Goal: Task Accomplishment & Management: Complete application form

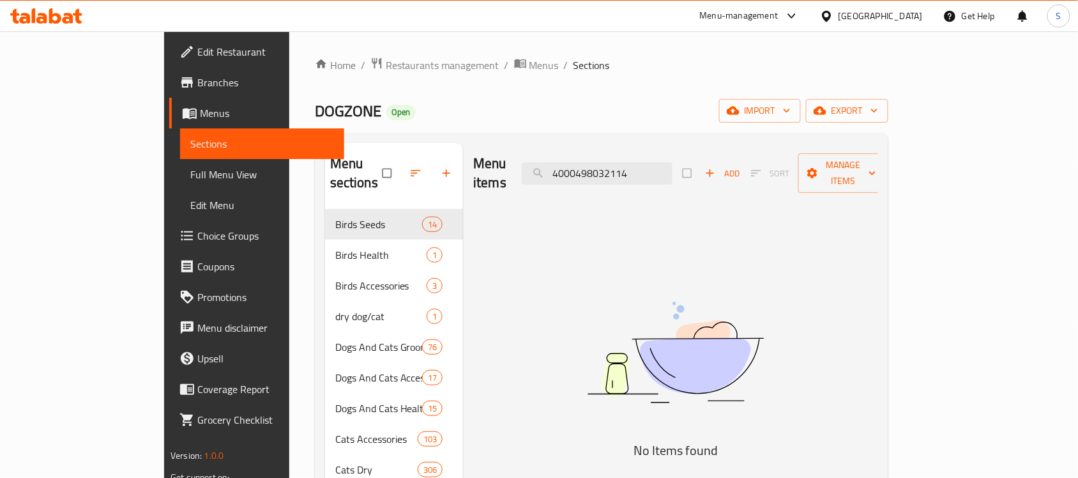
click at [627, 162] on input "4000498032114" at bounding box center [597, 173] width 151 height 22
paste input "1902"
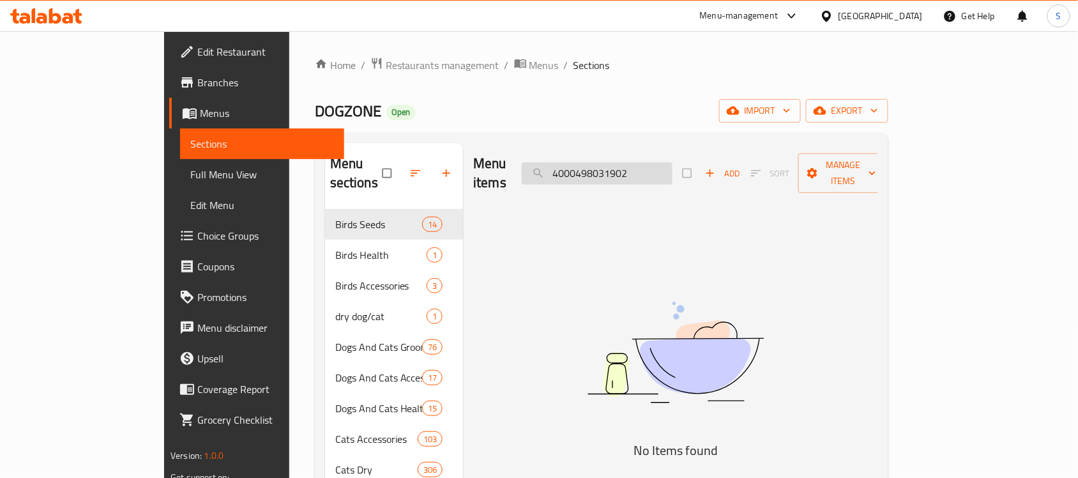
click at [672, 171] on input "4000498031902" at bounding box center [597, 173] width 151 height 22
paste input "قطعة"
click at [628, 167] on input "4000498031902" at bounding box center [597, 173] width 151 height 22
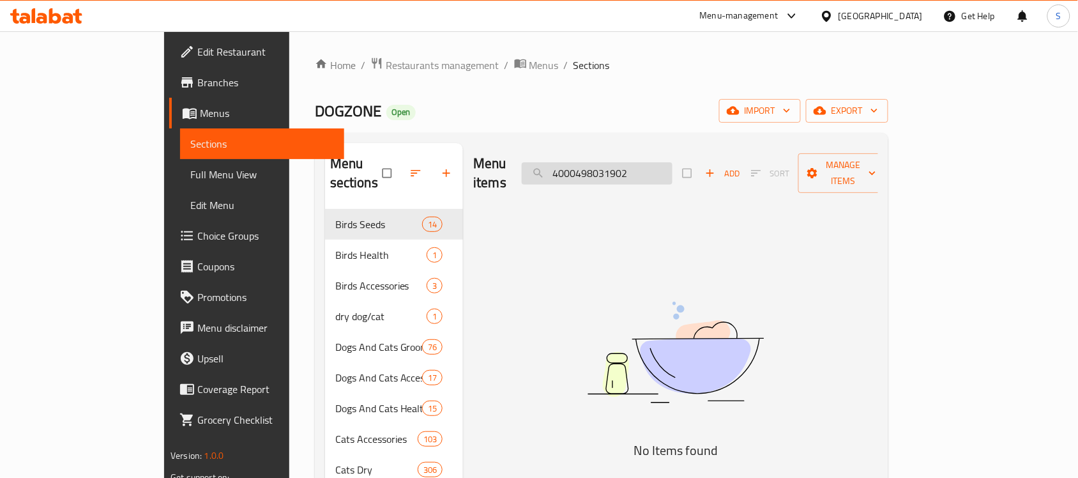
click at [628, 167] on input "4000498031902" at bounding box center [597, 173] width 151 height 22
click at [618, 162] on input "4000498031902" at bounding box center [597, 173] width 151 height 22
paste input "711"
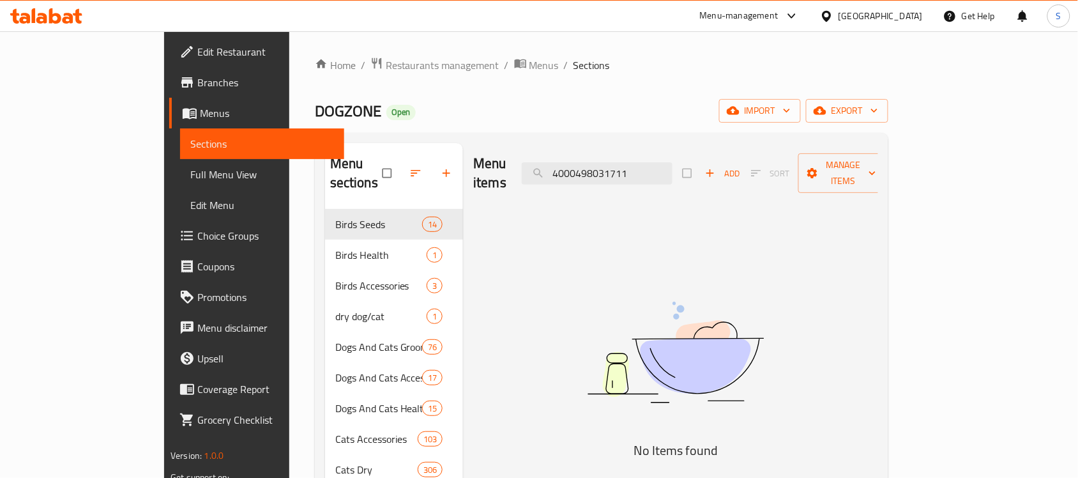
drag, startPoint x: 545, startPoint y: 353, endPoint x: 524, endPoint y: 246, distance: 109.3
click at [621, 162] on input "4000498031711" at bounding box center [597, 173] width 151 height 22
paste input "2206"
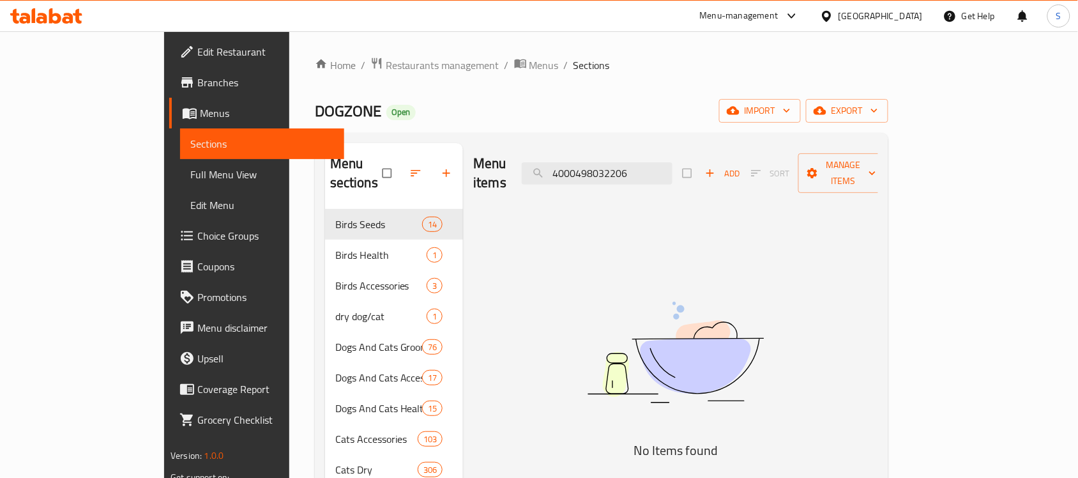
click at [662, 285] on img at bounding box center [675, 352] width 319 height 169
click at [672, 166] on input "4000498032206" at bounding box center [597, 173] width 151 height 22
click at [672, 170] on input "4000498032206" at bounding box center [597, 173] width 151 height 22
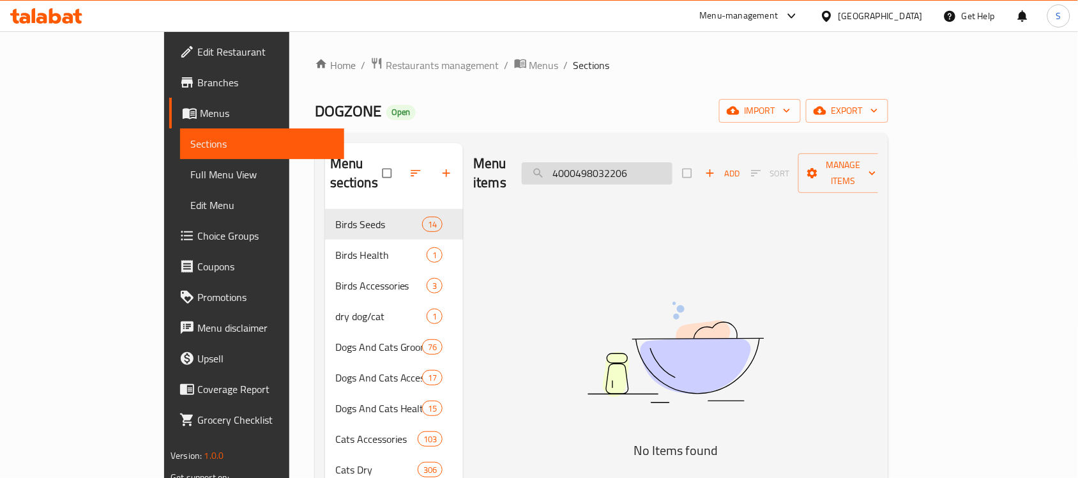
paste input "329"
click at [610, 300] on img at bounding box center [675, 352] width 319 height 169
click at [620, 167] on input "4000498032329" at bounding box center [597, 173] width 151 height 22
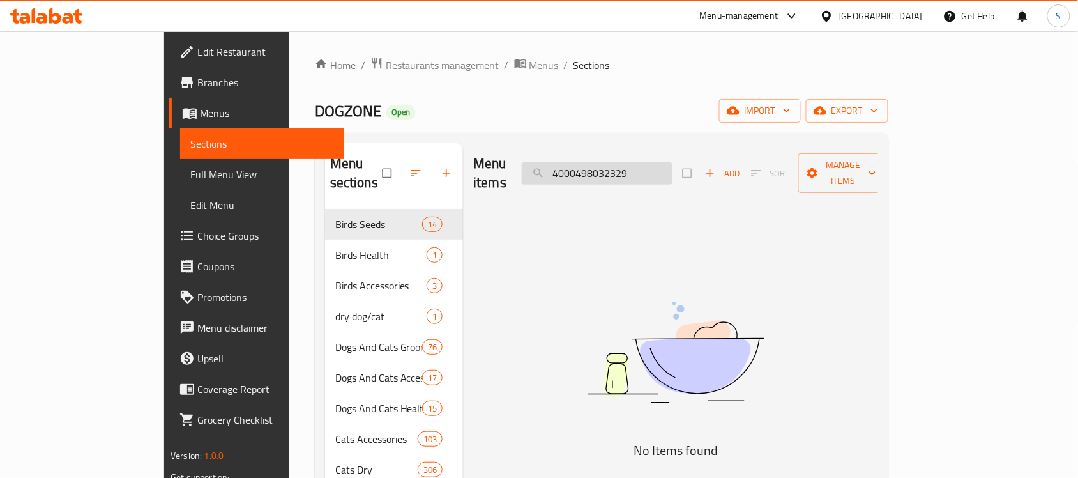
paste input "12"
click at [652, 173] on input "4000498032312" at bounding box center [597, 173] width 151 height 22
paste input "43646"
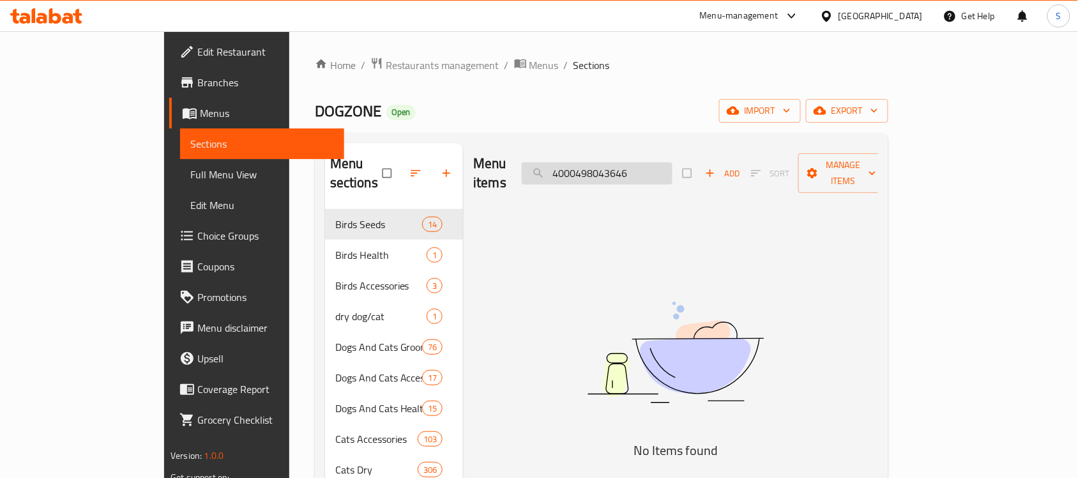
click at [672, 162] on input "4000498043646" at bounding box center [597, 173] width 151 height 22
paste input "search"
click at [626, 171] on input "4000498043646" at bounding box center [597, 173] width 151 height 22
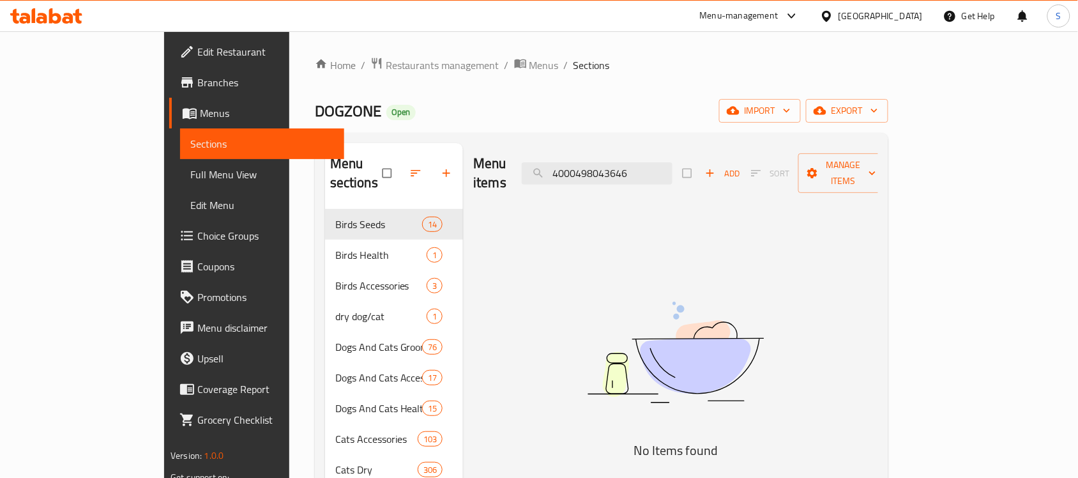
click at [624, 162] on input "4000498043646" at bounding box center [597, 173] width 151 height 22
paste input "721"
type input "4000498043721"
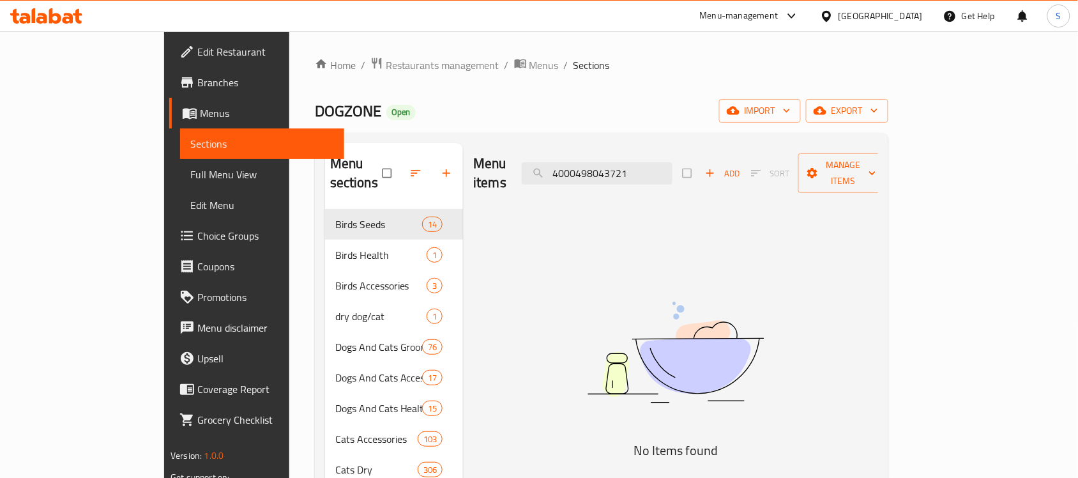
click at [584, 268] on img at bounding box center [675, 352] width 319 height 169
click at [672, 162] on input "4000498043721" at bounding box center [597, 173] width 151 height 22
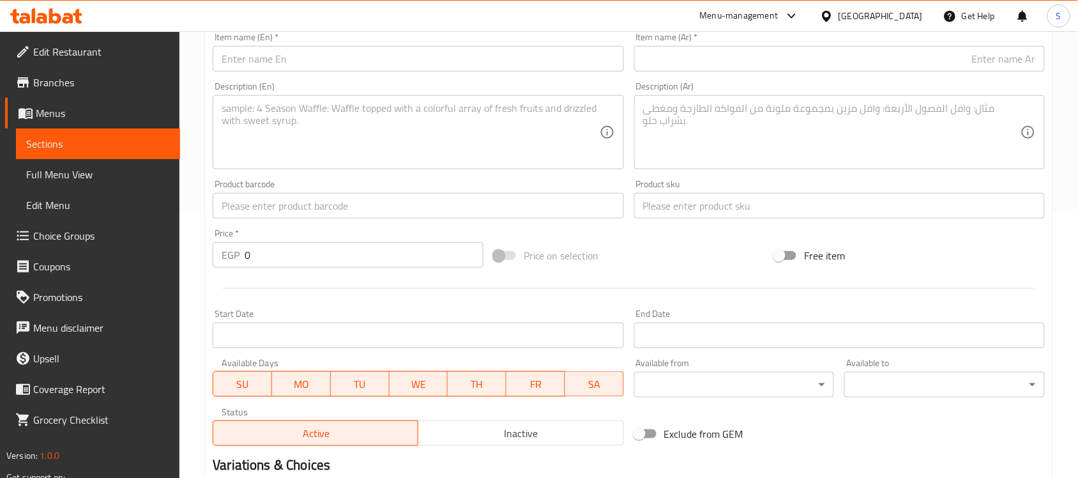
scroll to position [262, 0]
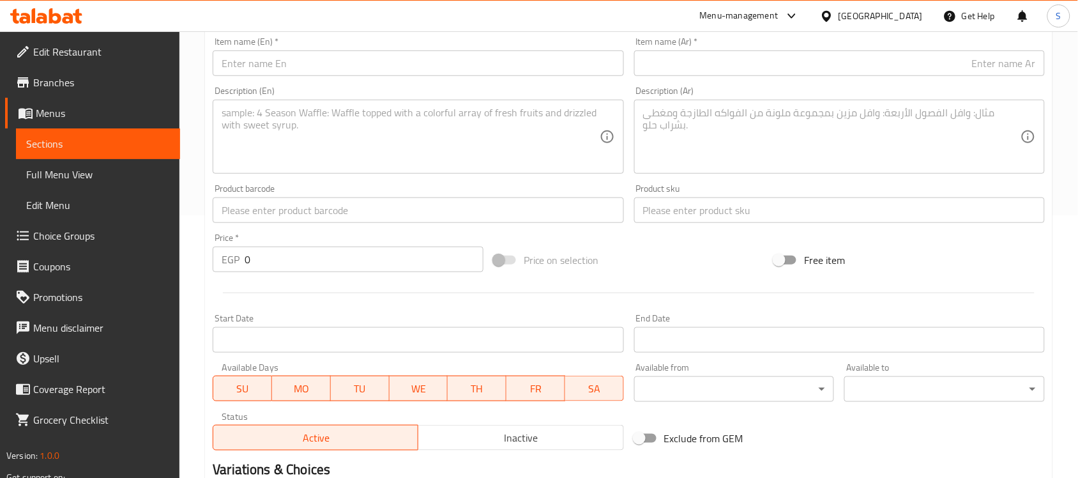
click at [283, 221] on input "text" at bounding box center [418, 210] width 411 height 26
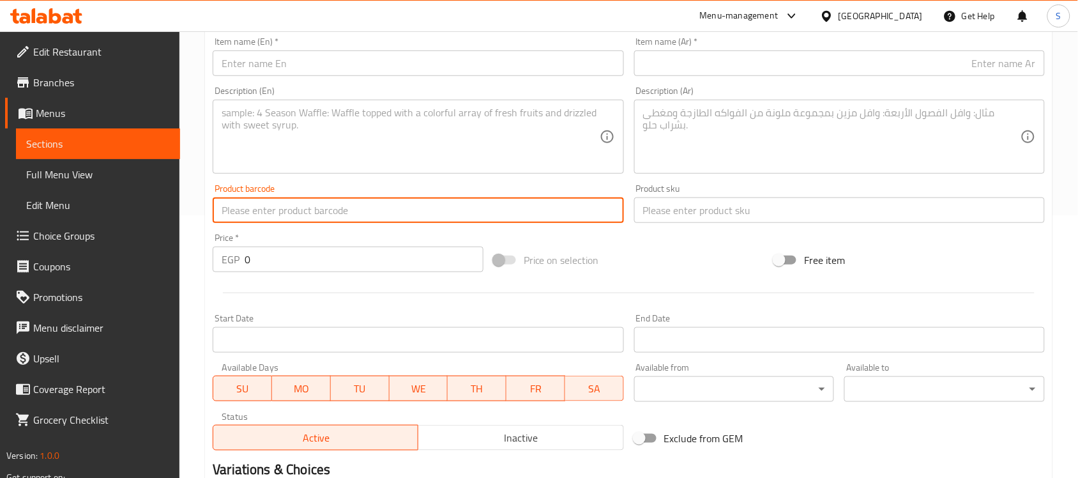
paste input "4000498032114"
type input "4000498032114"
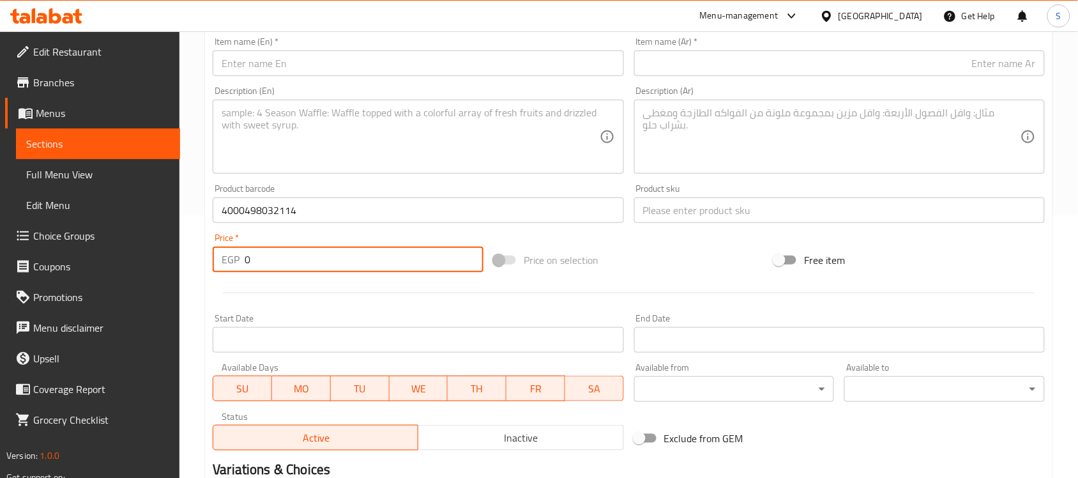
drag, startPoint x: 269, startPoint y: 256, endPoint x: 187, endPoint y: 235, distance: 84.4
click at [187, 235] on div "Home / Restaurants management / Menus / Sections / item / create Dogs Accessori…" at bounding box center [628, 204] width 898 height 871
paste input "1875"
type input "1875"
click at [691, 215] on input "text" at bounding box center [839, 210] width 411 height 26
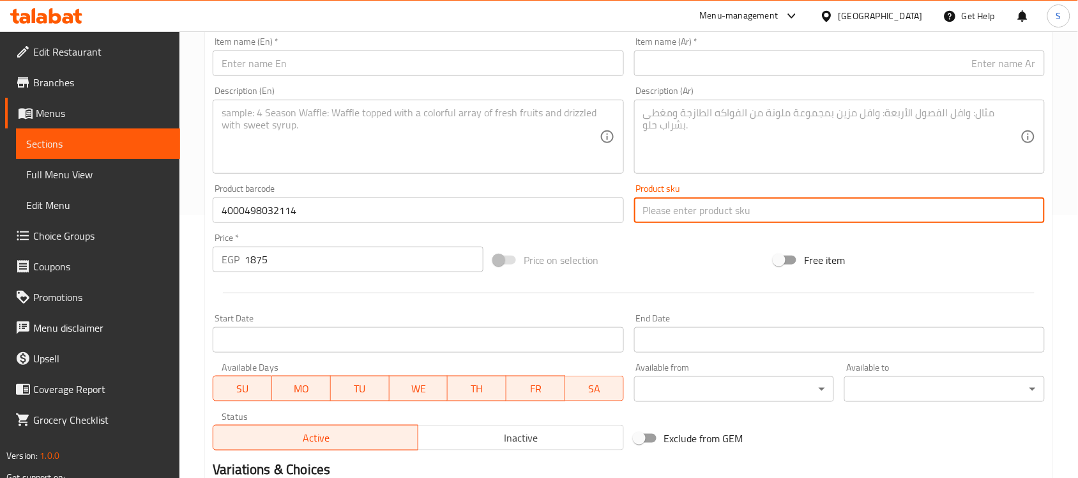
paste input "13996"
type input "13996"
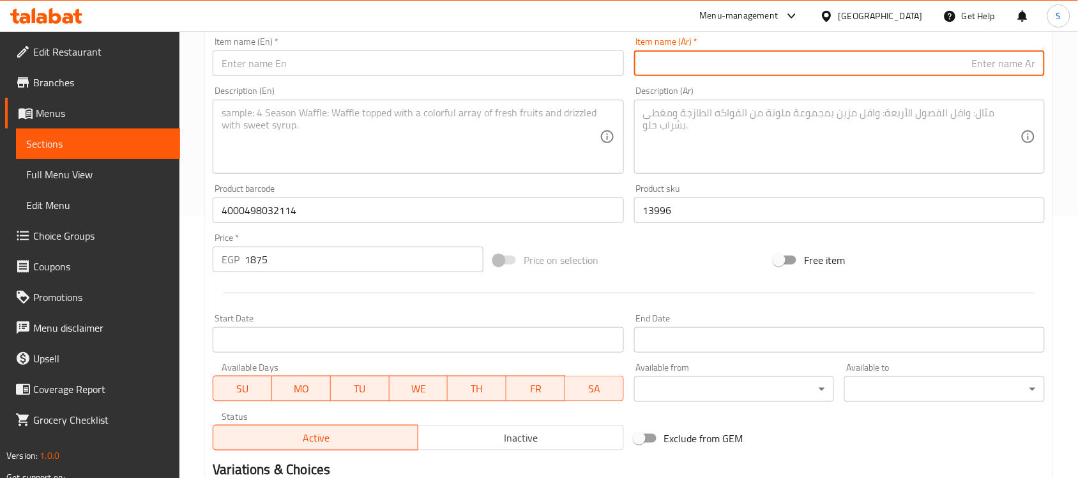
click at [869, 54] on input "text" at bounding box center [839, 63] width 411 height 26
paste input "ليش نيون للكلاب بشريط قابل للسحب طول 5 أمتار حجم وسط باللونين الأسود والأزرق من…"
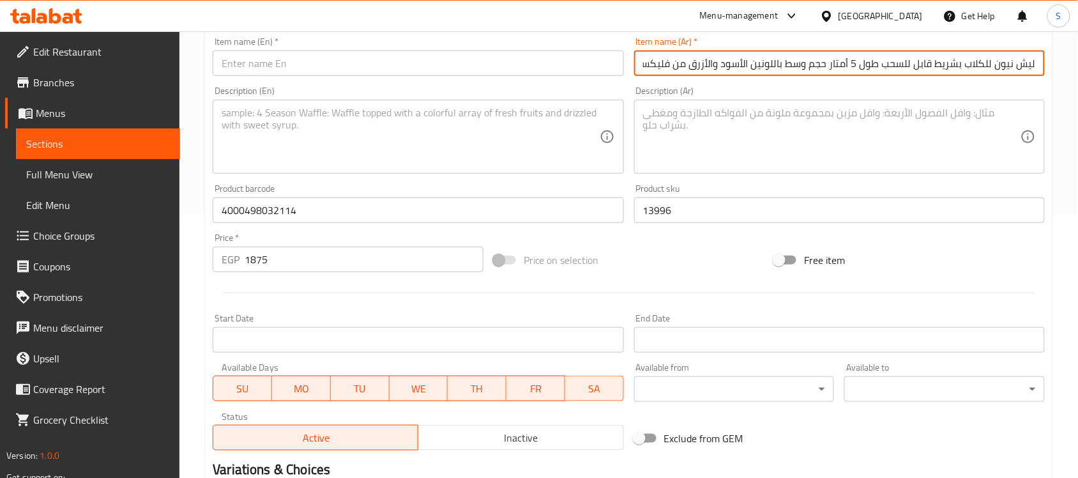
scroll to position [0, -100]
type input "ليش نيون للكلاب بشريط قابل للسحب طول 5 أمتار حجم وسط باللونين الأسود والأزرق من…"
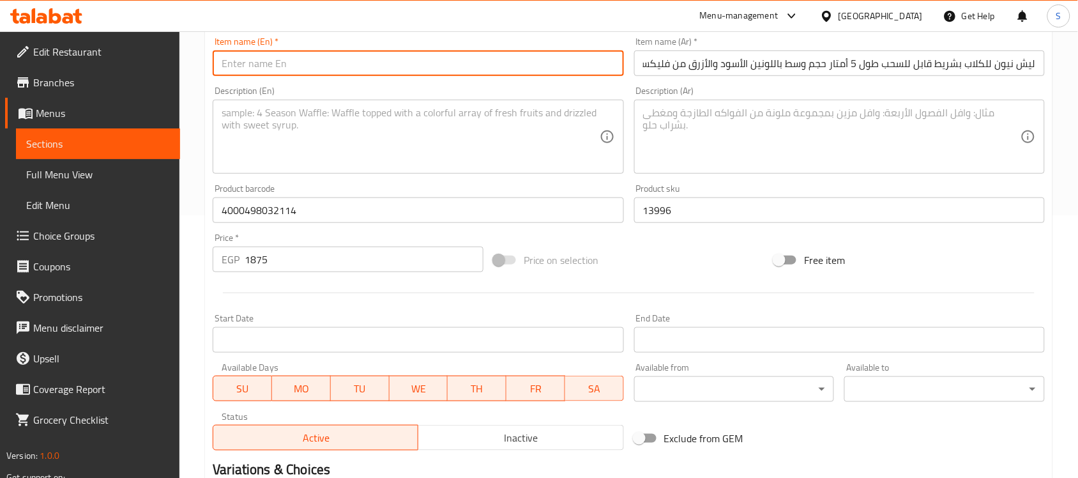
click at [292, 71] on input "text" at bounding box center [418, 63] width 411 height 26
paste input "Leash Neon for Dogs with Retractable Leash, 5 Meters, Medium, Black and Blue, b…"
type input "Leash Neon for Dogs with Retractable Leash, 5 Meters, Medium, Black and Blue, b…"
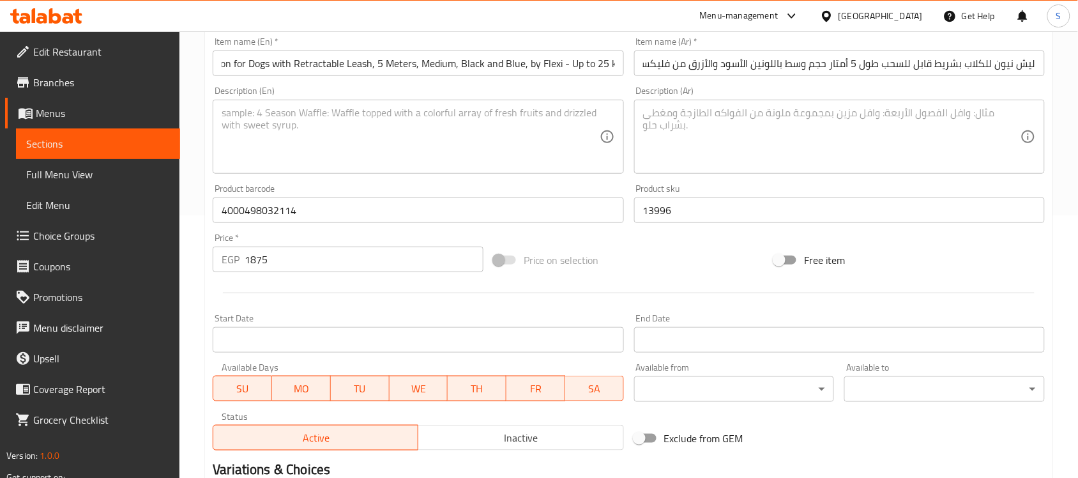
scroll to position [0, 0]
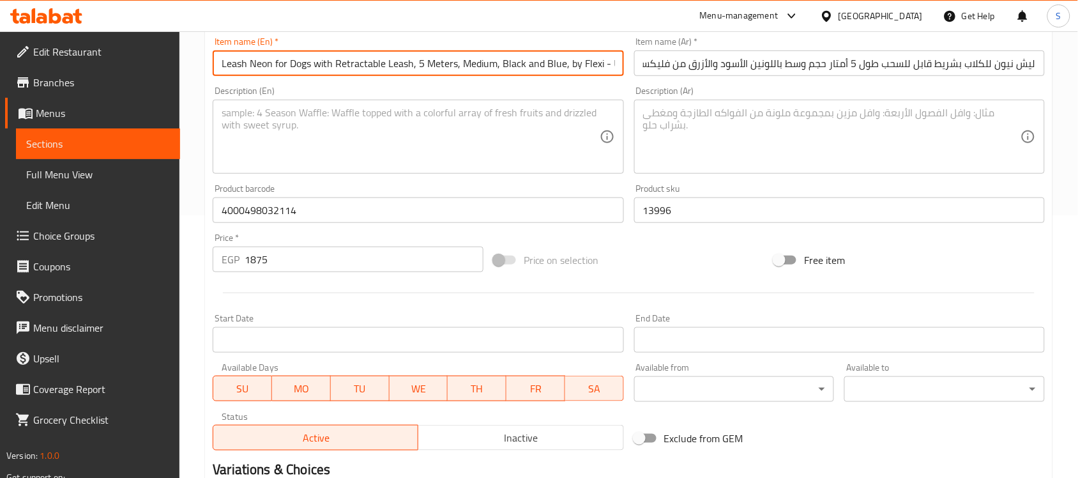
click at [368, 129] on textarea at bounding box center [410, 137] width 377 height 61
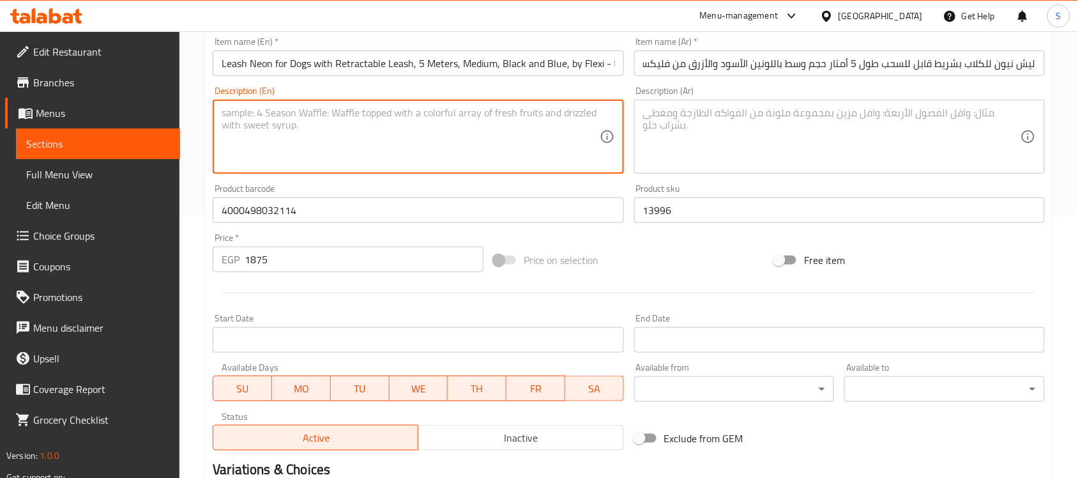
paste textarea "1pcs"
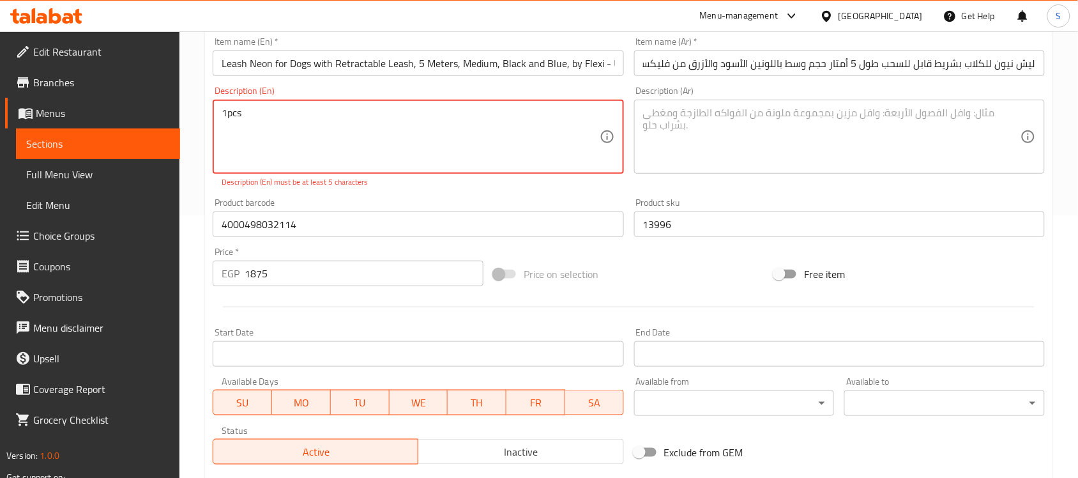
click at [227, 112] on textarea "1pcs" at bounding box center [410, 137] width 377 height 61
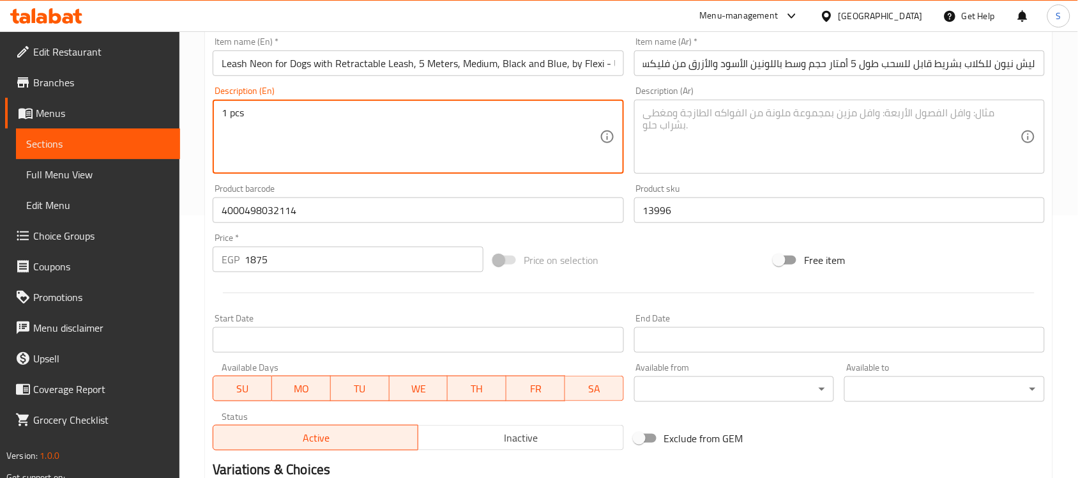
type textarea "1 pcs"
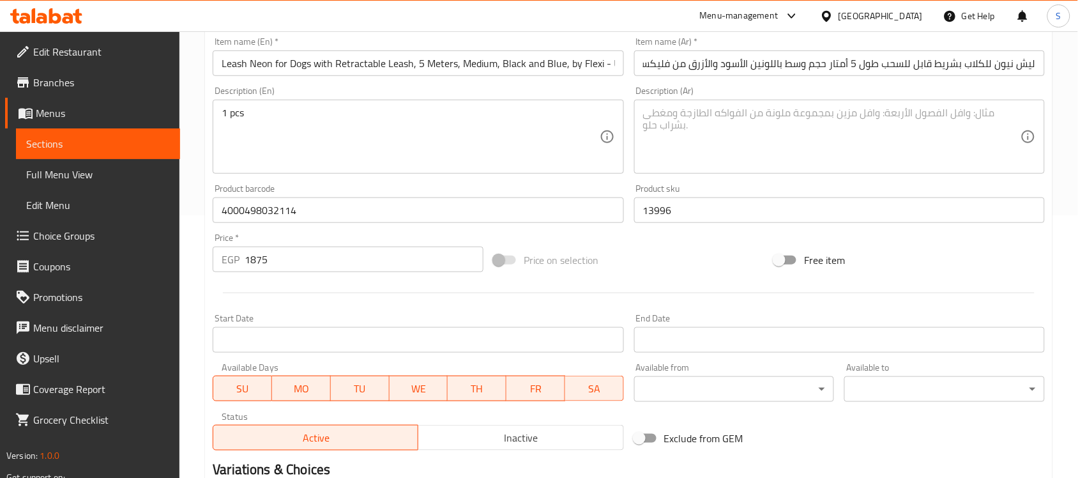
click at [742, 129] on textarea at bounding box center [831, 137] width 377 height 61
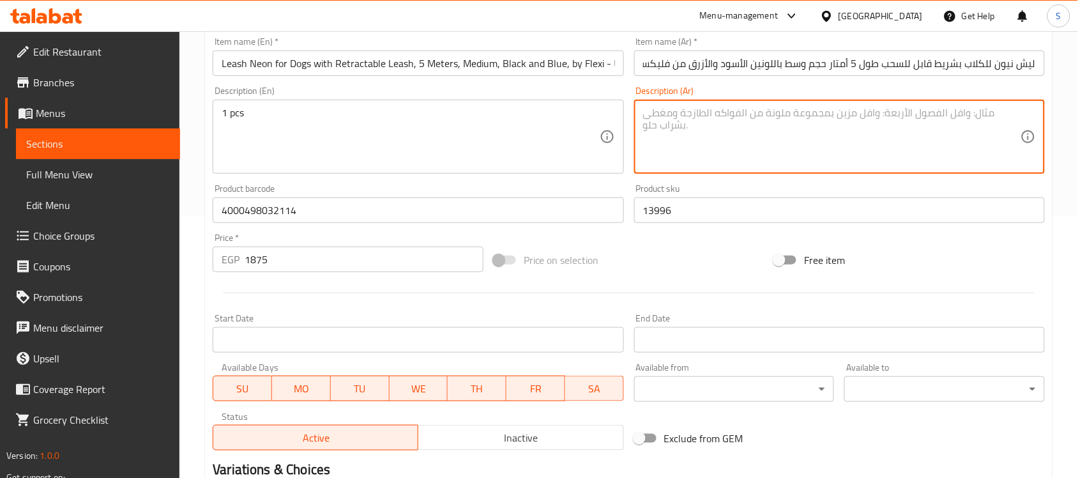
click at [723, 142] on textarea at bounding box center [831, 137] width 377 height 61
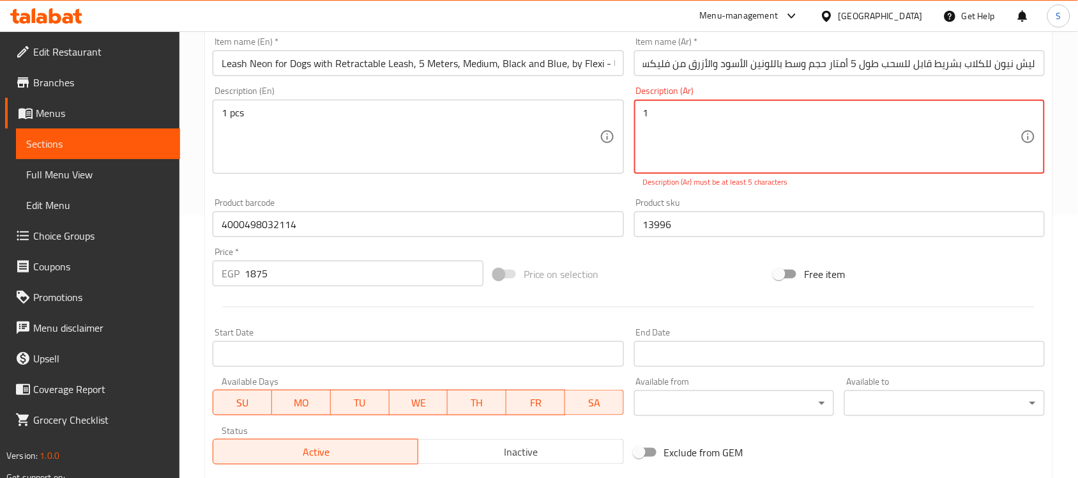
paste textarea "قطعة"
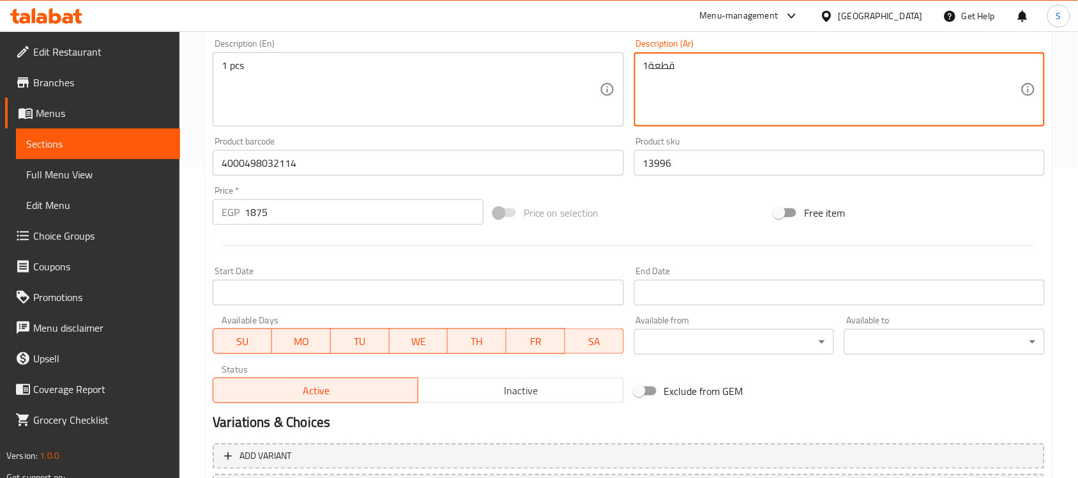
scroll to position [422, 0]
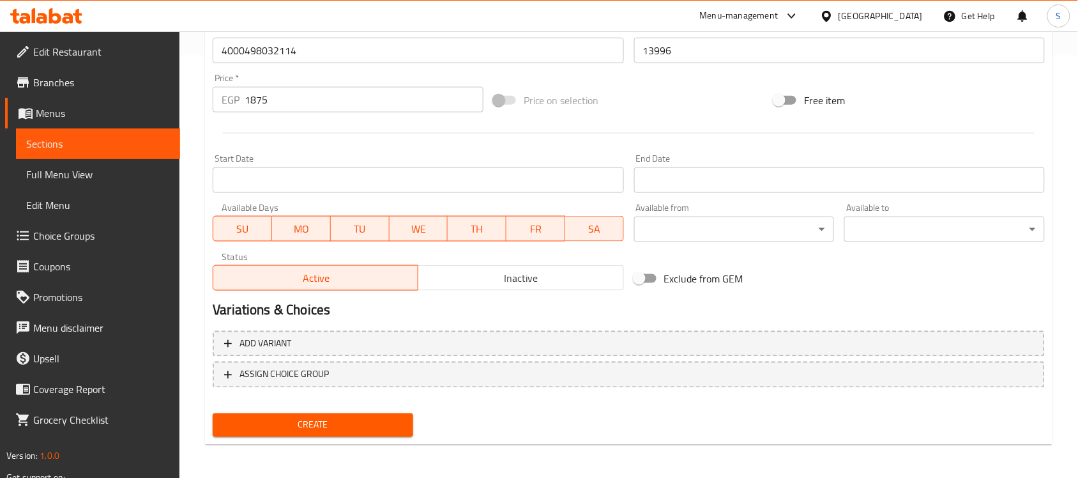
type textarea "1قطعة"
click at [362, 414] on button "Create" at bounding box center [313, 425] width 200 height 24
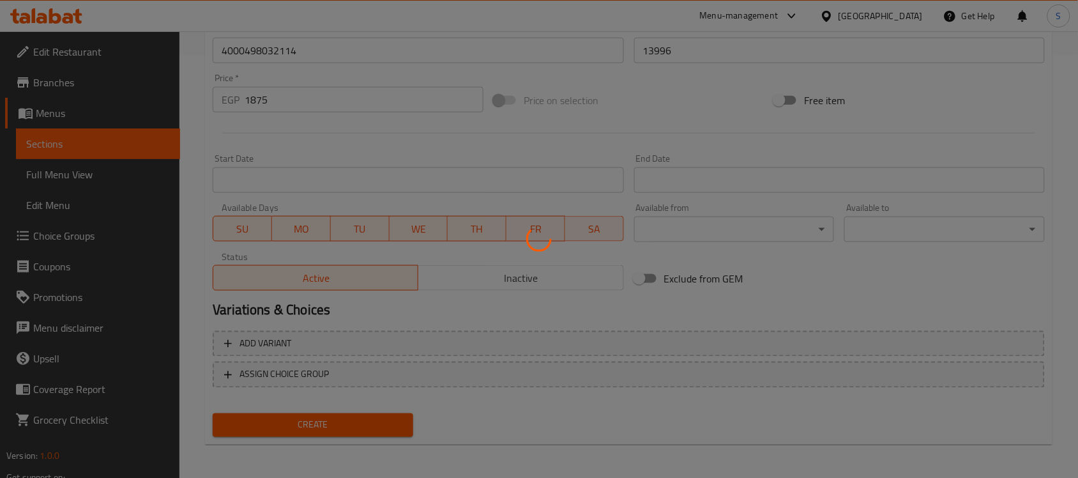
type input "0"
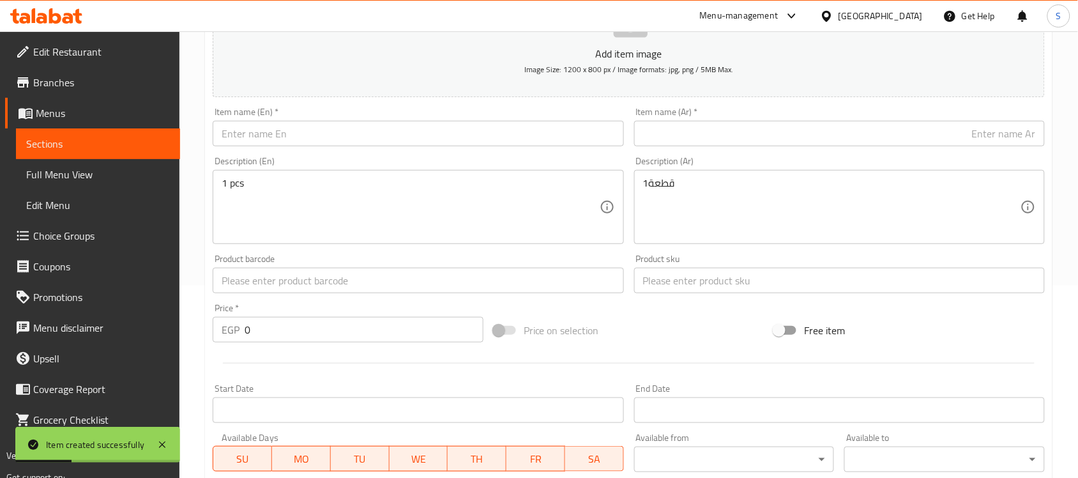
scroll to position [183, 0]
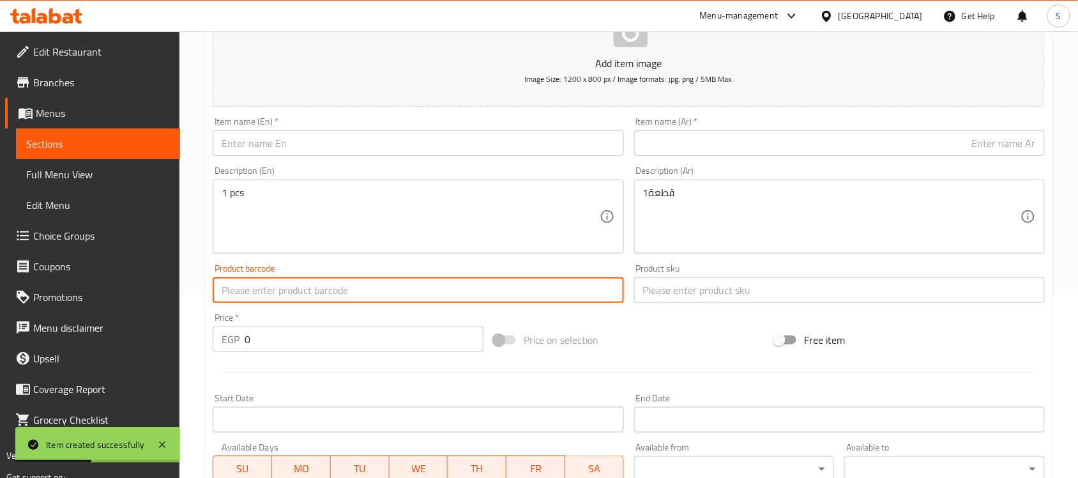
click at [263, 284] on input "text" at bounding box center [418, 290] width 411 height 26
paste input "4000498031902"
type input "4000498031902"
drag, startPoint x: 268, startPoint y: 336, endPoint x: 224, endPoint y: 320, distance: 46.6
click at [225, 323] on div "Price   * EGP 0 Price *" at bounding box center [348, 332] width 271 height 39
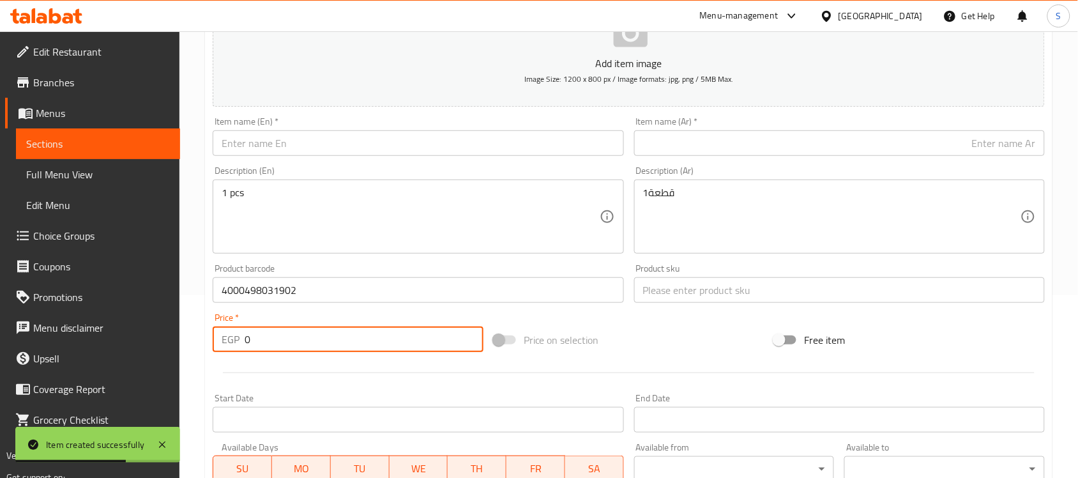
paste input "1875"
type input "1875"
click at [728, 301] on input "text" at bounding box center [839, 290] width 411 height 26
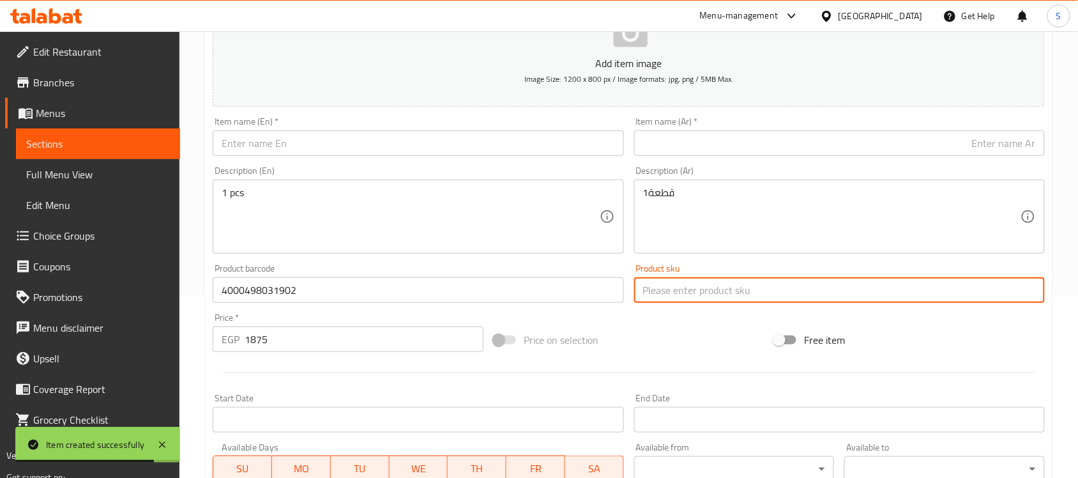
paste input "13998"
type input "13998"
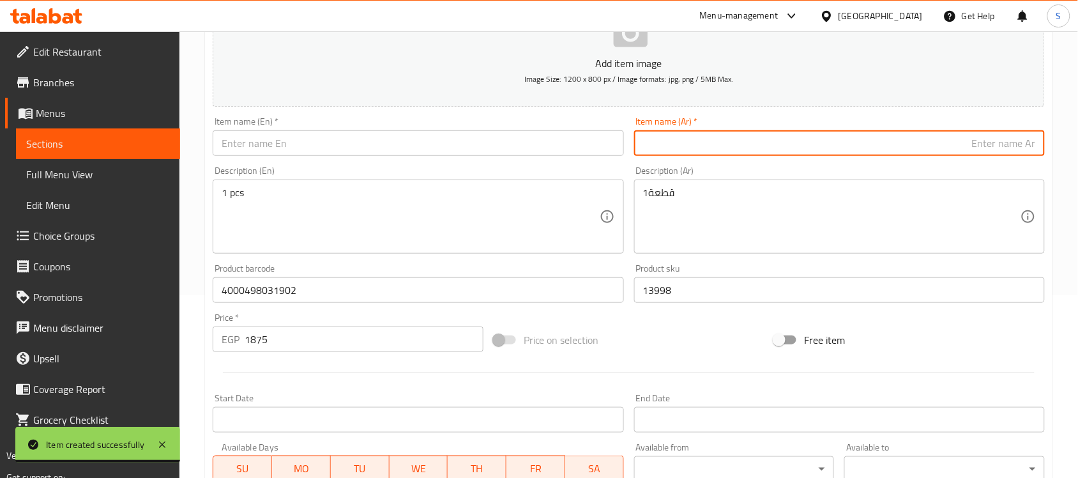
click at [722, 154] on input "text" at bounding box center [839, 143] width 411 height 26
paste input "ليش نيون للكلاب بشريط قابل للسحب طول 5 أمتار حجم وسط باللونين الأسود والأخضر من…"
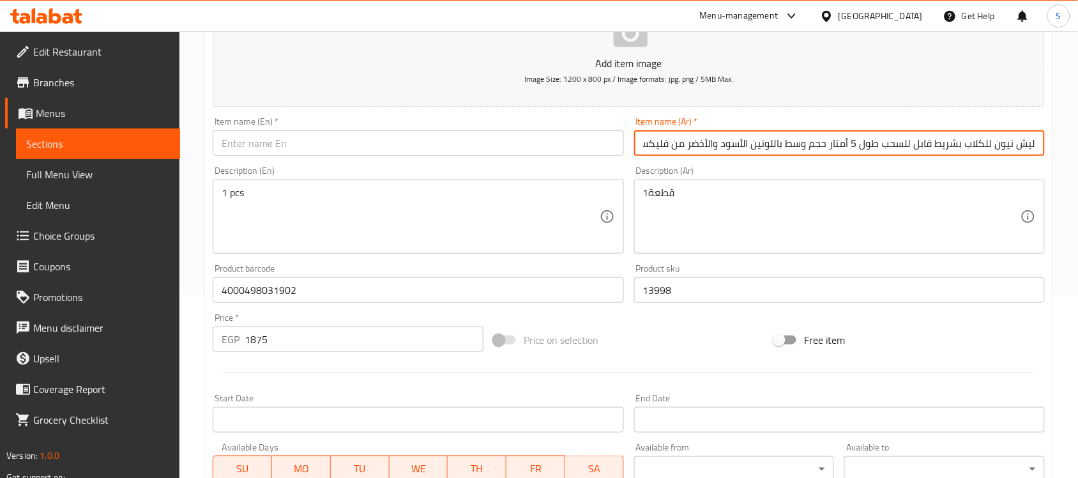
scroll to position [0, -101]
type input "ليش نيون للكلاب بشريط قابل للسحب طول 5 أمتار حجم وسط باللونين الأسود والأخضر من…"
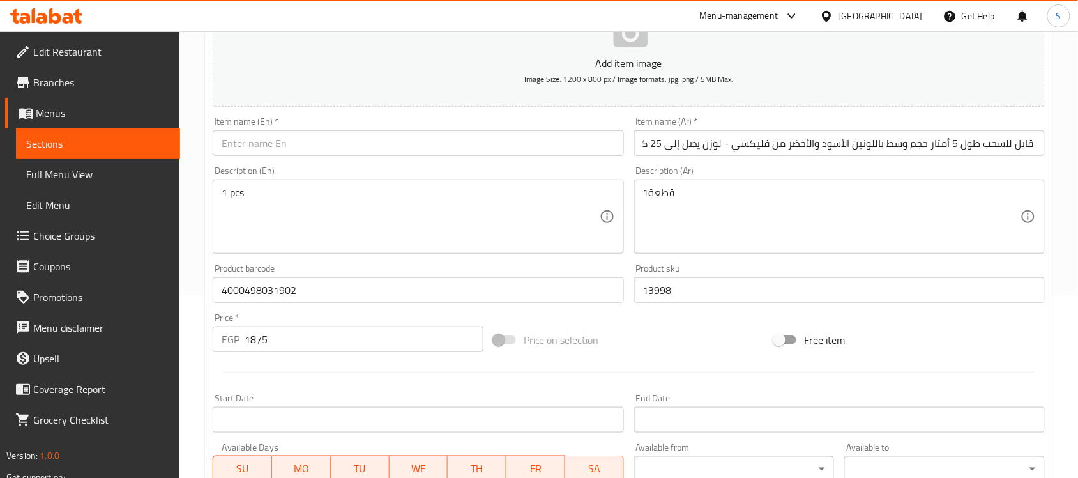
scroll to position [0, 0]
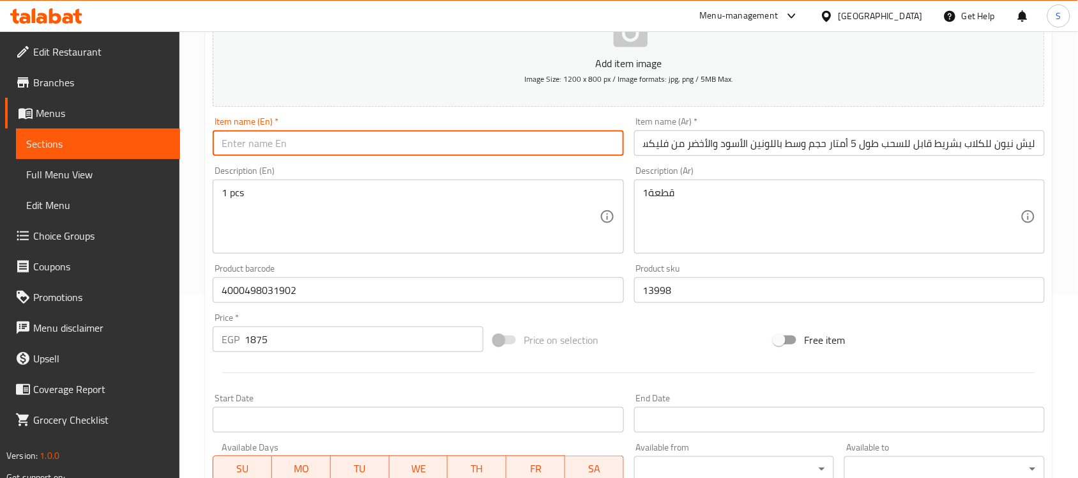
click at [513, 146] on input "text" at bounding box center [418, 143] width 411 height 26
paste input "Leash Neon for Dogs with Retractable Leash, 5 Meters, Medium, Black and Green, …"
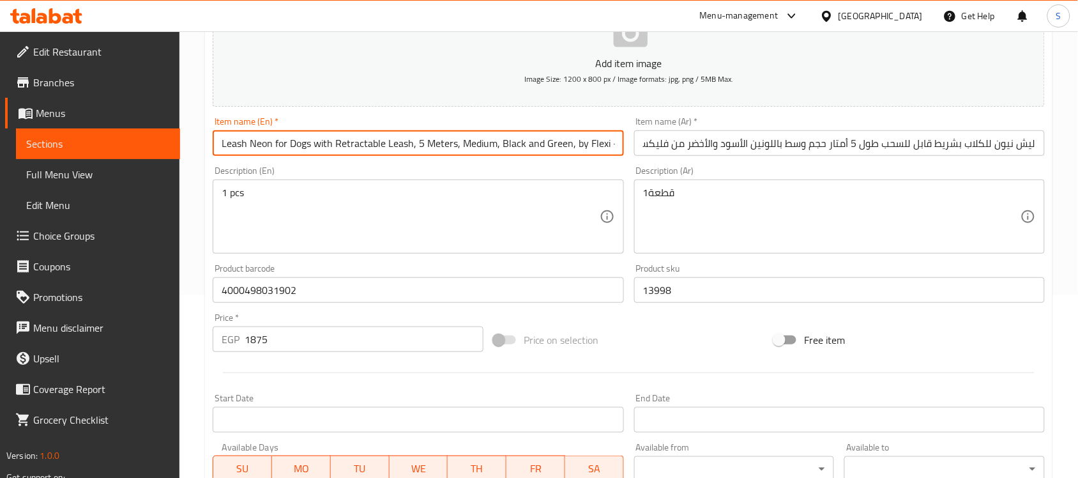
scroll to position [0, 48]
type input "Leash Neon for Dogs with Retractable Leash, 5 Meters, Medium, Black and Green, …"
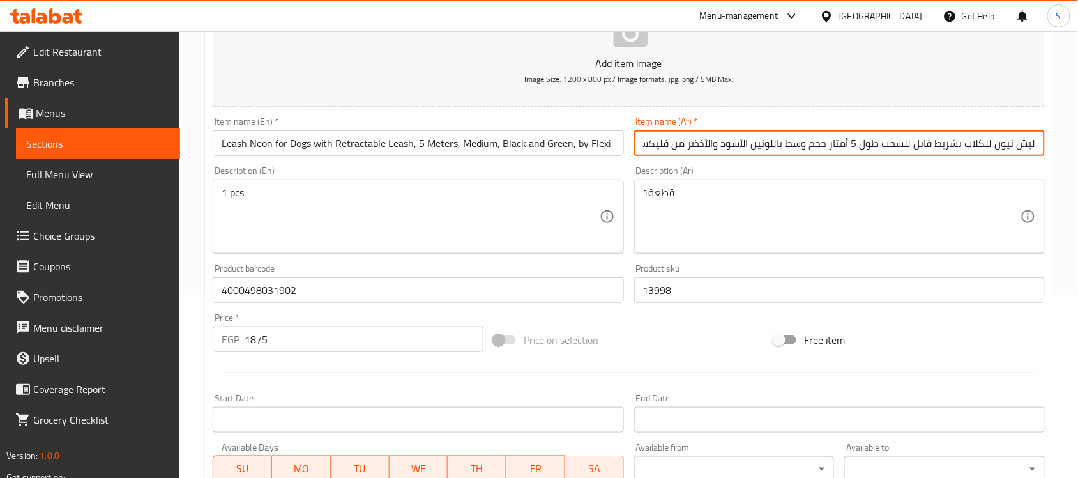
scroll to position [0, -101]
drag, startPoint x: 1026, startPoint y: 145, endPoint x: 596, endPoint y: 151, distance: 430.3
click at [596, 151] on div "Add item image Image Size: 1200 x 800 px / Image formats: jpg, png / 5MB Max. I…" at bounding box center [628, 260] width 842 height 550
click at [546, 193] on textarea "1 pcs" at bounding box center [410, 216] width 377 height 61
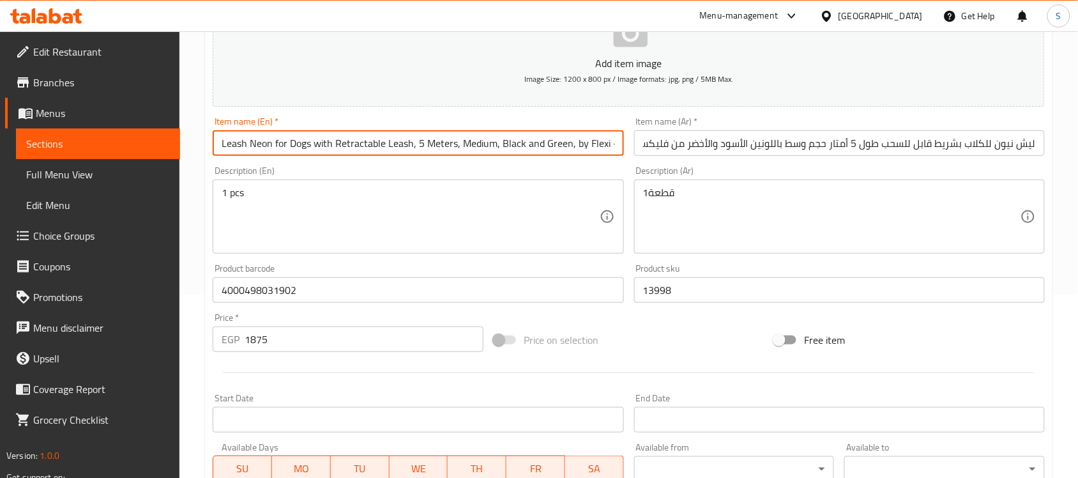
scroll to position [0, 48]
drag, startPoint x: 560, startPoint y: 140, endPoint x: 788, endPoint y: 136, distance: 228.6
click at [788, 136] on div "Add item image Image Size: 1200 x 800 px / Image formats: jpg, png / 5MB Max. I…" at bounding box center [628, 260] width 842 height 550
click at [765, 209] on textarea "1قطعة" at bounding box center [831, 216] width 377 height 61
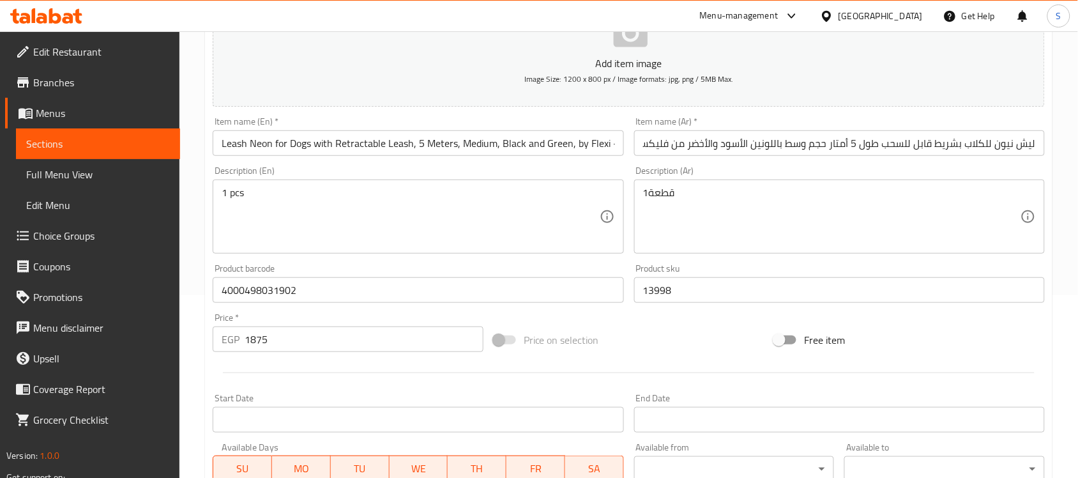
click at [330, 174] on div "Description (En) 1 pcs Description (En)" at bounding box center [418, 209] width 411 height 87
click at [313, 192] on textarea "1 pcs" at bounding box center [410, 216] width 377 height 61
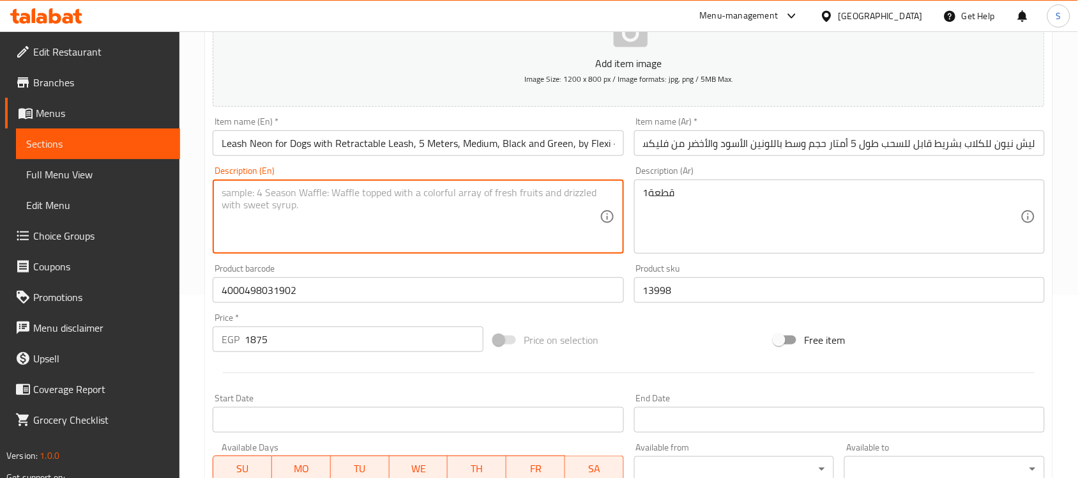
paste textarea "1pcs"
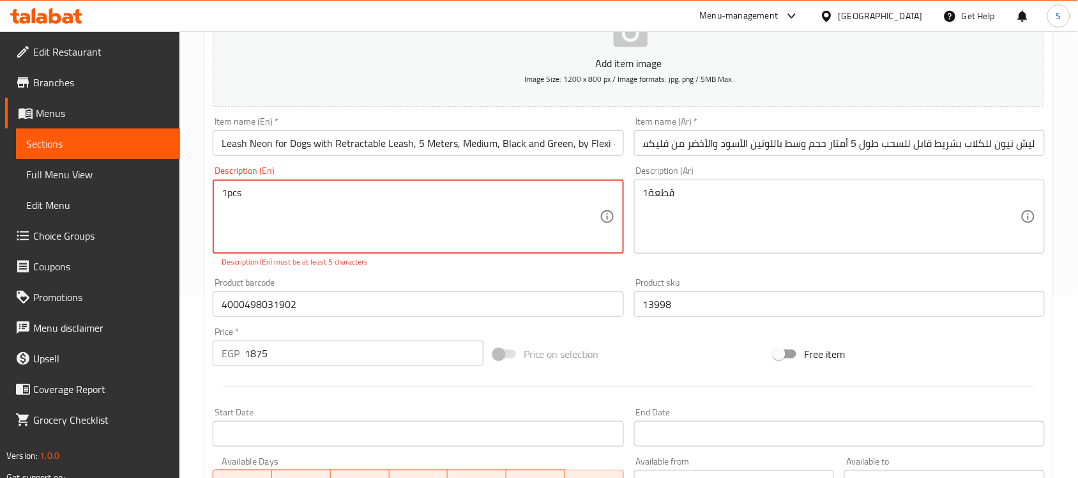
click at [227, 193] on textarea "1pcs" at bounding box center [410, 216] width 377 height 61
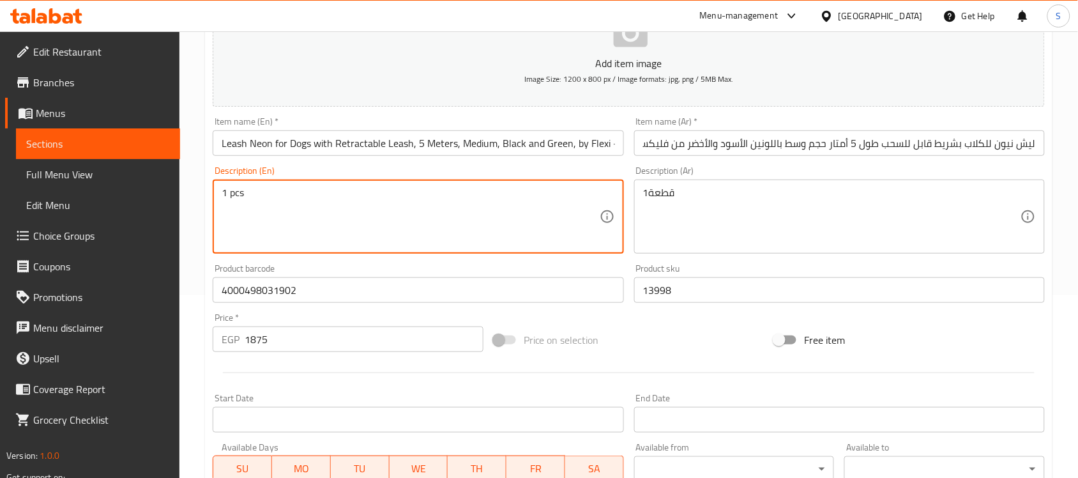
type textarea "1 pcs"
click at [701, 176] on div "Description (Ar) 1قطعة Description (Ar)" at bounding box center [839, 209] width 411 height 87
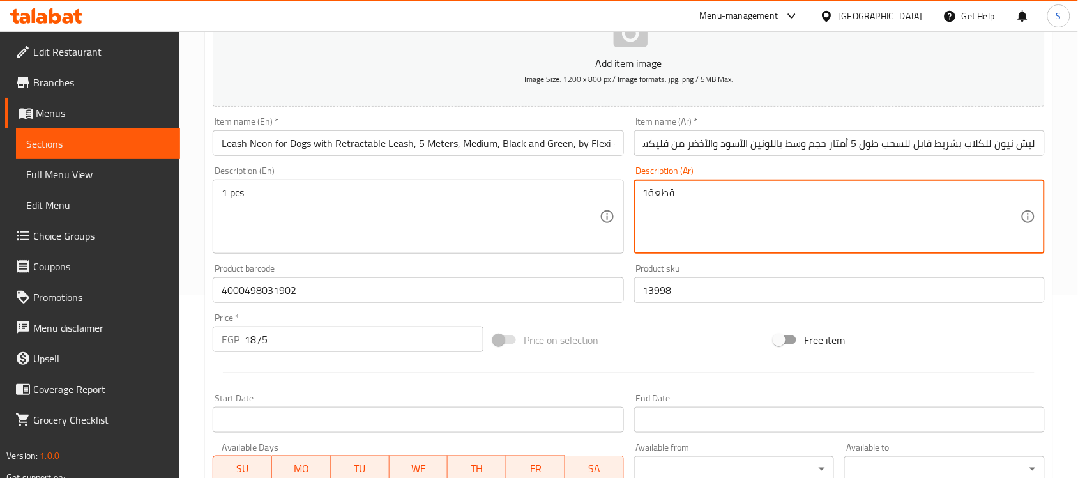
click at [701, 193] on textarea "1قطعة" at bounding box center [831, 216] width 377 height 61
paste textarea "قطعة"
type textarea "قطعة"
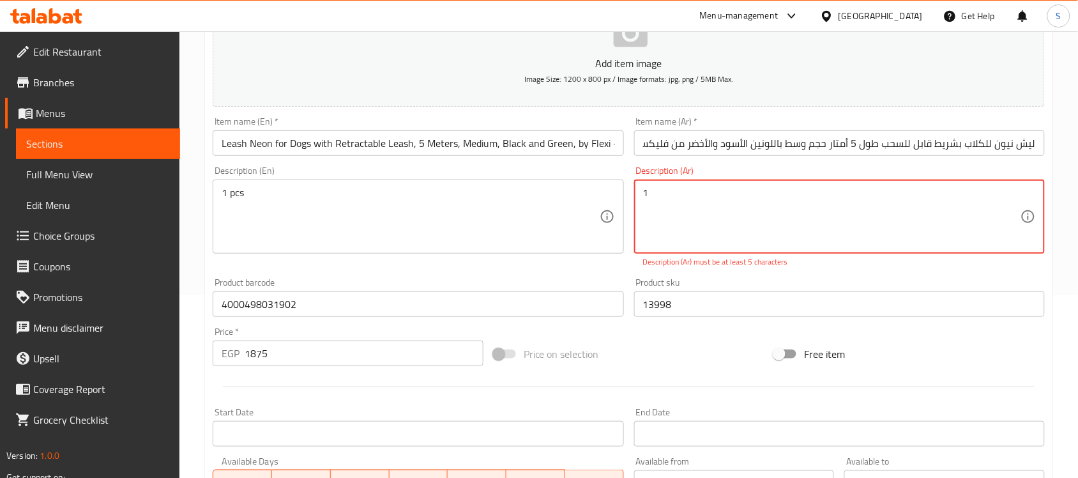
paste textarea "قطعة"
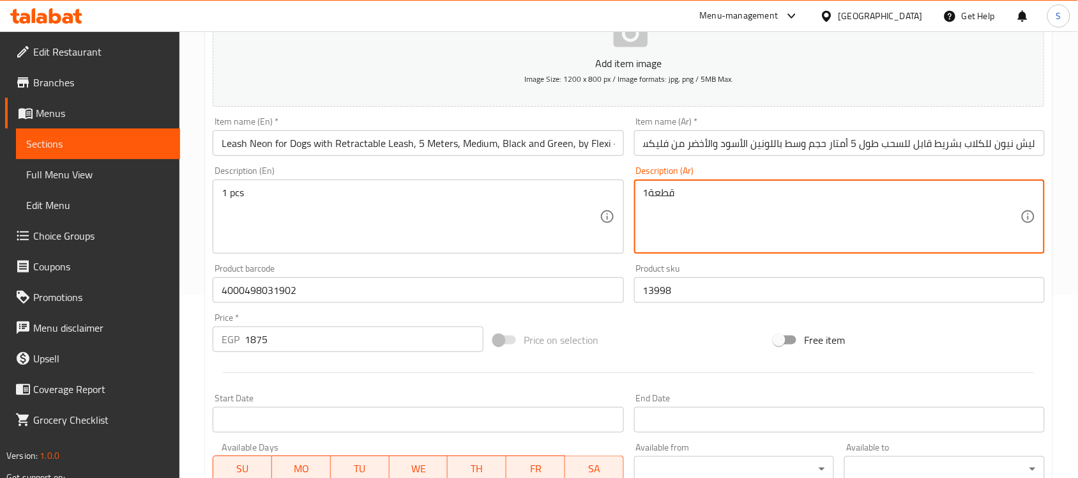
scroll to position [422, 0]
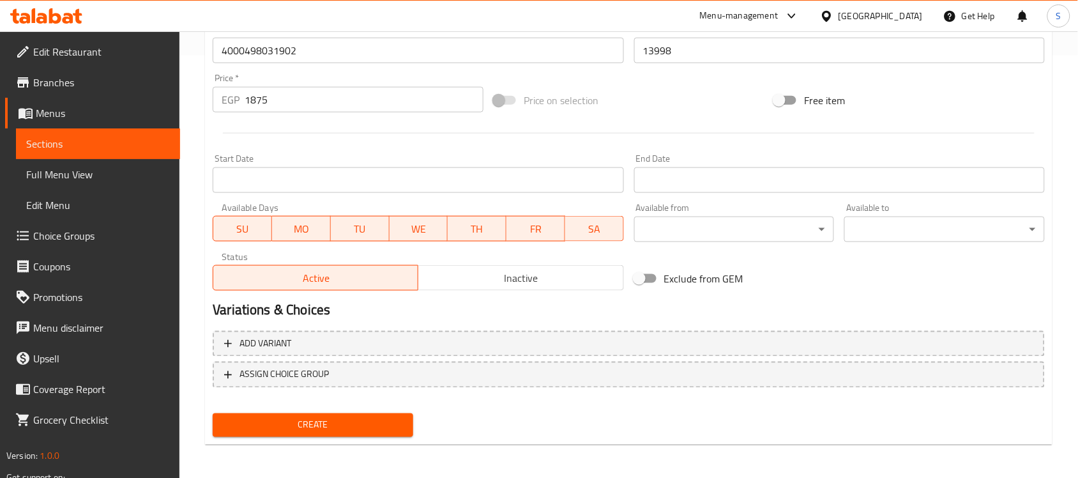
type textarea "1قطعة"
click at [340, 425] on span "Create" at bounding box center [313, 425] width 180 height 16
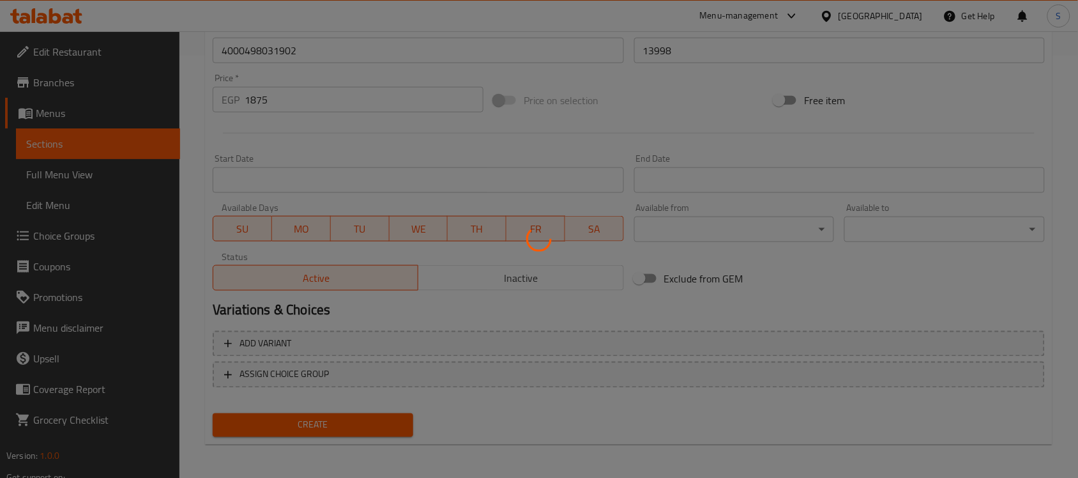
type input "0"
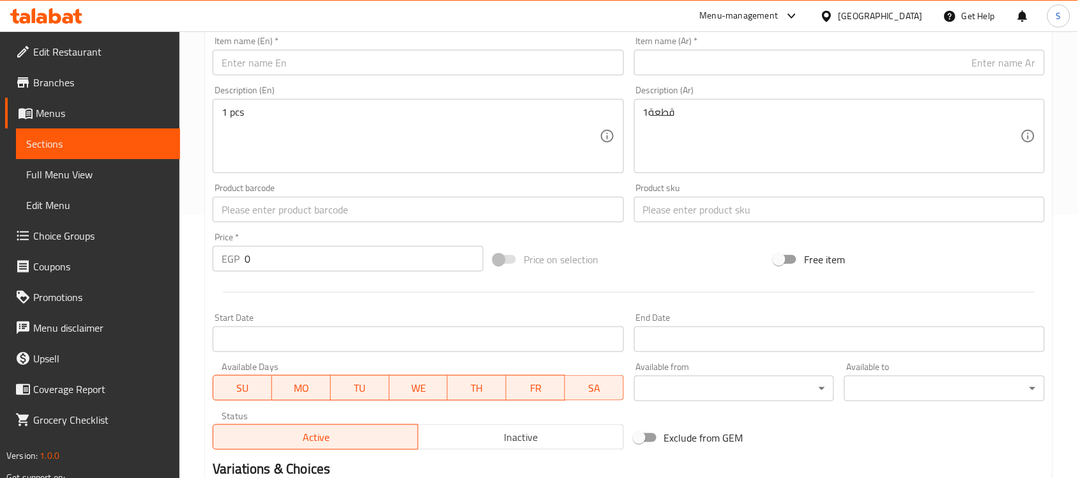
scroll to position [262, 0]
click at [254, 205] on input "text" at bounding box center [418, 210] width 411 height 26
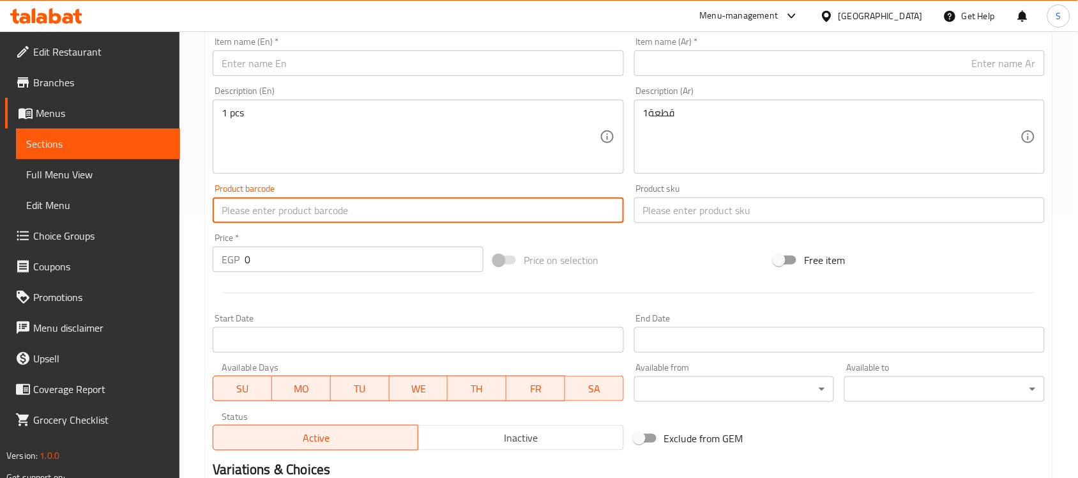
paste input "4000498031711"
type input "4000498031711"
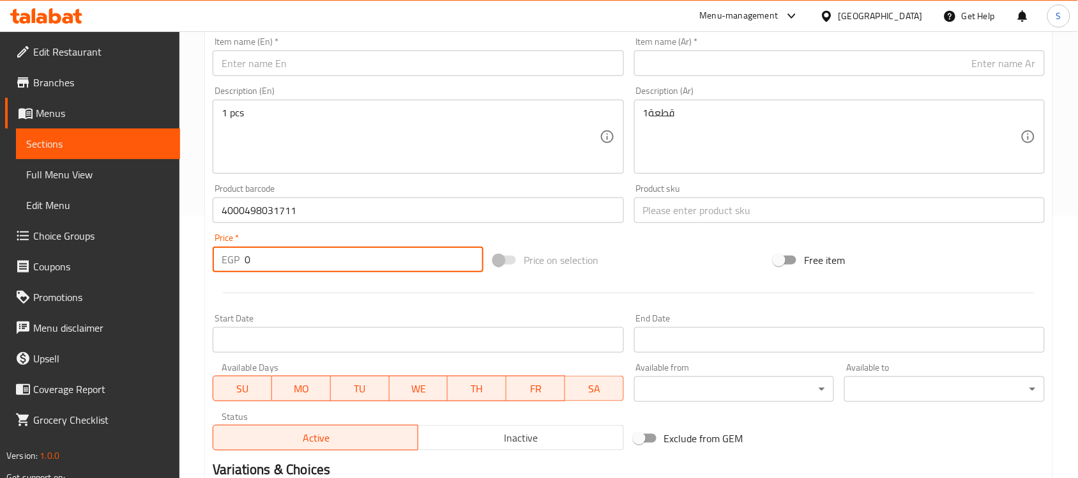
drag, startPoint x: 254, startPoint y: 249, endPoint x: 214, endPoint y: 245, distance: 40.5
click at [214, 245] on div "Price   * EGP 0 Price *" at bounding box center [348, 252] width 271 height 39
paste input "2188"
type input "2188"
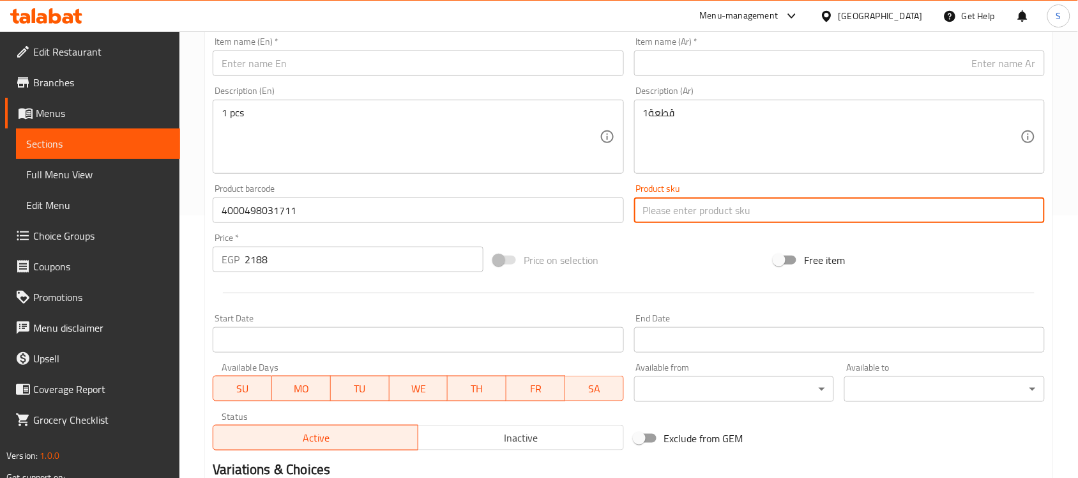
click at [677, 197] on input "text" at bounding box center [839, 210] width 411 height 26
paste input "13999"
type input "13999"
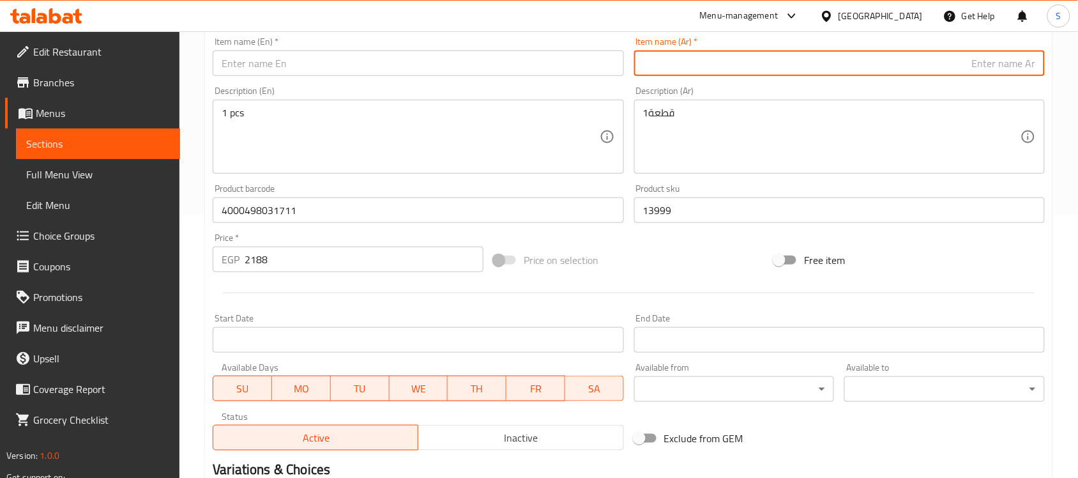
click at [732, 71] on input "text" at bounding box center [839, 63] width 411 height 26
paste input "ليش نيون قابل للسحب للكلاب من فلكسي - مقاس كبير، بلون أسود، بطول 5 أمتار، حتى و…"
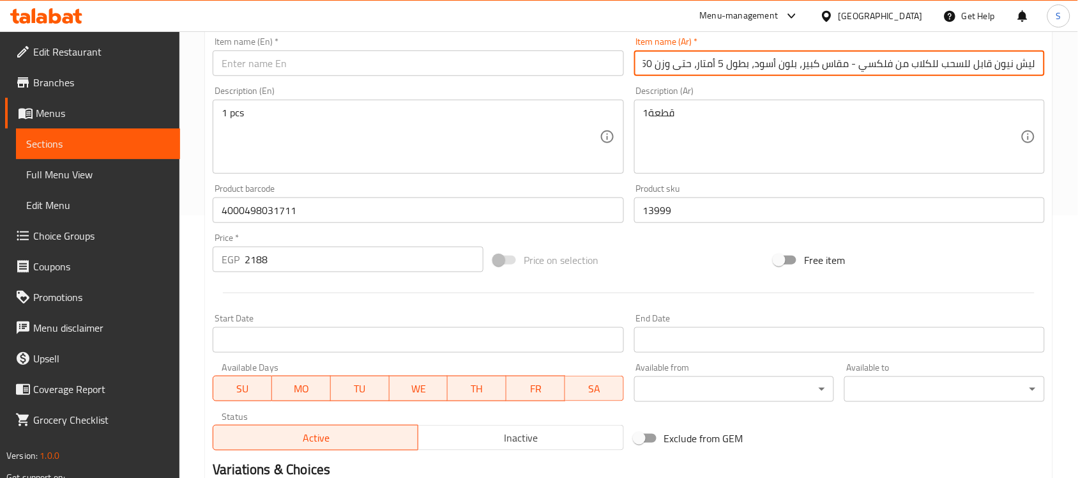
scroll to position [0, -16]
type input "ليش نيون قابل للسحب للكلاب من فلكسي - مقاس كبير، بلون أسود، بطول 5 أمتار، حتى و…"
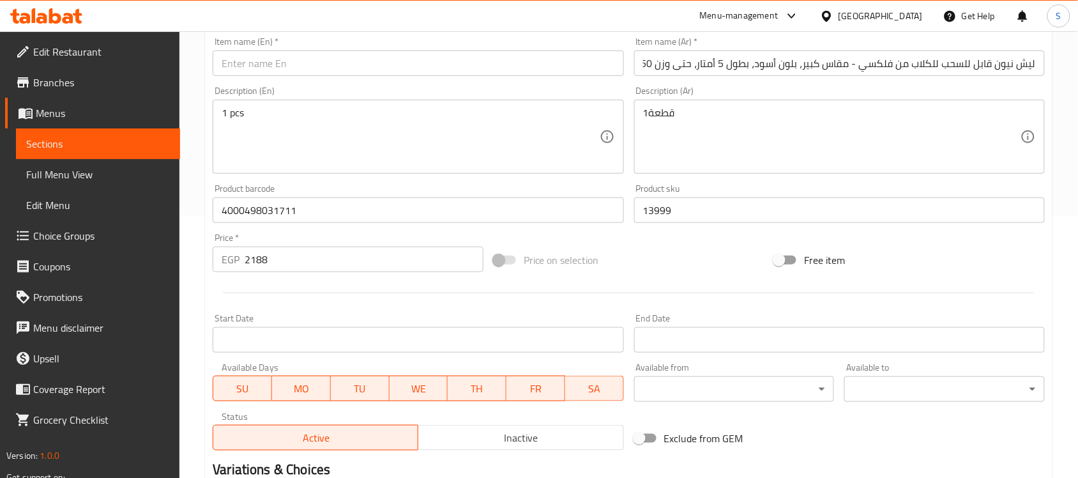
click at [379, 69] on input "text" at bounding box center [418, 63] width 411 height 26
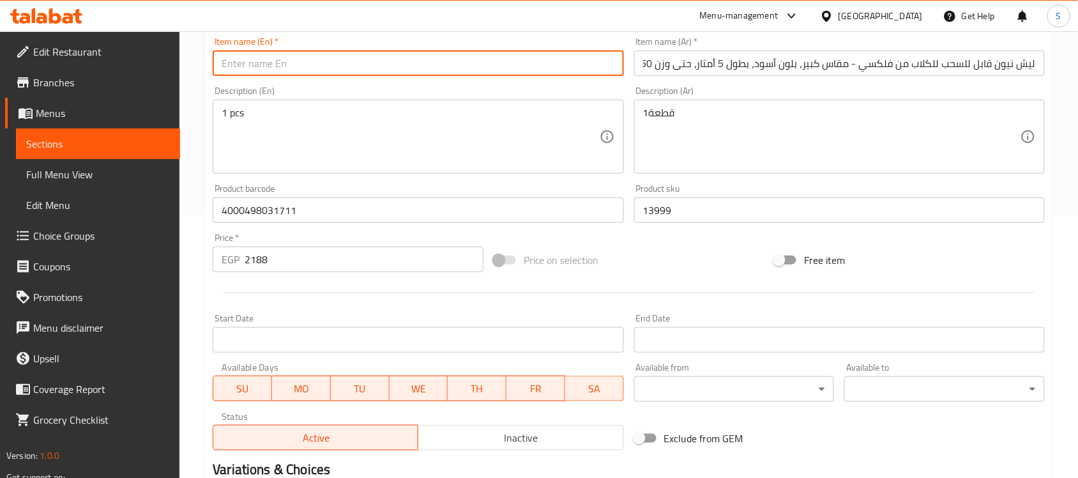
paste input "Flexi Neon Retractable Dog Leash - Large, Black, 5m, Up to 50kg"
type input "Flexi Neon Retractable Dog Leash - Large, Black, 5m, Up to 50kg"
click at [403, 166] on textarea "1 pcs" at bounding box center [410, 137] width 377 height 61
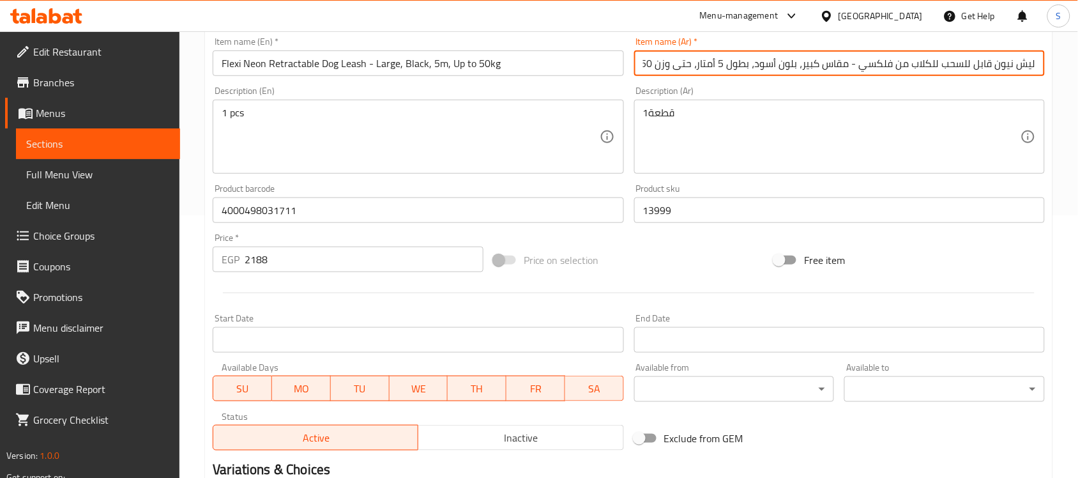
click at [741, 64] on input "ليش نيون قابل للسحب للكلاب من فلكسي - مقاس كبير، بلون أسود، بطول 5 أمتار، حتى و…" at bounding box center [839, 63] width 411 height 26
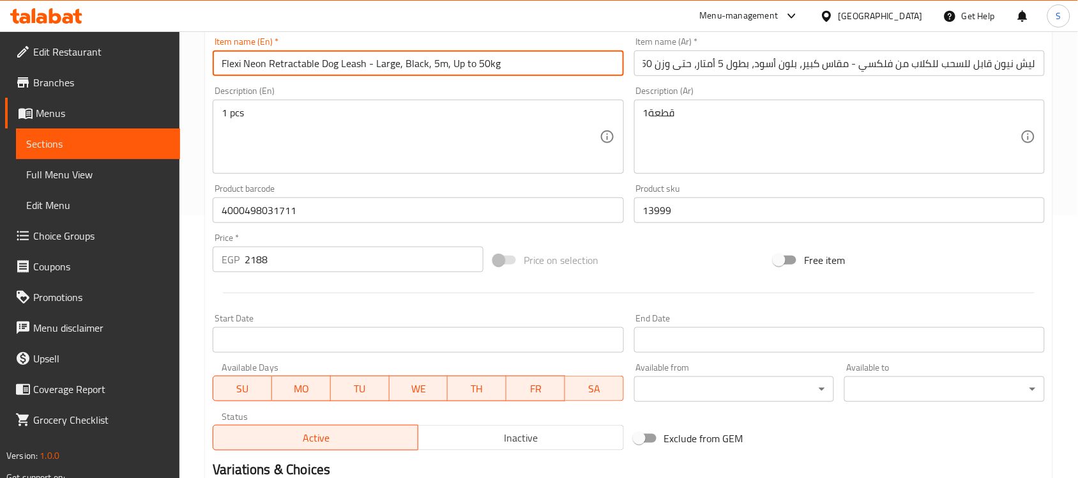
click at [531, 61] on input "Flexi Neon Retractable Dog Leash - Large, Black, 5m, Up to 50kg" at bounding box center [418, 63] width 411 height 26
click at [722, 144] on textarea "1قطعة" at bounding box center [831, 137] width 377 height 61
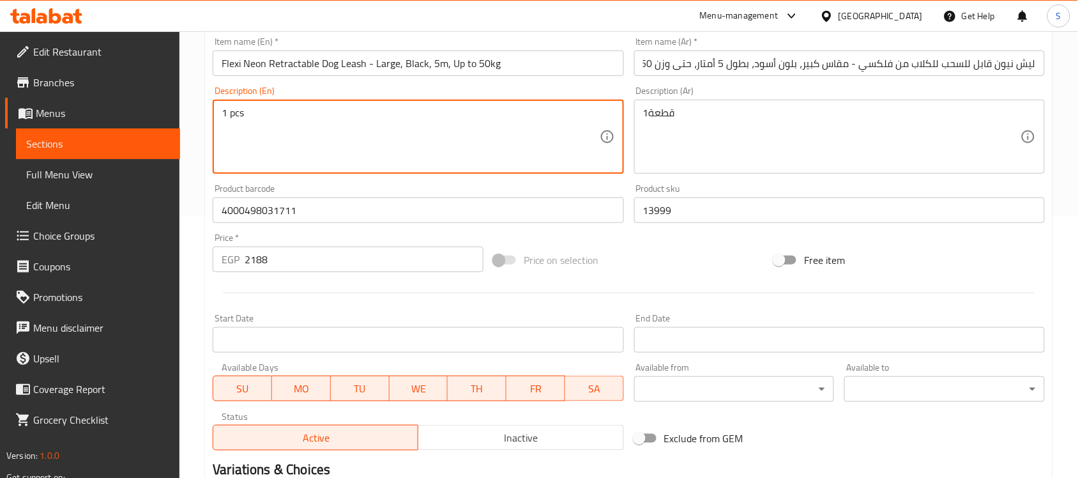
click at [515, 147] on textarea "1 pcs" at bounding box center [410, 137] width 377 height 61
click at [310, 160] on textarea "1 pcs" at bounding box center [410, 137] width 377 height 61
paste textarea "1pcs"
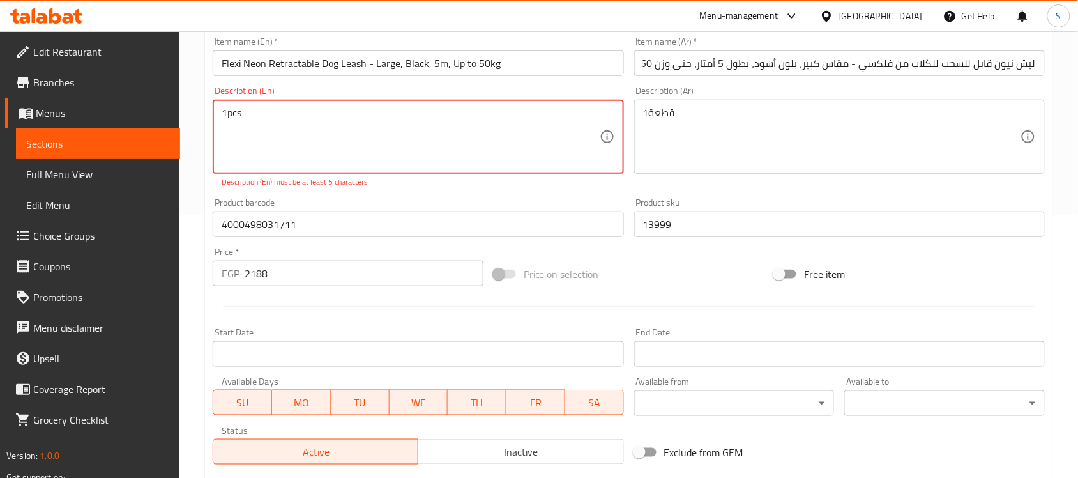
click at [225, 113] on textarea "1pcs" at bounding box center [410, 137] width 377 height 61
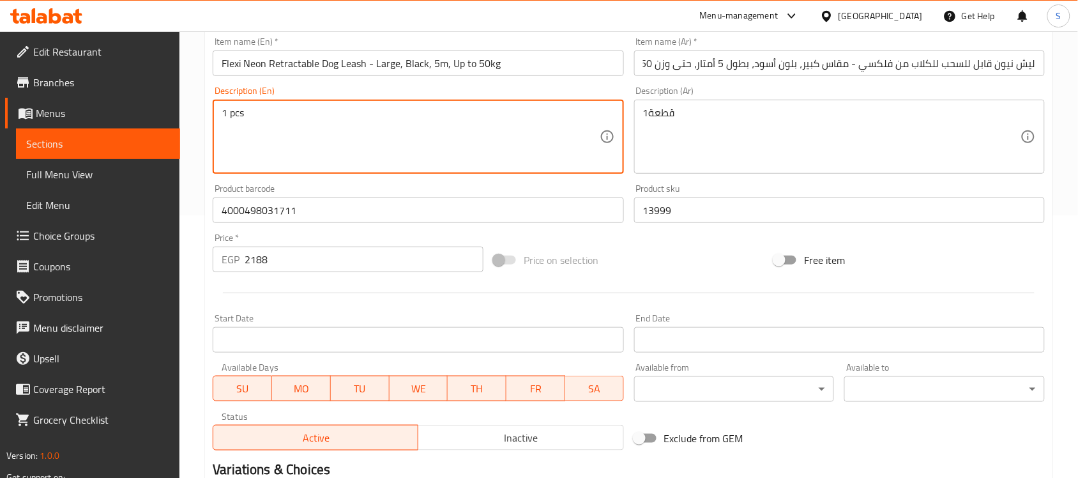
type textarea "1 pcs"
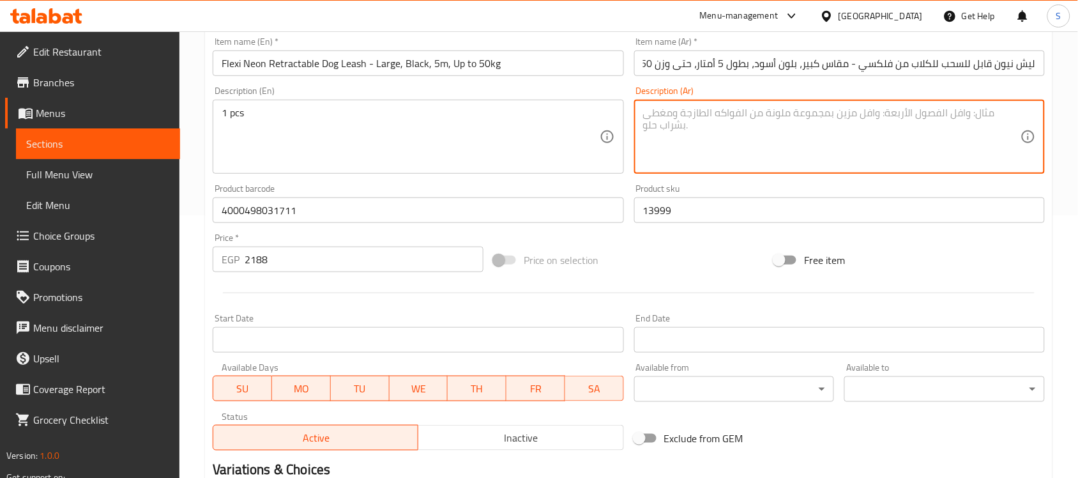
click at [735, 128] on textarea at bounding box center [831, 137] width 377 height 61
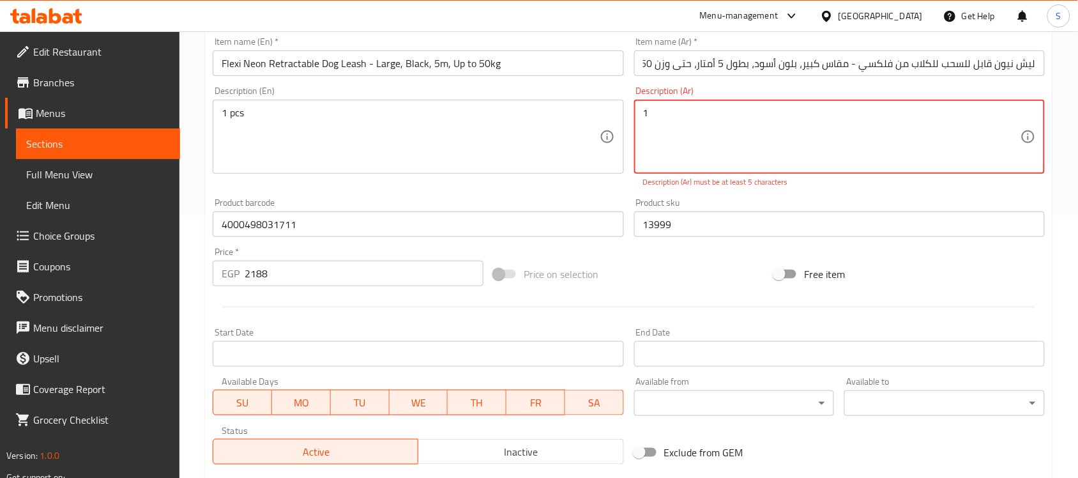
paste textarea "قطعة"
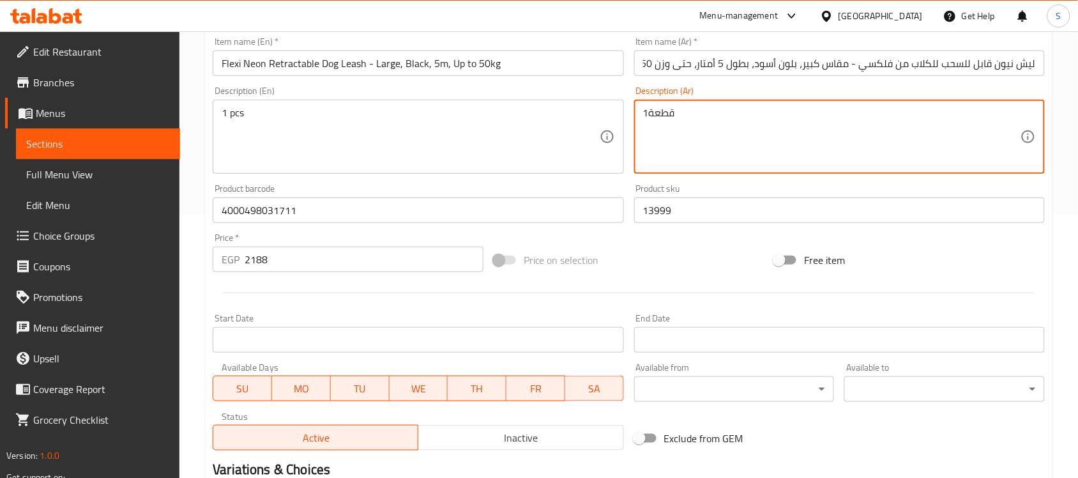
click at [701, 113] on textarea "1قطعة" at bounding box center [831, 137] width 377 height 61
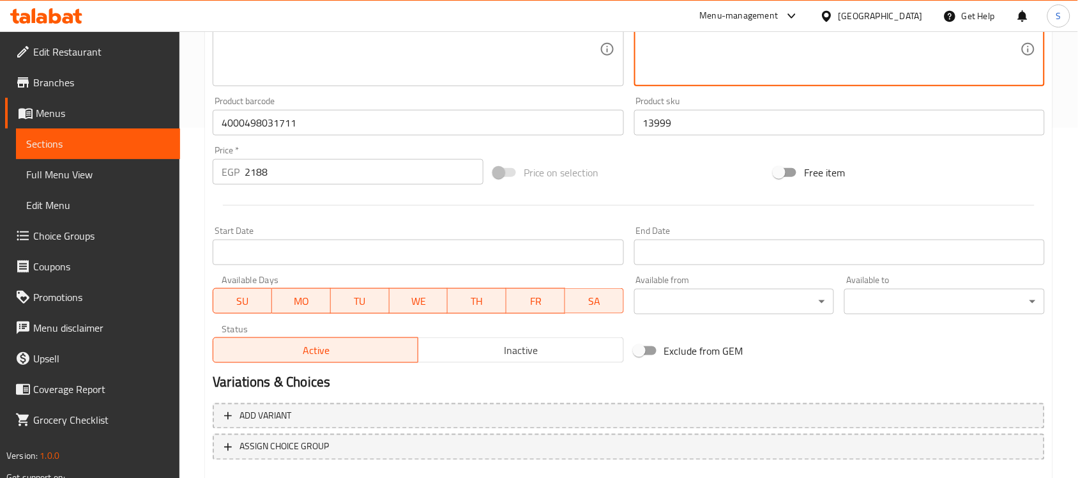
scroll to position [422, 0]
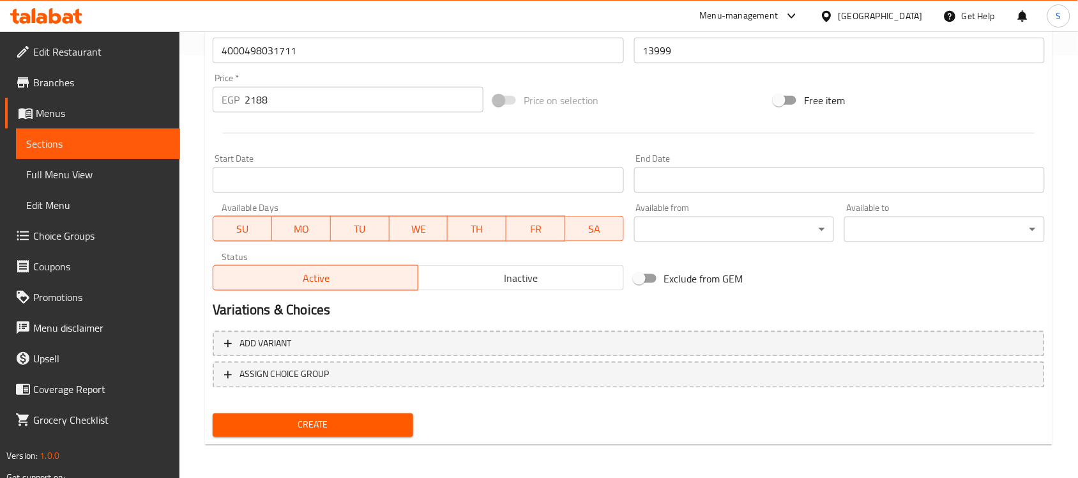
type textarea "1قطعة"
click at [345, 422] on span "Create" at bounding box center [313, 425] width 180 height 16
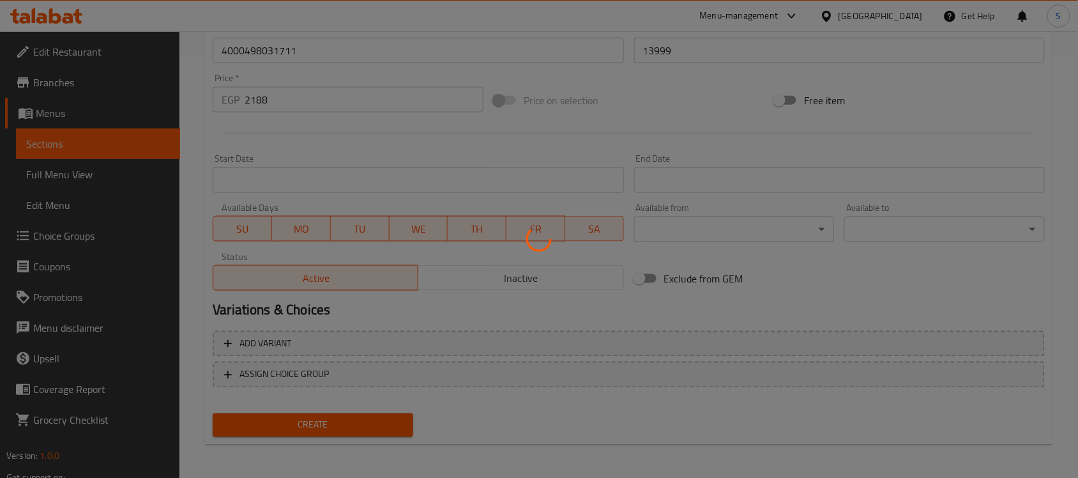
type input "0"
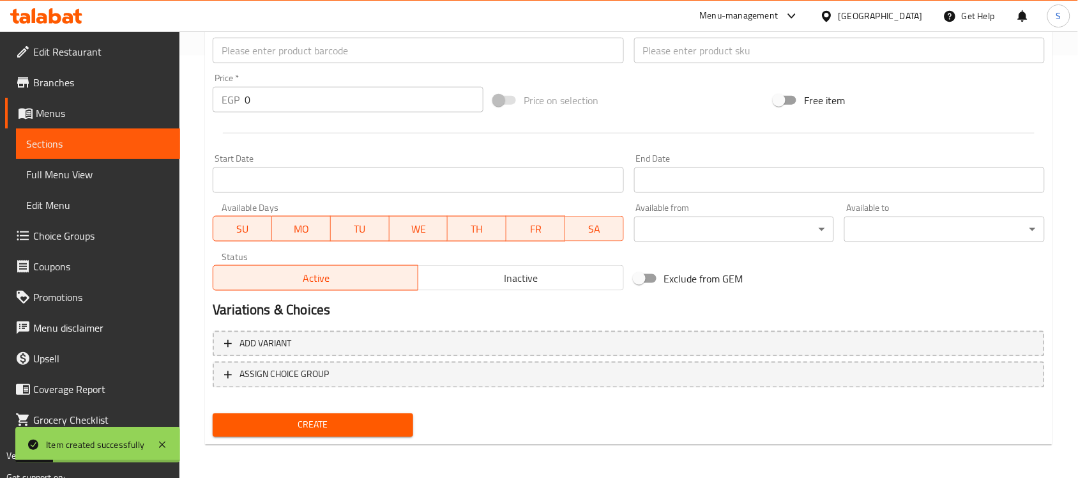
click at [329, 62] on input "text" at bounding box center [418, 51] width 411 height 26
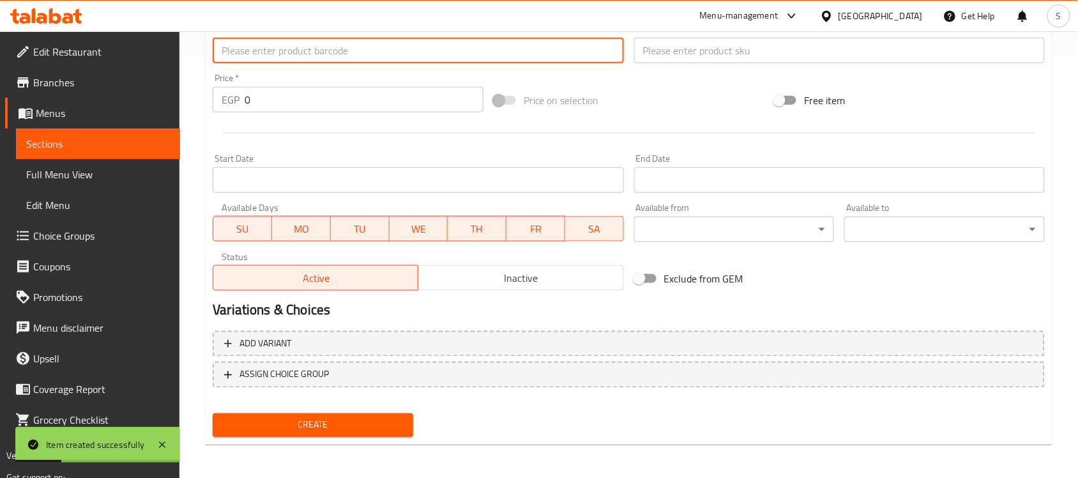
paste input "4000498032206"
type input "4000498032206"
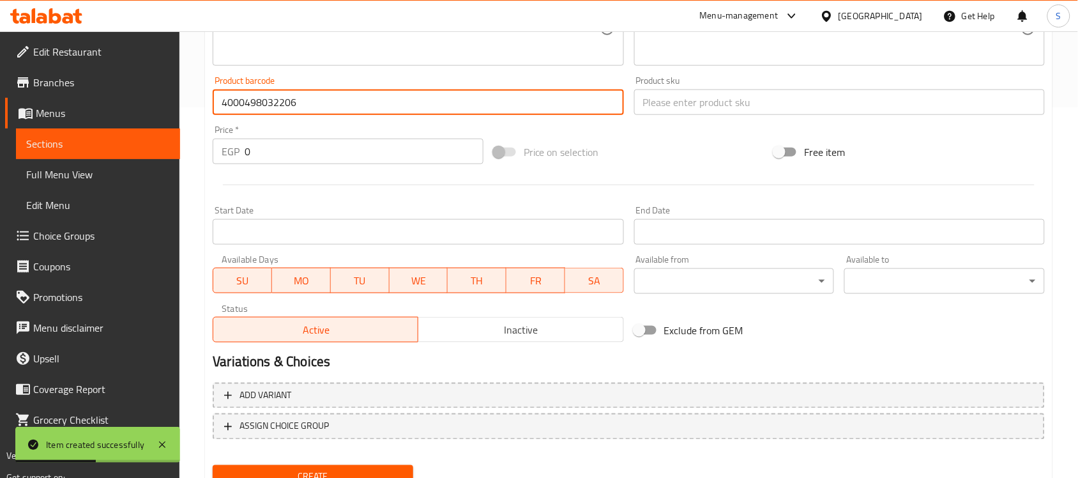
scroll to position [342, 0]
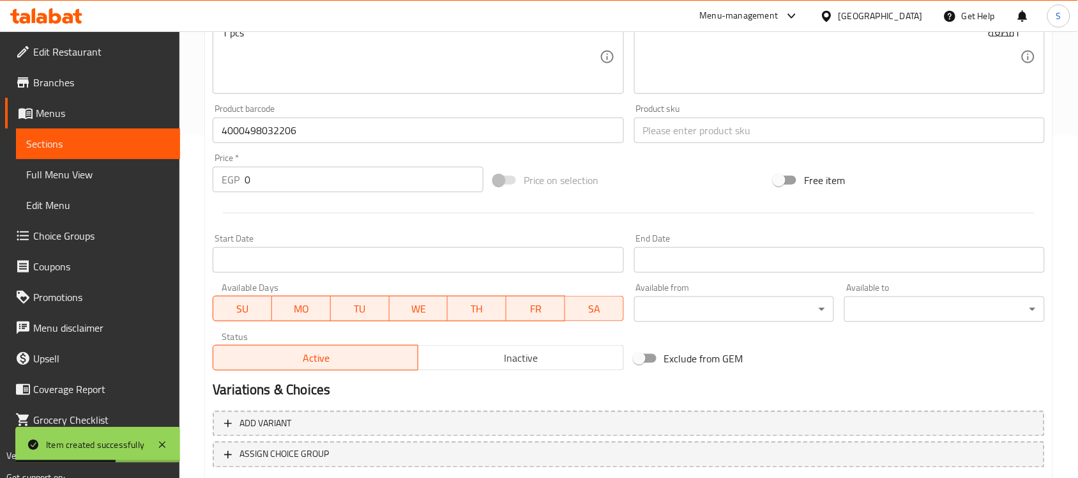
drag, startPoint x: 280, startPoint y: 193, endPoint x: 257, endPoint y: 186, distance: 24.0
click at [251, 192] on div "Price   * EGP 0 Price *" at bounding box center [347, 172] width 281 height 49
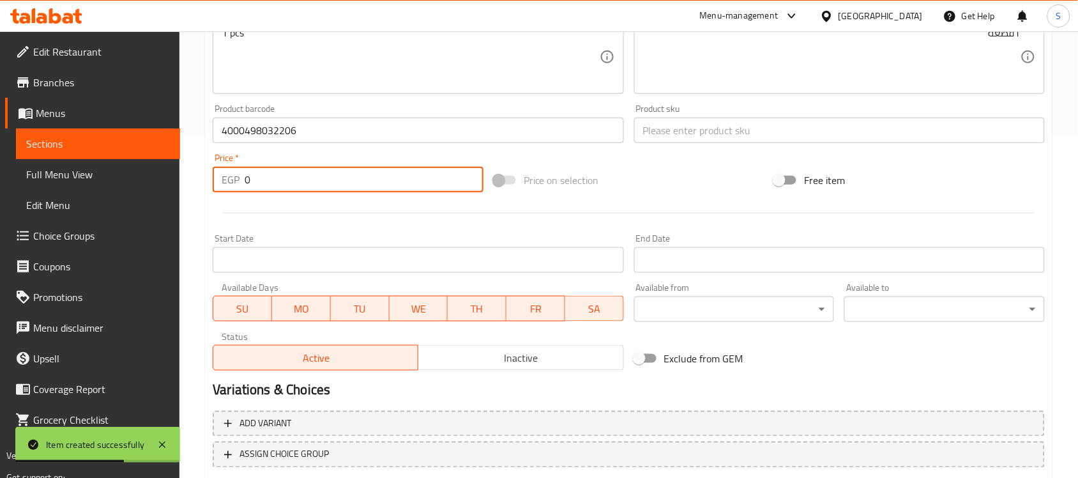
drag, startPoint x: 260, startPoint y: 183, endPoint x: 211, endPoint y: 183, distance: 49.2
click at [211, 183] on div "Price   * EGP 0 Price *" at bounding box center [347, 172] width 281 height 49
paste input "1406"
type input "1406"
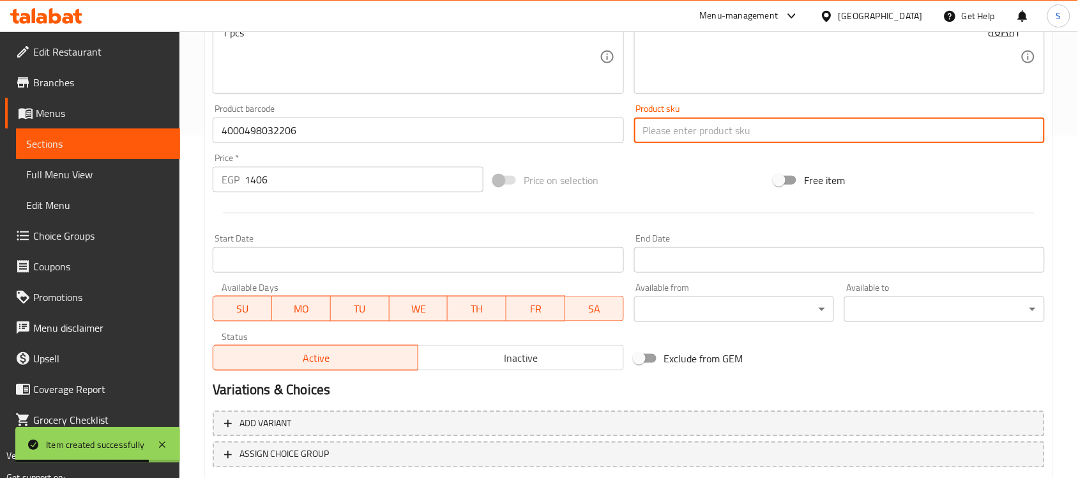
click at [677, 135] on input "text" at bounding box center [839, 130] width 411 height 26
paste input "14001"
type input "14001"
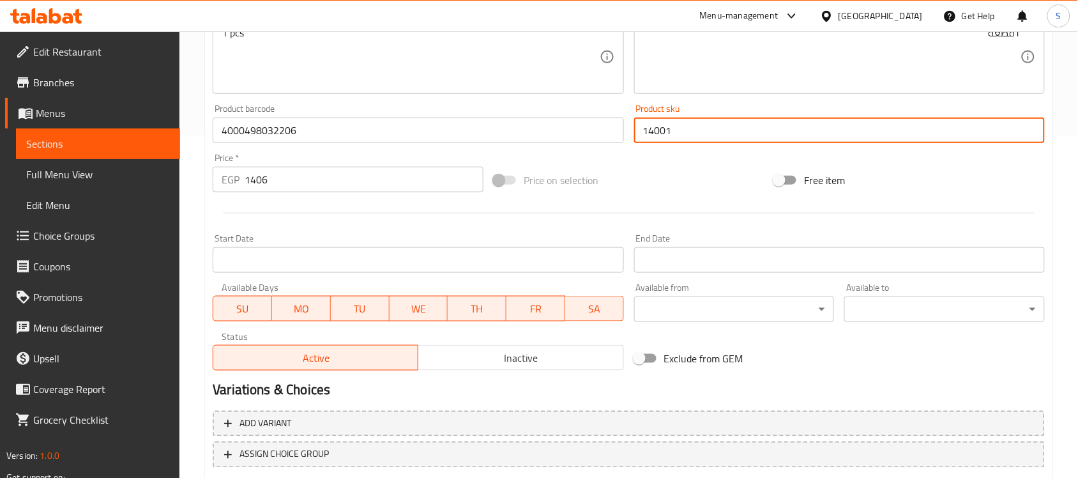
scroll to position [103, 0]
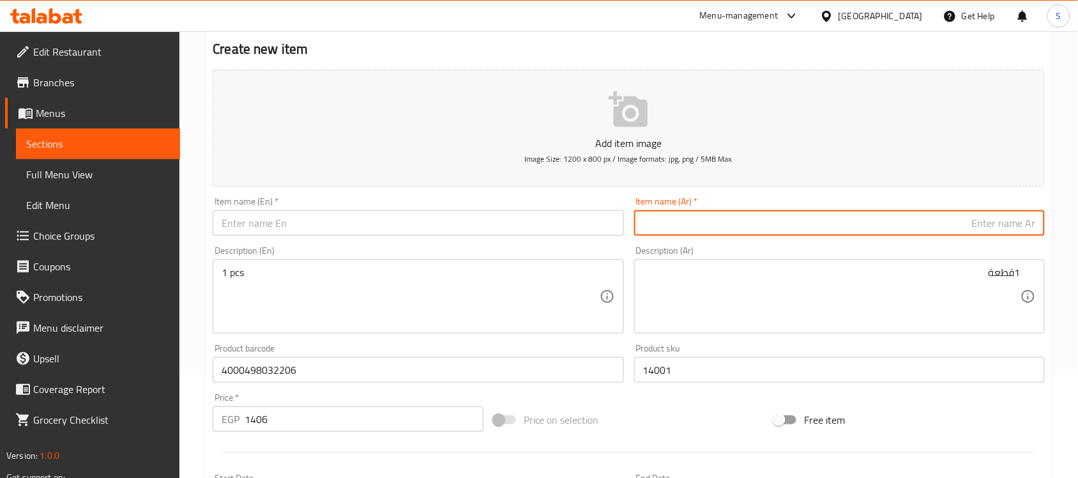
click at [677, 220] on input "text" at bounding box center [839, 223] width 411 height 26
paste input "ليش كلاسيك للكلاب مع شريط أحمر متوسط قابل للسحب بطول 5 متر من فليكسي - لوزن يصل…"
type input "ليش كلاسيك للكلاب مع شريط أحمر متوسط قابل للسحب بطول 5 متر من فليكسي - لوزن يصل…"
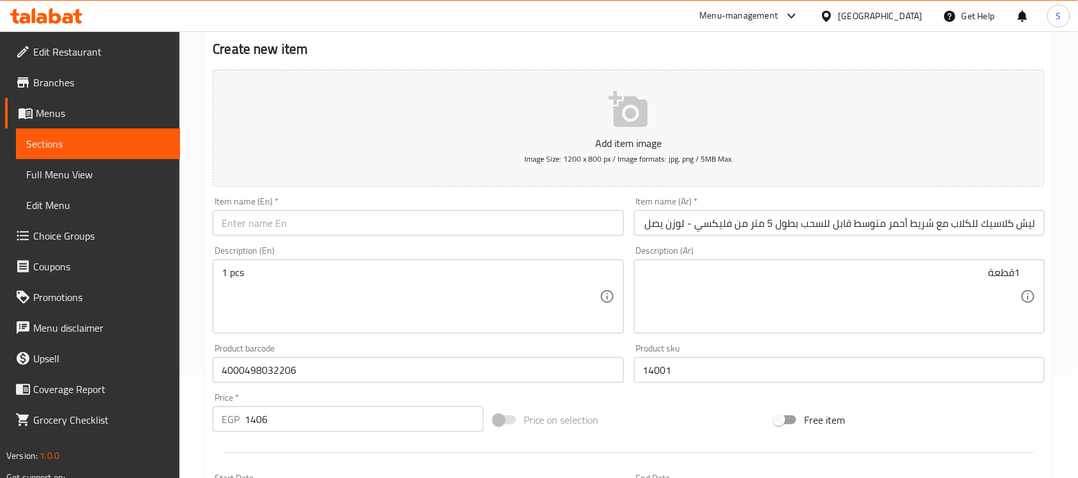
click at [260, 201] on div "Item name (En)   * Item name (En) *" at bounding box center [418, 216] width 411 height 39
click at [250, 213] on input "text" at bounding box center [418, 223] width 411 height 26
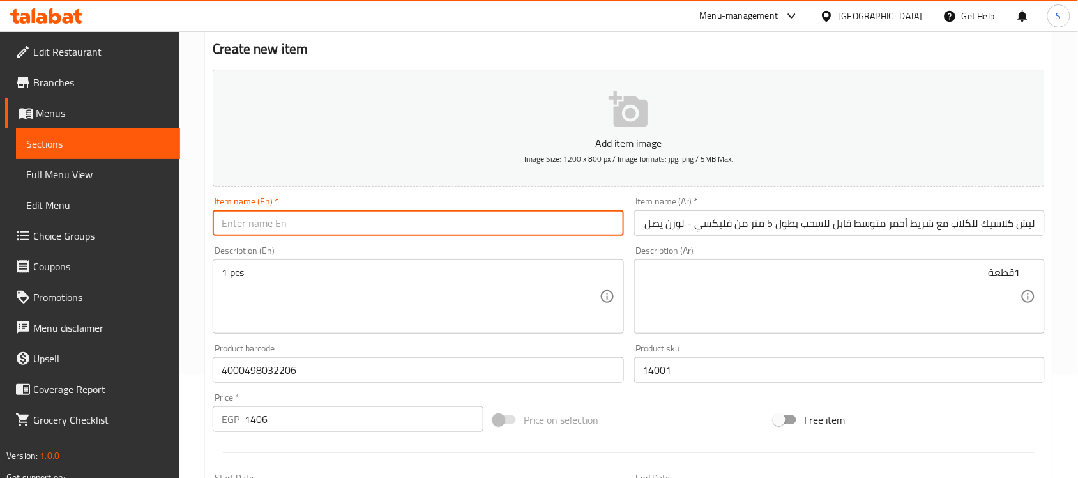
paste input "Leash Classic for Dogs with a Medium Red Retractable Leash, 5m by Flexi - Up to…"
type input "Leash Classic for Dogs with a Medium Red Retractable Leash, 5m by Flexi - Up to…"
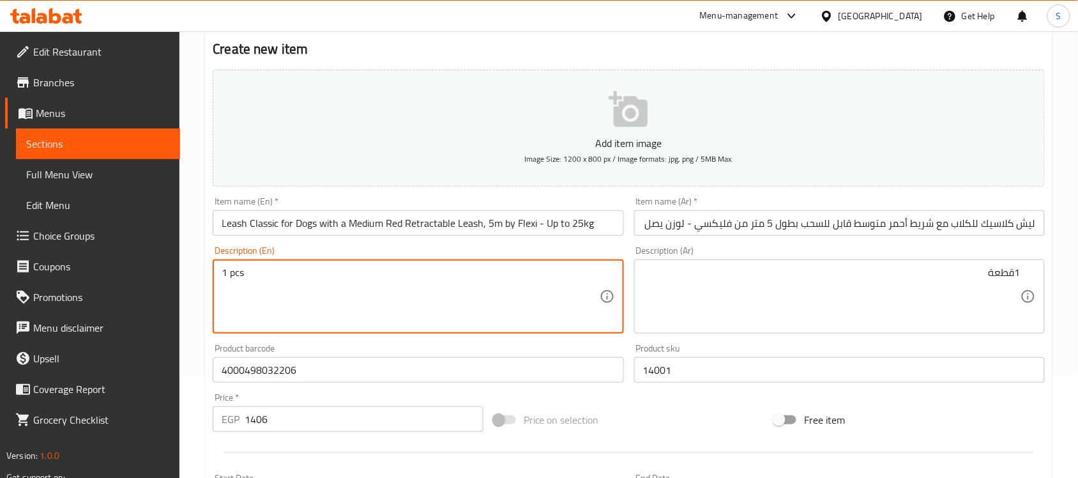
click at [479, 292] on textarea "1 pcs" at bounding box center [410, 296] width 377 height 61
click at [349, 276] on textarea at bounding box center [410, 296] width 377 height 61
paste textarea "1pcs"
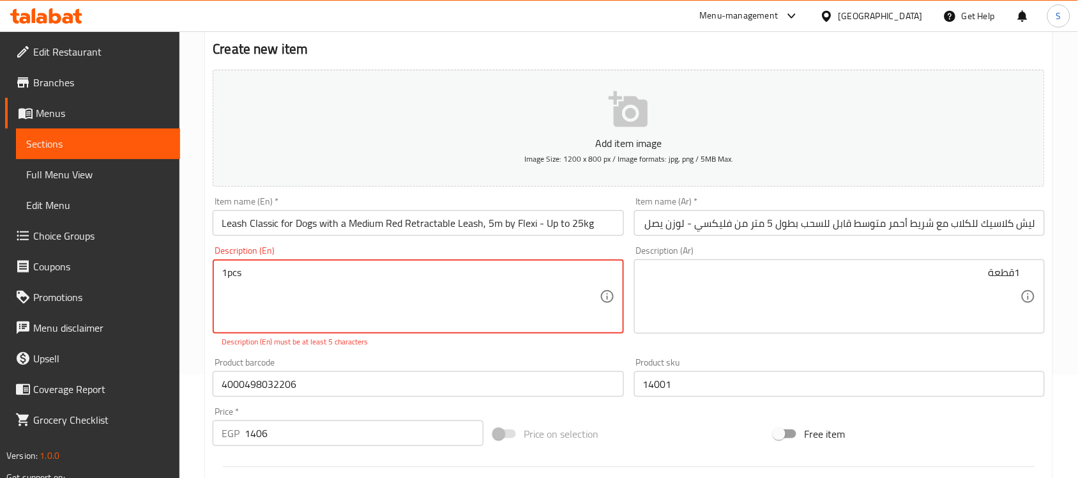
click at [230, 273] on textarea "1pcs" at bounding box center [410, 296] width 377 height 61
click at [228, 273] on textarea "1pcs" at bounding box center [410, 296] width 377 height 61
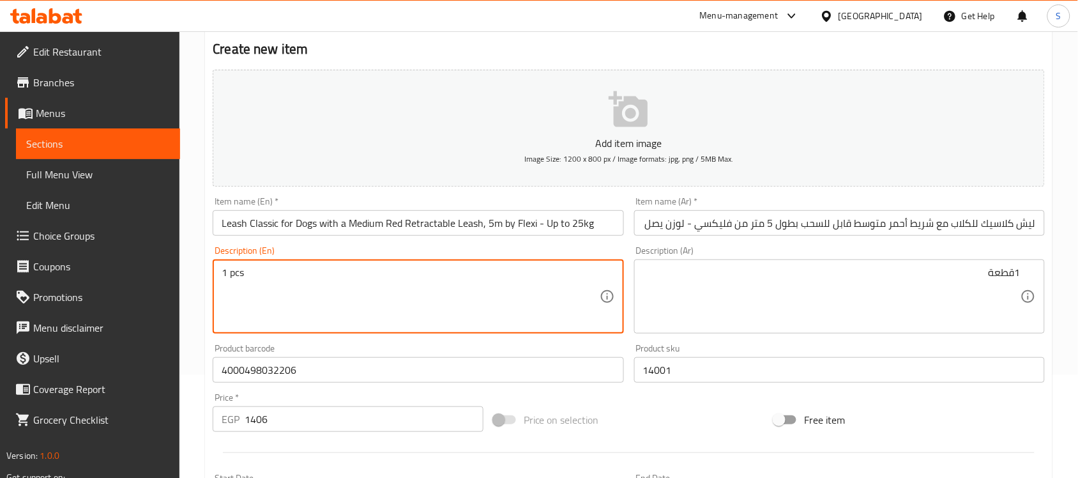
type textarea "1 pcs"
click at [847, 255] on div "Description (Ar) 1قطعة Description (Ar)" at bounding box center [839, 289] width 411 height 87
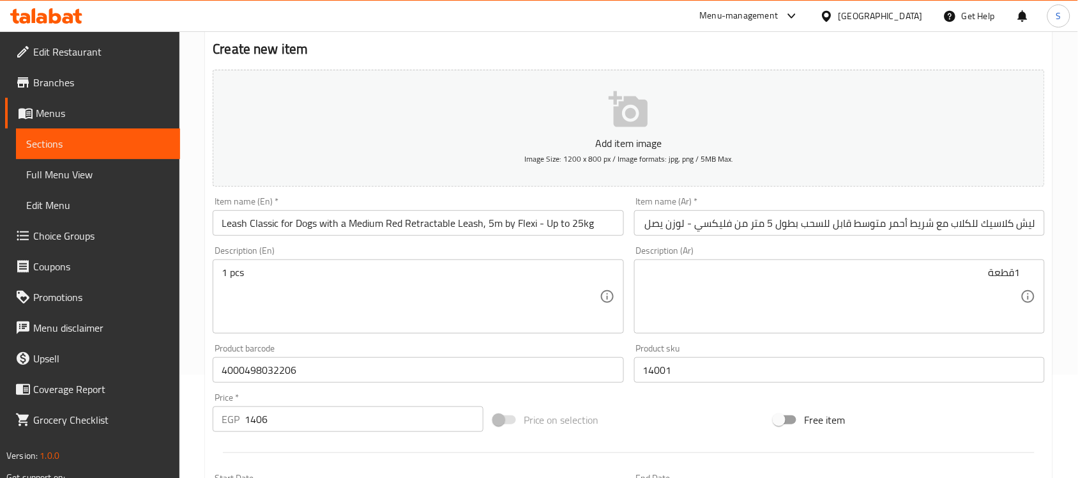
click at [843, 288] on textarea "1قطعة" at bounding box center [831, 296] width 377 height 61
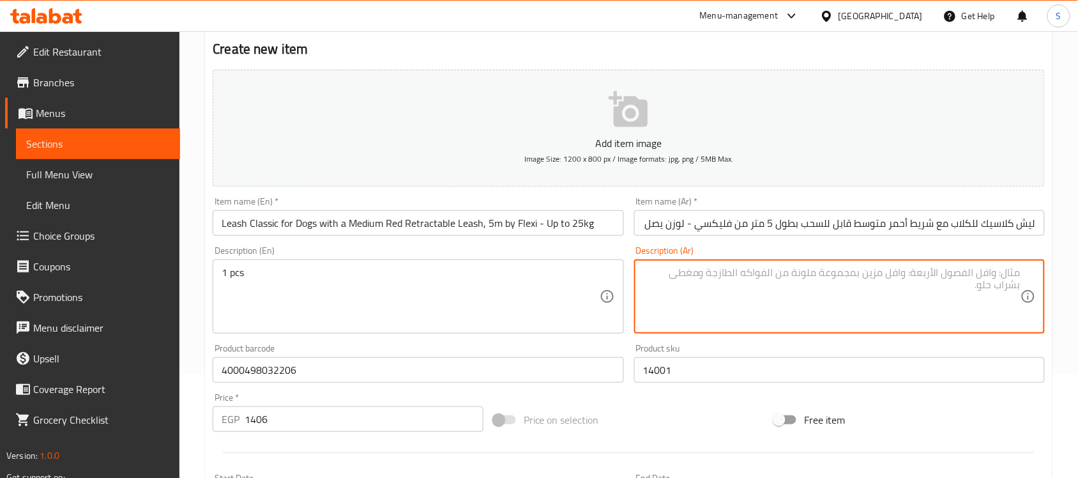
paste textarea "قطعة"
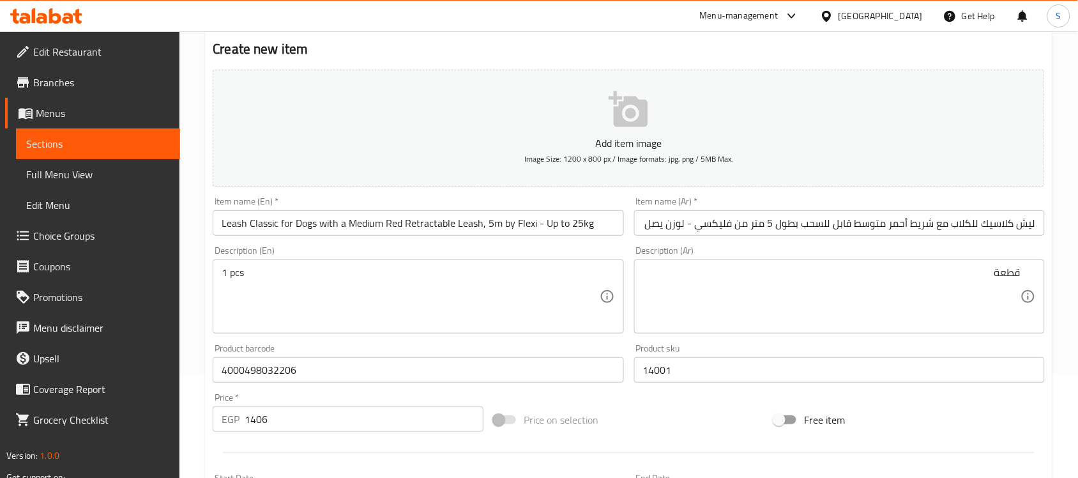
click at [1025, 269] on div "قطعة Description (Ar)" at bounding box center [839, 296] width 411 height 74
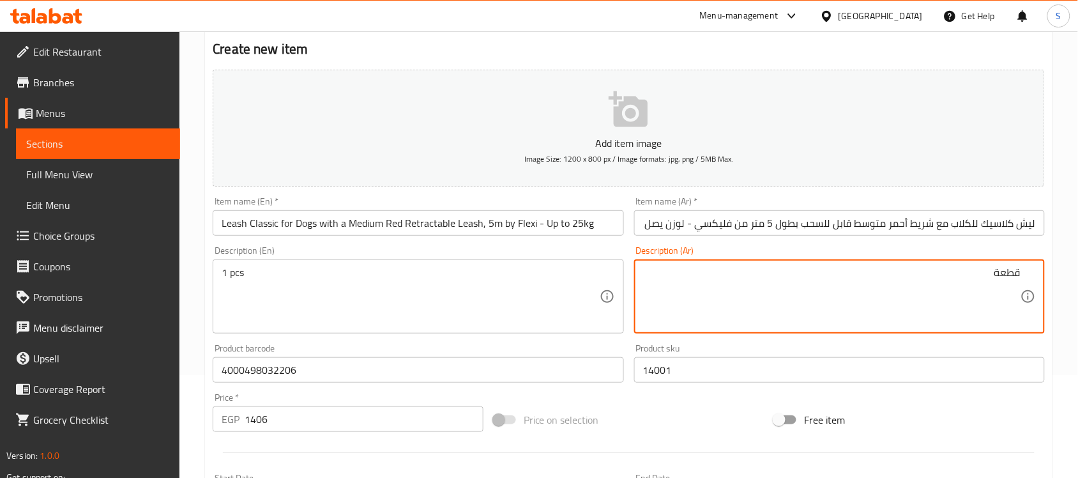
click at [1020, 273] on textarea "قطعة" at bounding box center [831, 296] width 377 height 61
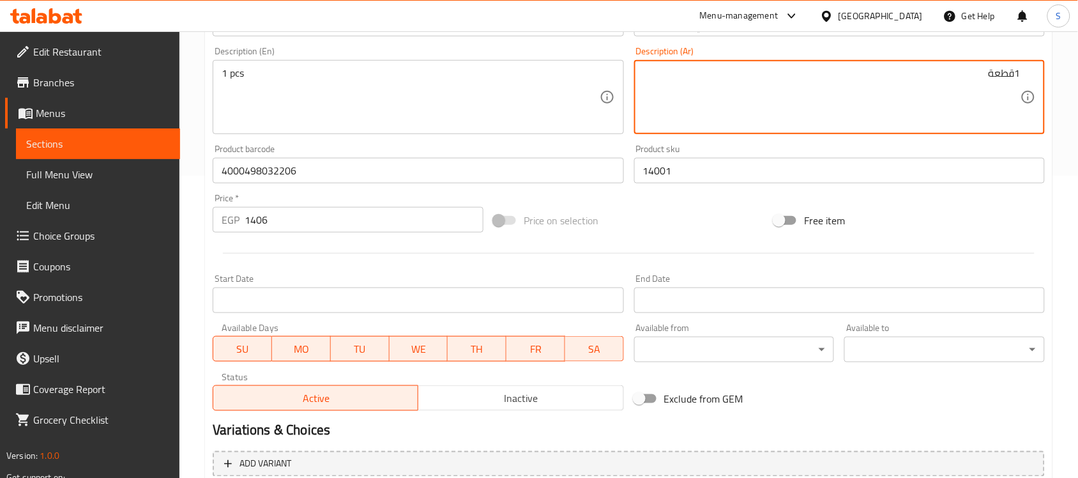
scroll to position [422, 0]
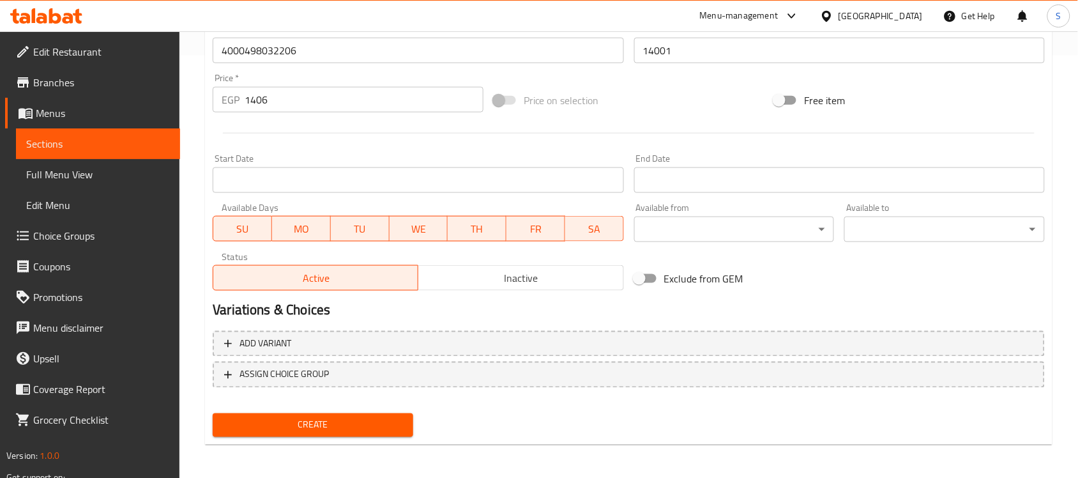
type textarea "1قطعة"
click at [317, 439] on div "Create" at bounding box center [312, 425] width 211 height 34
click at [324, 429] on span "Create" at bounding box center [313, 425] width 180 height 16
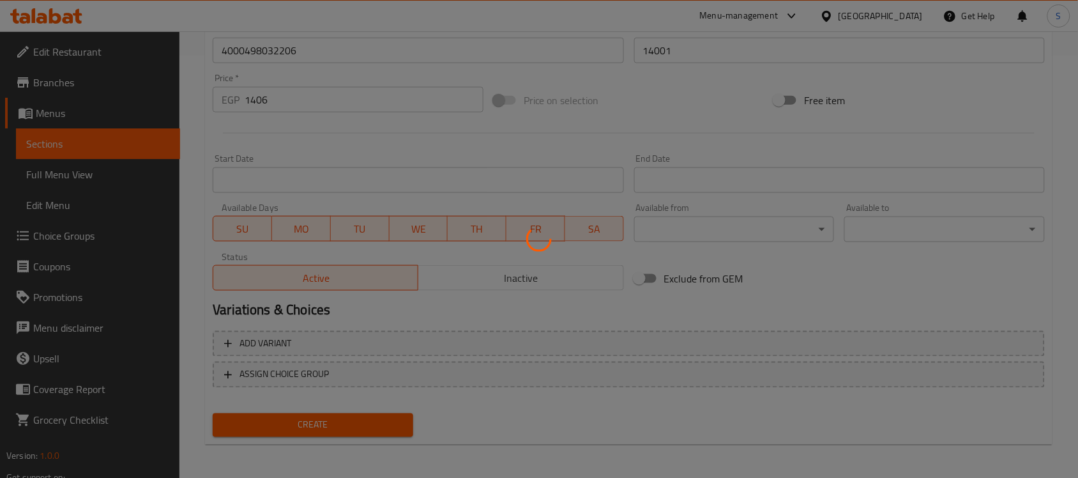
type input "0"
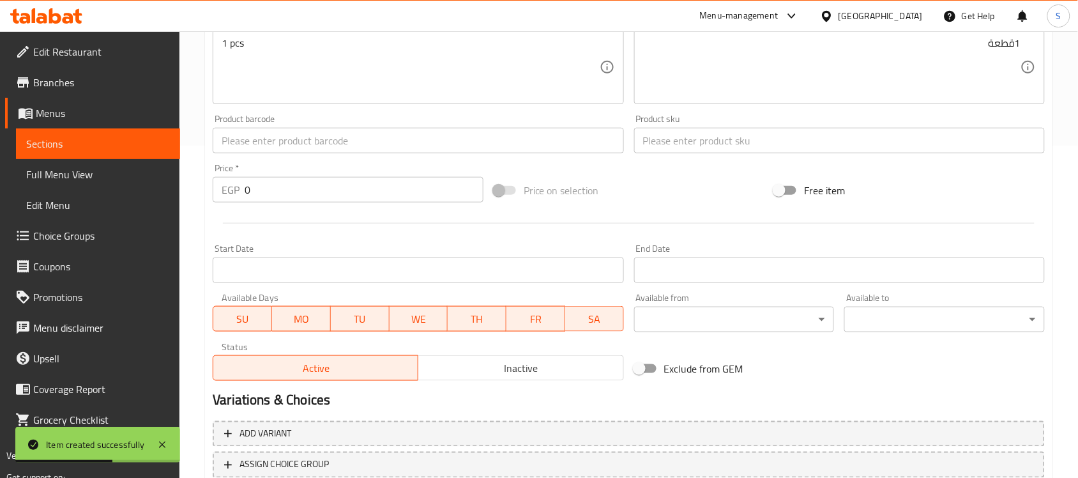
scroll to position [183, 0]
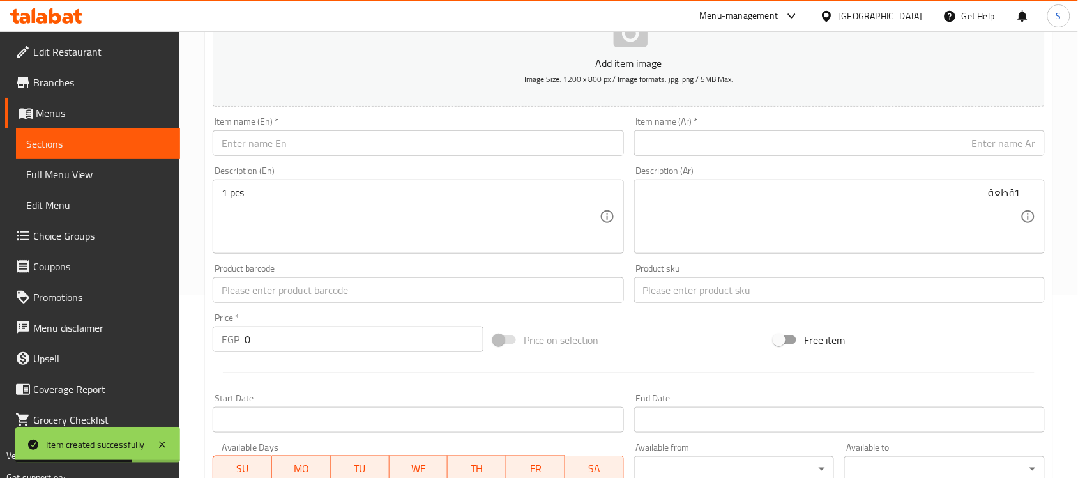
click at [295, 290] on input "text" at bounding box center [418, 290] width 411 height 26
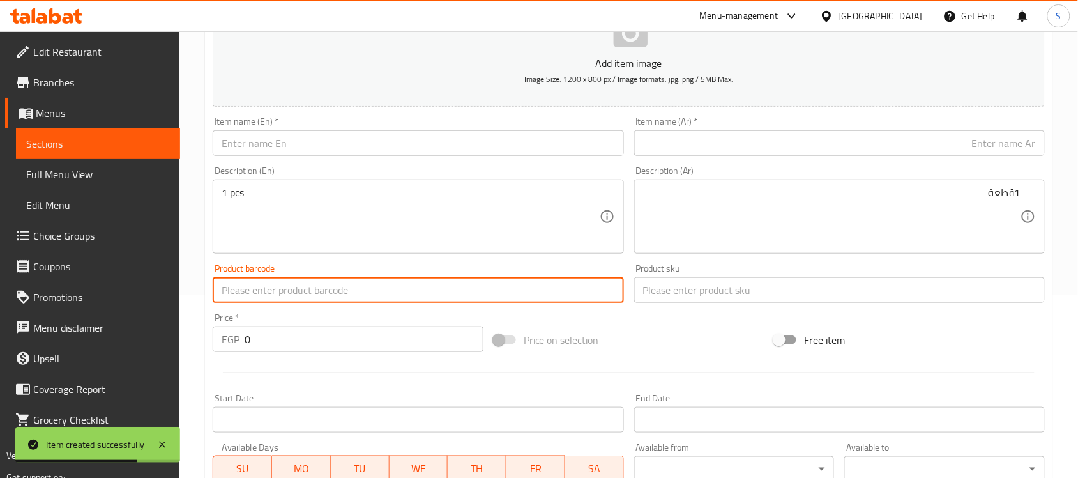
paste input "4000498032329"
type input "4000498032329"
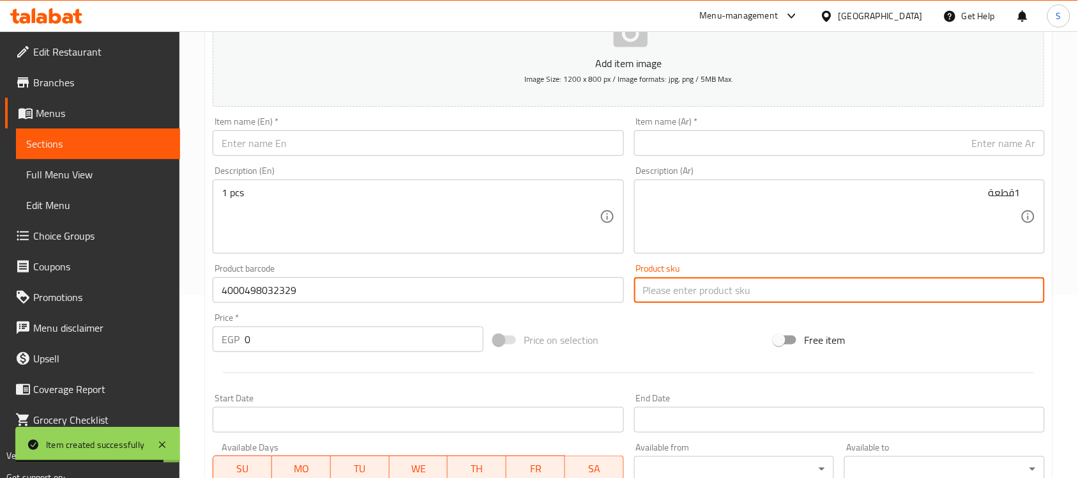
click at [726, 289] on input "text" at bounding box center [839, 290] width 411 height 26
click at [285, 346] on input "0" at bounding box center [364, 339] width 239 height 26
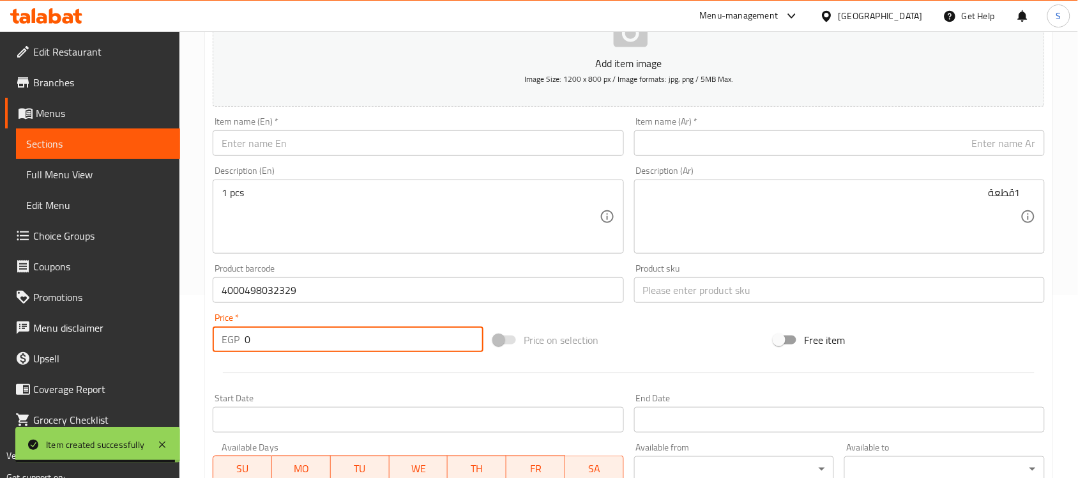
click at [285, 346] on input "0" at bounding box center [364, 339] width 239 height 26
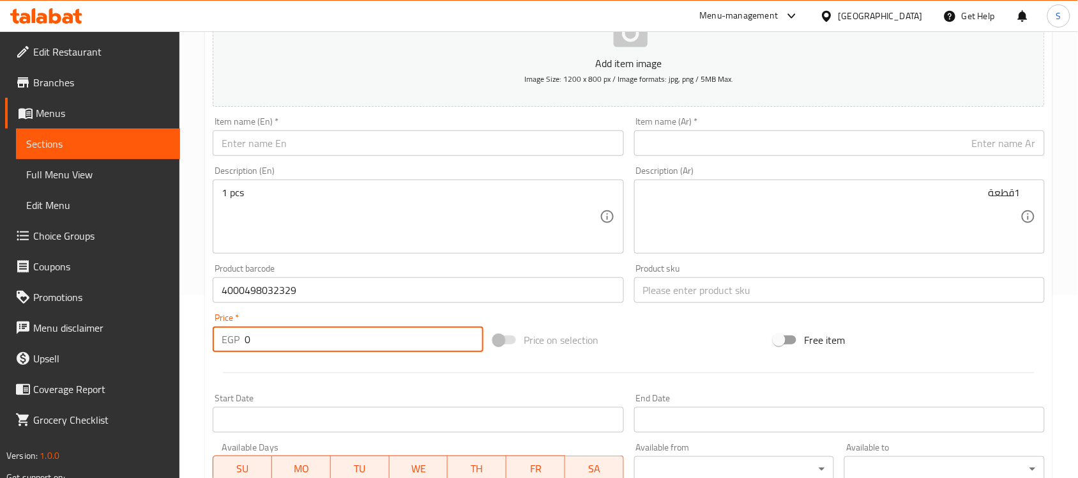
paste input "1875"
type input "1875"
click at [711, 297] on input "text" at bounding box center [839, 290] width 411 height 26
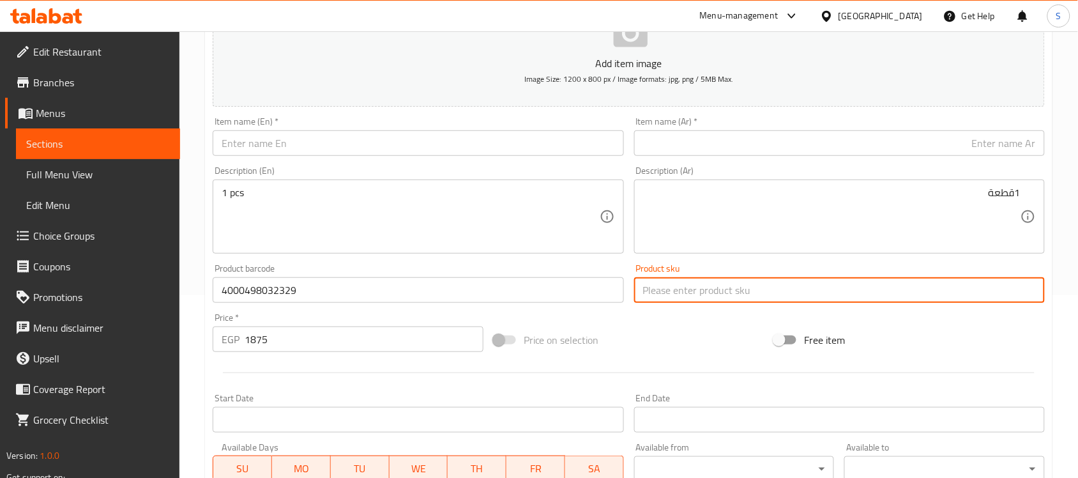
paste input "14004"
type input "14004"
click at [652, 148] on input "text" at bounding box center [839, 143] width 411 height 26
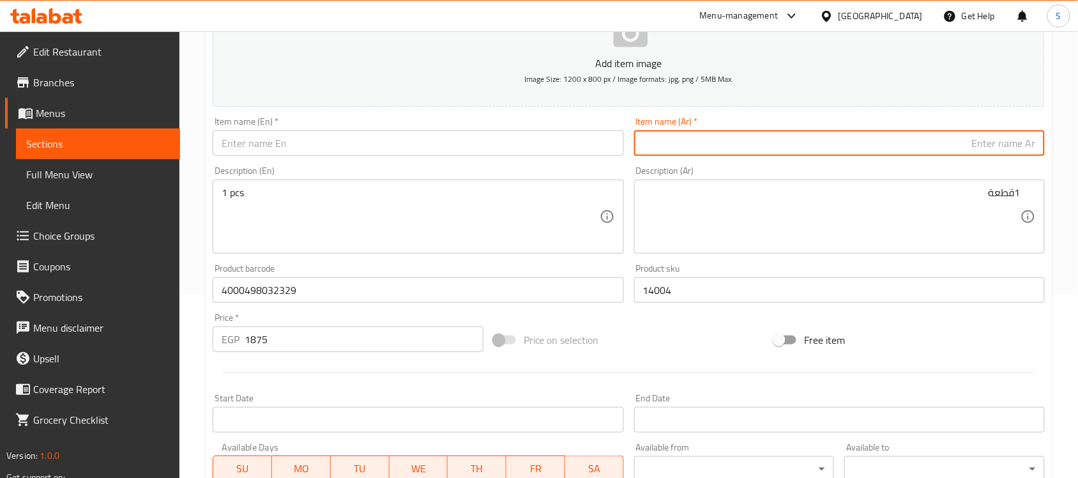
paste input "ليش كلاسيك للكلاب مع شريط قابل للسحب بطول 5 أمتار حجم كبير باللون الأسود من فلي…"
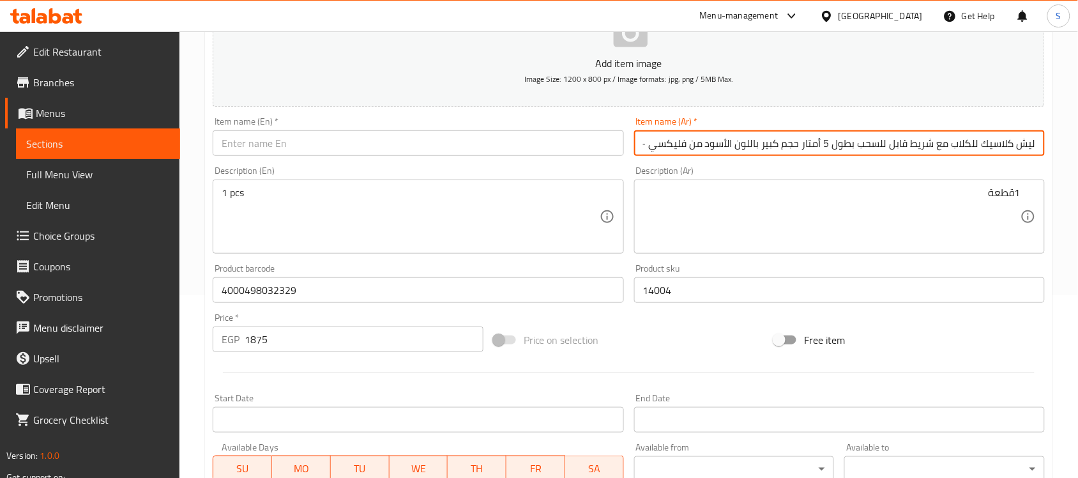
scroll to position [0, -84]
type input "ليش كلاسيك للكلاب مع شريط قابل للسحب بطول 5 أمتار حجم كبير باللون الأسود من فلي…"
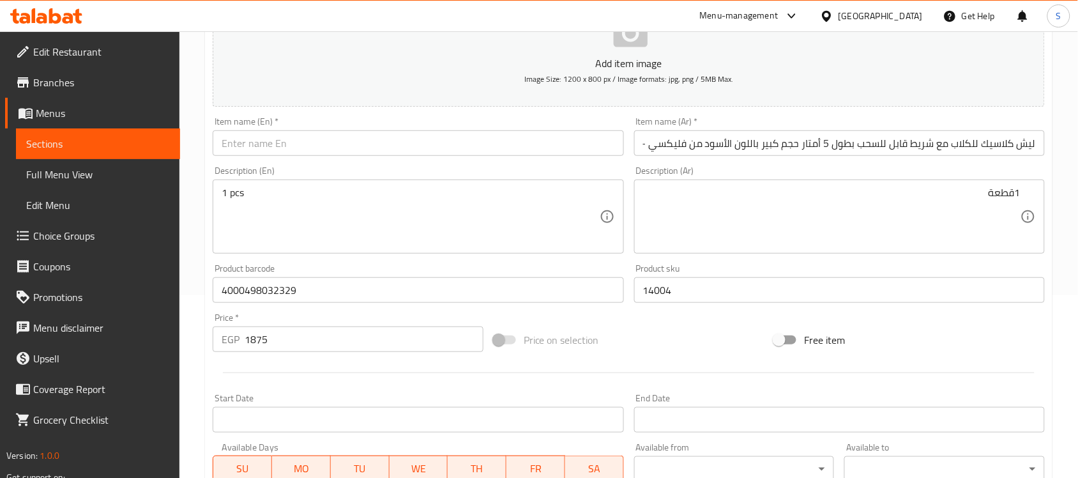
click at [414, 138] on input "text" at bounding box center [418, 143] width 411 height 26
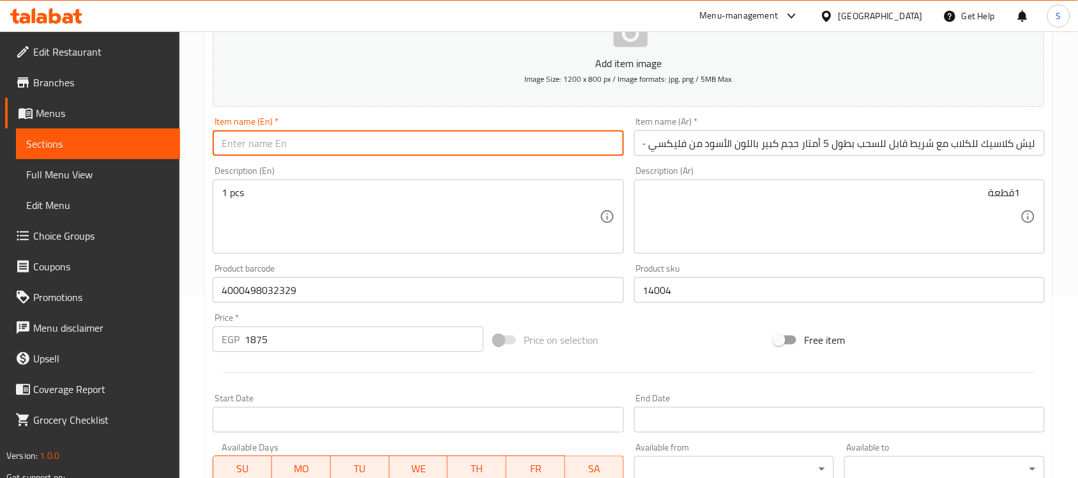
paste input "Leash Classic Dog Leash with Retractable Strap 5m Large Black by Flexi - Up to …"
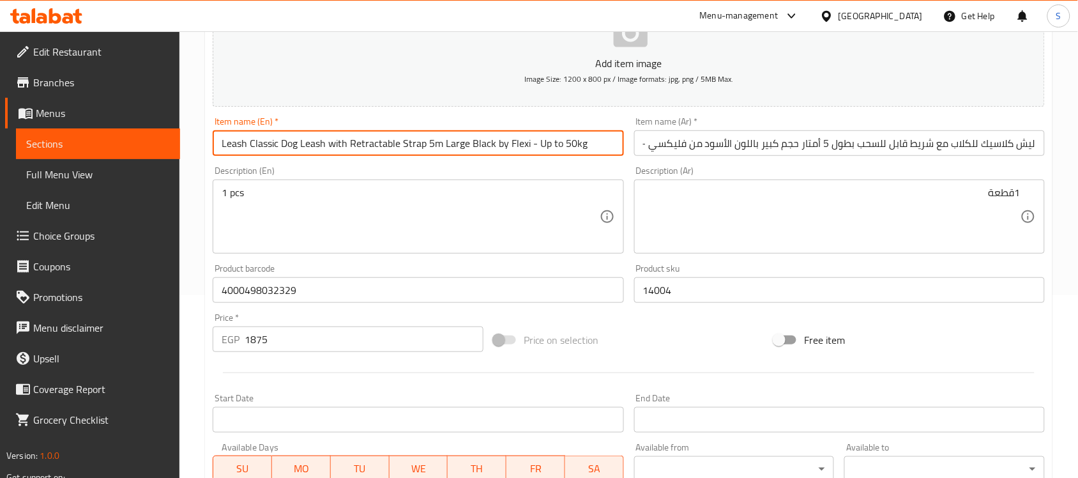
type input "Leash Classic Dog Leash with Retractable Strap 5m Large Black by Flexi - Up to …"
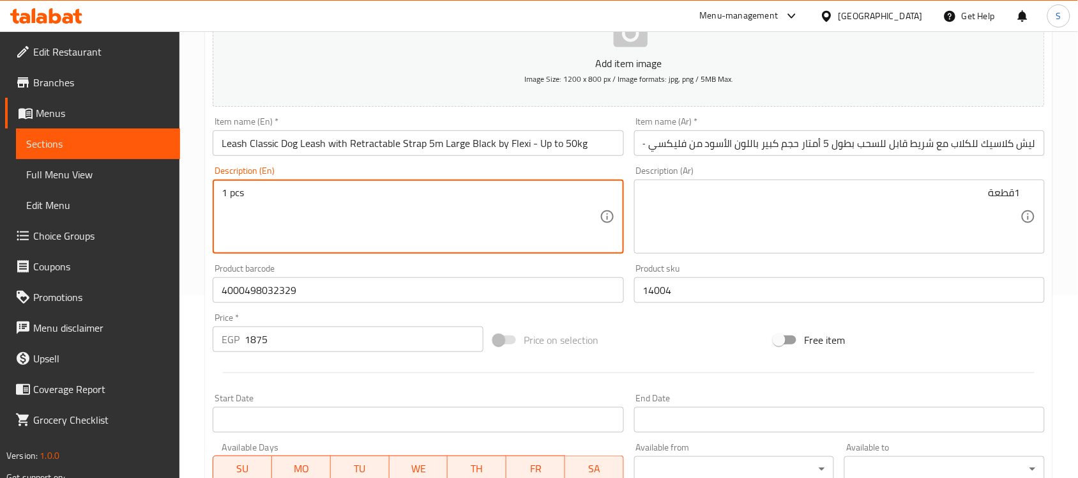
click at [471, 243] on textarea "1 pcs" at bounding box center [410, 216] width 377 height 61
paste textarea "1pcs"
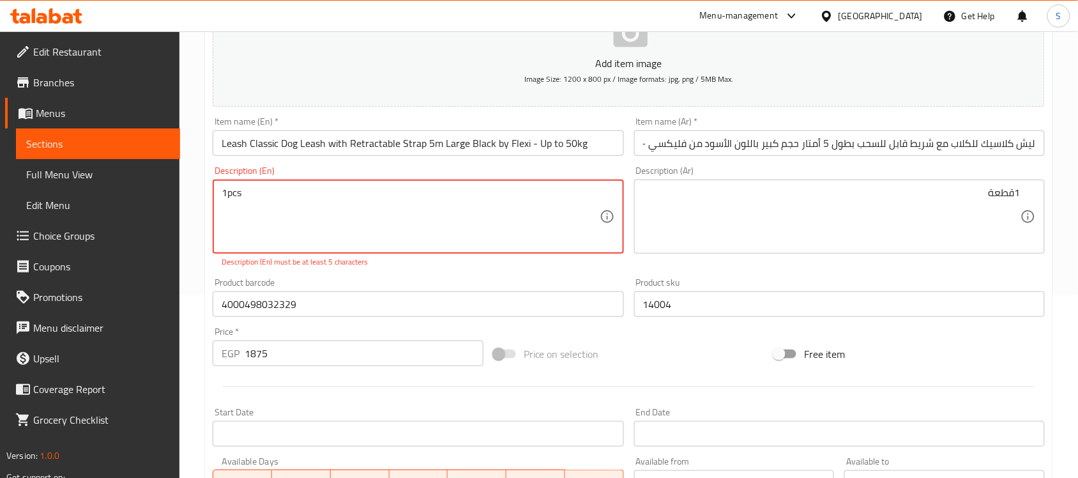
click at [228, 193] on textarea "1pcs" at bounding box center [410, 216] width 377 height 61
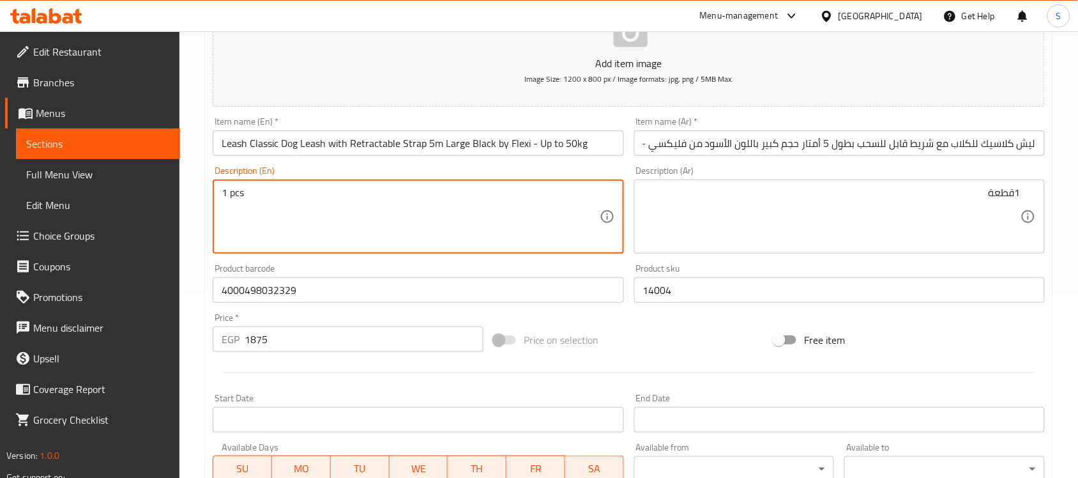
type textarea "1 pcs"
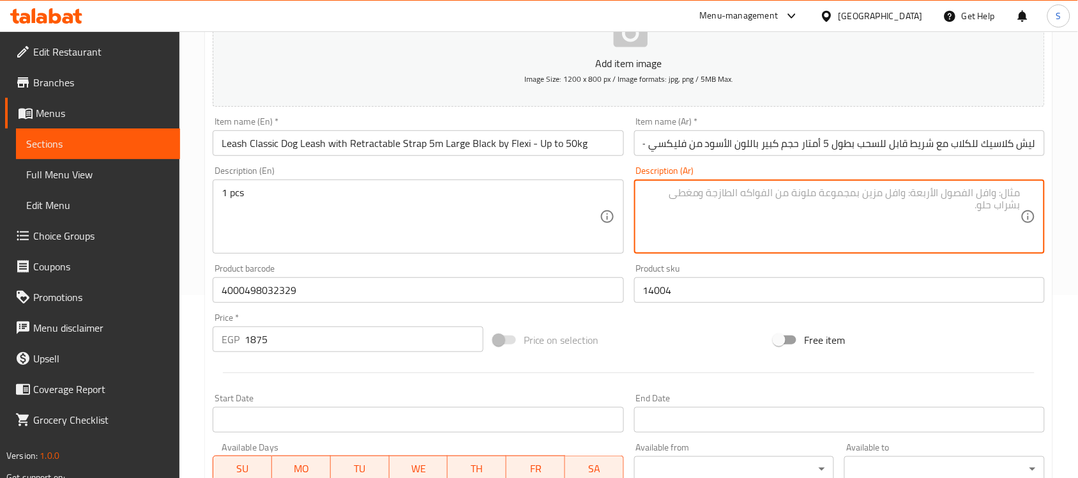
click at [765, 198] on textarea at bounding box center [831, 216] width 377 height 61
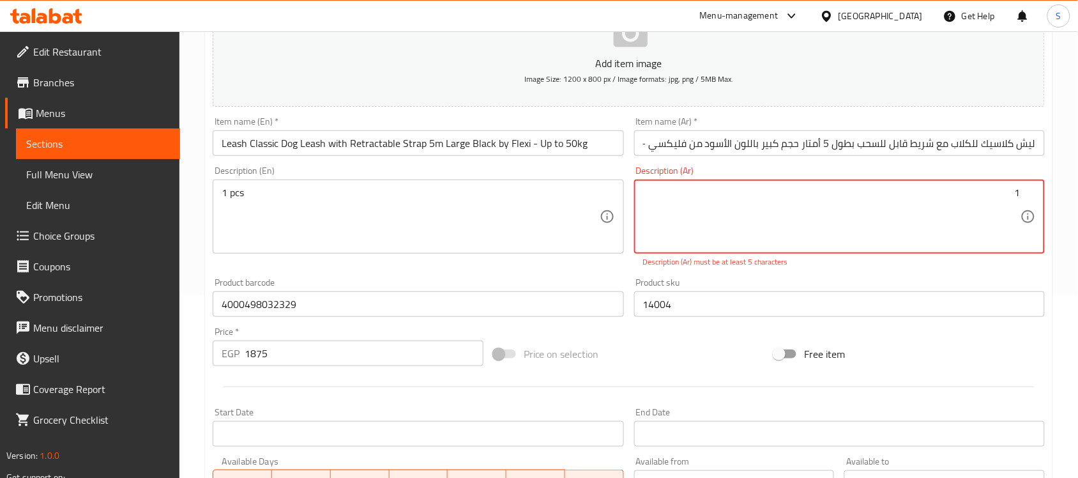
paste textarea "قطعة"
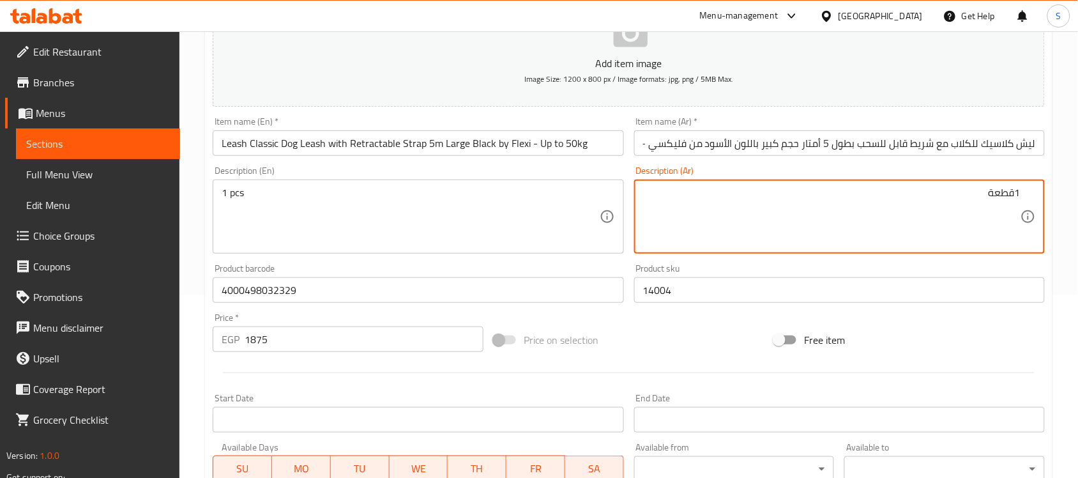
type textarea "1قطعة"
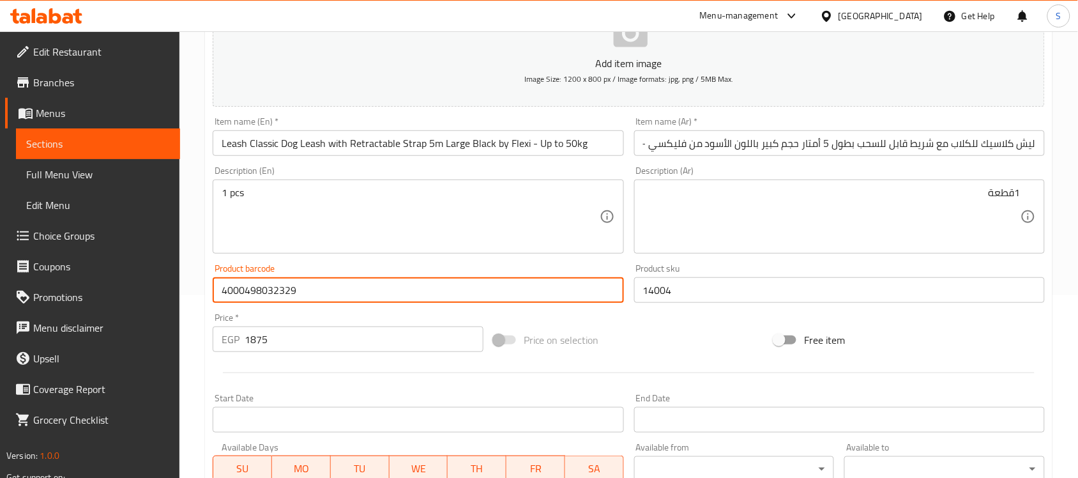
click at [394, 297] on input "4000498032329" at bounding box center [418, 290] width 411 height 26
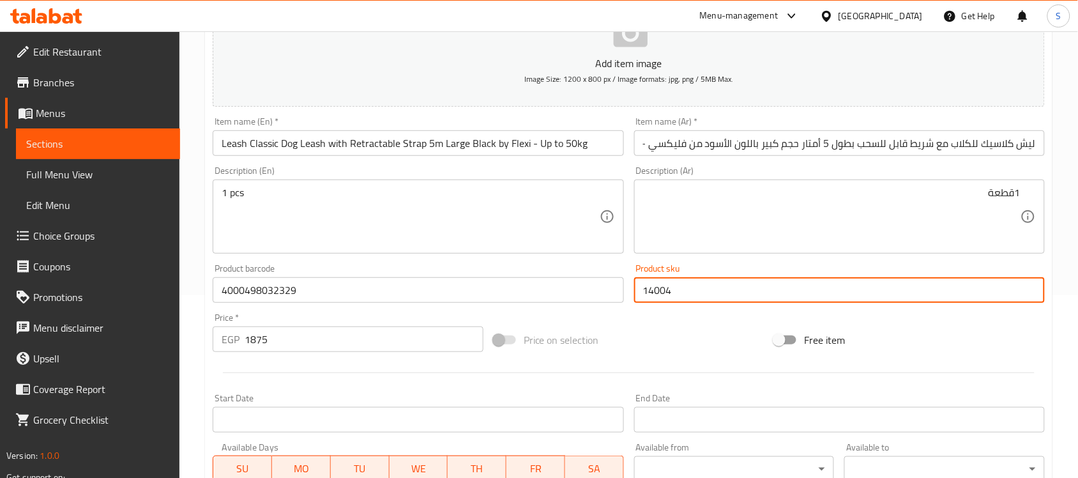
click at [700, 292] on input "14004" at bounding box center [839, 290] width 411 height 26
click at [324, 339] on input "1875" at bounding box center [364, 339] width 239 height 26
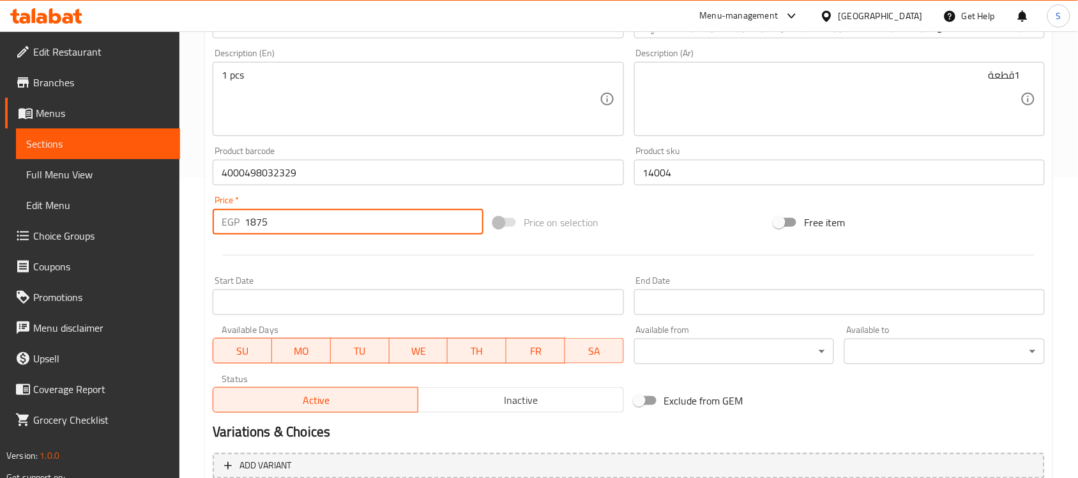
scroll to position [422, 0]
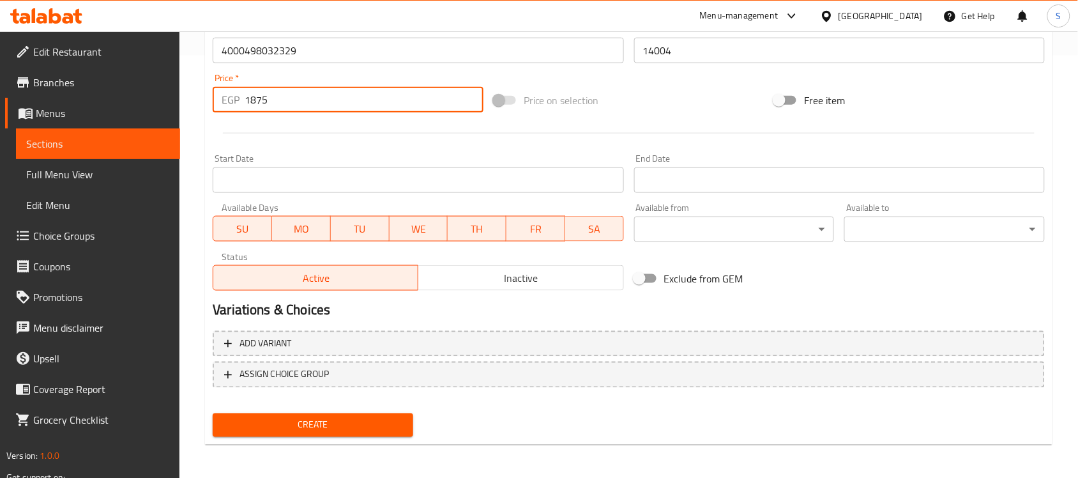
click at [370, 430] on button "Create" at bounding box center [313, 425] width 200 height 24
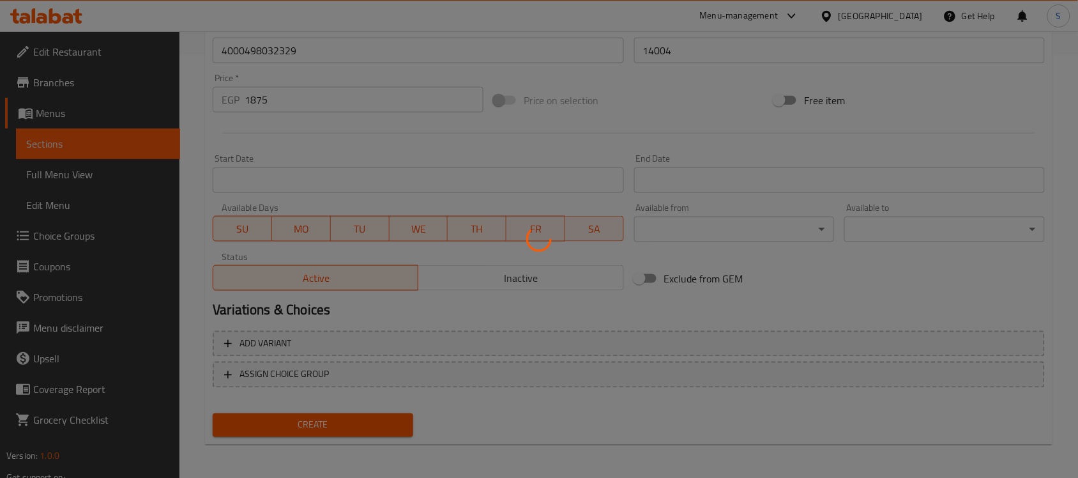
type input "0"
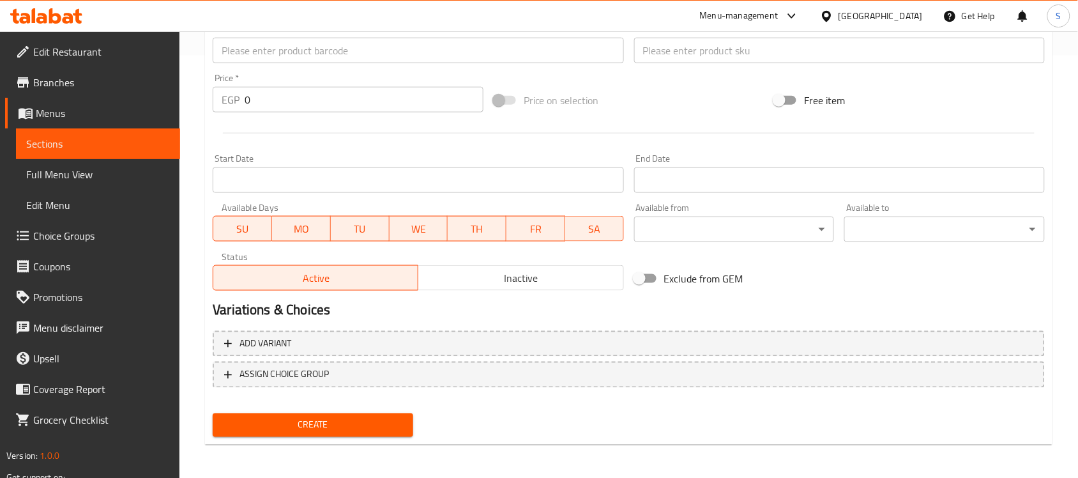
click at [319, 15] on div "Menu-management [GEOGRAPHIC_DATA] Get Help S" at bounding box center [539, 16] width 1078 height 31
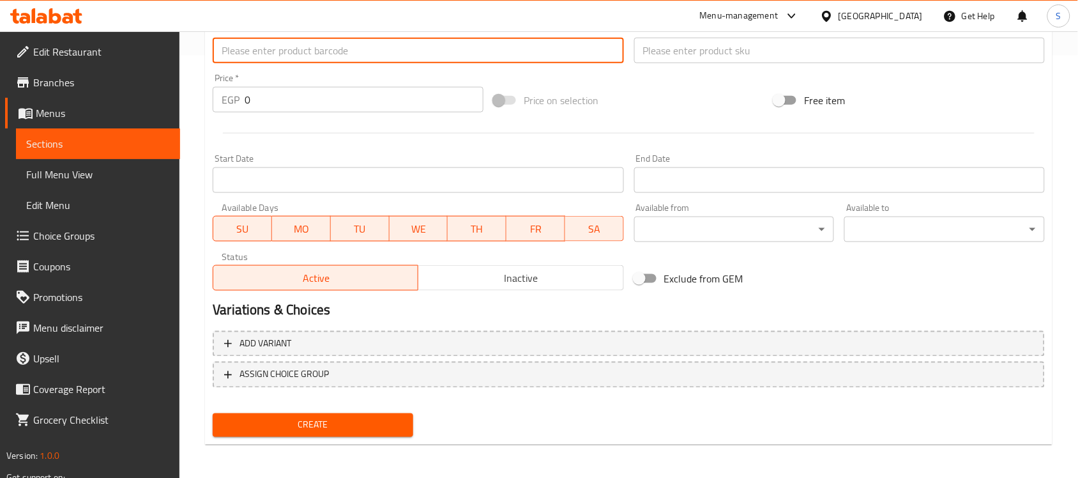
click at [296, 42] on input "text" at bounding box center [418, 51] width 411 height 26
paste input "4000498032312"
type input "4000498032312"
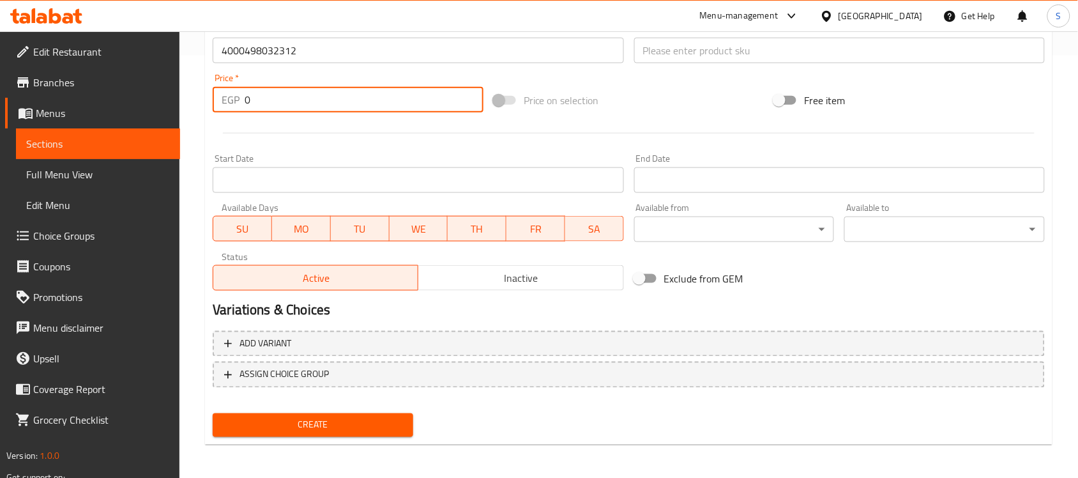
drag, startPoint x: 260, startPoint y: 104, endPoint x: 189, endPoint y: 100, distance: 71.6
click at [195, 100] on div "Home / Restaurants management / Menus / Sections / item / create Dogs Accessori…" at bounding box center [628, 44] width 898 height 871
paste input "1875"
type input "1875"
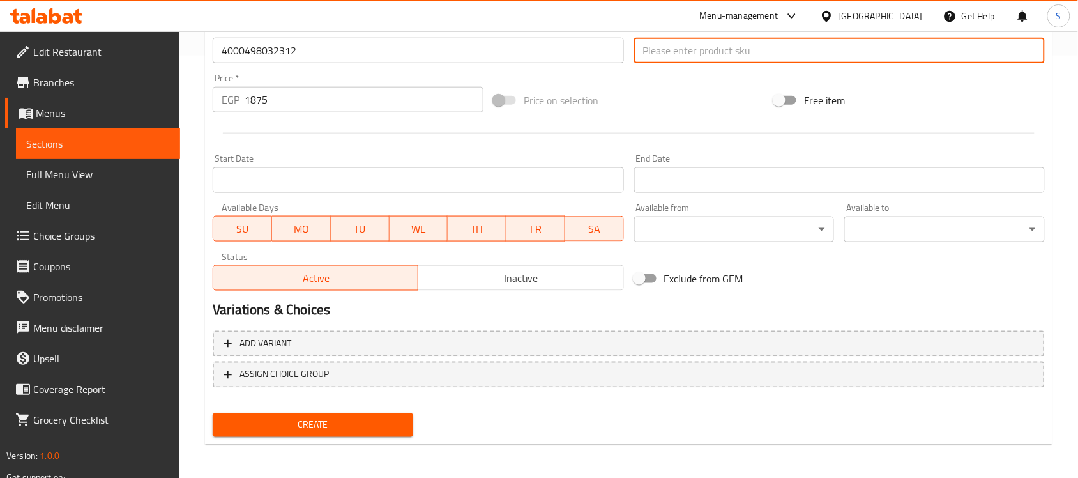
click at [702, 59] on input "text" at bounding box center [839, 51] width 411 height 26
paste input "14006"
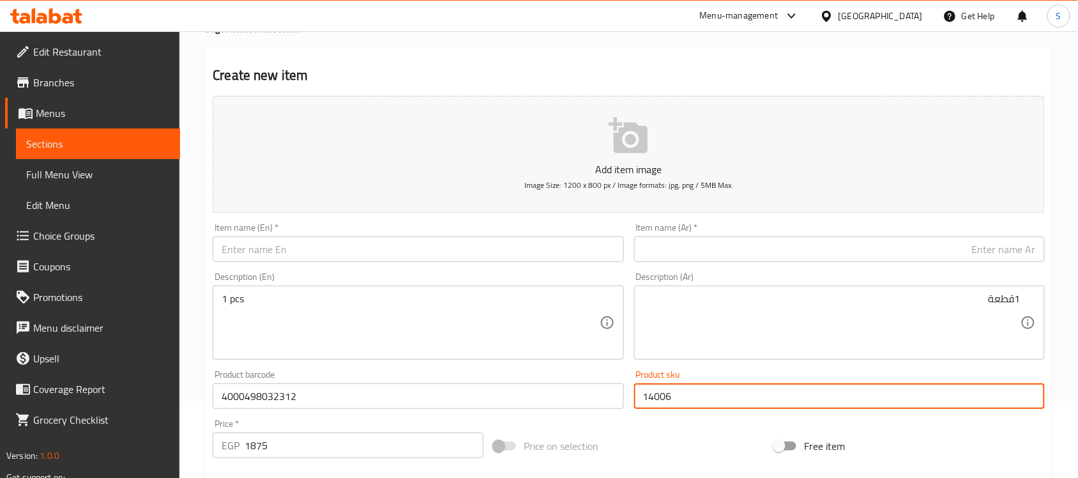
scroll to position [23, 0]
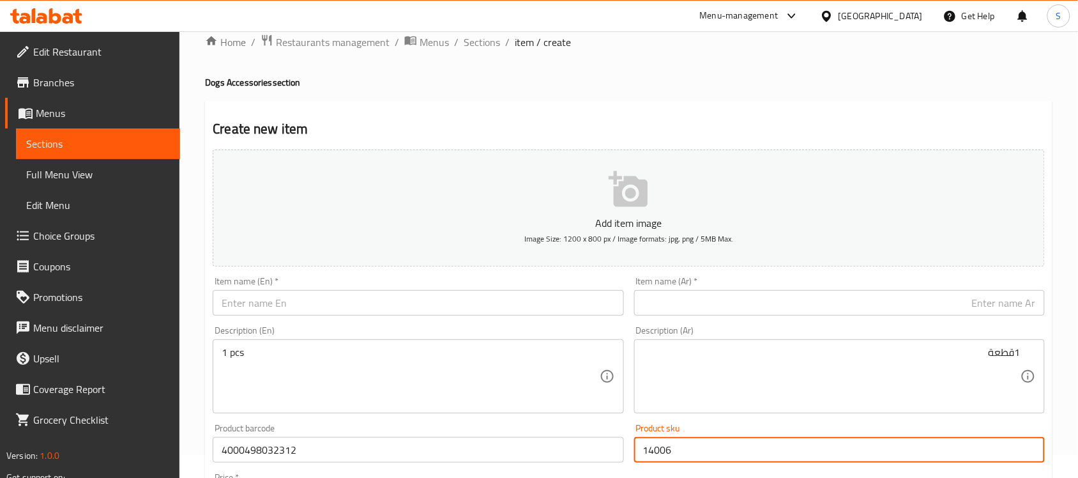
type input "14006"
click at [721, 308] on input "text" at bounding box center [839, 303] width 411 height 26
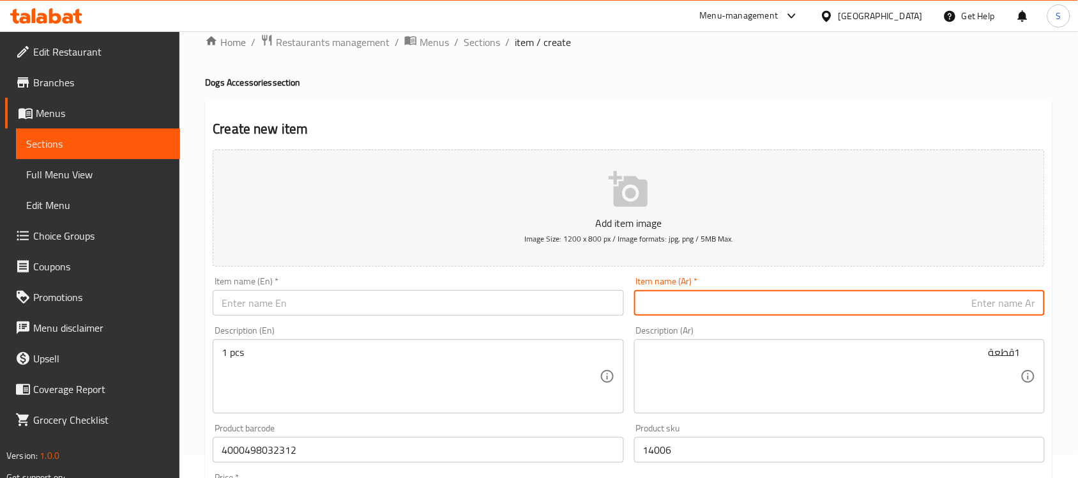
paste input "ليش للكلاب كلاسيك قابل للسحب بطول 5 متر مقاس كبير بلون أزرق من فليكسي - حتى وزن…"
type input "ليش للكلاب كلاسيك قابل للسحب بطول 5 متر مقاس كبير بلون أزرق من فليكسي - حتى وزن…"
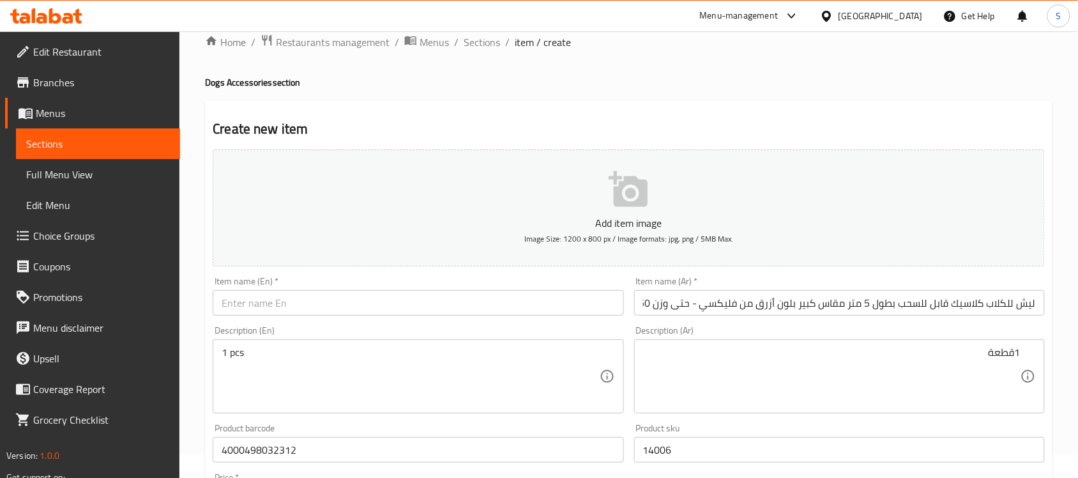
click at [444, 307] on input "text" at bounding box center [418, 303] width 411 height 26
paste input "Leash Classic Retractable Dog Leash 5m Large Blue by Flexi - Up to 50kg"
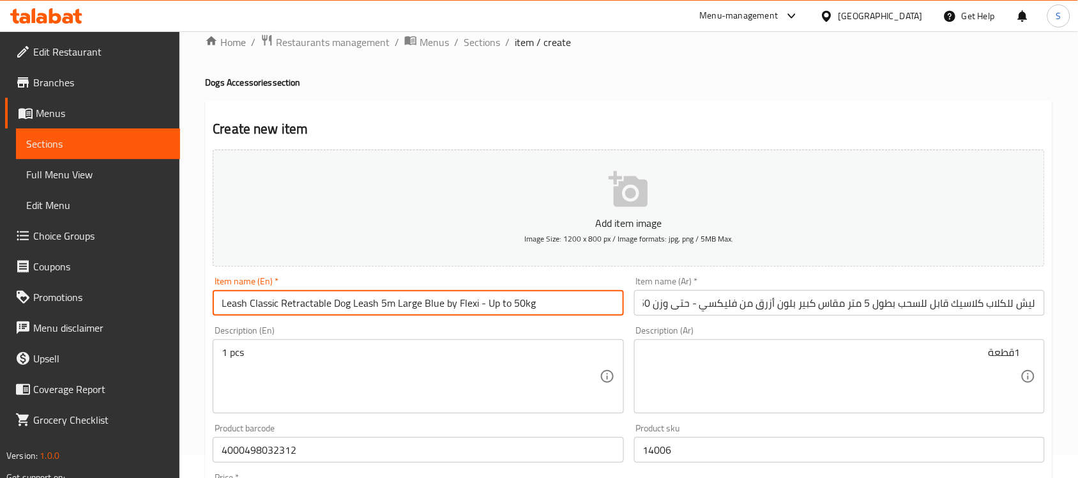
type input "Leash Classic Retractable Dog Leash 5m Large Blue by Flexi - Up to 50kg"
click at [275, 339] on div "1 pcs Description (En)" at bounding box center [418, 376] width 411 height 74
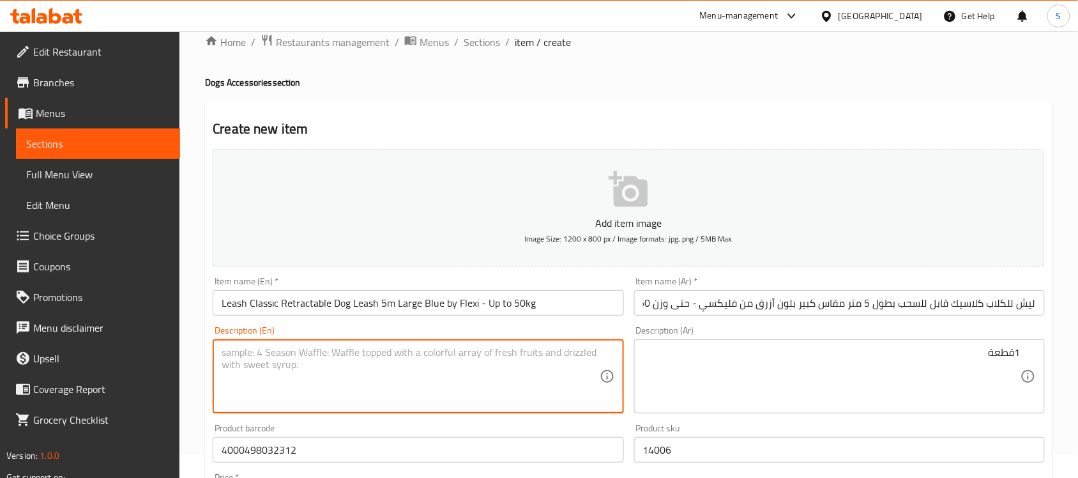
paste textarea "1pcs"
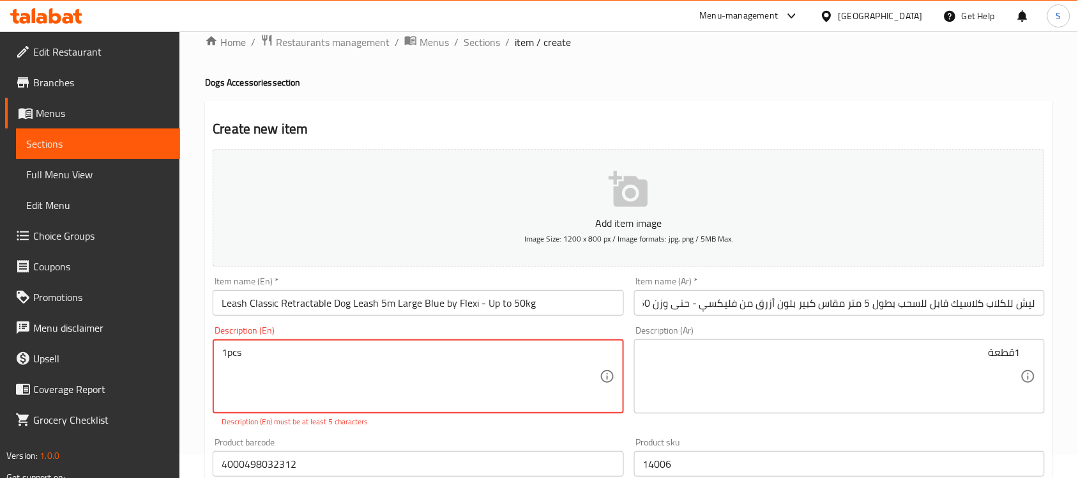
click at [229, 349] on textarea "1pcs" at bounding box center [410, 376] width 377 height 61
type textarea "1 pcs"
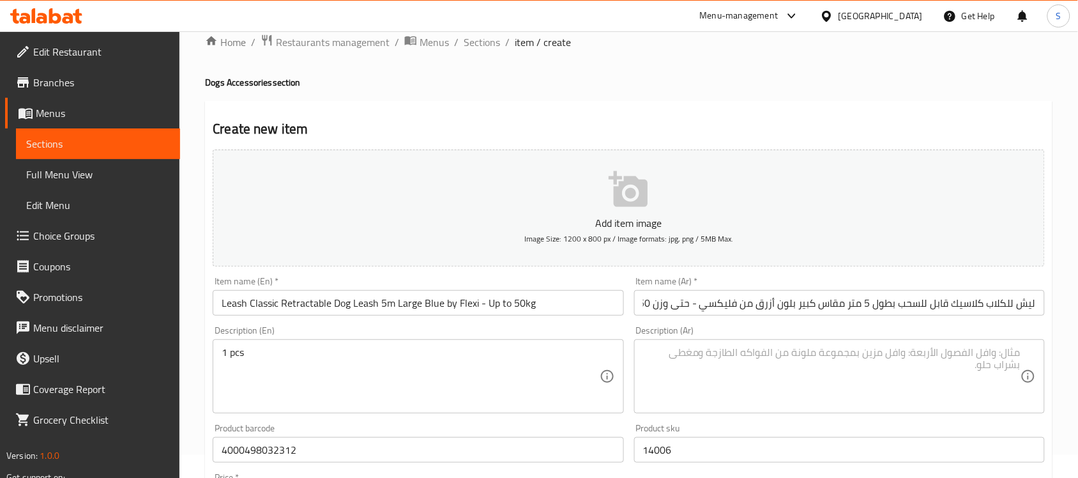
click at [720, 378] on textarea at bounding box center [831, 376] width 377 height 61
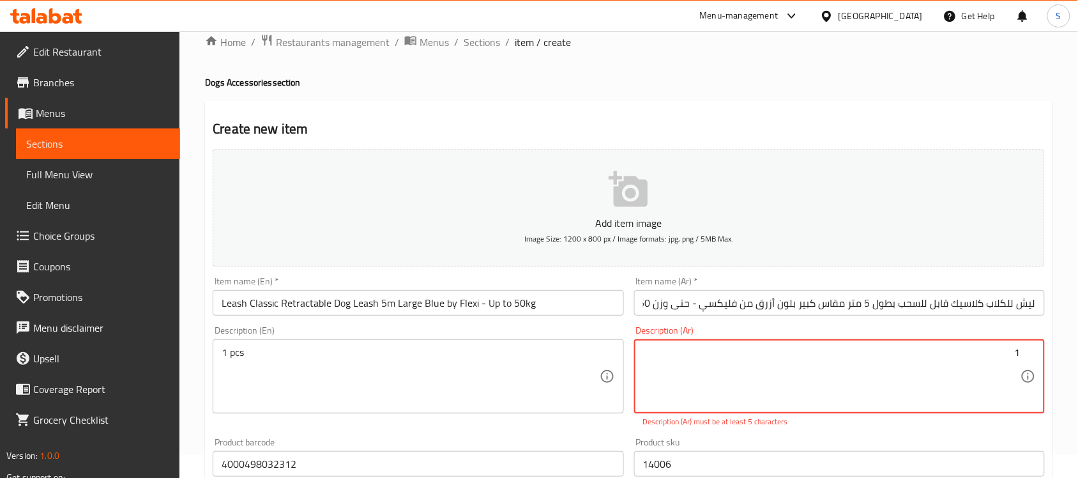
paste textarea "قطعة"
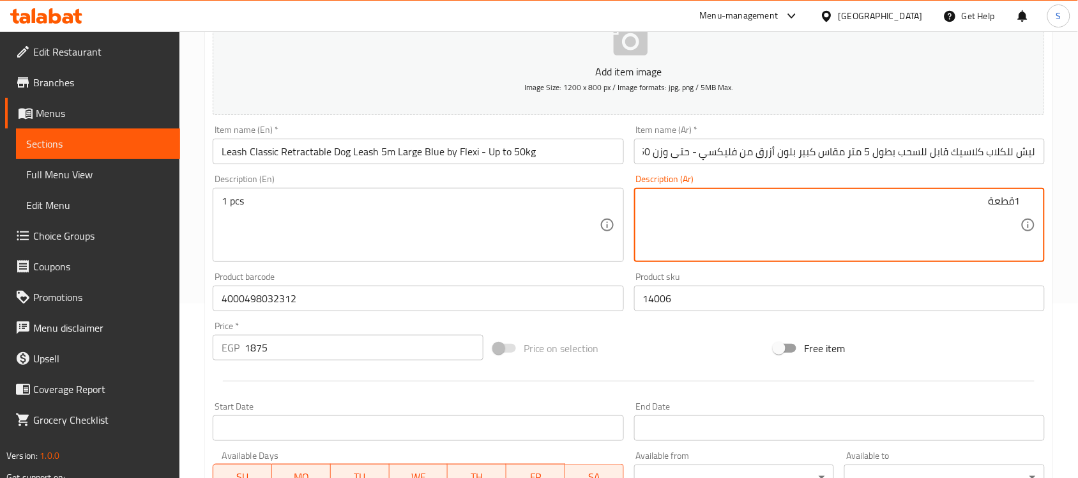
scroll to position [422, 0]
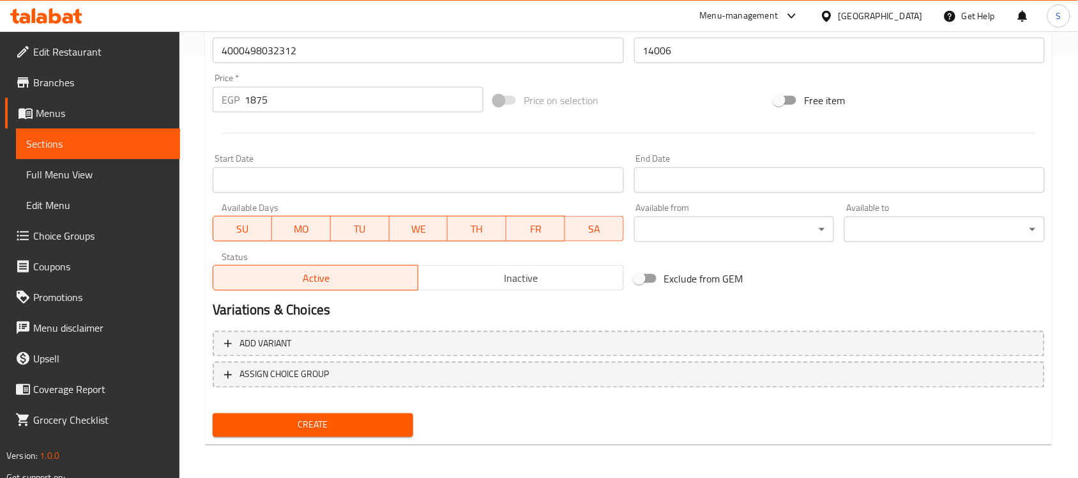
type textarea "1قطعة"
click at [388, 417] on span "Create" at bounding box center [313, 425] width 180 height 16
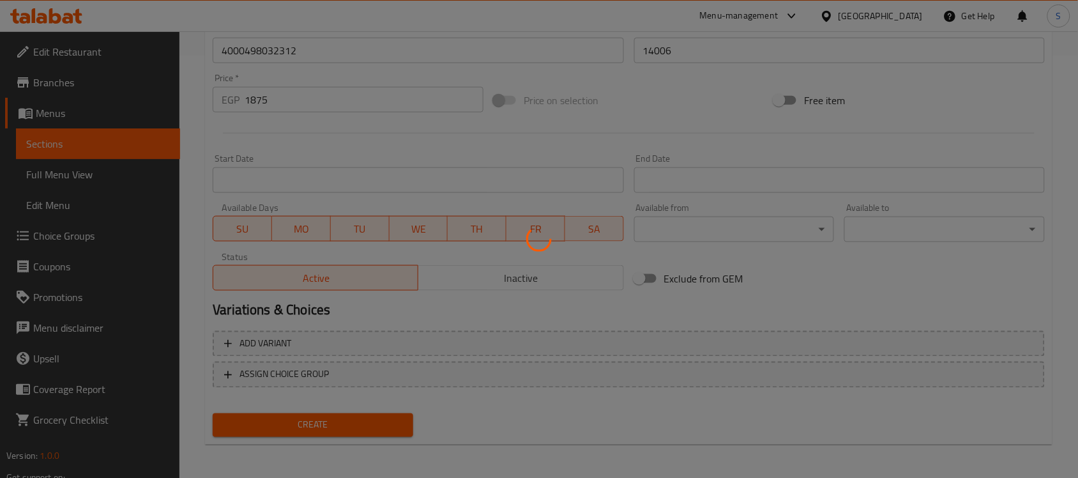
type input "0"
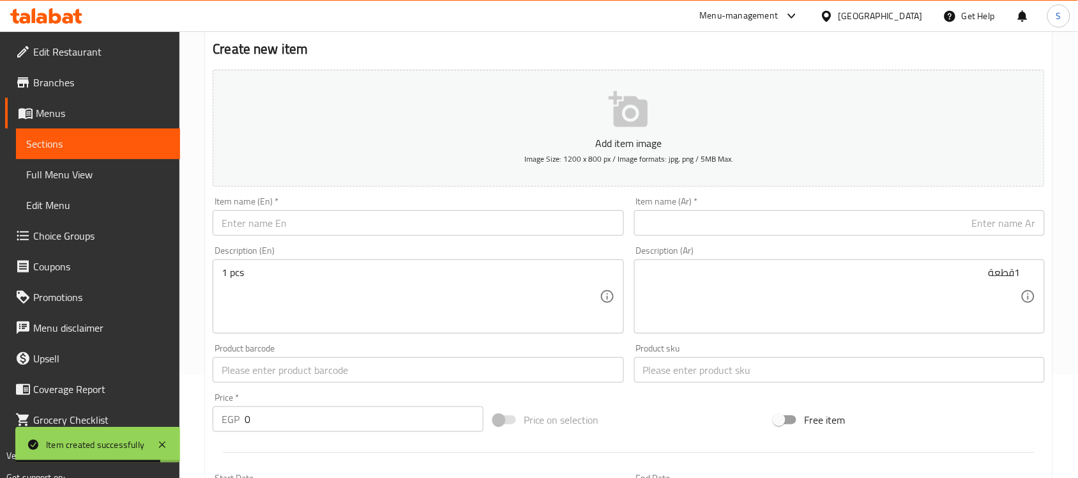
scroll to position [342, 0]
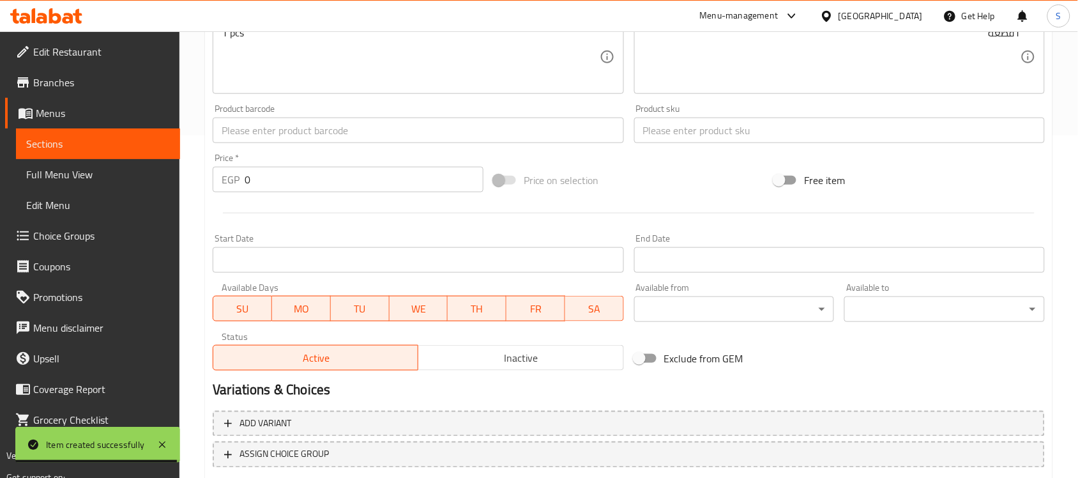
click at [237, 139] on input "text" at bounding box center [418, 130] width 411 height 26
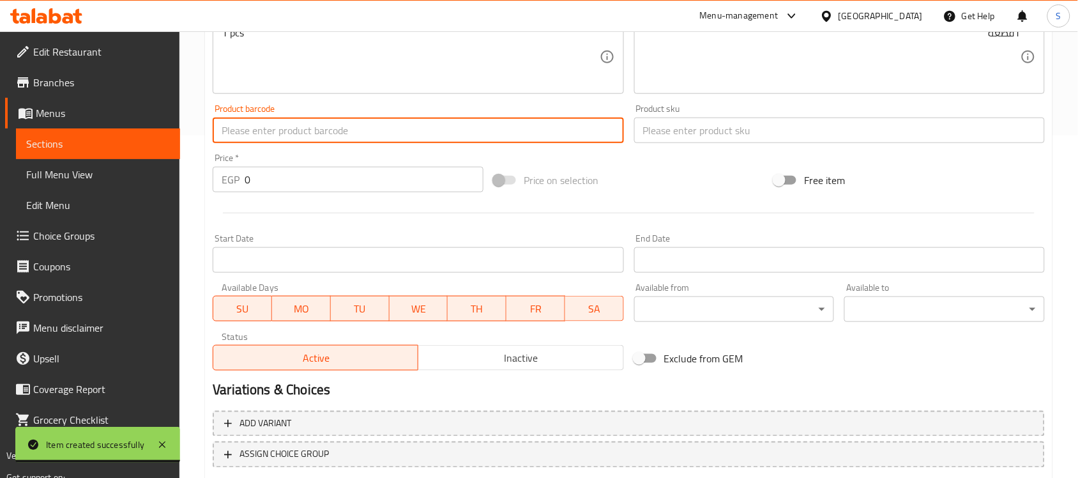
paste input "4000498043646"
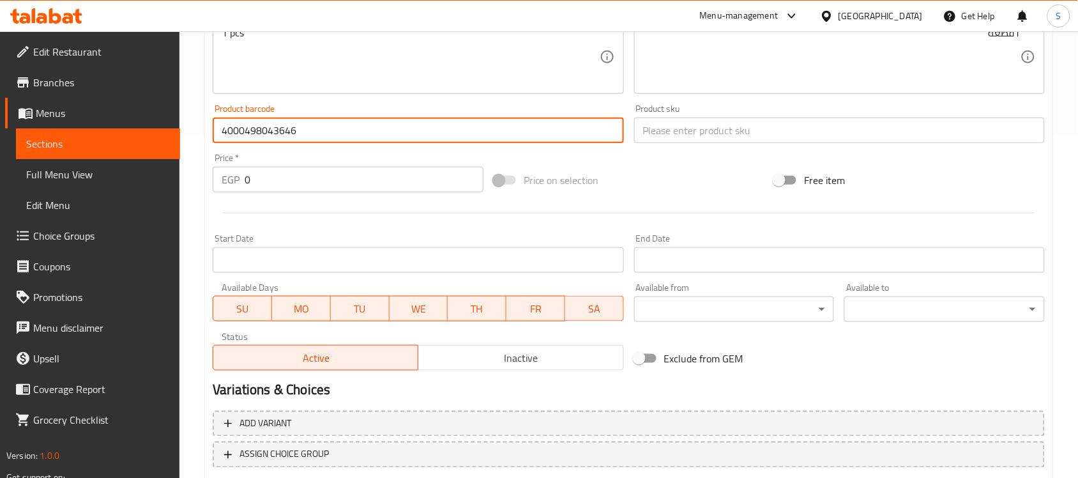
type input "4000498043646"
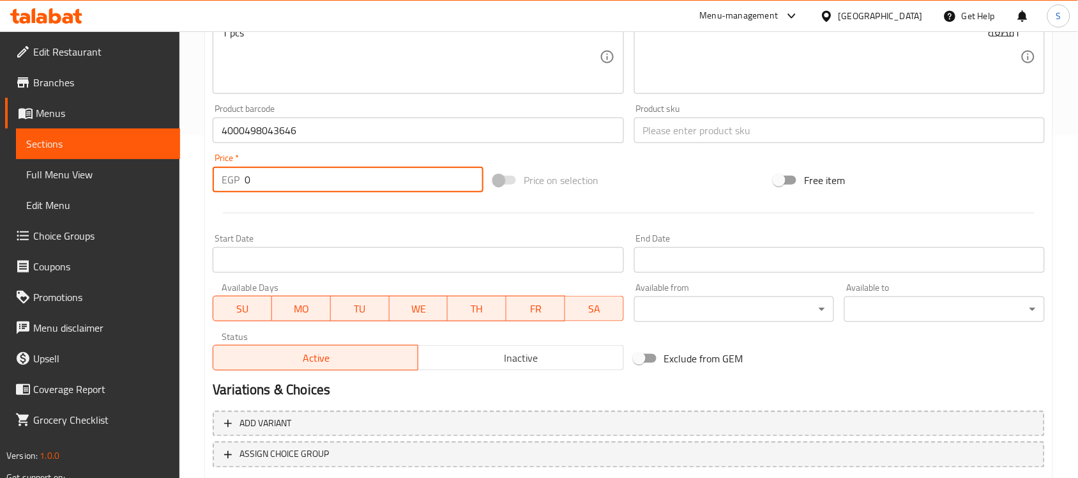
drag, startPoint x: 262, startPoint y: 179, endPoint x: 218, endPoint y: 174, distance: 44.3
click at [218, 174] on div "EGP 0 Price *" at bounding box center [348, 180] width 271 height 26
paste input "2031"
type input "2031"
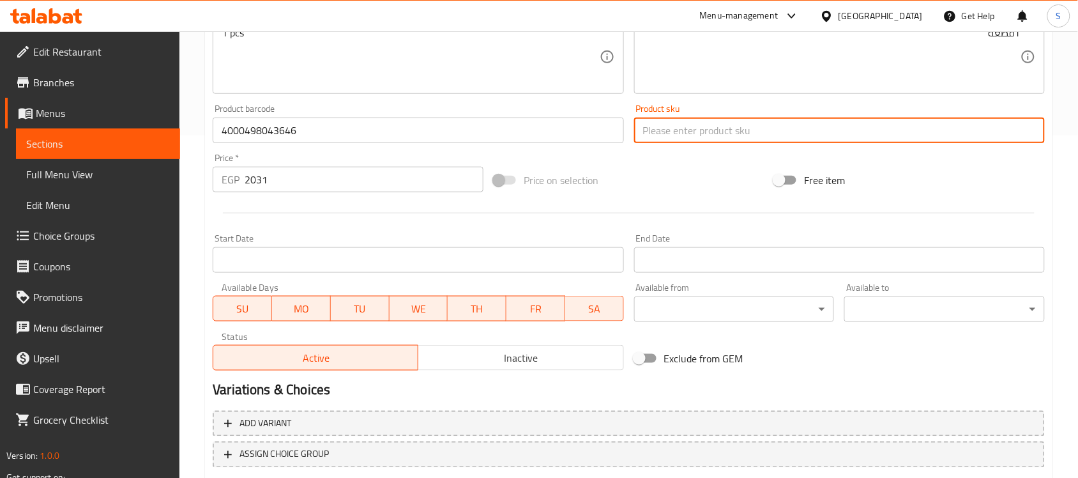
click at [656, 131] on input "text" at bounding box center [839, 130] width 411 height 26
paste input "14021"
type input "14021"
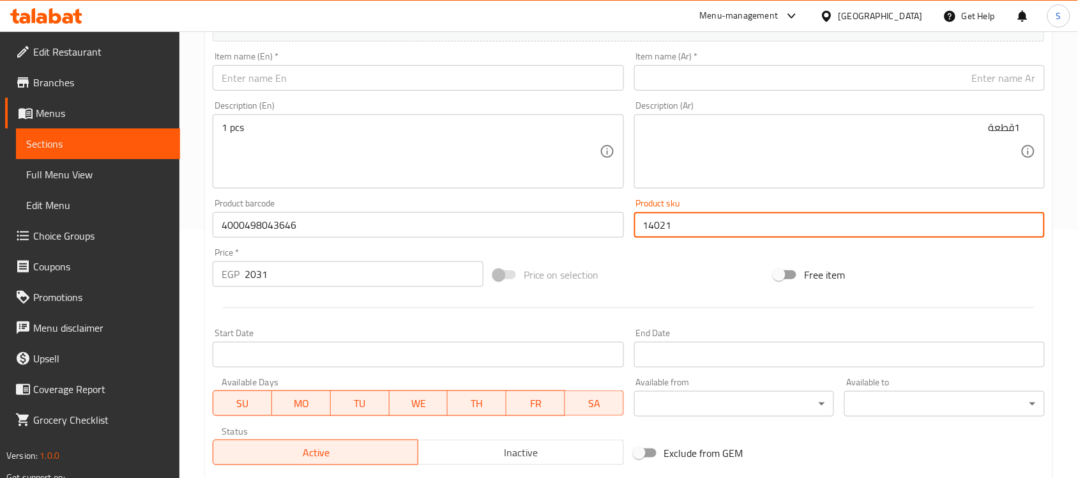
scroll to position [103, 0]
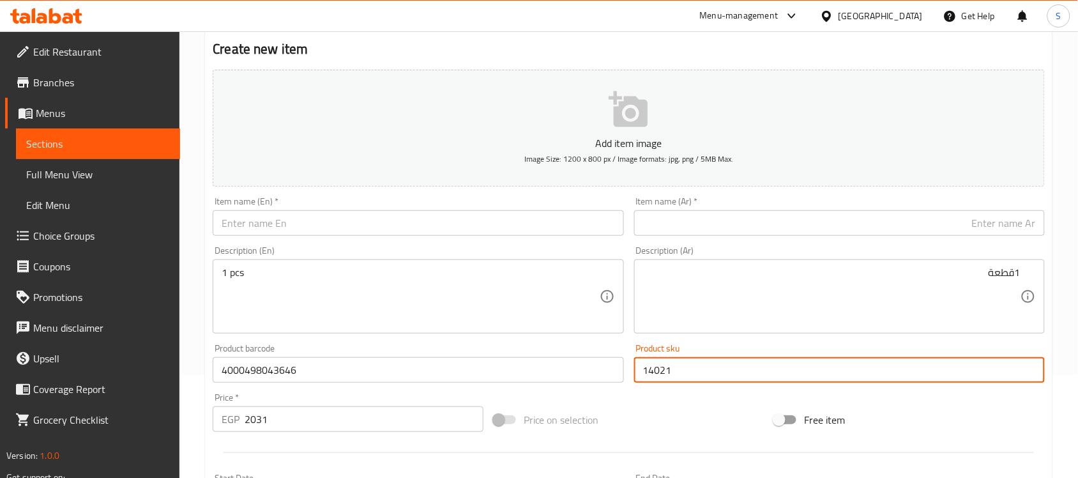
click at [713, 241] on div "Description (Ar) 1قطعة Description (Ar)" at bounding box center [839, 290] width 421 height 98
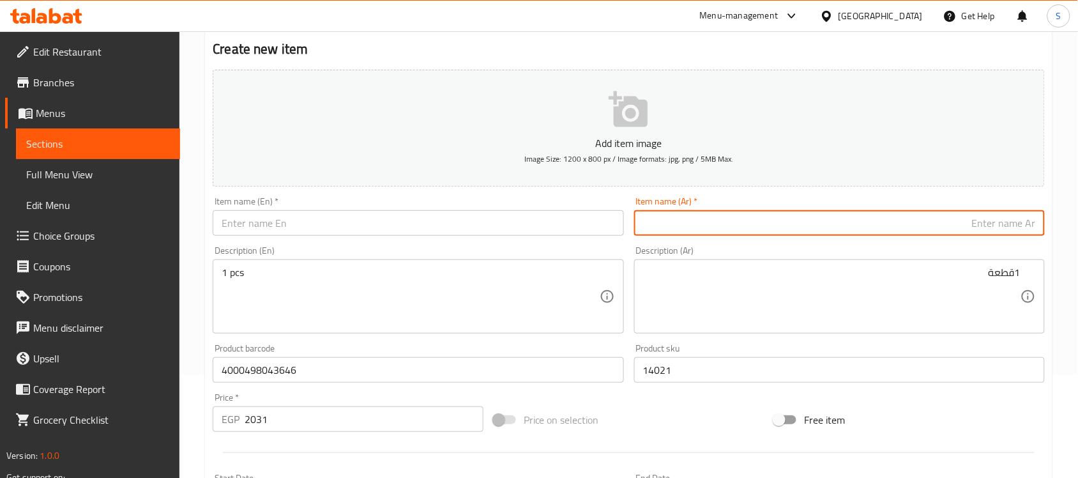
click at [725, 222] on input "text" at bounding box center [839, 223] width 411 height 26
paste input "ليش للكلاب كومفورت قابل للسحب بطول 5 متر مقاس وسط باللونين الرمادي والأسود من ف…"
type input "ليش للكلاب كومفورت قابل للسحب بطول 5 متر مقاس وسط باللونين الرمادي والأسود من ف…"
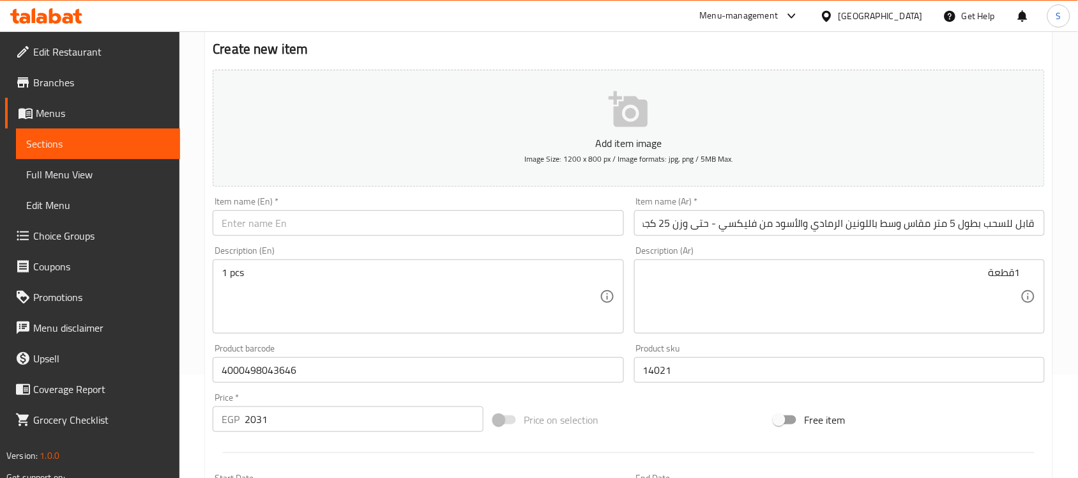
scroll to position [0, 0]
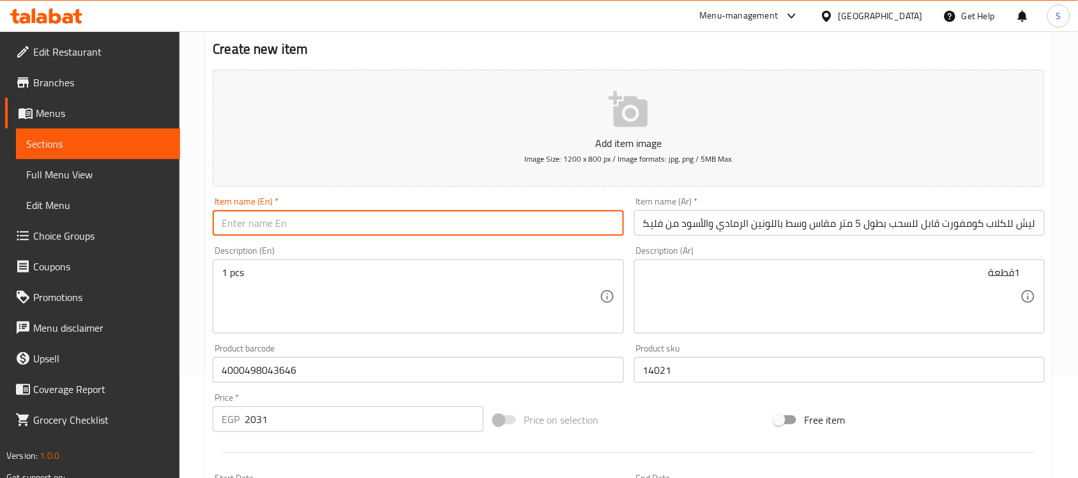
click at [312, 228] on input "text" at bounding box center [418, 223] width 411 height 26
paste input "Leash for Dogs Comfort Retractable 5m Medium Grey & Black by Flexi - Up to 25kg"
type input "Leash for Dogs Comfort Retractable 5m Medium Grey & Black by Flexi - Up to 25kg"
click at [282, 297] on textarea "1 pcs" at bounding box center [410, 296] width 377 height 61
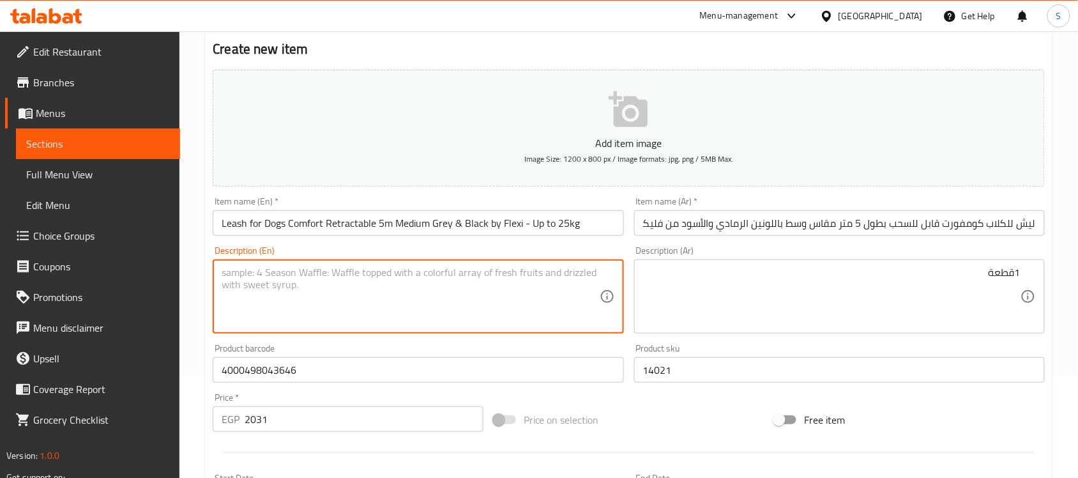
paste textarea "1pcs"
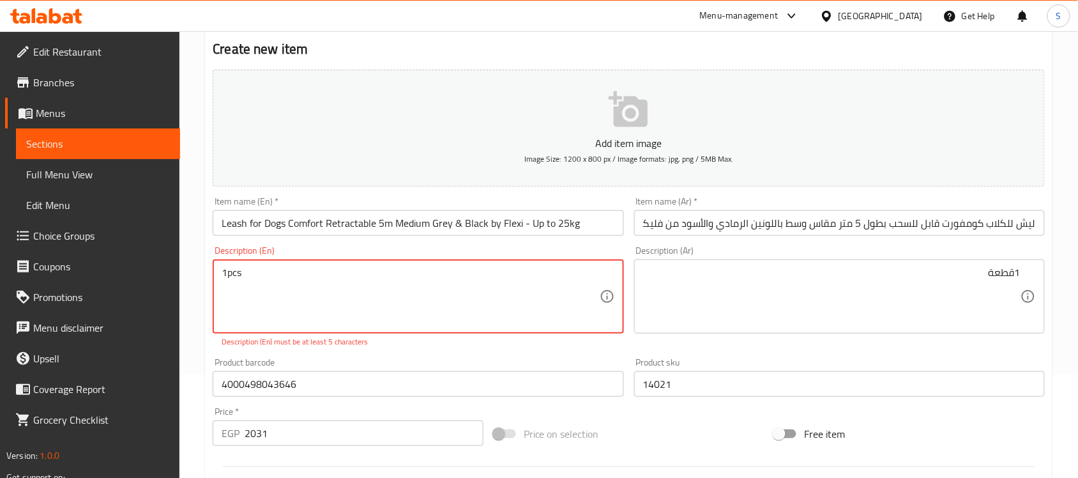
click at [227, 275] on textarea "1pcs" at bounding box center [410, 296] width 377 height 61
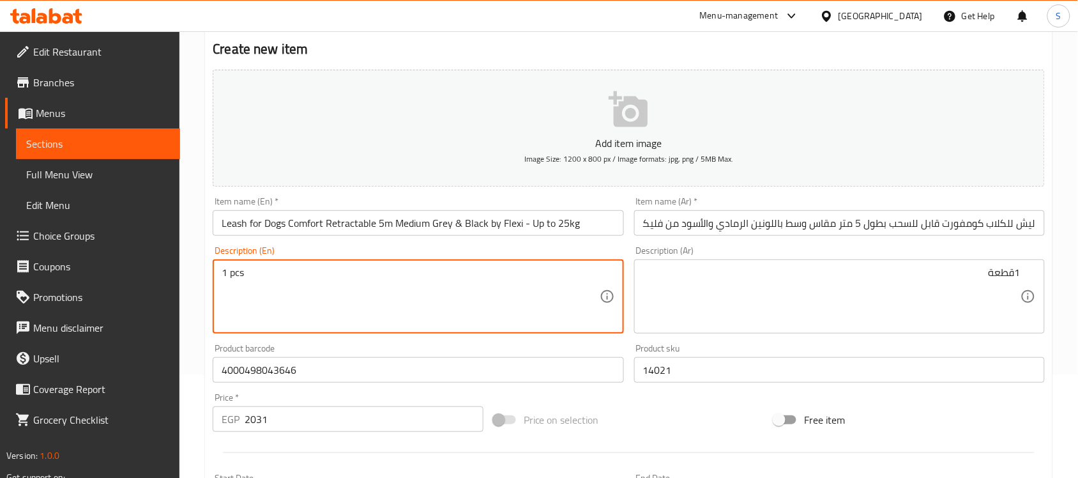
type textarea "1 pcs"
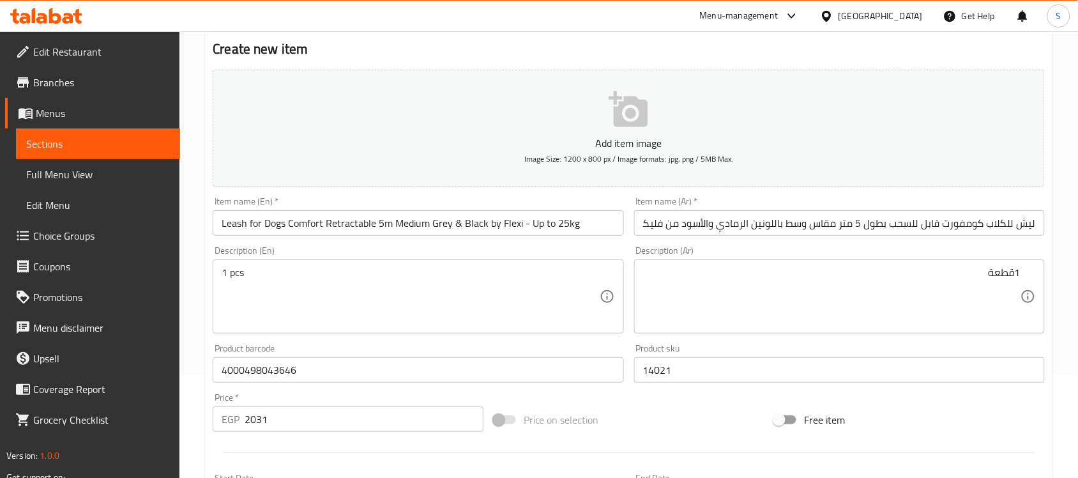
click at [806, 287] on textarea "1قطعة" at bounding box center [831, 296] width 377 height 61
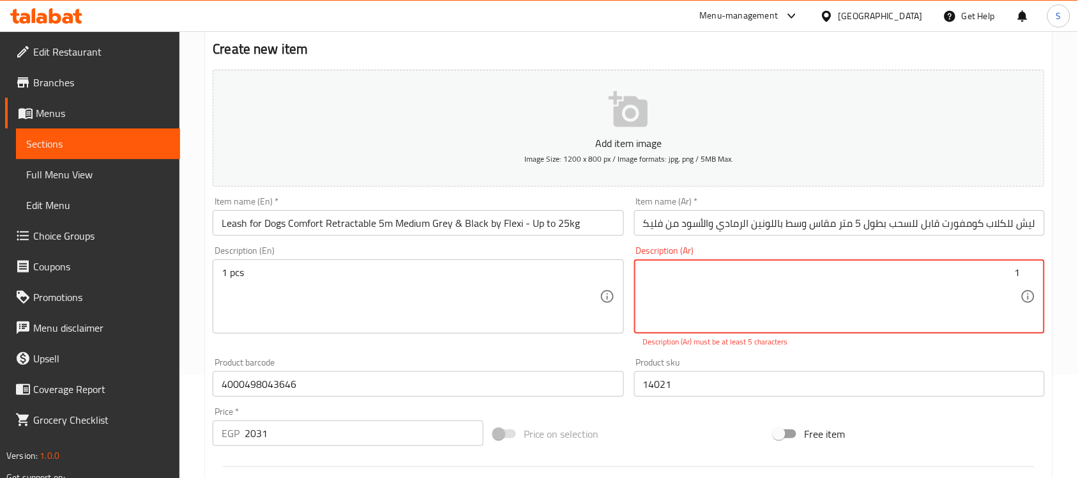
paste textarea "قطعة"
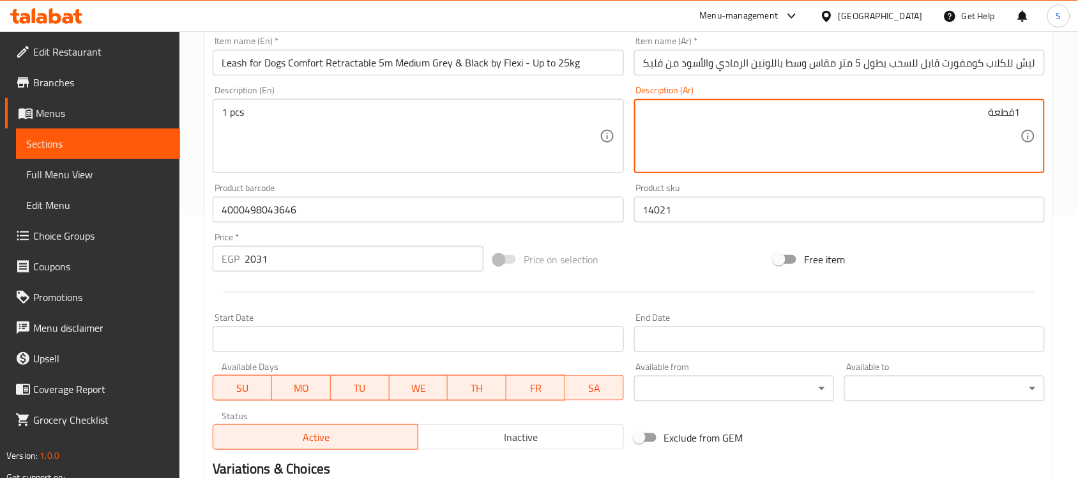
scroll to position [422, 0]
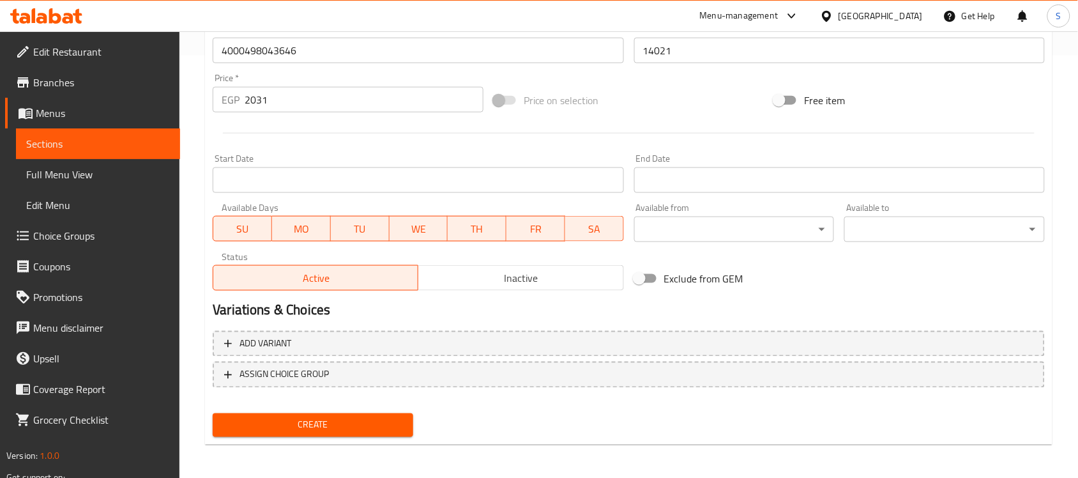
type textarea "1قطعة"
click at [359, 422] on span "Create" at bounding box center [313, 425] width 180 height 16
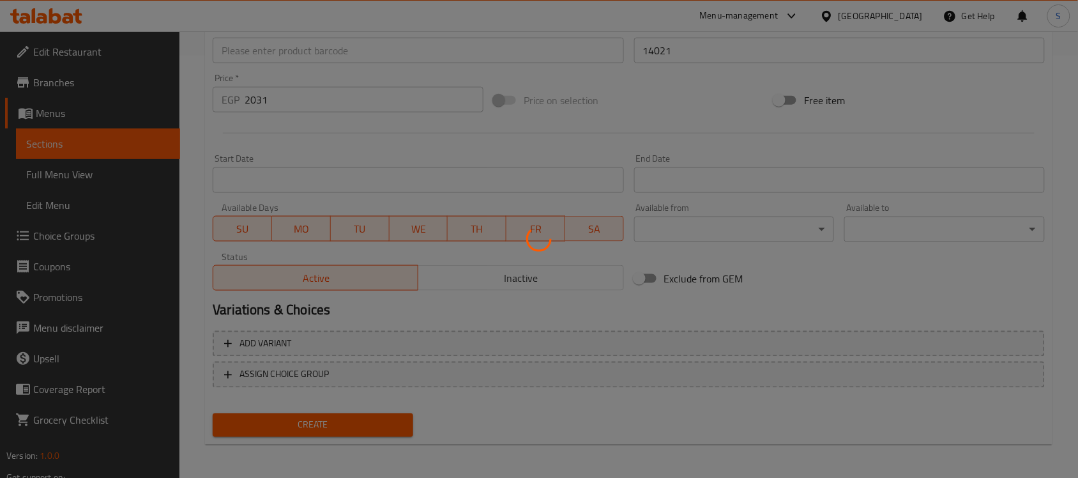
type input "0"
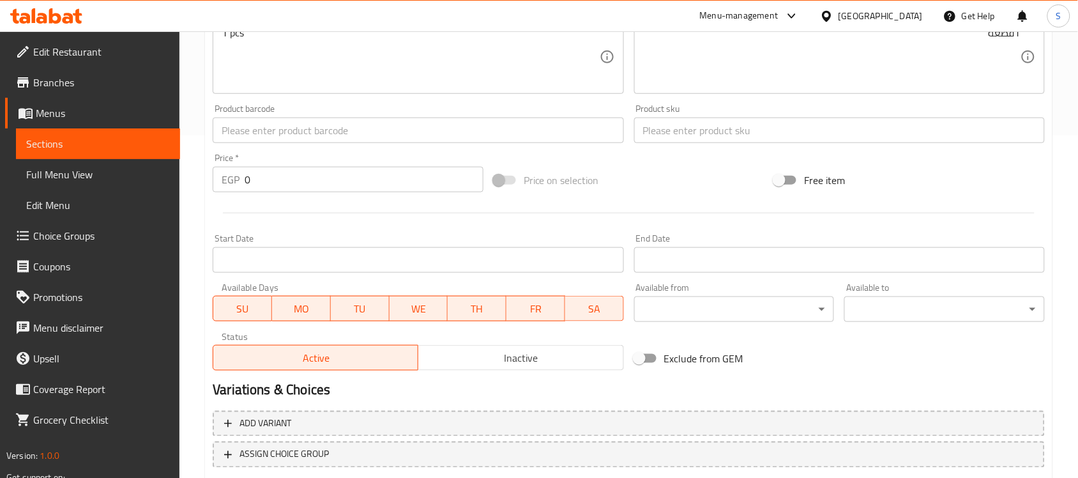
scroll to position [103, 0]
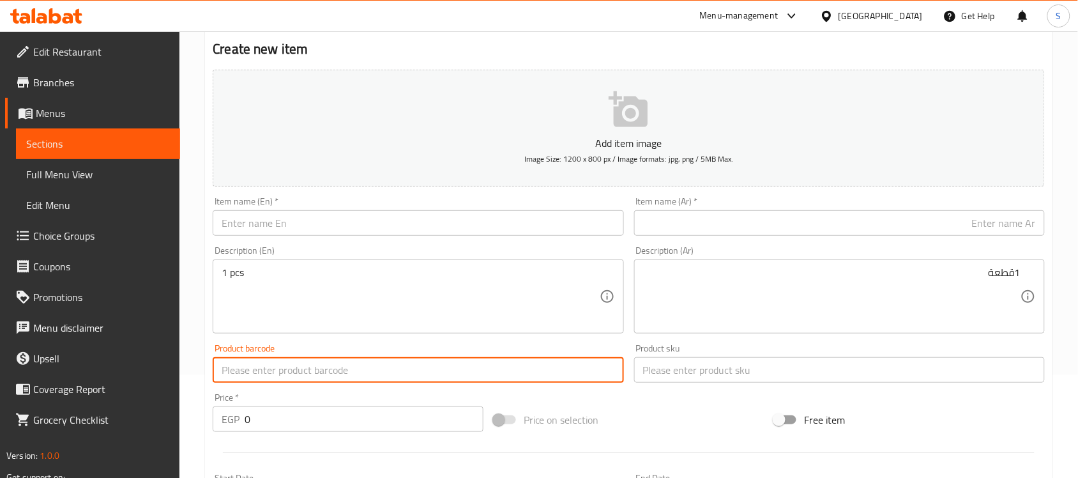
click at [227, 368] on input "text" at bounding box center [418, 370] width 411 height 26
paste input "4000498043721"
type input "4000498043721"
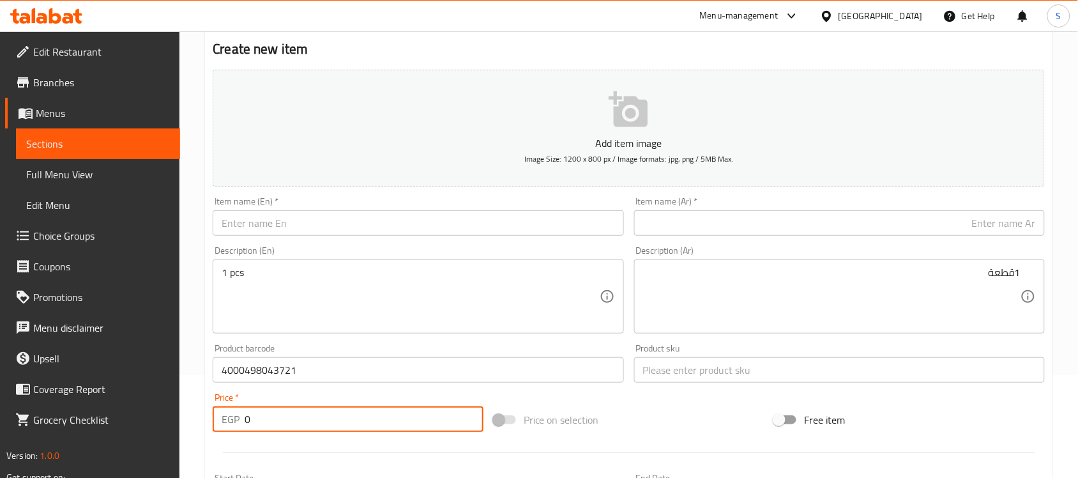
click at [255, 428] on input "0" at bounding box center [364, 419] width 239 height 26
drag, startPoint x: 259, startPoint y: 423, endPoint x: 206, endPoint y: 425, distance: 53.0
click at [206, 425] on div "Create new item Add item image Image Size: 1200 x 800 px / Image formats: jpg, …" at bounding box center [628, 392] width 847 height 743
paste input "2275"
type input "2275"
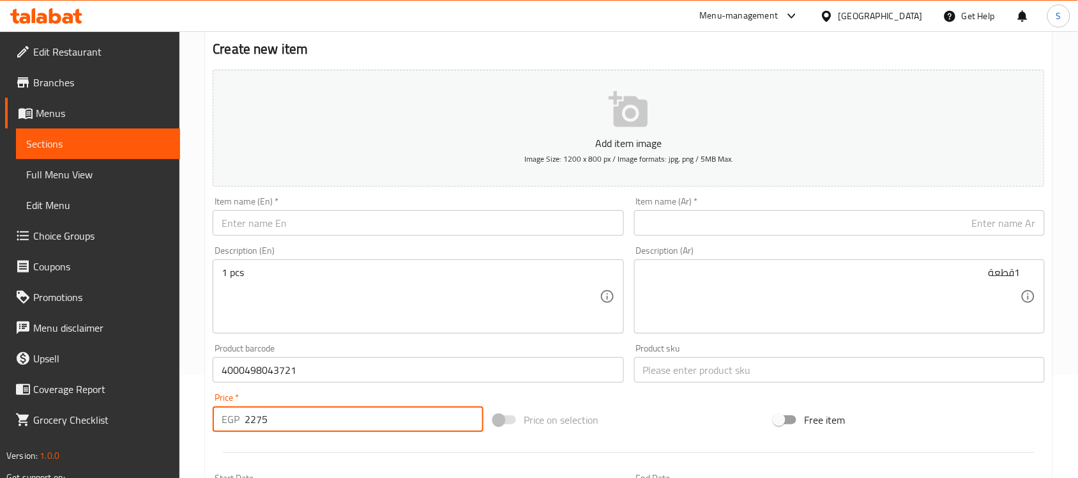
drag, startPoint x: 289, startPoint y: 416, endPoint x: 208, endPoint y: 407, distance: 81.6
click at [209, 409] on div "Price   * EGP 2275 Price *" at bounding box center [347, 412] width 281 height 49
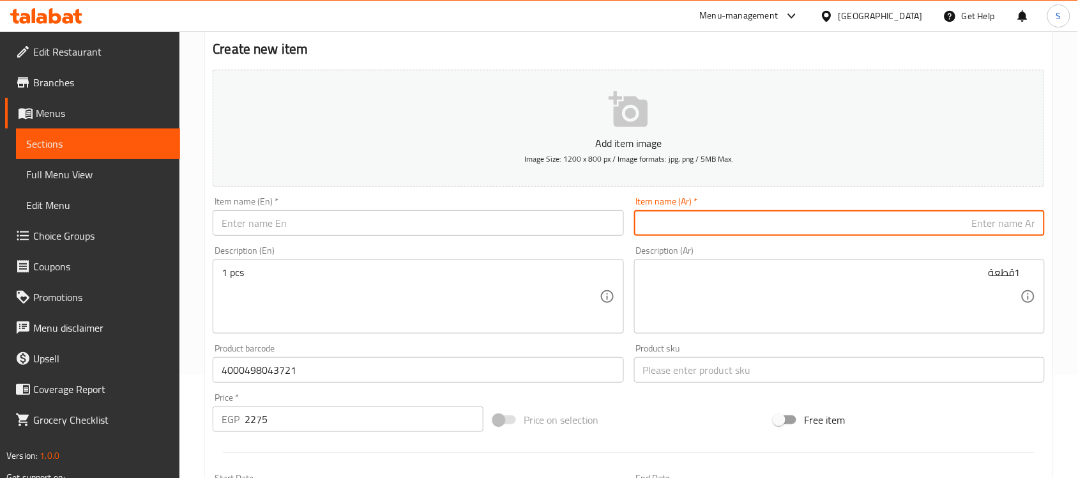
click at [684, 217] on input "text" at bounding box center [839, 223] width 411 height 26
paste input "ليش كومفرت للكلاب مع شريط قابل للسحب بطول 5 أمتار حجم كبير باللونين الأسود والر…"
type input "ليش كومفرت للكلاب مع شريط قابل للسحب بطول 5 أمتار حجم كبير باللونين الأسود والر…"
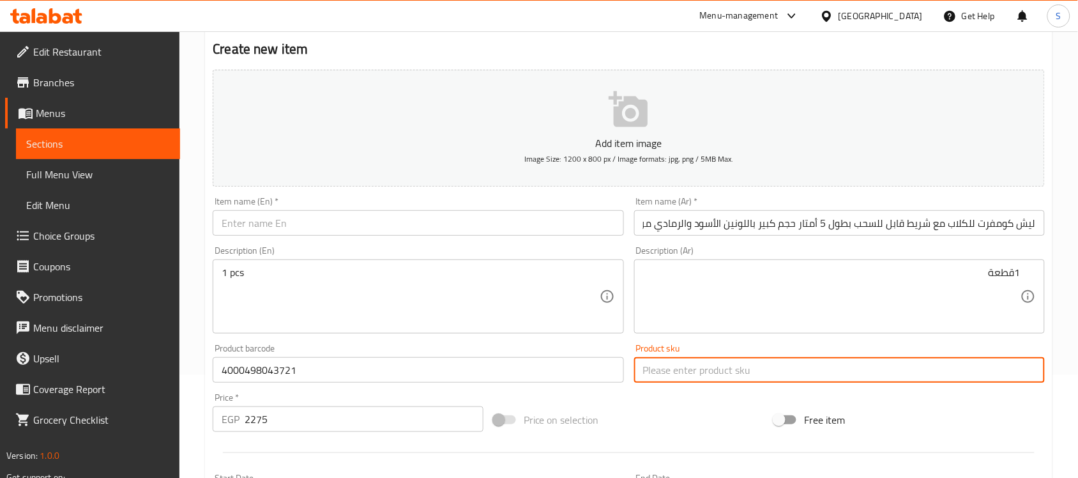
click at [659, 377] on input "text" at bounding box center [839, 370] width 411 height 26
paste input "14022"
type input "14022"
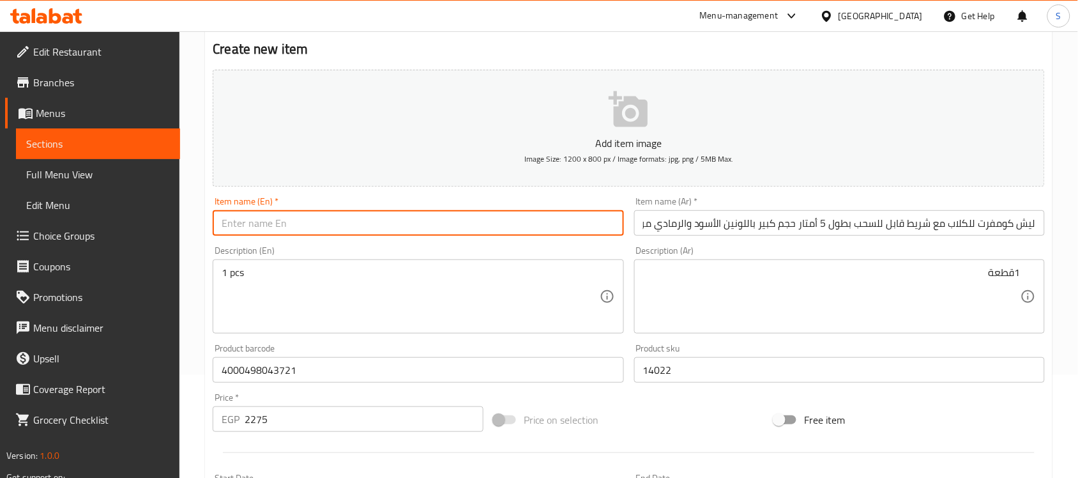
click at [451, 225] on input "text" at bounding box center [418, 223] width 411 height 26
paste input "Leash Comfort Dog Leash with Retractable Strap 5m Large Black & Grey by Flexi -…"
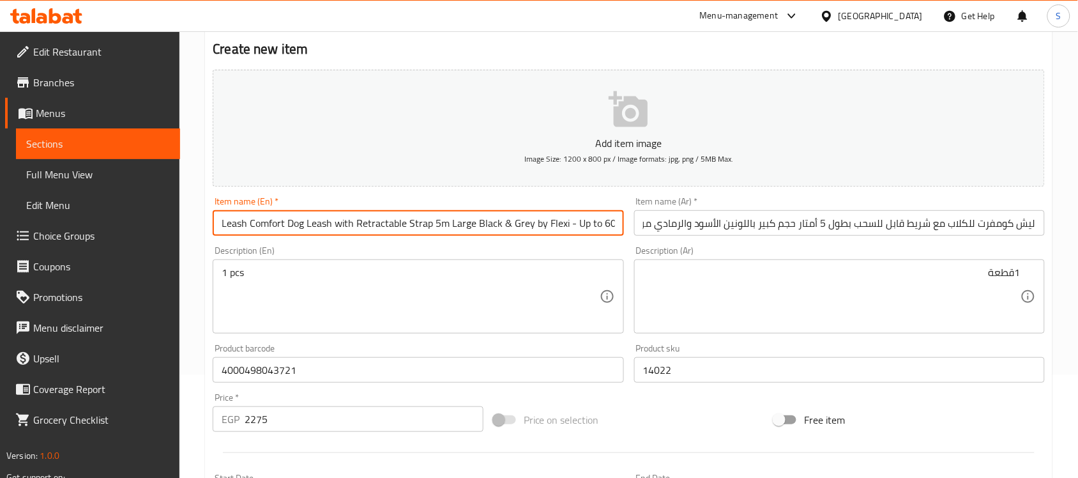
scroll to position [0, 4]
type input "Leash Comfort Dog Leash with Retractable Strap 5m Large Black & Grey by Flexi -…"
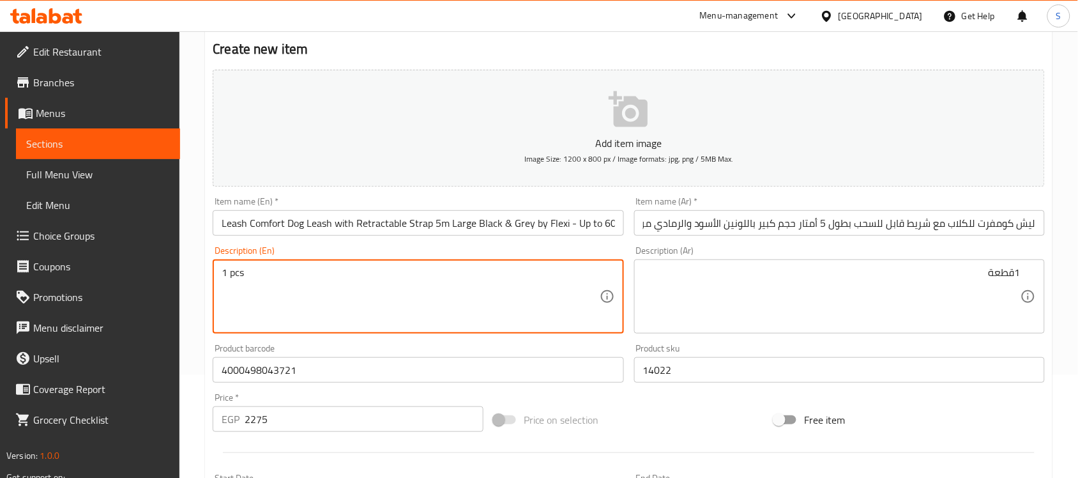
click at [246, 300] on textarea "1 pcs" at bounding box center [410, 296] width 377 height 61
paste textarea "1pcs"
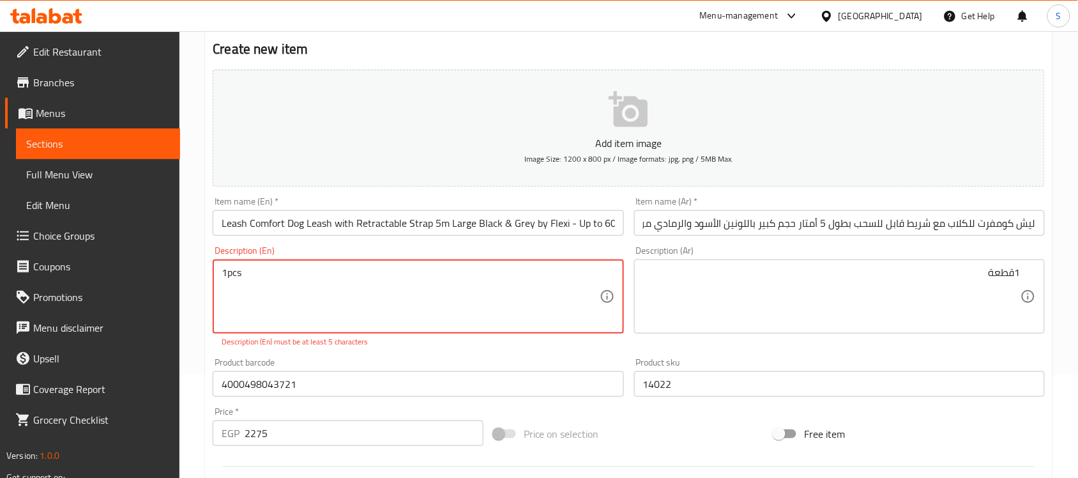
click at [227, 266] on textarea "1pcs" at bounding box center [410, 296] width 377 height 61
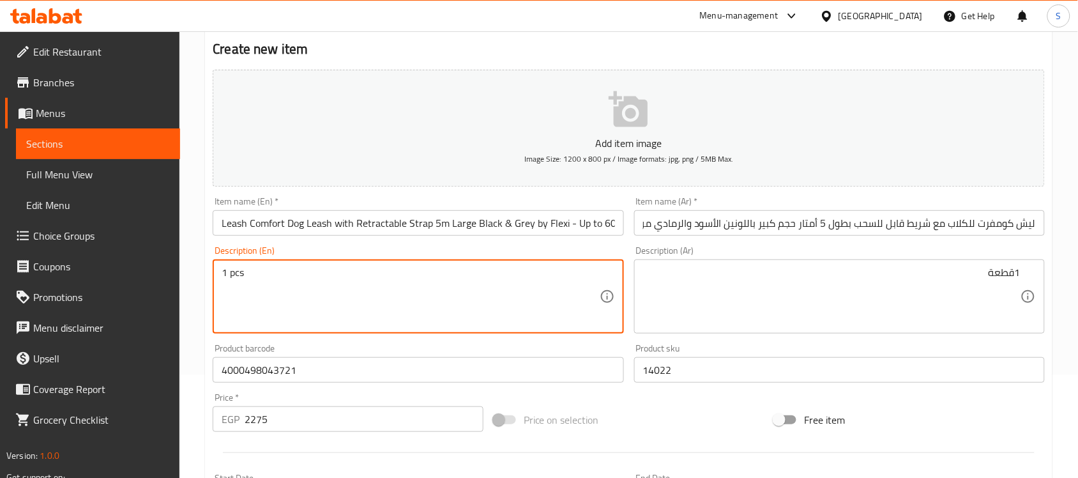
type textarea "1 pcs"
click at [786, 294] on textarea "1قطعة" at bounding box center [831, 296] width 377 height 61
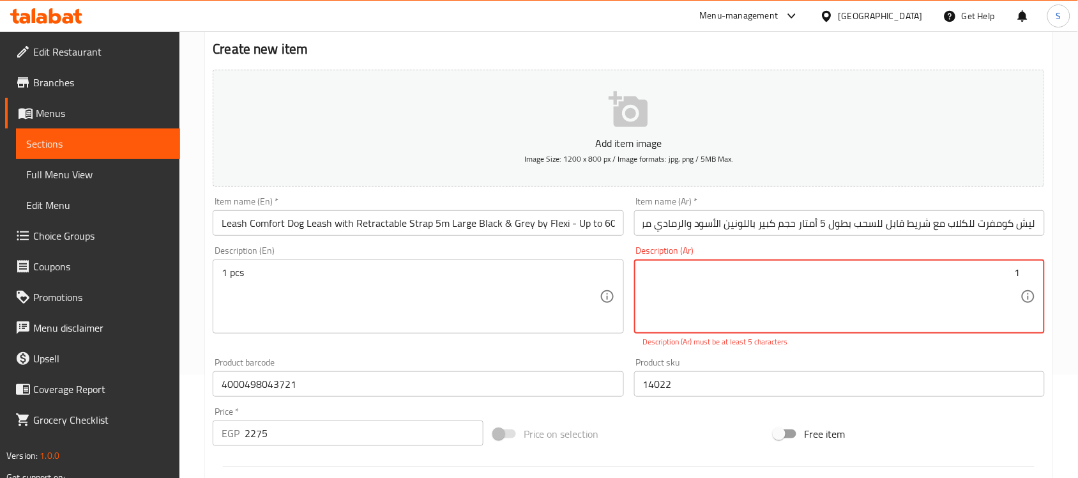
paste textarea "قطعة"
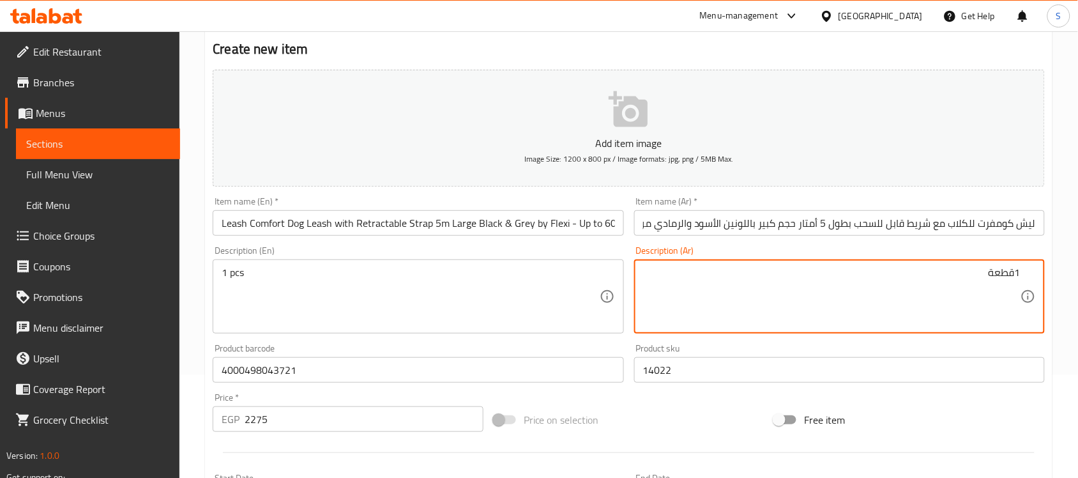
type textarea "1قطعة"
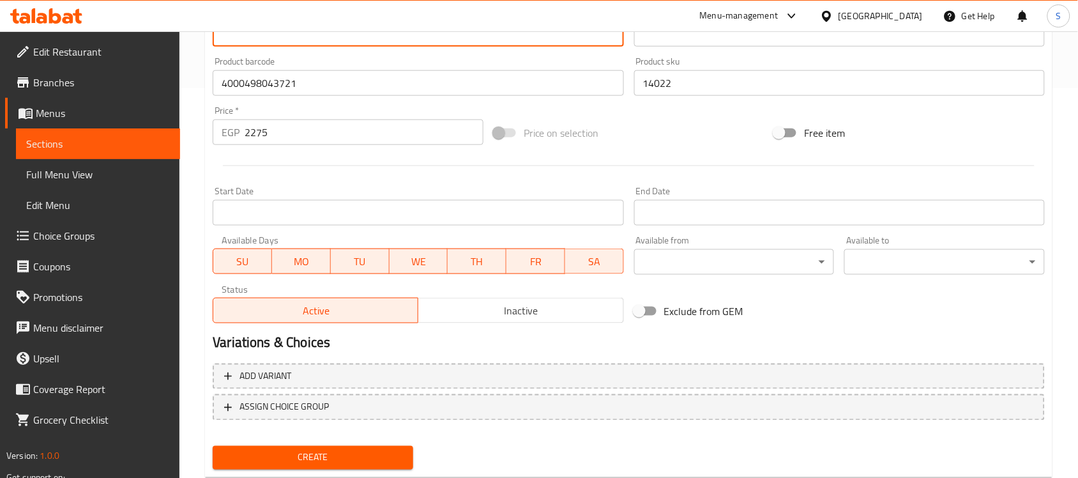
scroll to position [422, 0]
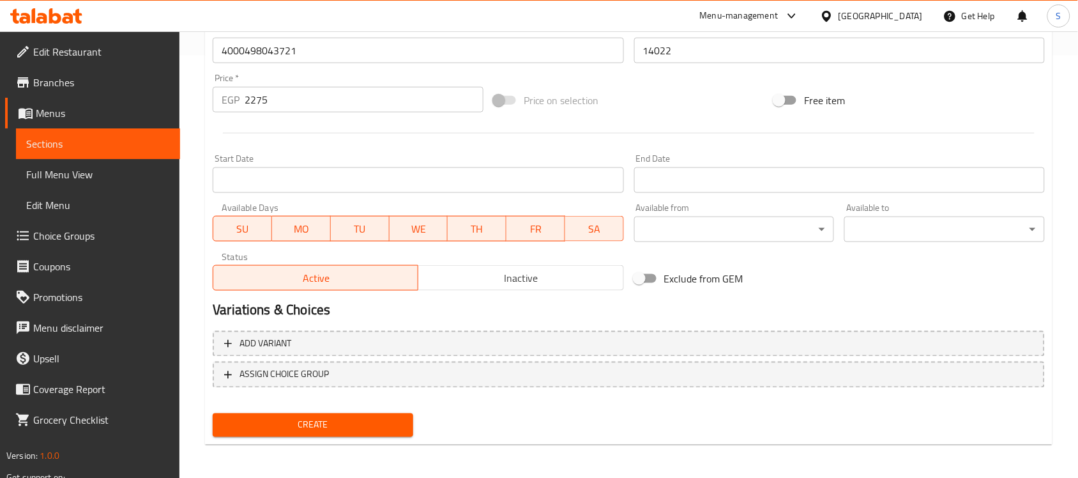
click at [364, 428] on span "Create" at bounding box center [313, 425] width 180 height 16
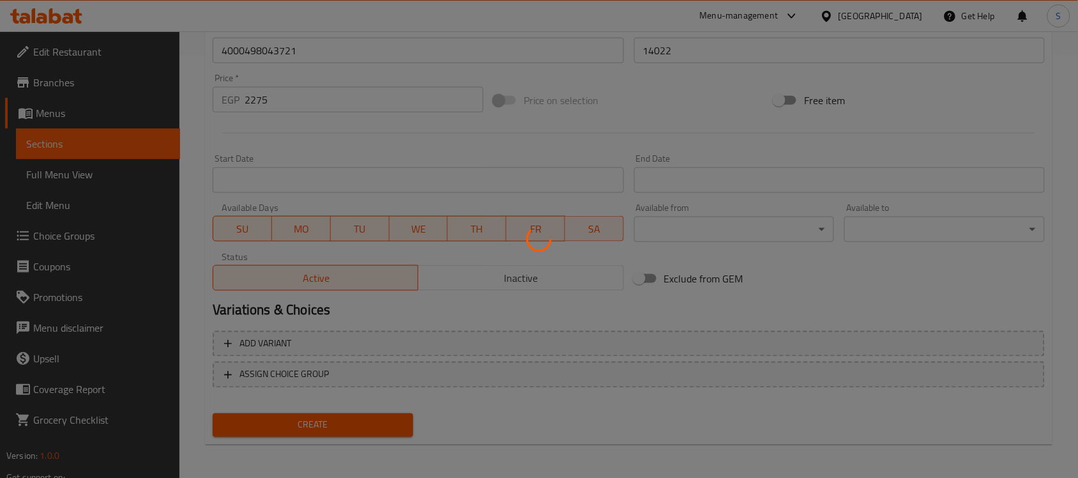
type input "0"
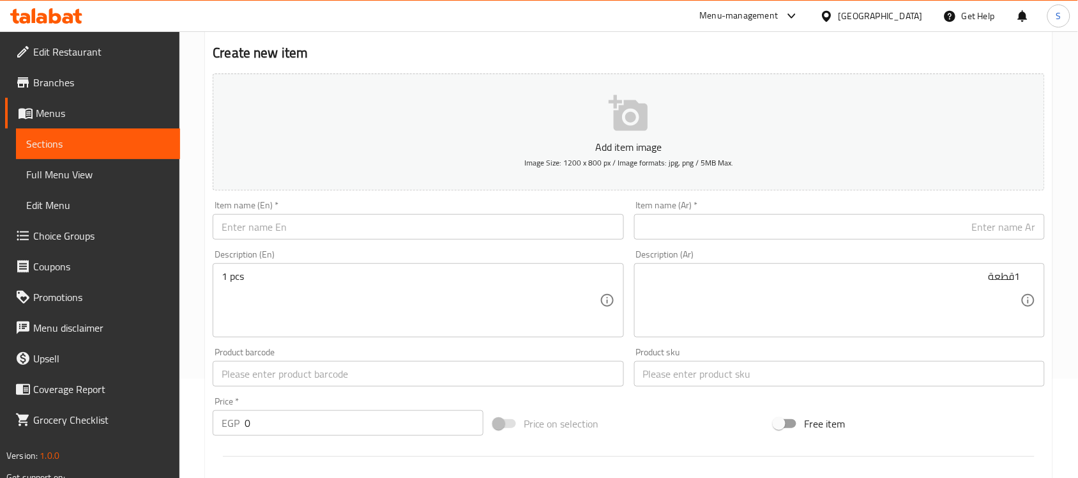
scroll to position [183, 0]
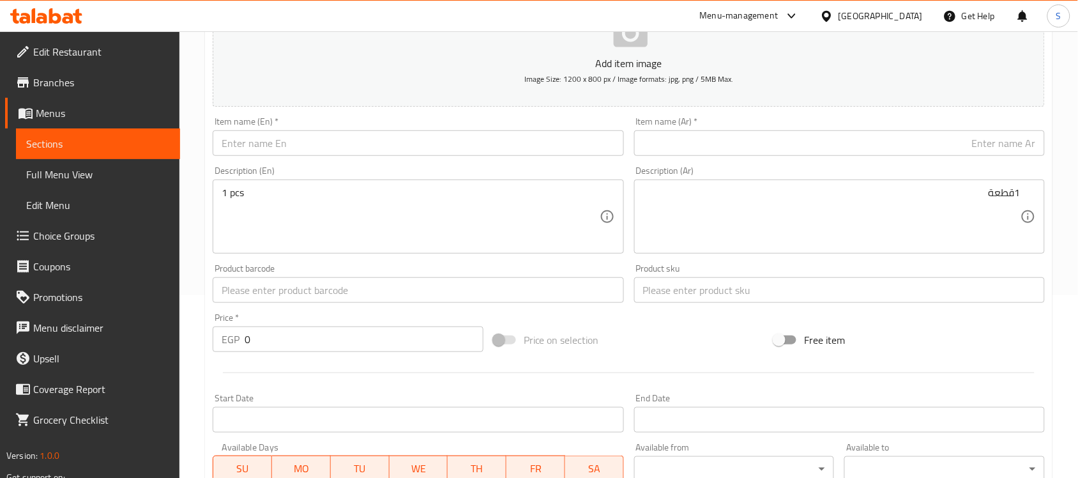
click at [251, 292] on input "text" at bounding box center [418, 290] width 411 height 26
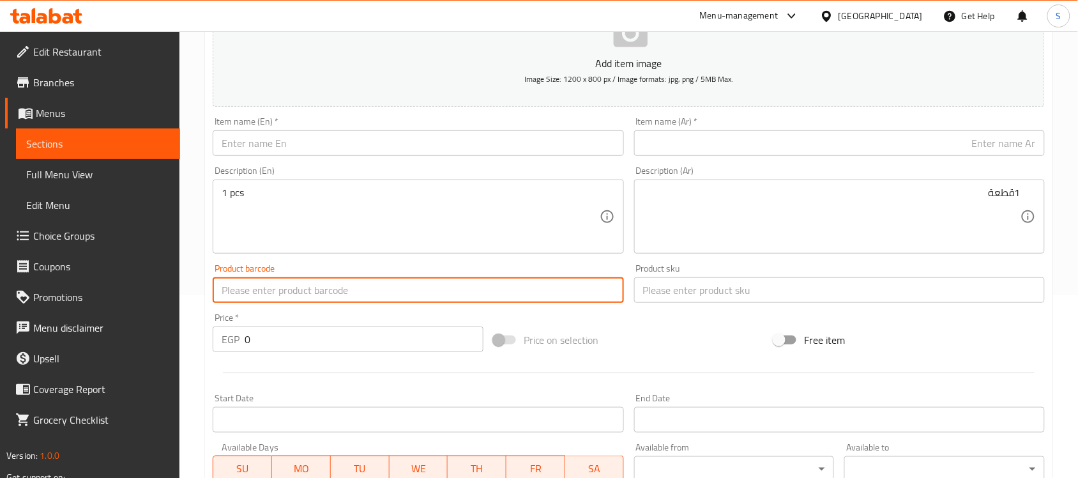
paste input "4000498043714"
type input "4000498043714"
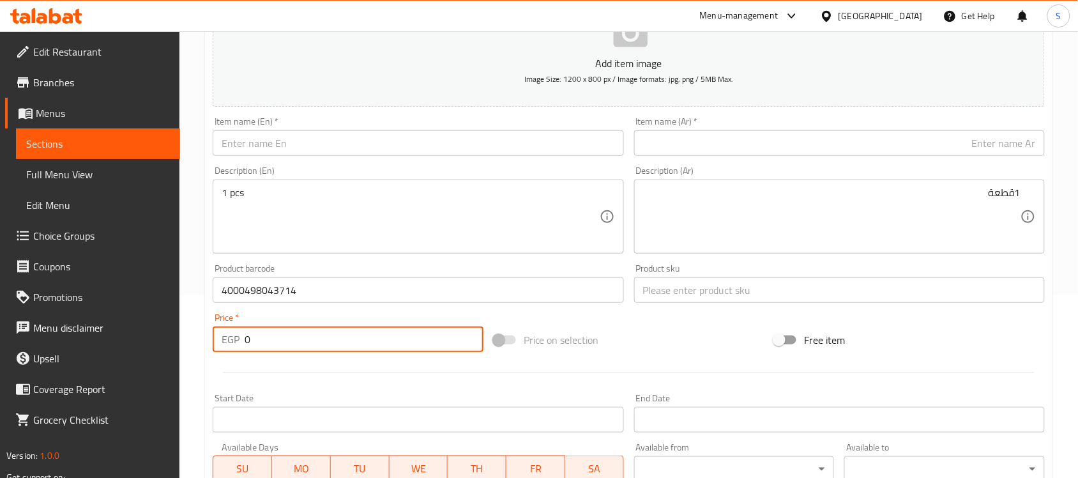
drag, startPoint x: 257, startPoint y: 340, endPoint x: 179, endPoint y: 320, distance: 80.8
click at [179, 320] on div "Edit Restaurant Branches Menus Sections Full Menu View Edit Menu Choice Groups …" at bounding box center [539, 284] width 1078 height 871
paste input "2275"
type input "2275"
click at [668, 291] on input "text" at bounding box center [839, 290] width 411 height 26
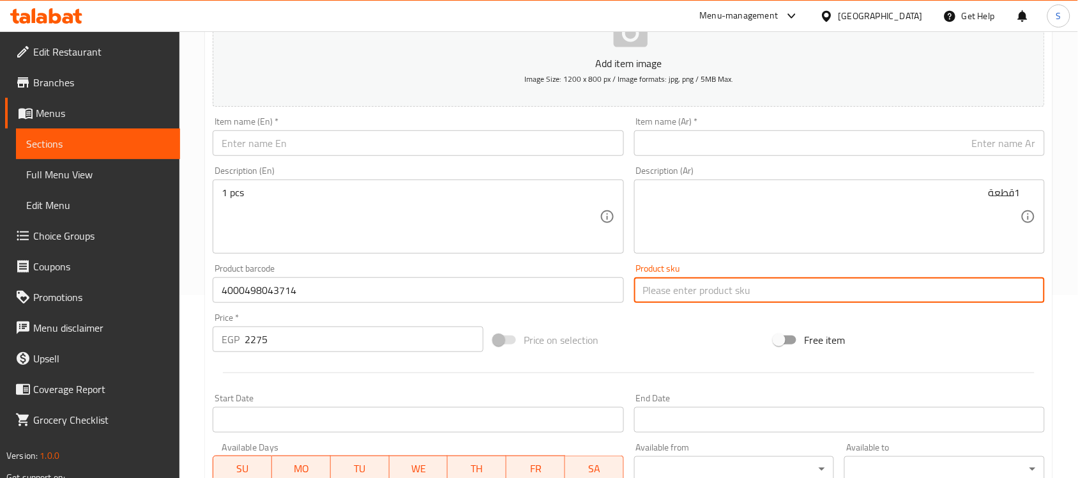
paste input "14023"
type input "14023"
click at [667, 135] on input "text" at bounding box center [839, 143] width 411 height 26
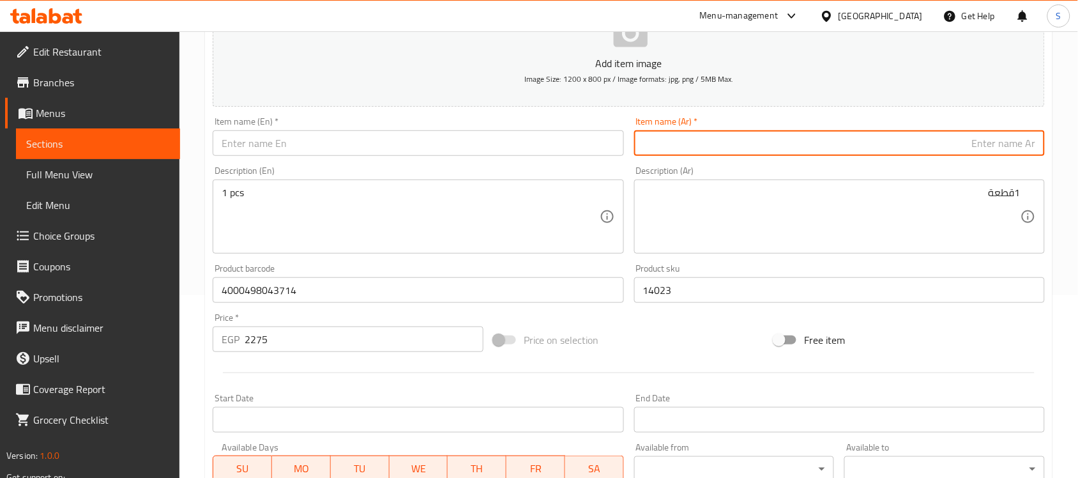
paste input "ليش كومفرت للكلاب بشريط قابل للسحب طول 5 أمتار حجم كبير باللونين الأسود والرماد…"
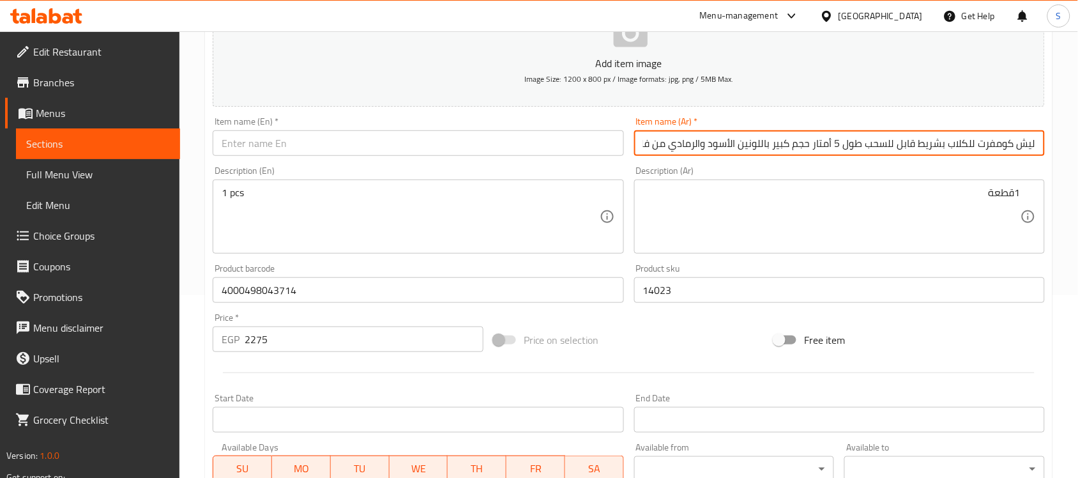
scroll to position [0, -128]
type input "ليش كومفرت للكلاب بشريط قابل للسحب طول 5 أمتار حجم كبير باللونين الأسود والرماد…"
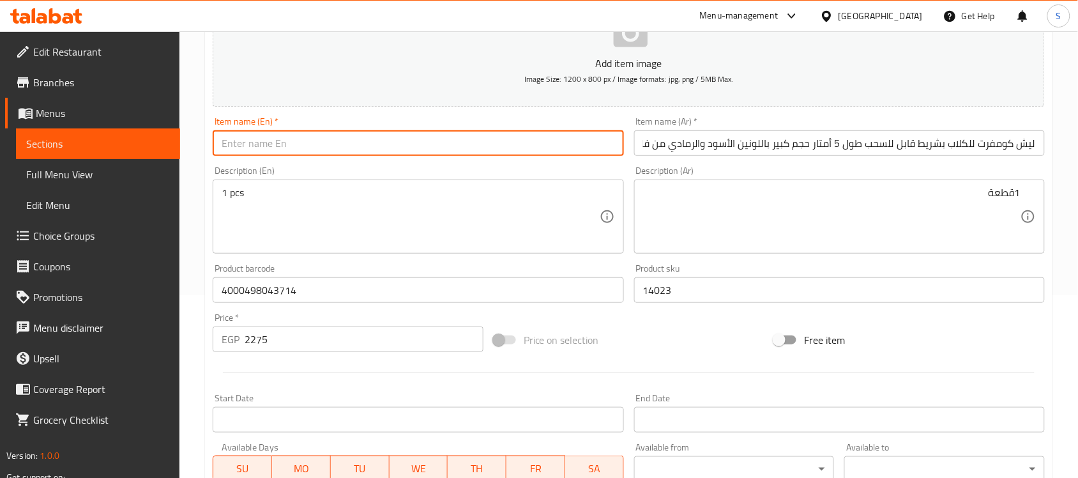
click at [400, 144] on input "text" at bounding box center [418, 143] width 411 height 26
paste input "Lesh Comfort Retractable Dog Leash 5m Large Black & Grey by Flexi - Up to 60kg"
type input "Lesh Comfort Retractable Dog Leash 5m Large Black & Grey by Flexi - Up to 60kg"
click at [307, 196] on textarea "1 pcs" at bounding box center [410, 216] width 377 height 61
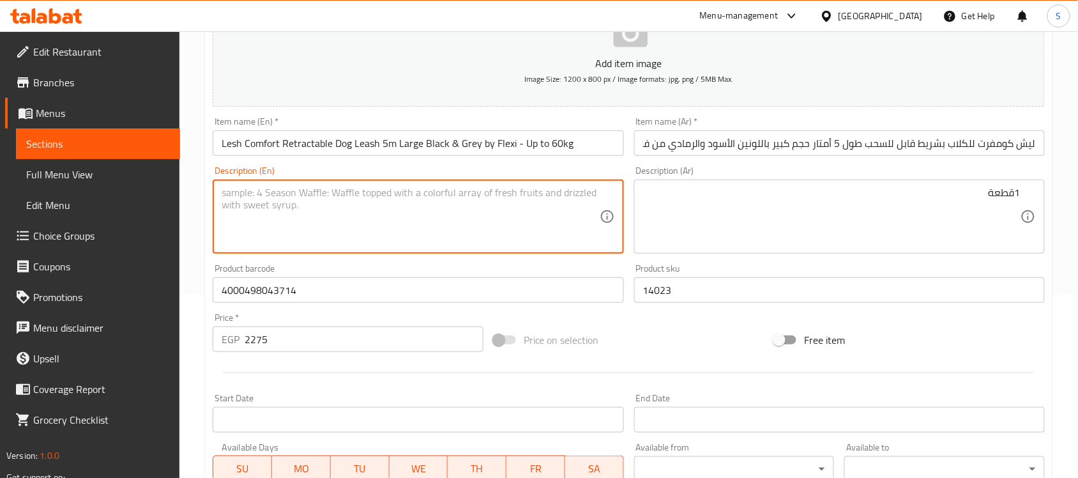
paste textarea "1pcs"
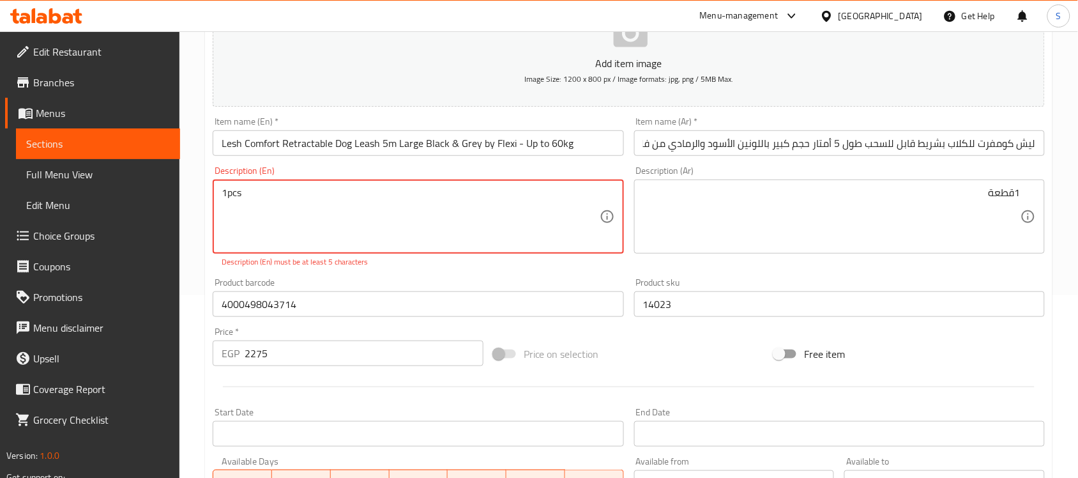
click at [229, 195] on textarea "1pcs" at bounding box center [410, 216] width 377 height 61
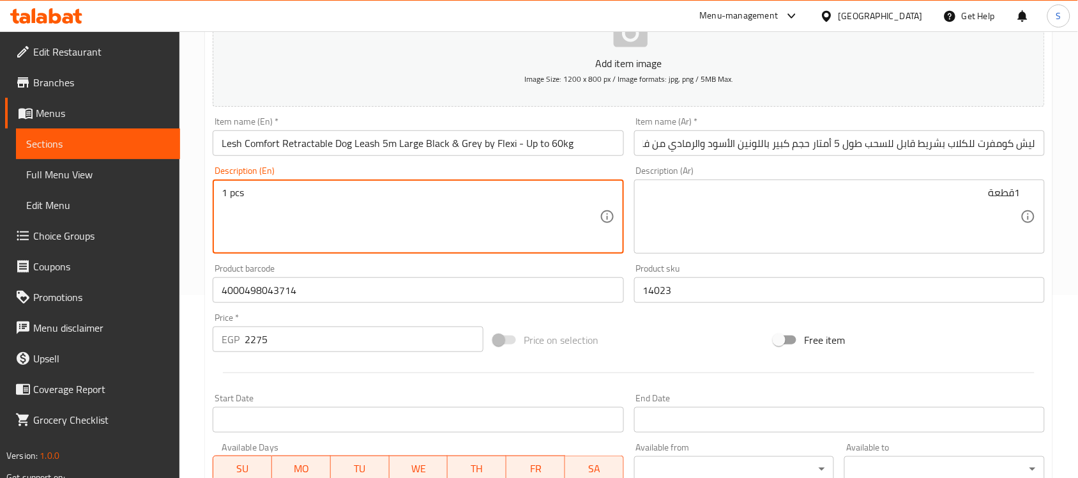
type textarea "1 pcs"
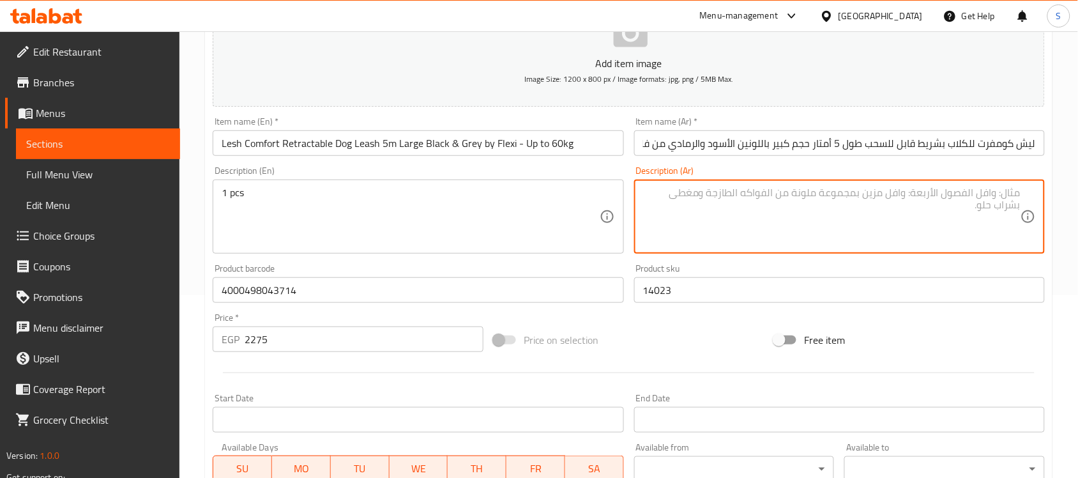
click at [700, 215] on textarea at bounding box center [831, 216] width 377 height 61
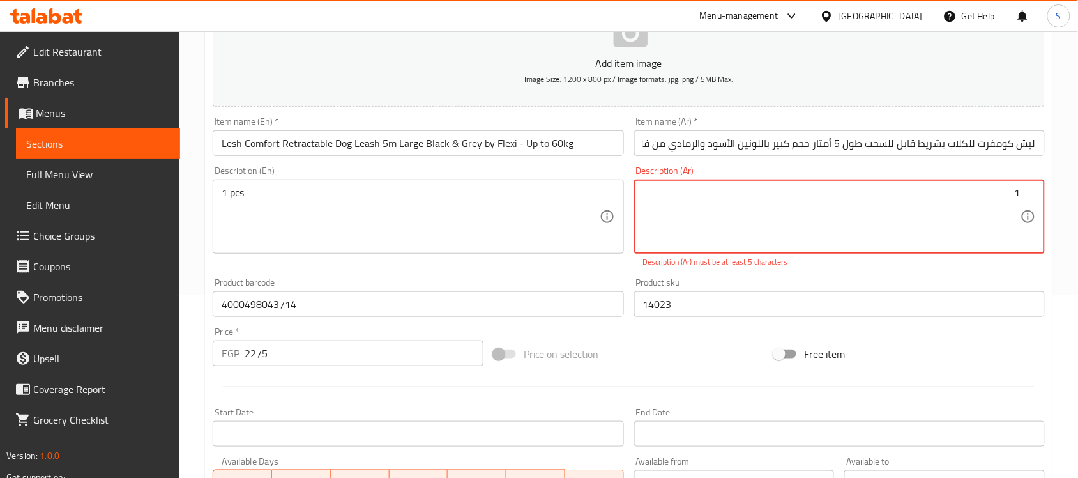
paste textarea "قطعة"
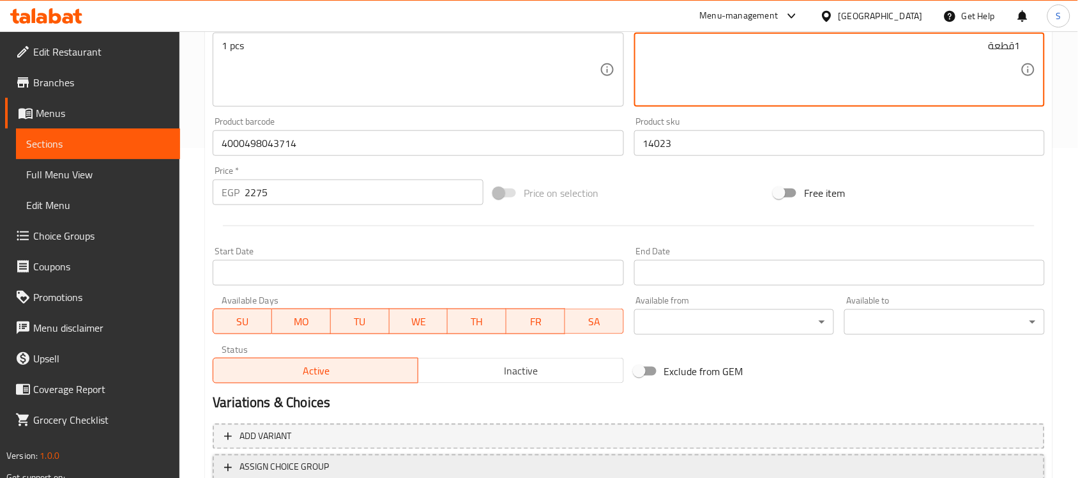
scroll to position [422, 0]
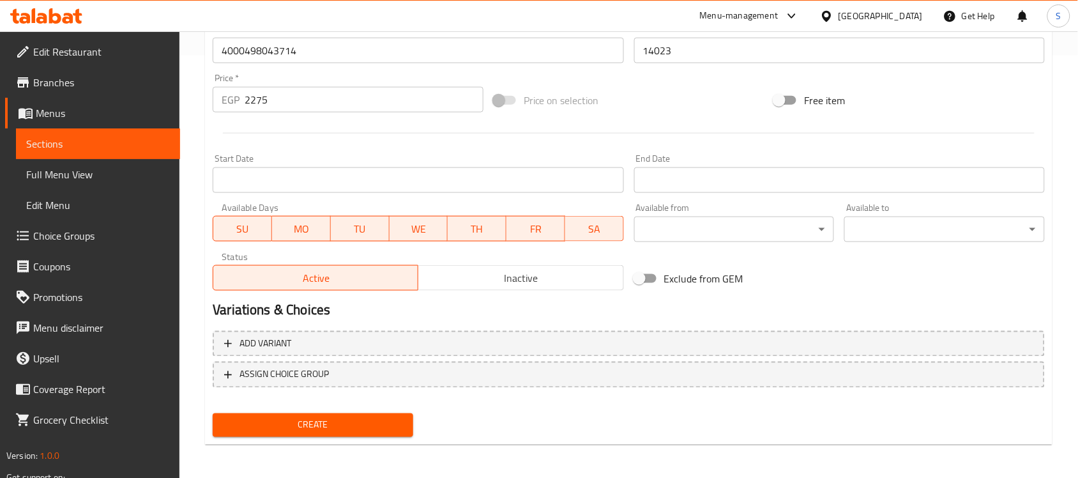
type textarea "1قطعة"
click at [257, 423] on span "Create" at bounding box center [313, 425] width 180 height 16
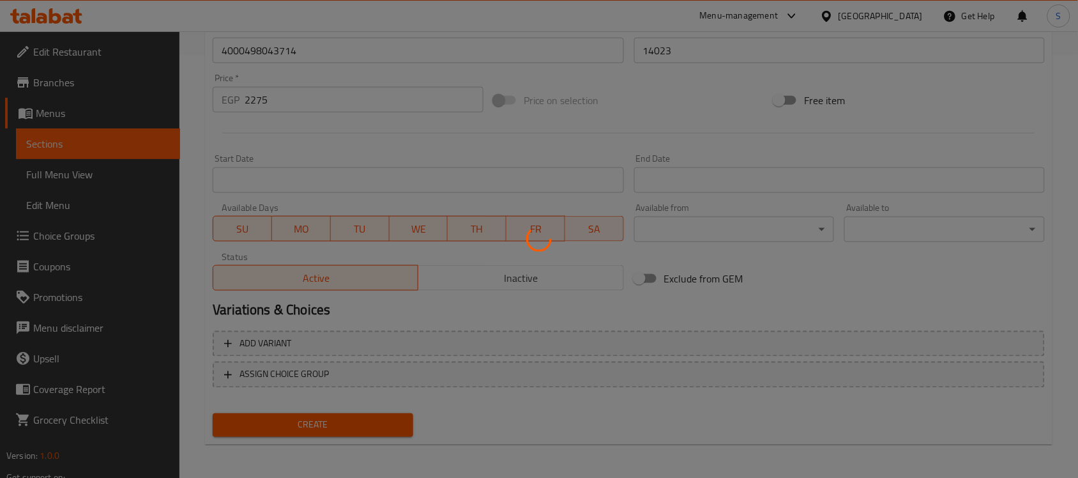
type input "0"
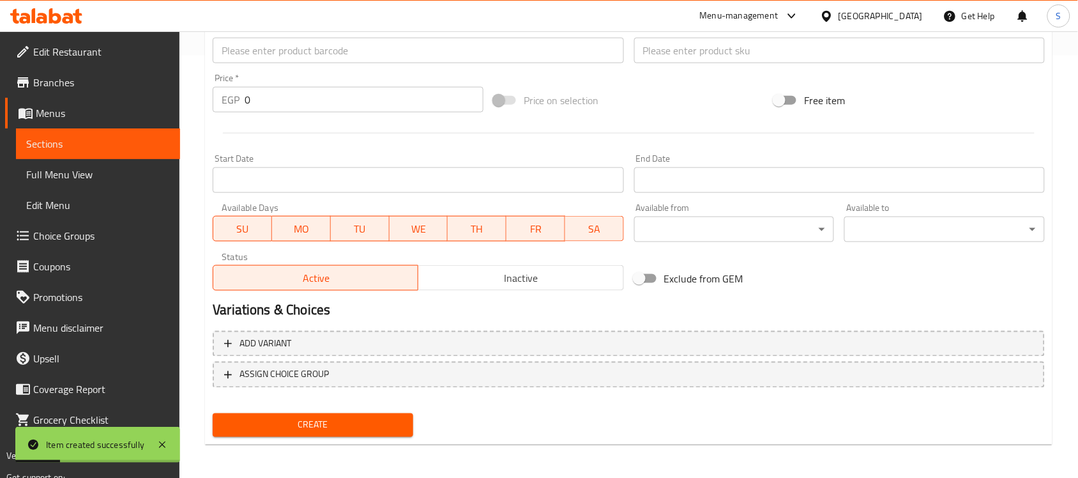
click at [348, 54] on input "text" at bounding box center [418, 51] width 411 height 26
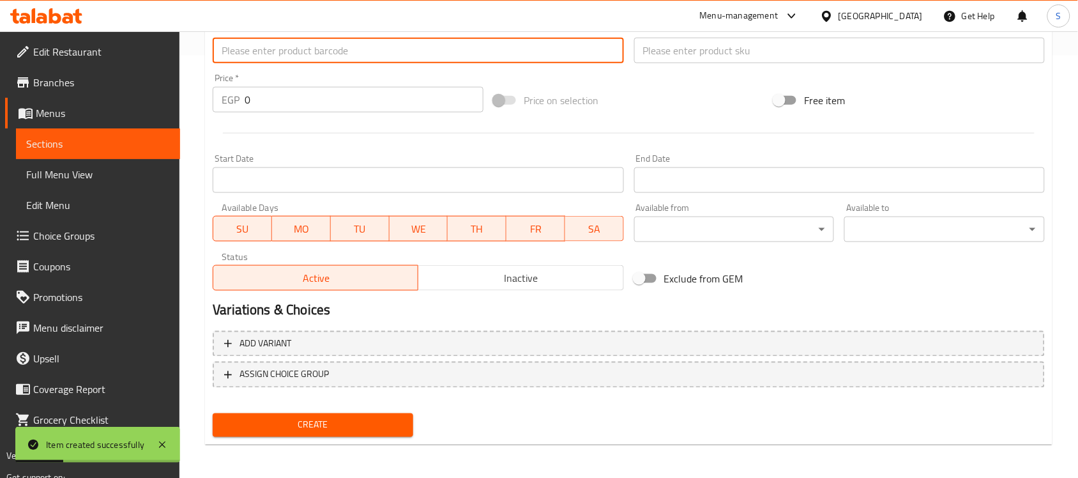
paste input "4000498034408"
type input "4000498034408"
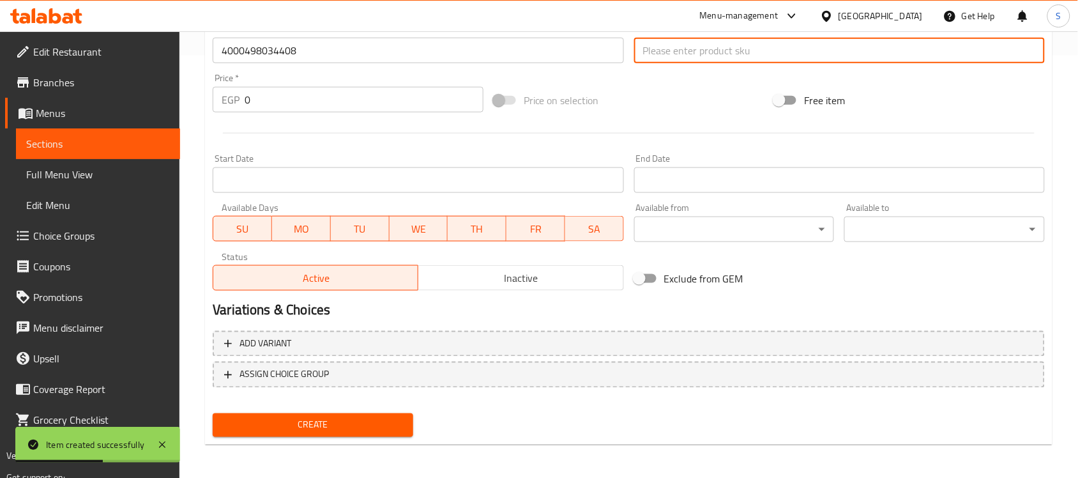
click at [680, 53] on input "text" at bounding box center [839, 51] width 411 height 26
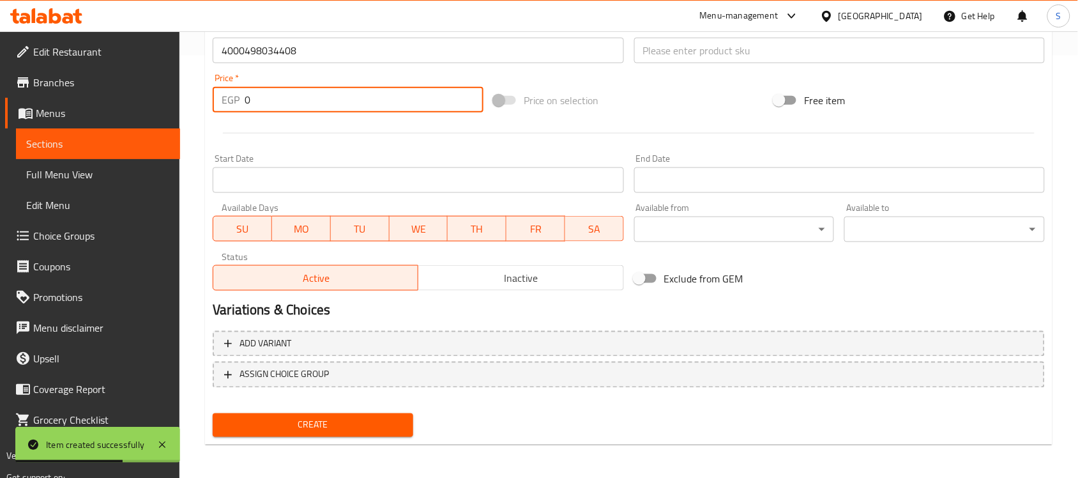
drag, startPoint x: 266, startPoint y: 107, endPoint x: 183, endPoint y: 61, distance: 94.6
click at [171, 93] on div "Edit Restaurant Branches Menus Sections Full Menu View Edit Menu Choice Groups …" at bounding box center [539, 44] width 1078 height 871
paste input "250"
type input "2500"
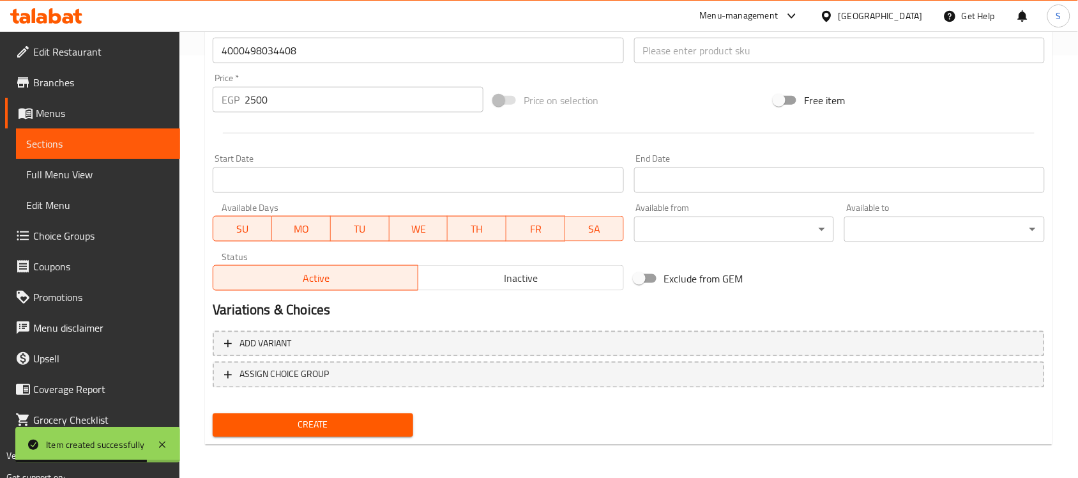
click at [707, 30] on div "Menu-management [GEOGRAPHIC_DATA] Get Help S" at bounding box center [539, 16] width 1078 height 31
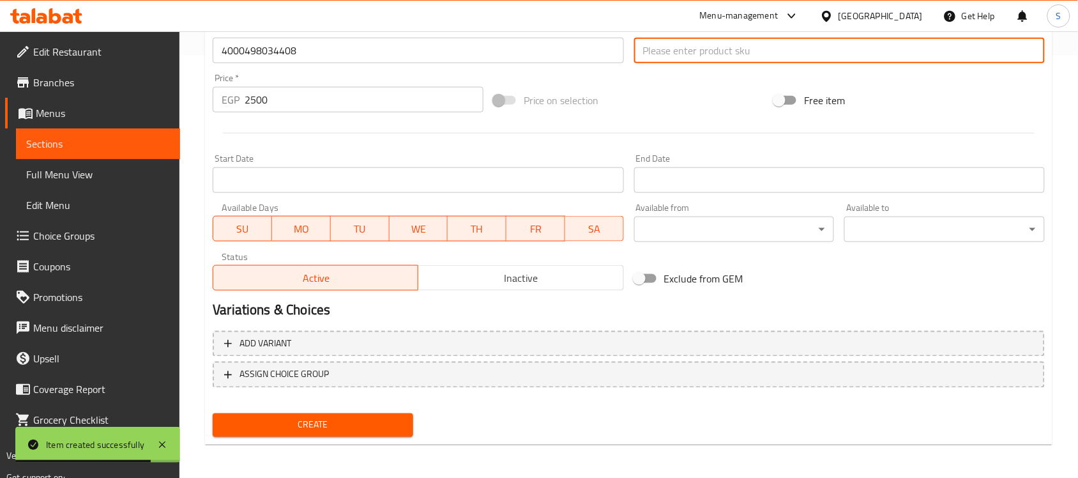
click at [690, 47] on input "text" at bounding box center [839, 51] width 411 height 26
paste input "14025"
type input "14025"
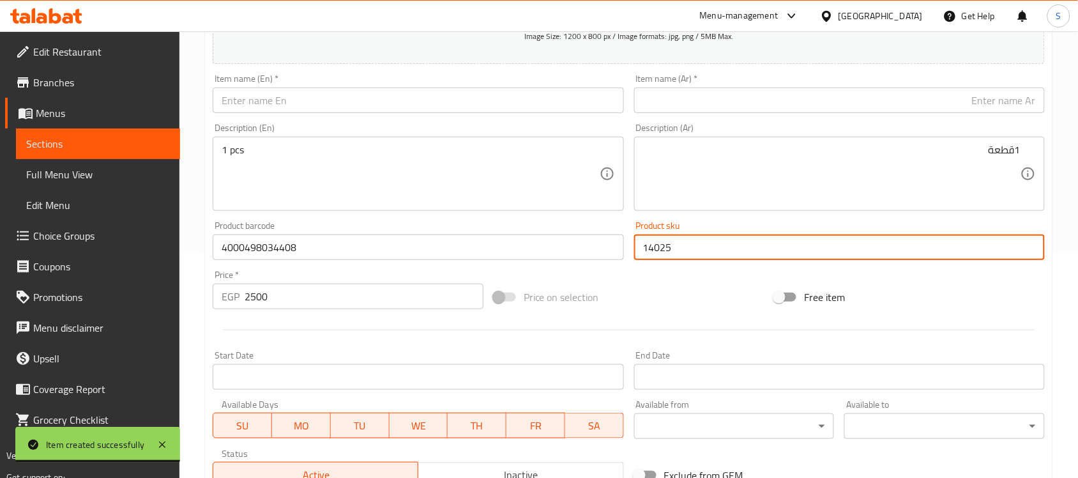
scroll to position [183, 0]
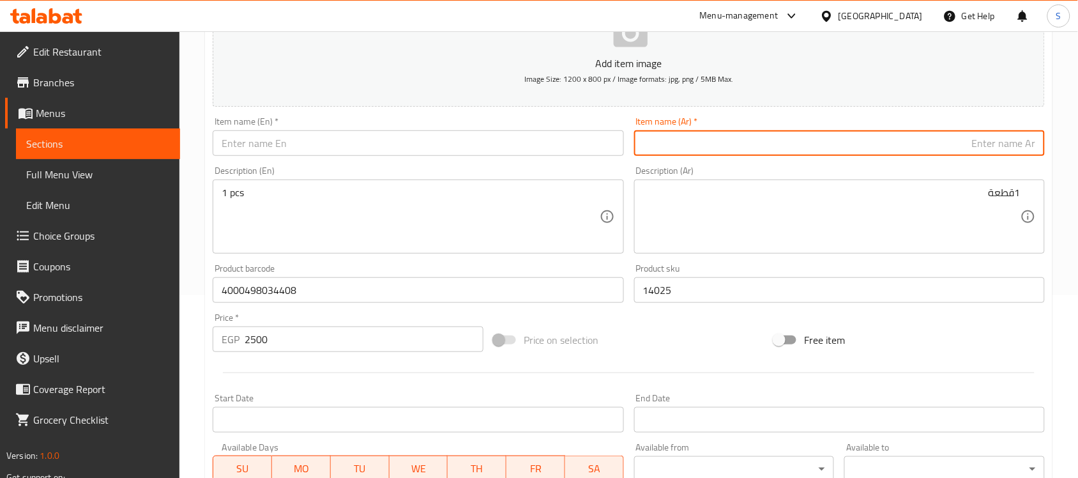
click at [781, 141] on input "text" at bounding box center [839, 143] width 411 height 26
paste input "ليش للكلاب إكستريم قابل للسحب بطول 5 متر مقاس كبير باللونين الأسود والبرتقالي م…"
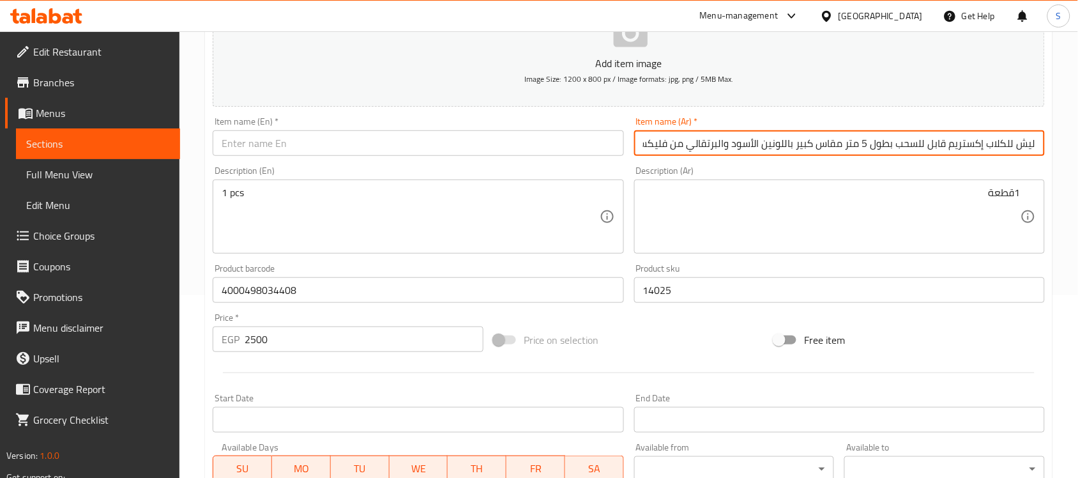
scroll to position [0, -89]
type input "ليش للكلاب إكستريم قابل للسحب بطول 5 متر مقاس كبير باللونين الأسود والبرتقالي م…"
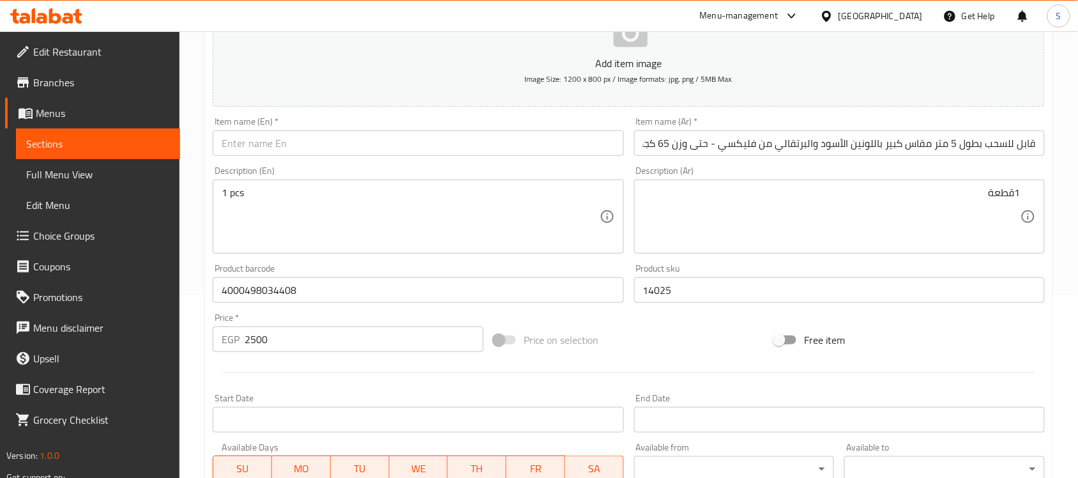
scroll to position [0, 0]
click at [366, 158] on div "Item name (En)   * Item name (En) *" at bounding box center [417, 136] width 421 height 49
click at [372, 147] on input "text" at bounding box center [418, 143] width 411 height 26
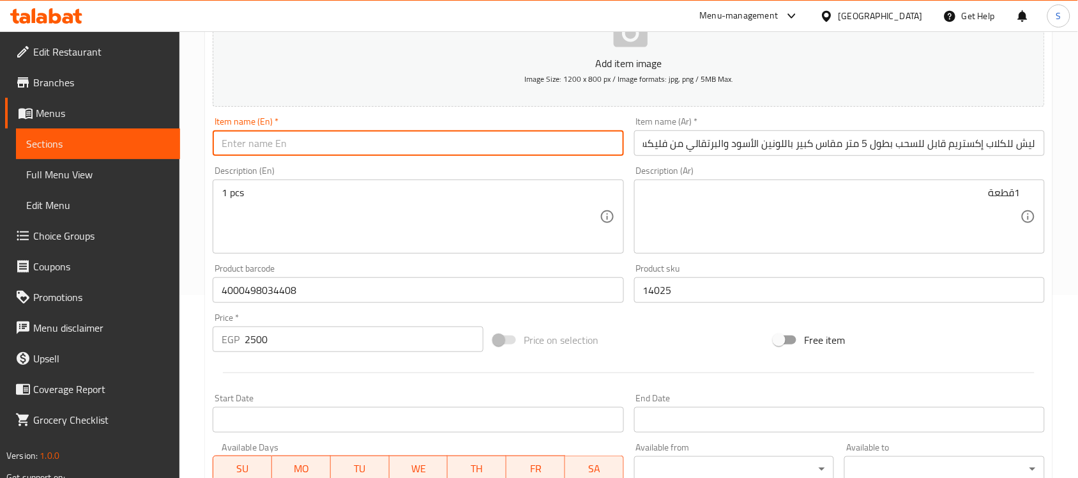
paste input "Flexi Extreme Retractable Dog Leash 5m Large Black & Orange - Up to 65kg"
type input "Flexi Extreme Retractable Dog Leash 5m Large Black & Orange - Up to 65kg"
click at [233, 203] on textarea "1 pcs" at bounding box center [410, 216] width 377 height 61
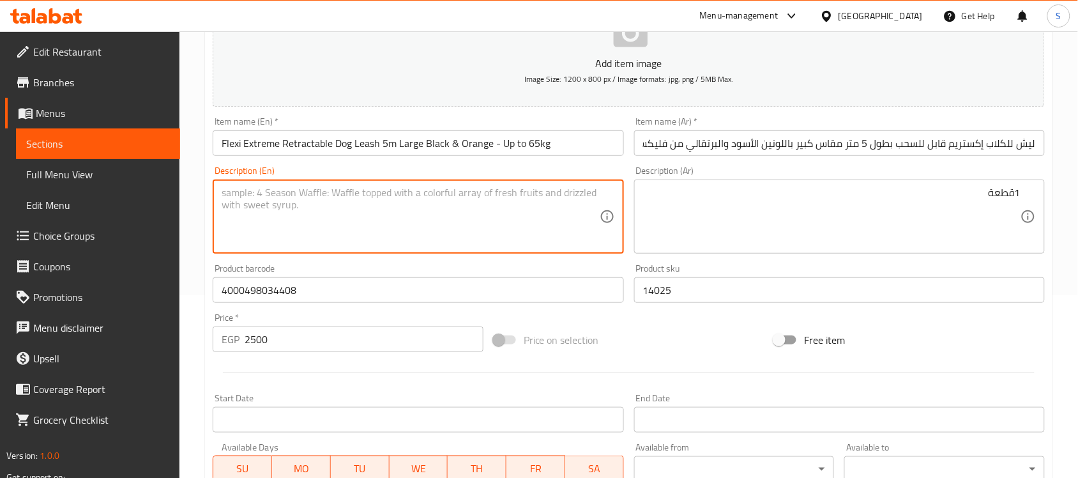
paste textarea "1pcs"
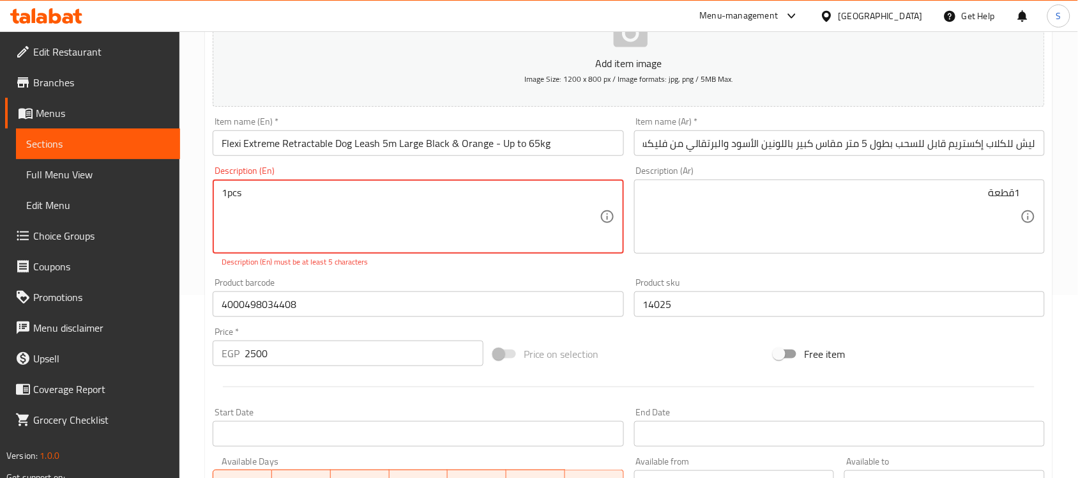
click at [227, 193] on textarea "1pcs" at bounding box center [410, 216] width 377 height 61
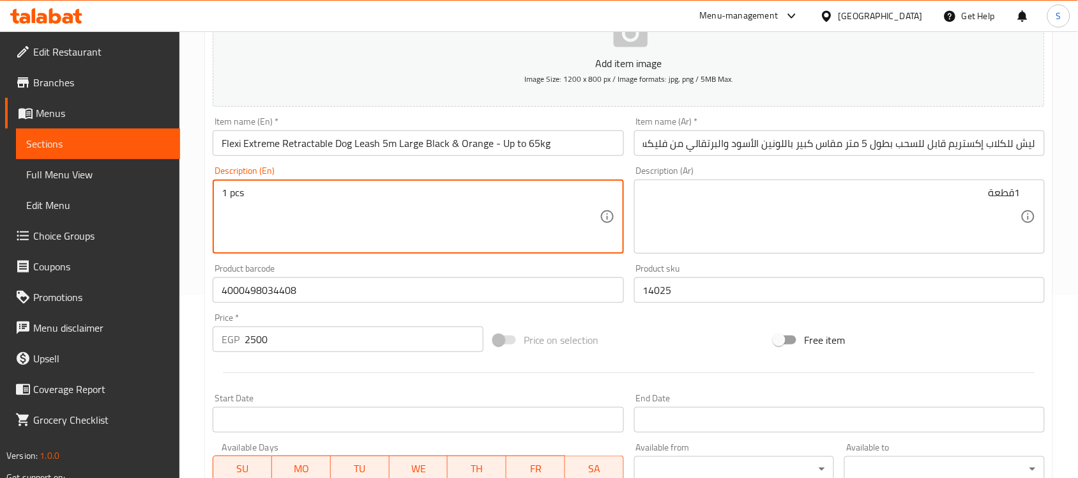
type textarea "1 pcs"
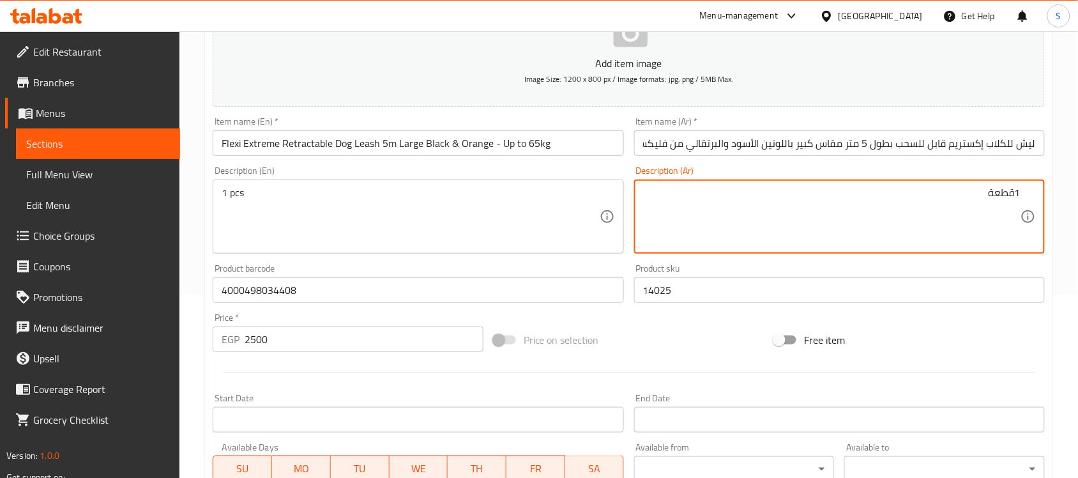
click at [698, 222] on textarea "1قطعة" at bounding box center [831, 216] width 377 height 61
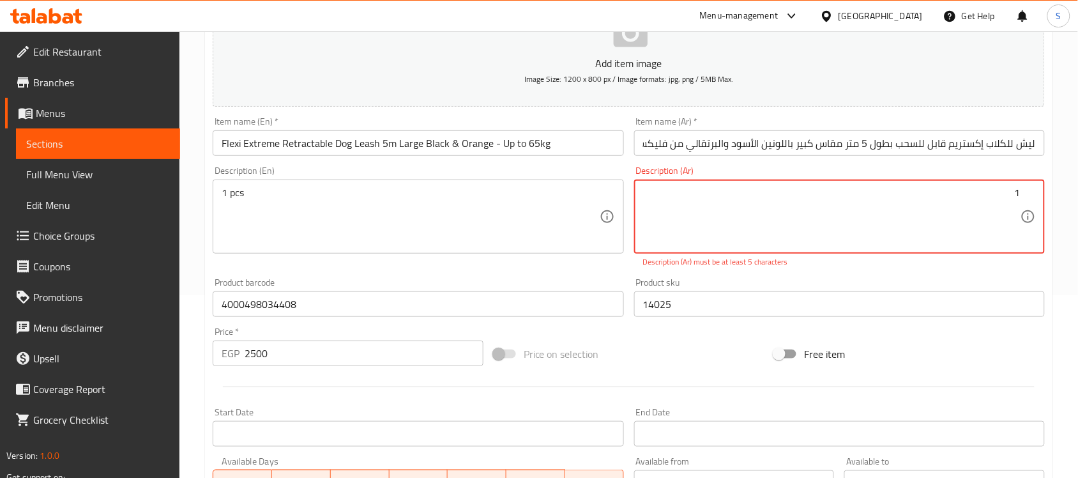
paste textarea "قطعة"
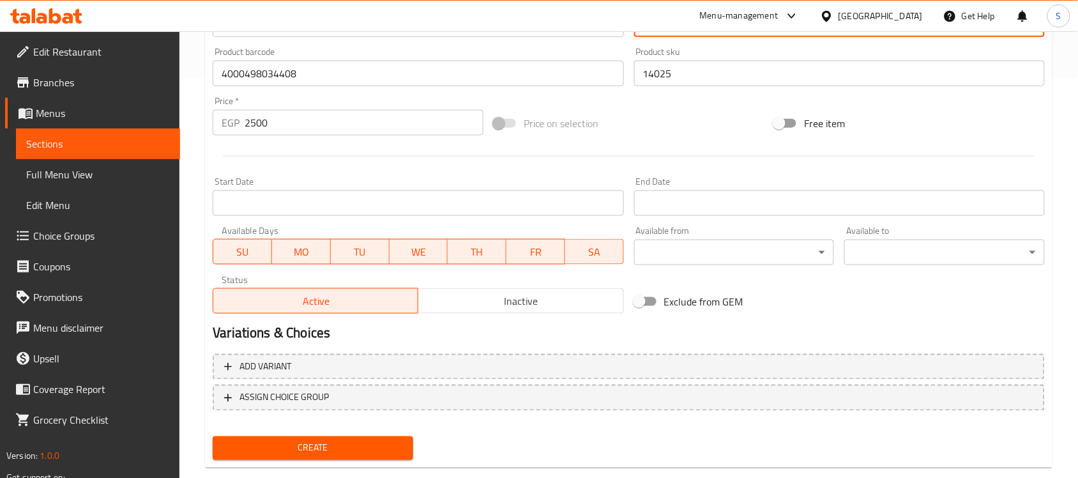
scroll to position [422, 0]
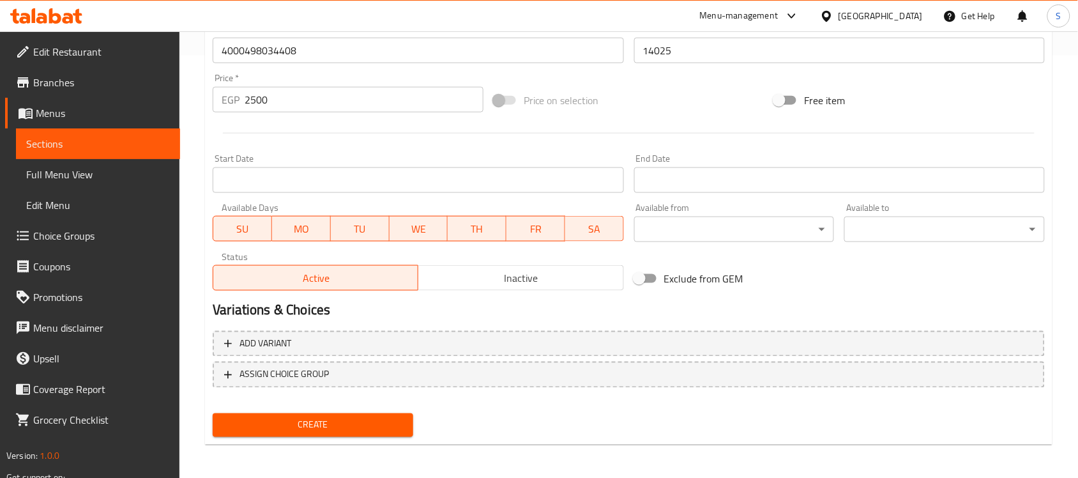
type textarea "1قطعة"
click at [320, 423] on span "Create" at bounding box center [313, 425] width 180 height 16
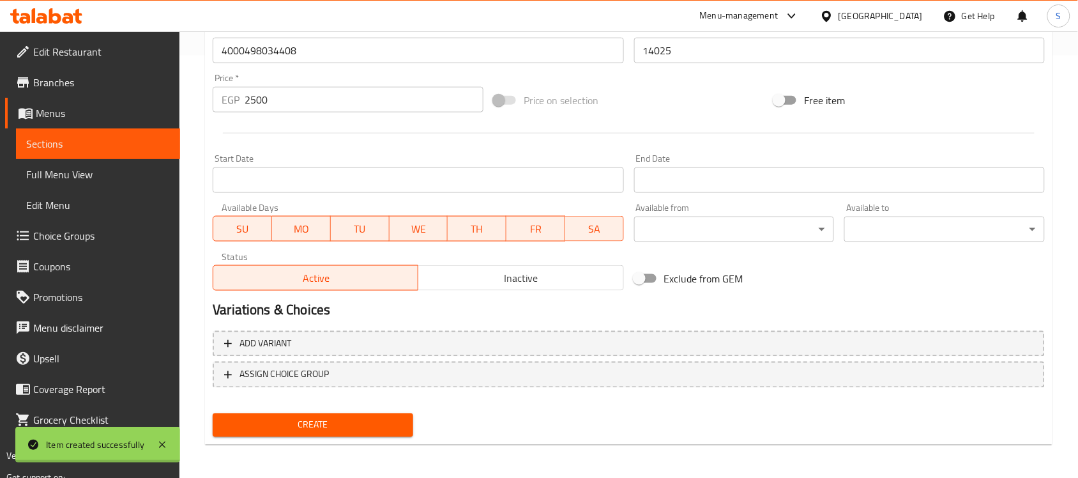
type input "0"
click at [324, 65] on div "Product barcode Product barcode" at bounding box center [417, 43] width 421 height 49
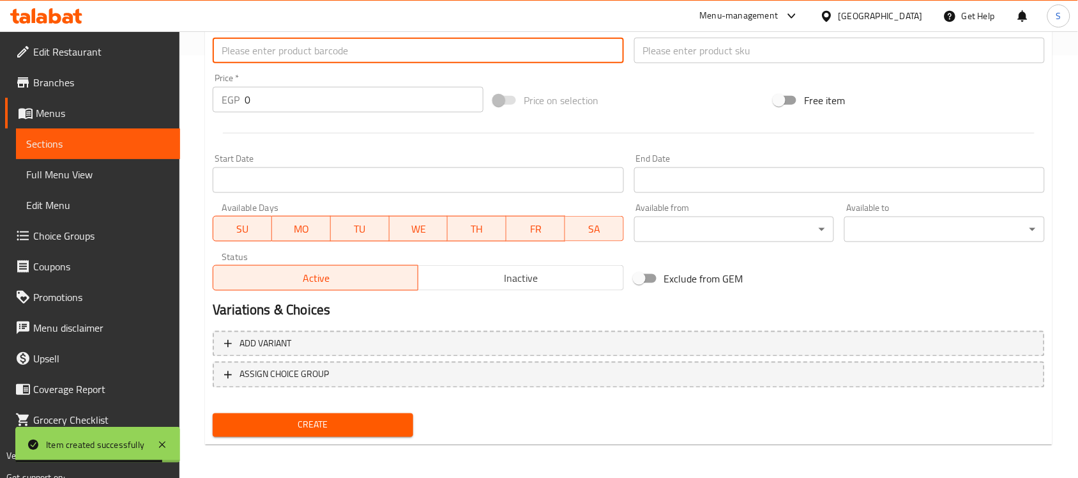
click at [324, 53] on input "text" at bounding box center [418, 51] width 411 height 26
paste input "888886028260"
type input "888886028260"
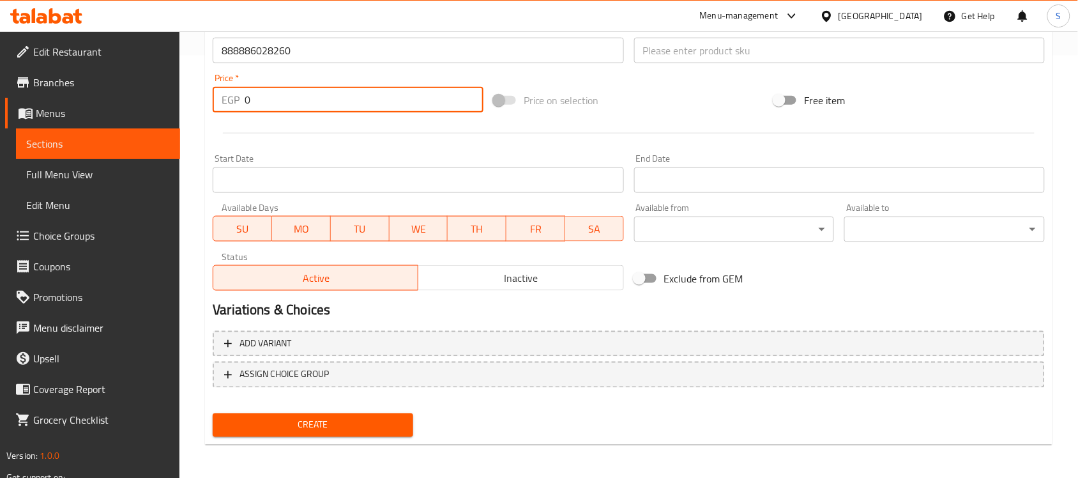
drag, startPoint x: 283, startPoint y: 98, endPoint x: 208, endPoint y: 89, distance: 75.2
click at [208, 89] on div "Price   * EGP 0 Price *" at bounding box center [347, 92] width 281 height 49
paste input "40"
type input "400"
click at [701, 56] on input "text" at bounding box center [839, 51] width 411 height 26
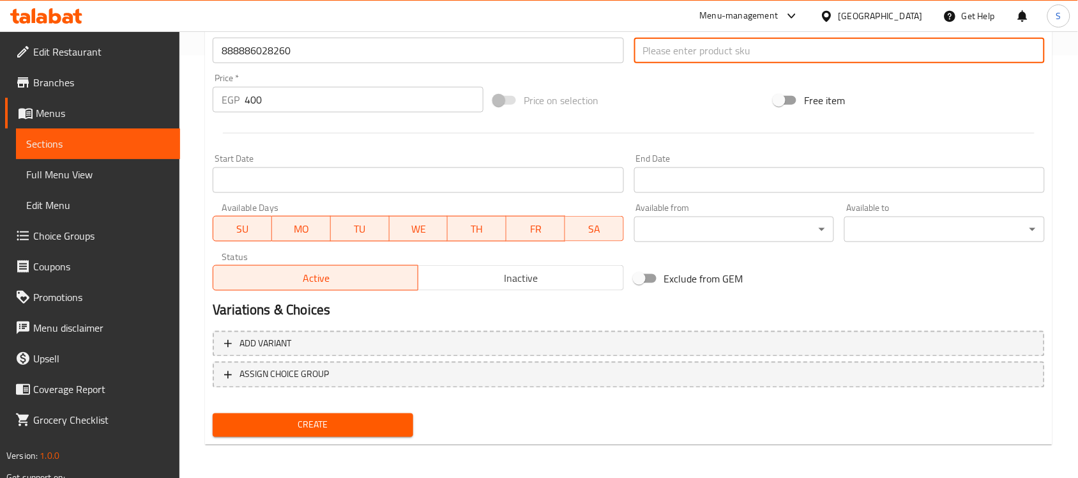
paste input "14052"
type input "14052"
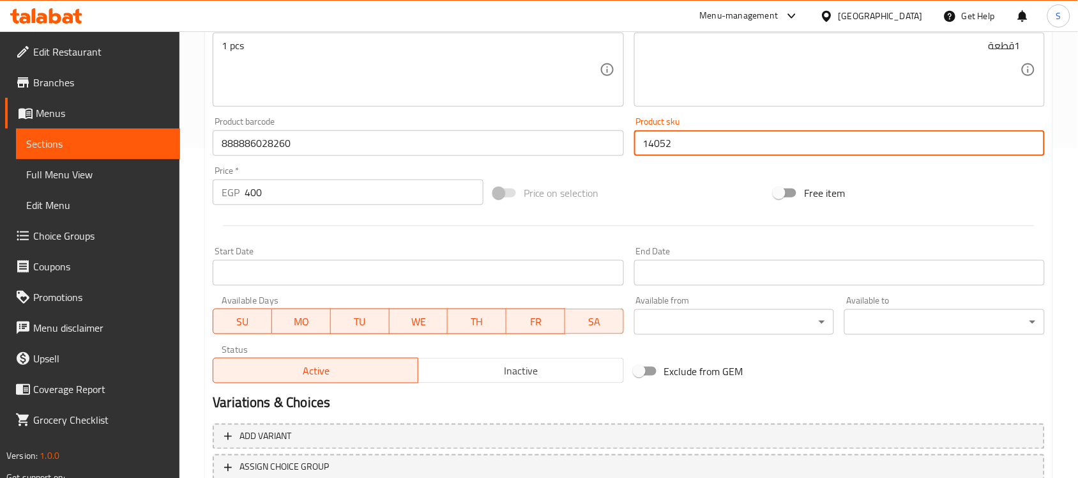
scroll to position [183, 0]
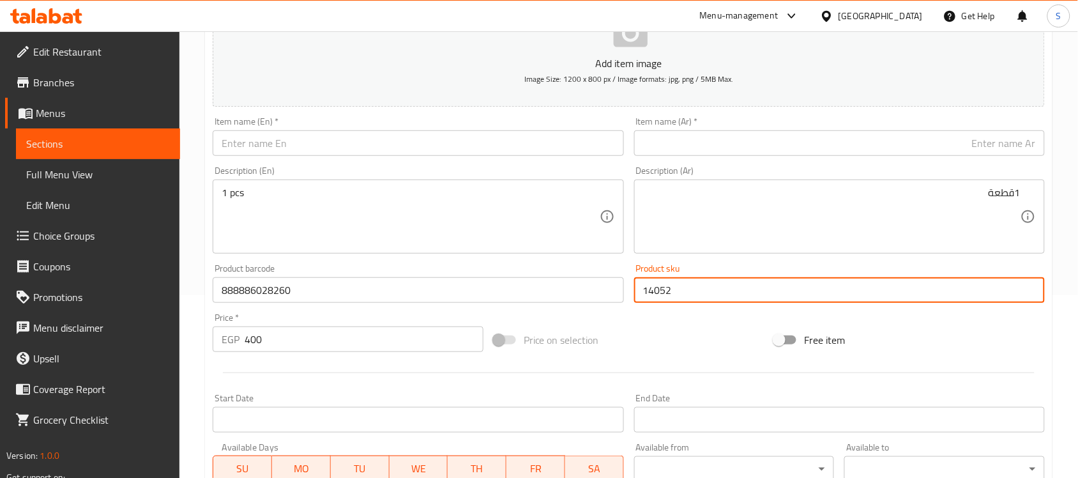
click at [721, 138] on input "text" at bounding box center [839, 143] width 411 height 26
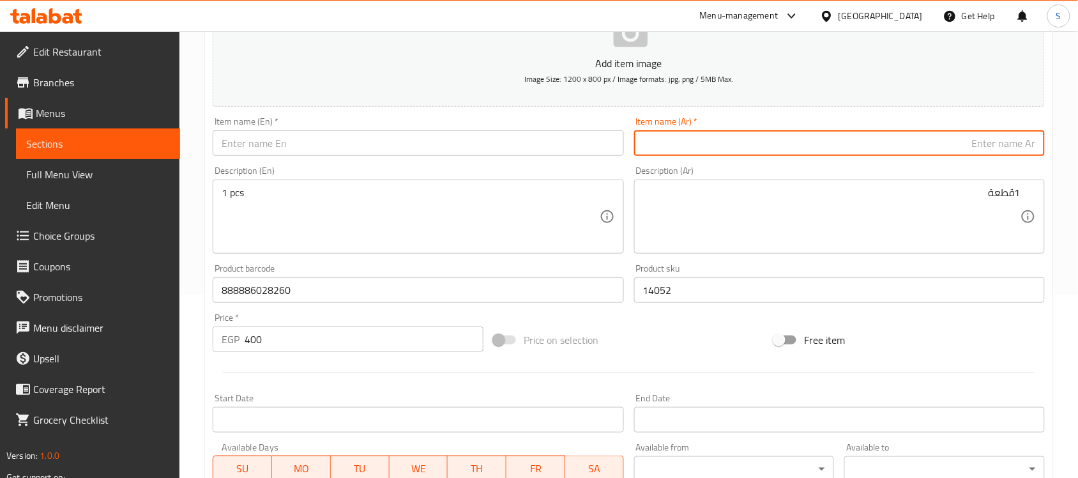
paste input "صديري نايلون للكلاب مقاس XS بلون أحضر نيون من دوكو - من 32 إلى 44 سم 1x سم"
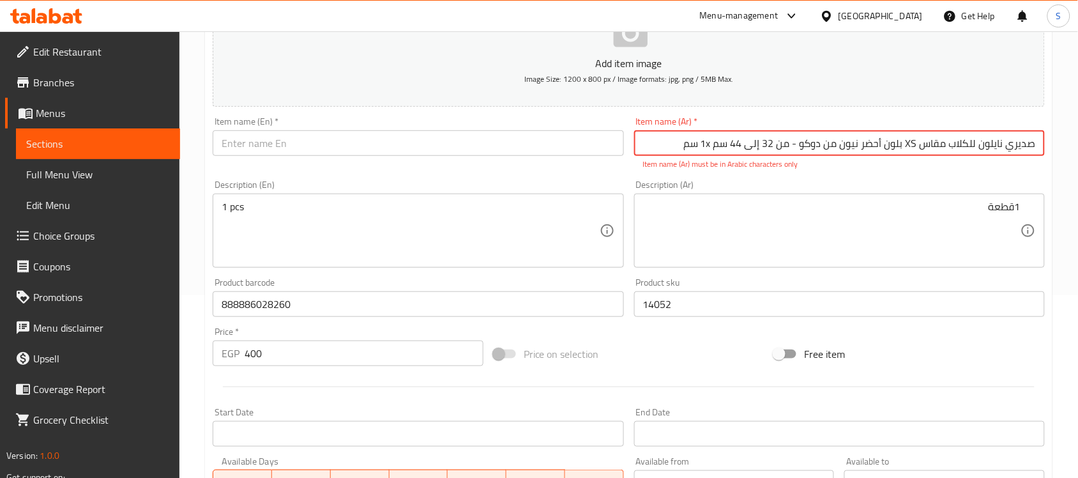
type input "صديري نايلون للكلاب مقاس XS بلون أحضر نيون من دوكو - من 32 إلى 44 سم 1x سم"
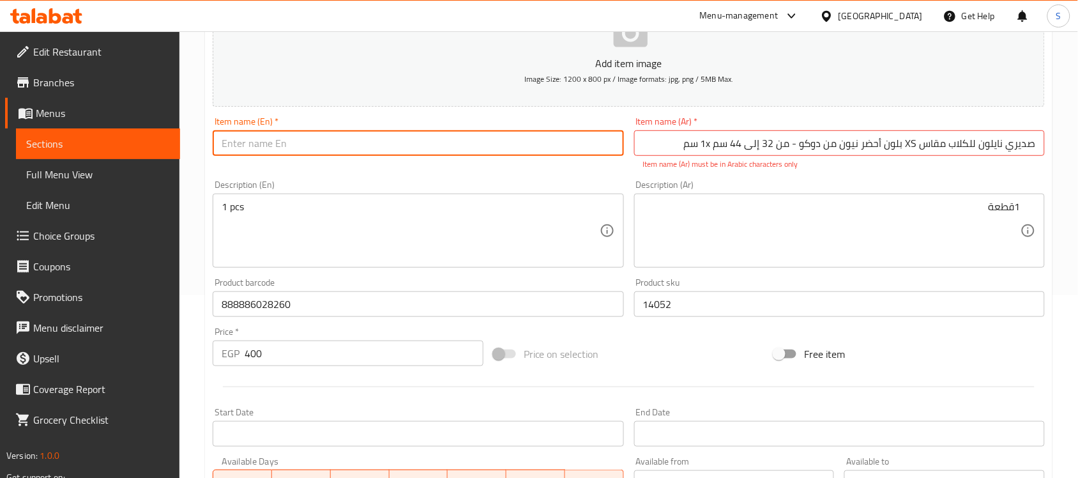
click at [375, 151] on input "text" at bounding box center [418, 143] width 411 height 26
paste input "Doko Nylon Dog Vest XS Neon Beige - 32-44 cm 1x cm"
type input "Doko Nylon Dog Vest XS Neon Beige - 32-44 cm 1x cm"
click at [294, 223] on textarea "1 pcs" at bounding box center [410, 230] width 377 height 61
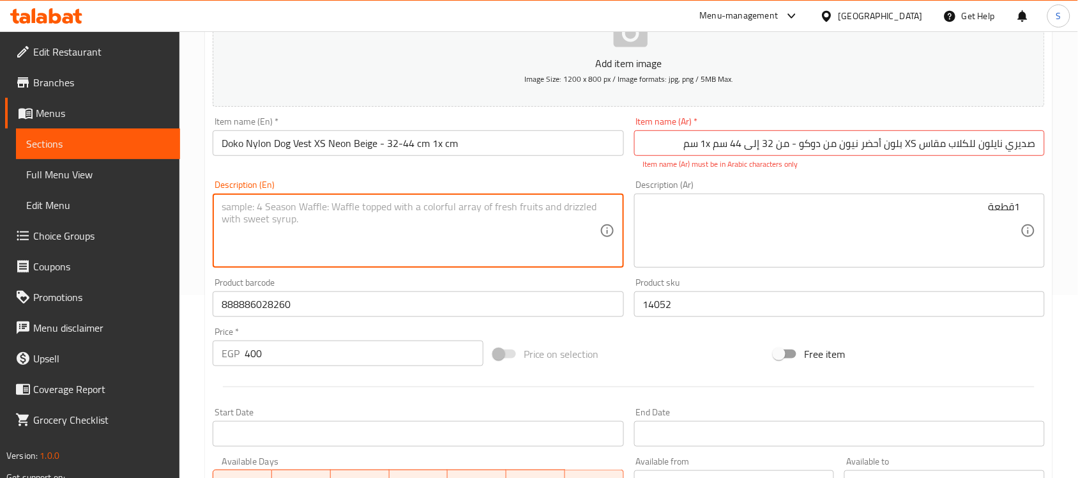
paste textarea "1pcs"
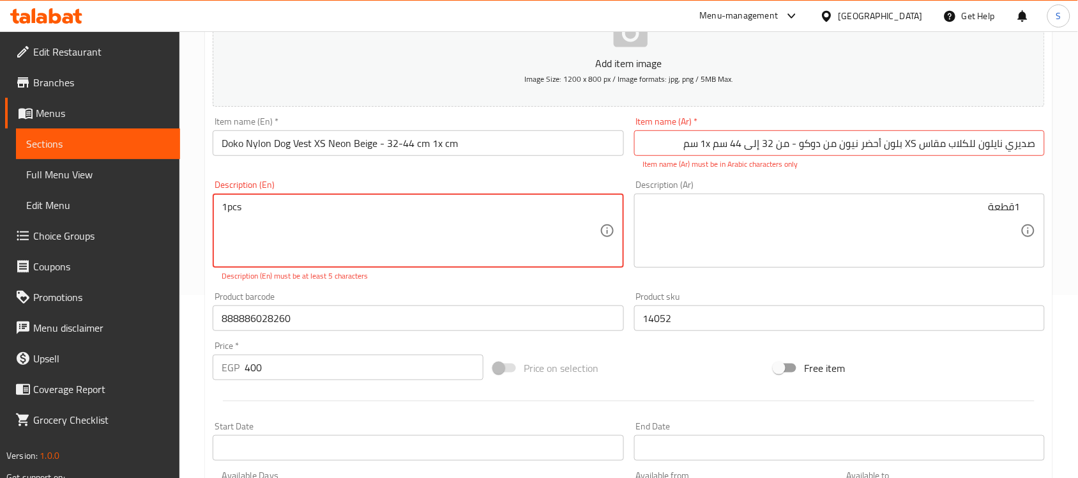
click at [227, 206] on textarea "1pcs" at bounding box center [410, 230] width 377 height 61
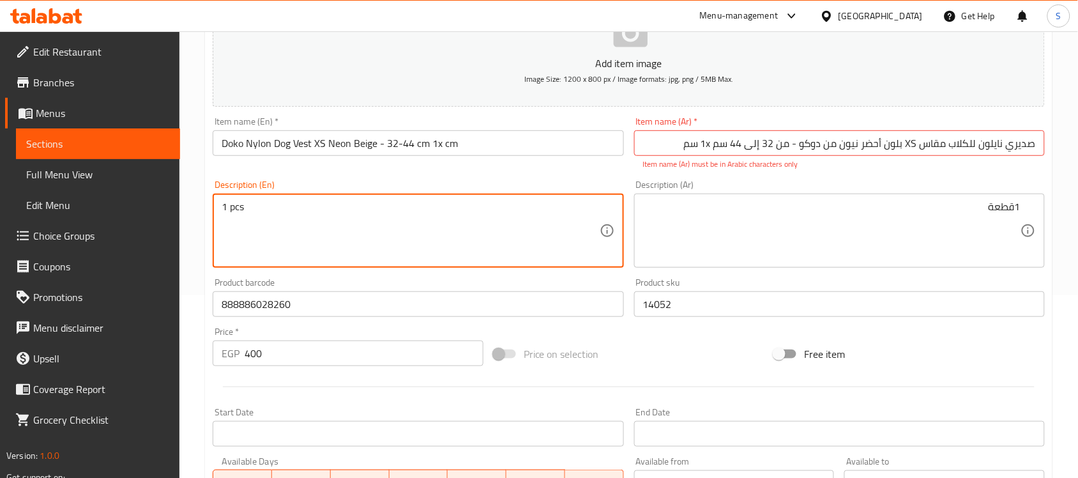
type textarea "1 pcs"
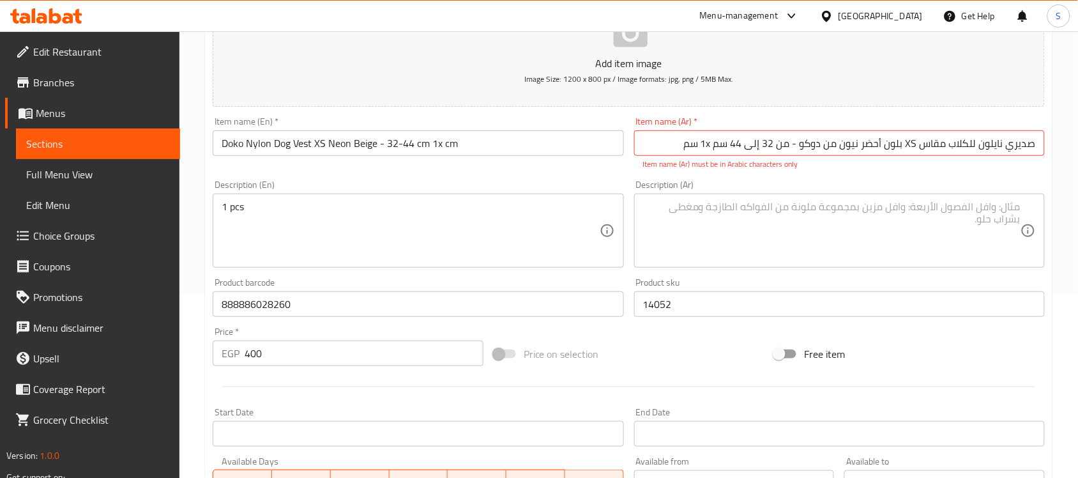
click at [737, 228] on textarea at bounding box center [831, 230] width 377 height 61
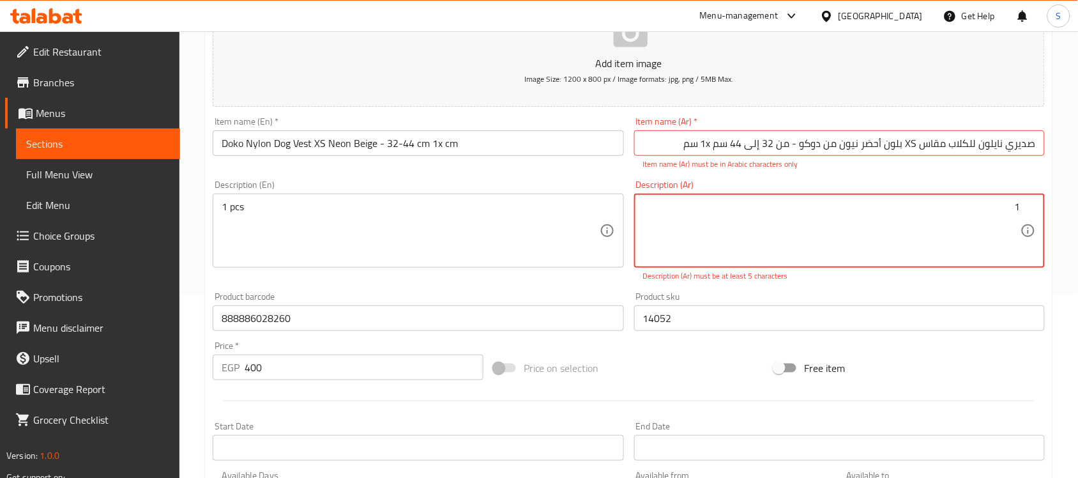
paste textarea "قطعة"
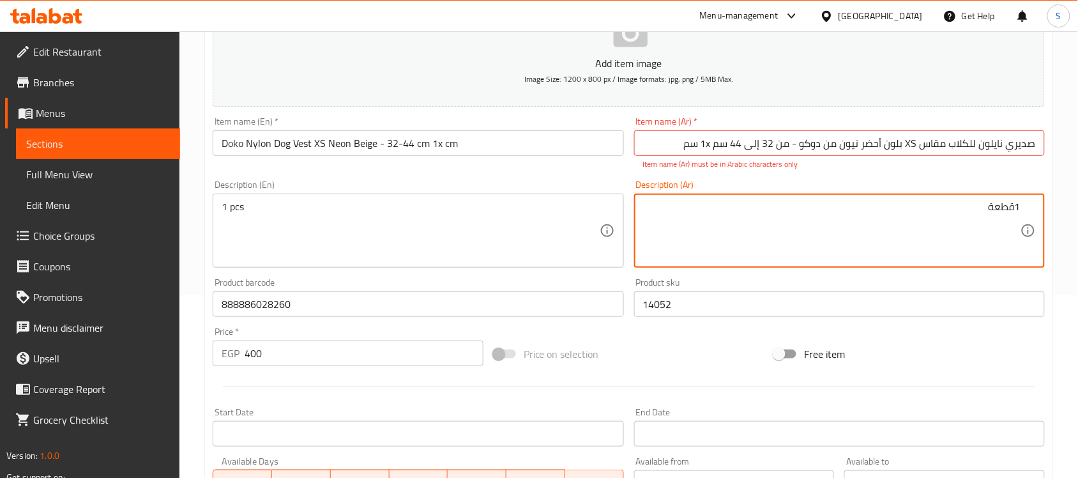
type textarea "1قطعة"
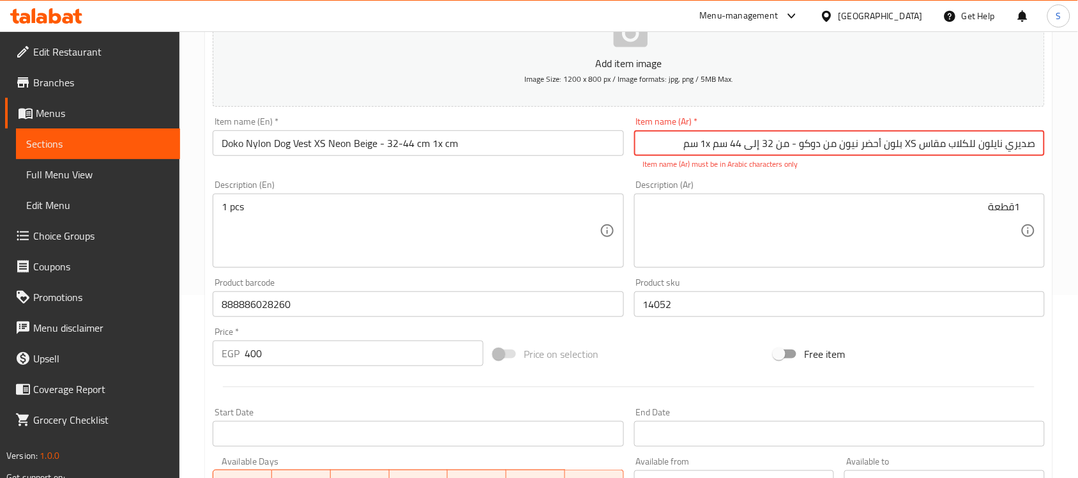
click at [711, 145] on input "صديري نايلون للكلاب مقاس XS بلون أحضر نيون من دوكو - من 32 إلى 44 سم 1x سم" at bounding box center [839, 143] width 411 height 26
drag, startPoint x: 917, startPoint y: 146, endPoint x: 907, endPoint y: 146, distance: 10.2
click at [907, 146] on input "صديري نايلون للكلاب مقاس XS بلون أحضر نيون من دوكو - من 32 إلى 44 سم 1* سم" at bounding box center [839, 143] width 411 height 26
click at [910, 147] on input "[PERSON_NAME] للكلاب مقاس h;s hs بلون أحضر نيون من دوكو - من 32 إلى 44 سم 1* سم" at bounding box center [839, 143] width 411 height 26
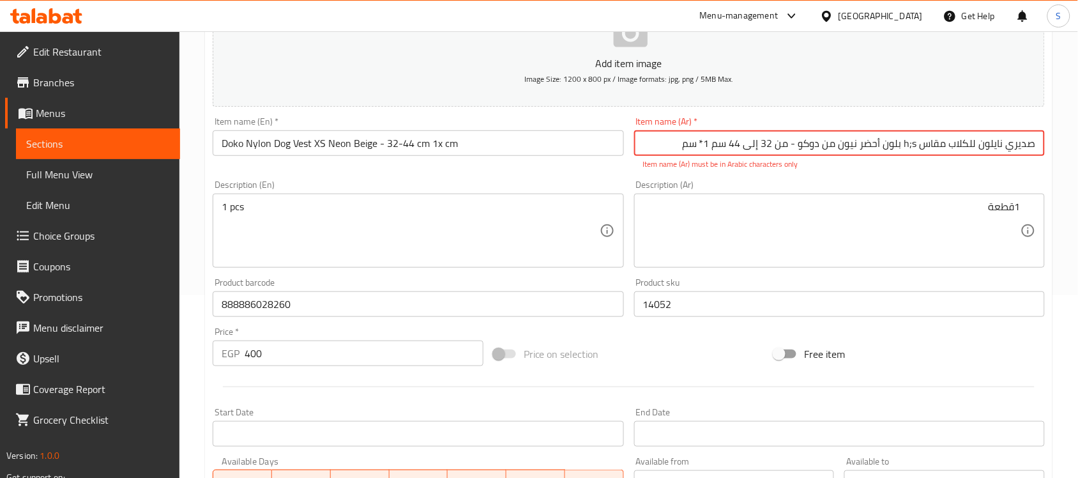
click at [910, 147] on input "صديري نايلون للكلاب مقاس h;s بلون أحضر نيون من دوكو - من 32 إلى 44 سم 1* سم" at bounding box center [839, 143] width 411 height 26
drag, startPoint x: 917, startPoint y: 145, endPoint x: 907, endPoint y: 144, distance: 9.6
click at [907, 144] on input "[PERSON_NAME] للكلاب مقاس hs بلون أحضر نيون من دوكو - من 32 إلى 44 سم 1* سم" at bounding box center [839, 143] width 411 height 26
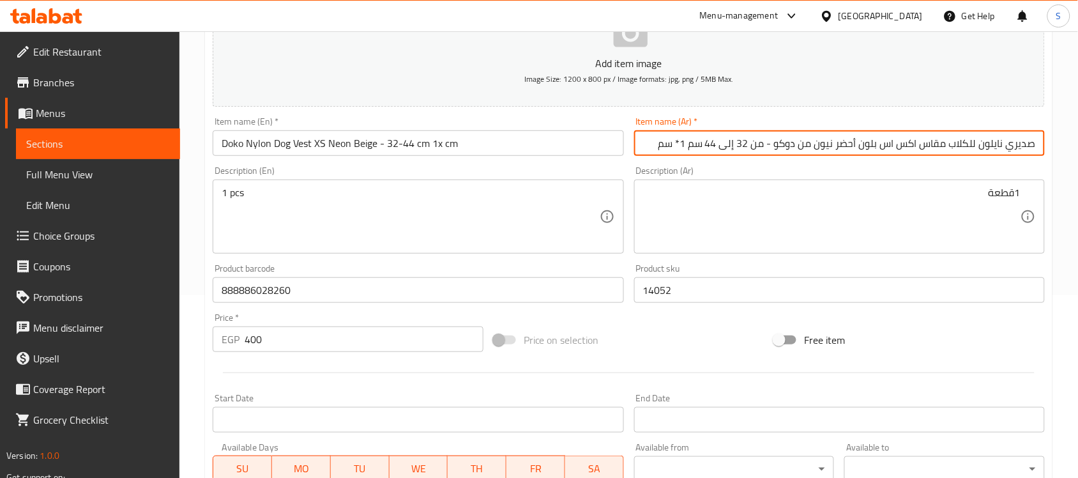
type input "صديري نايلون للكلاب مقاس اكس اس بلون أحضر نيون من دوكو - من 32 إلى 44 سم 1* سم"
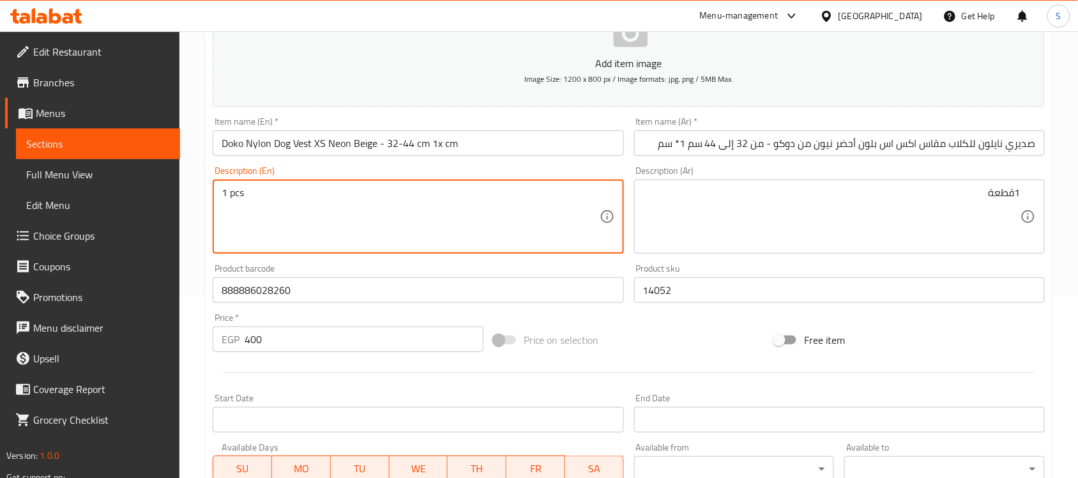
click at [514, 148] on input "Doko Nylon Dog Vest XS Neon Beige - 32-44 cm 1x cm" at bounding box center [418, 143] width 411 height 26
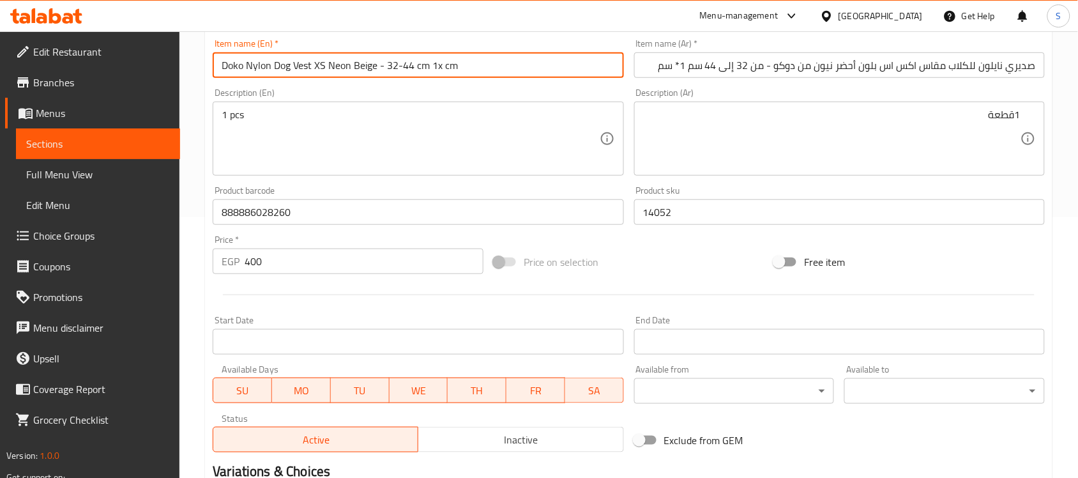
scroll to position [422, 0]
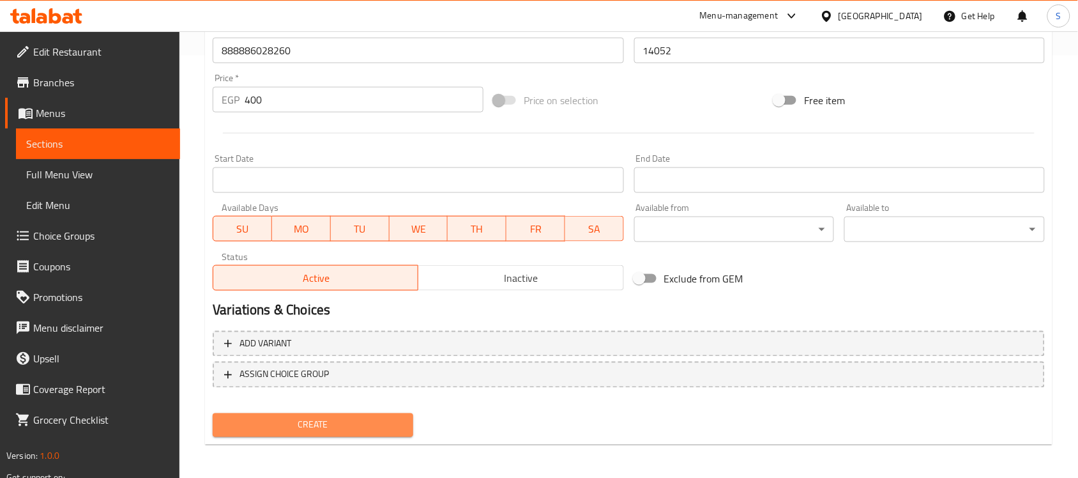
click at [378, 426] on span "Create" at bounding box center [313, 425] width 180 height 16
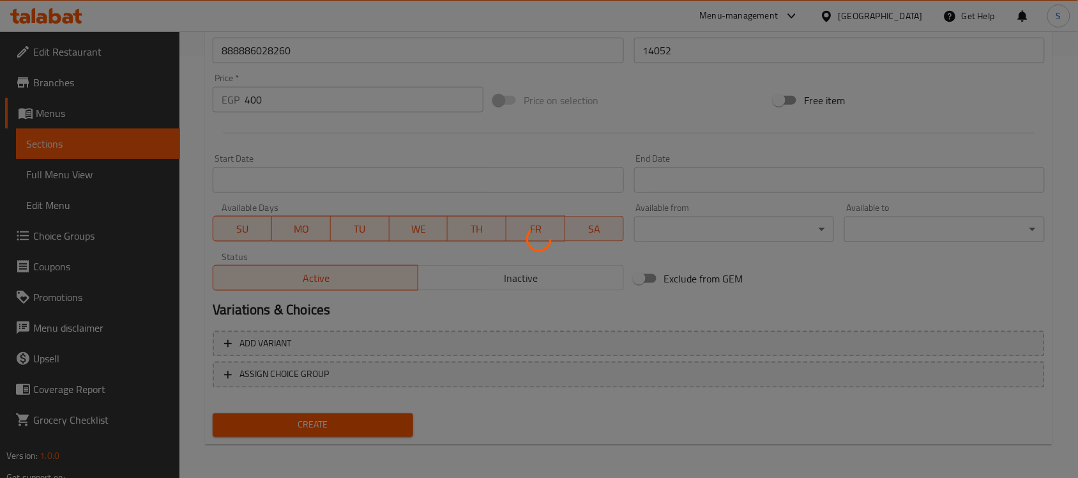
type input "0"
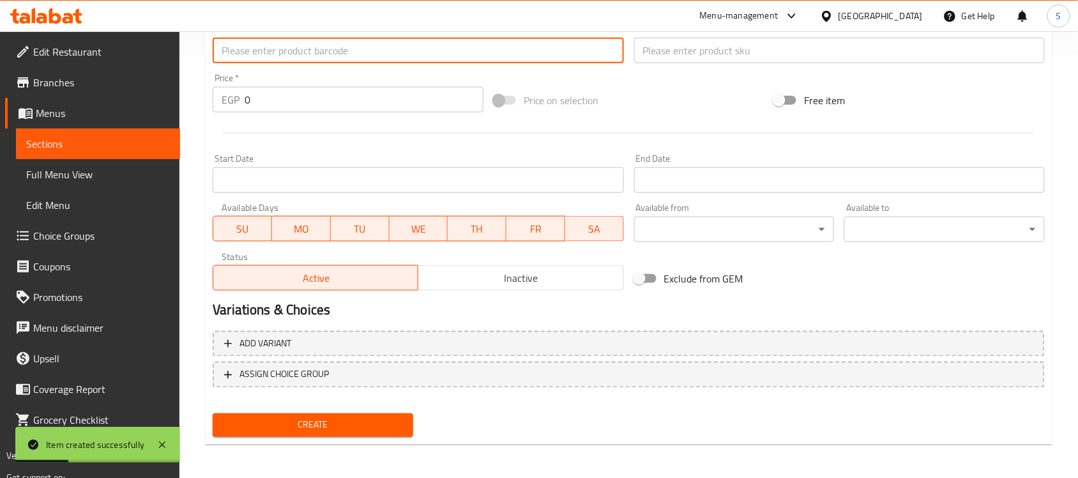
click at [287, 49] on input "text" at bounding box center [418, 51] width 411 height 26
paste input "510156010"
type input "510156010"
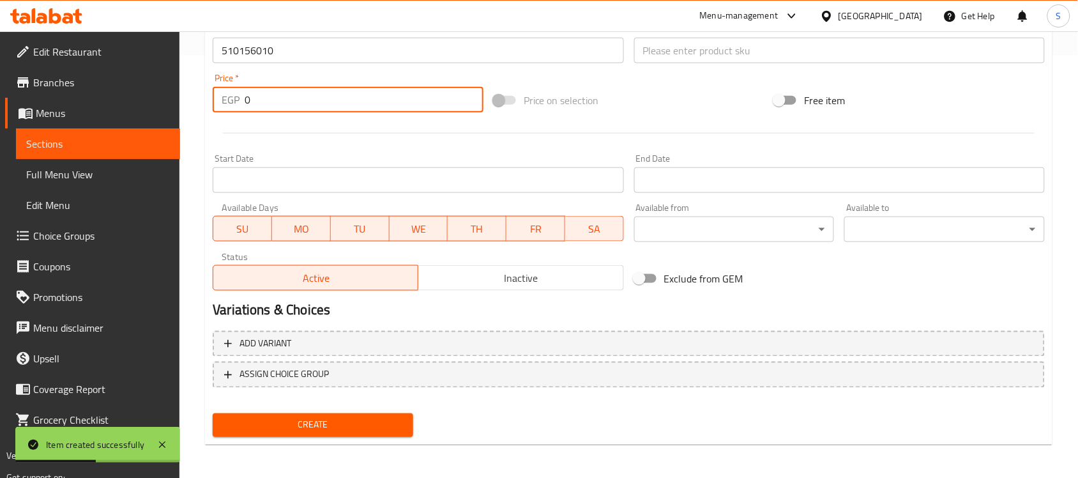
drag, startPoint x: 305, startPoint y: 97, endPoint x: 169, endPoint y: 87, distance: 135.7
click at [170, 87] on div "Edit Restaurant Branches Menus Sections Full Menu View Edit Menu Choice Groups …" at bounding box center [539, 44] width 1078 height 871
paste input "313"
type input "313"
click at [695, 58] on input "text" at bounding box center [839, 51] width 411 height 26
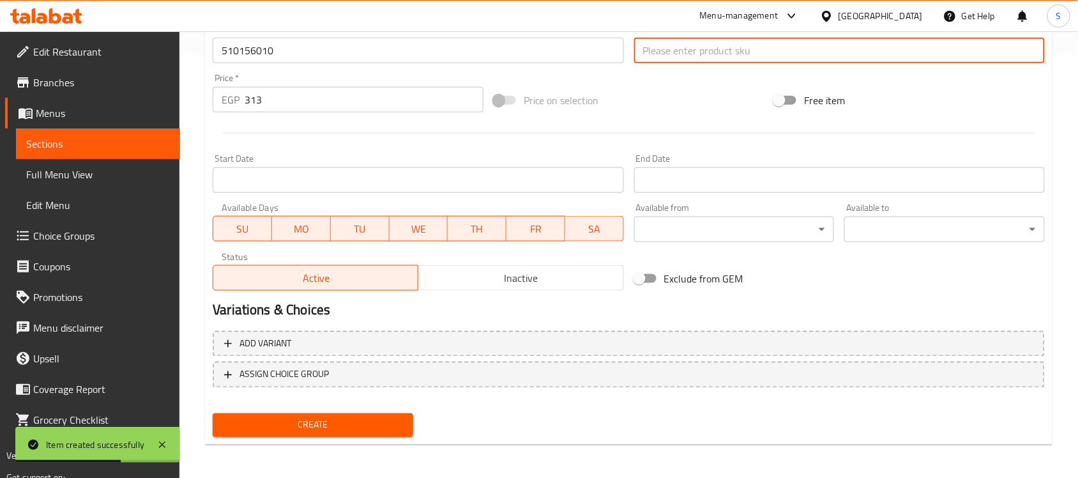
paste input "10156"
type input "10156"
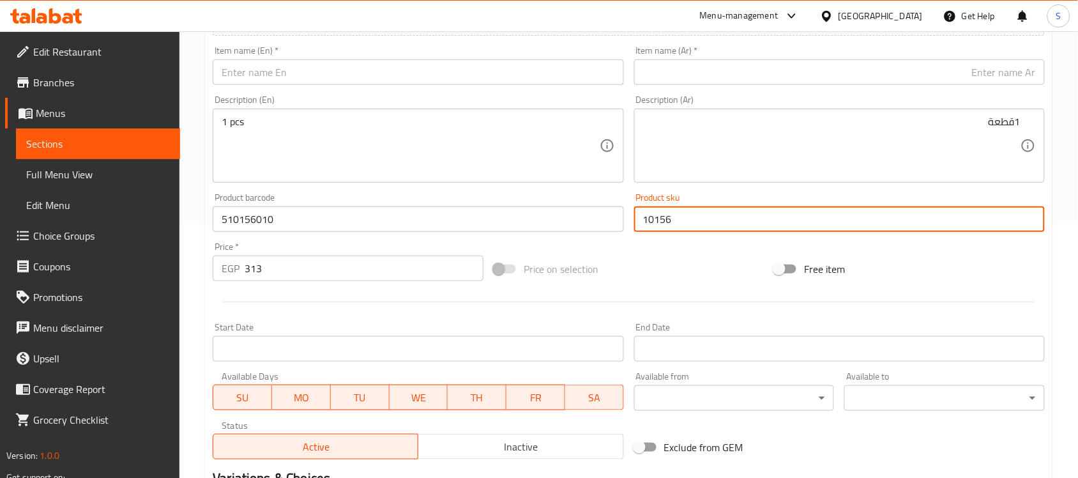
scroll to position [262, 0]
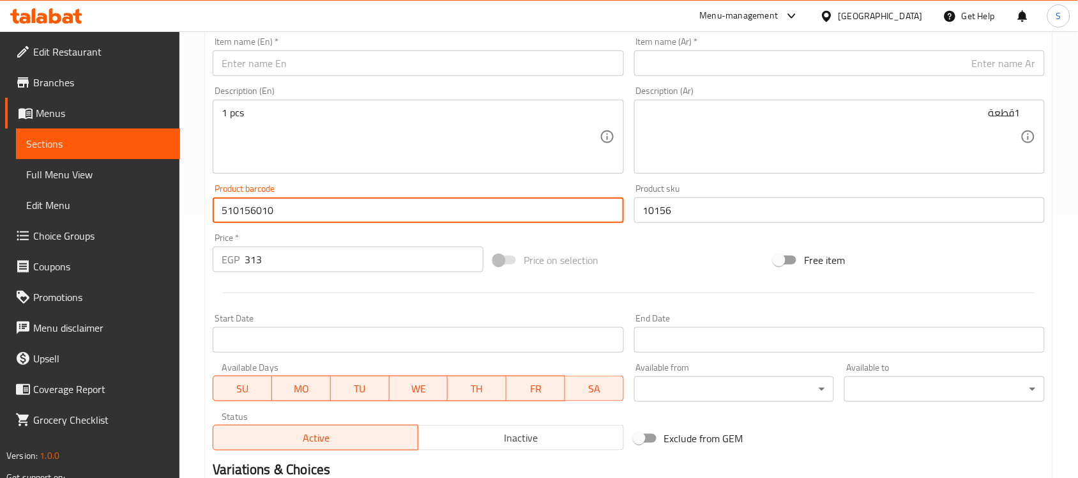
drag, startPoint x: 281, startPoint y: 197, endPoint x: 156, endPoint y: 199, distance: 124.5
click at [160, 202] on div "Edit Restaurant Branches Menus Sections Full Menu View Edit Menu Choice Groups …" at bounding box center [539, 204] width 1078 height 871
paste input "888886039228"
type input "888886039228"
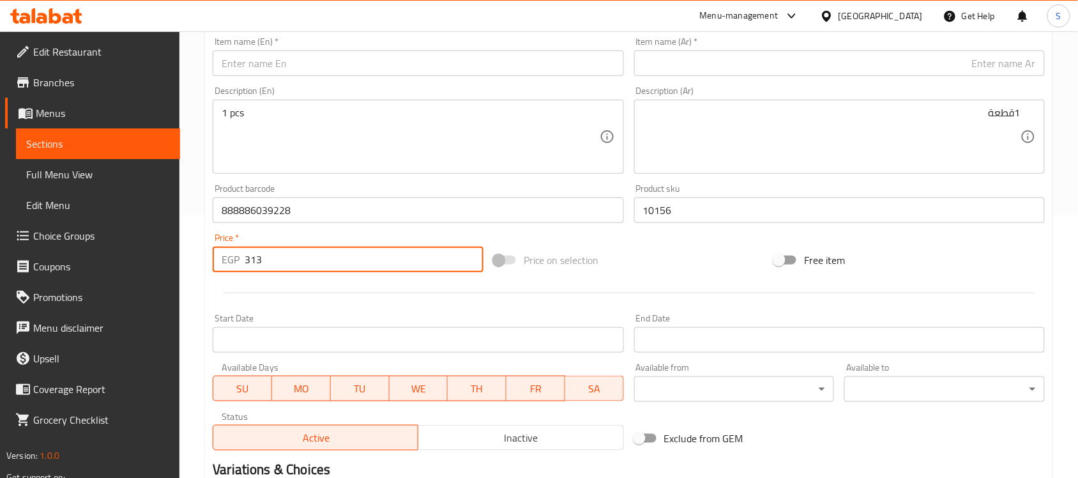
drag, startPoint x: 263, startPoint y: 259, endPoint x: 225, endPoint y: 262, distance: 38.4
click at [225, 262] on div "EGP 313 Price *" at bounding box center [348, 259] width 271 height 26
paste input "38"
type input "338"
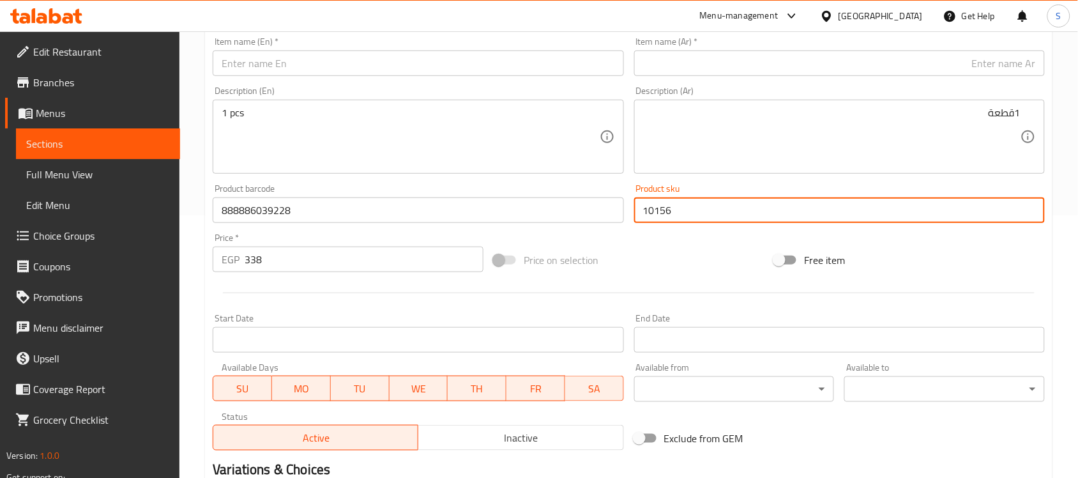
drag, startPoint x: 701, startPoint y: 211, endPoint x: 552, endPoint y: 202, distance: 149.1
click at [556, 202] on div "Add item image Image Size: 1200 x 800 px / Image formats: jpg, png / 5MB Max. I…" at bounding box center [628, 180] width 842 height 550
paste input "3587"
type input "13587"
click at [303, 62] on input "text" at bounding box center [418, 63] width 411 height 26
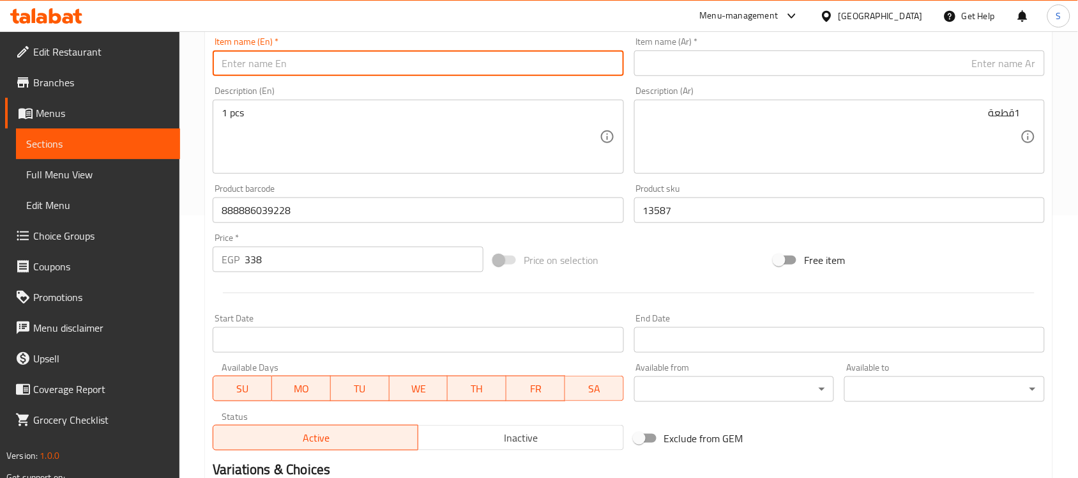
paste input "DOCO XS Light Blue Nylon Dog Harness (32-44x1cm)"
type input "DOCO XS Light Blue Nylon Dog Harness (32-44x1cm)"
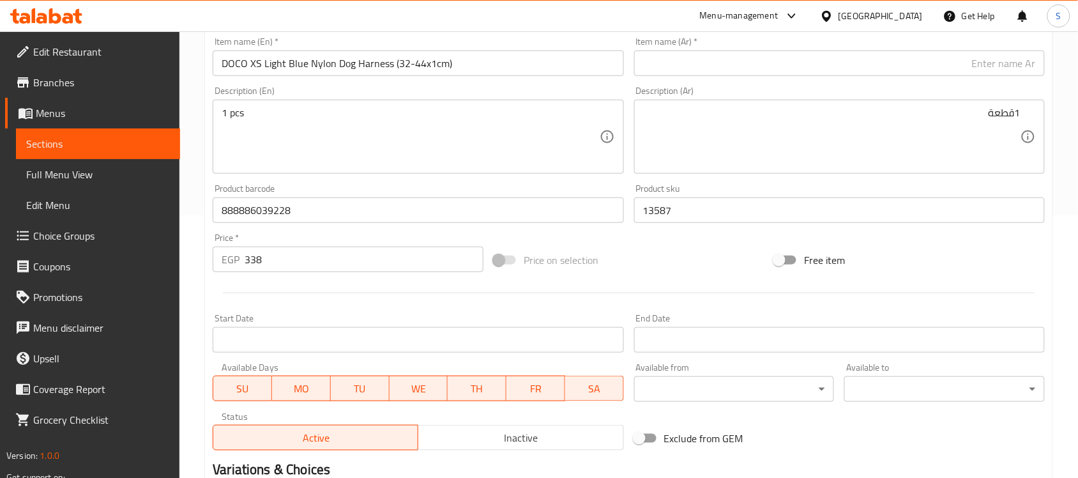
click at [863, 59] on input "text" at bounding box center [839, 63] width 411 height 26
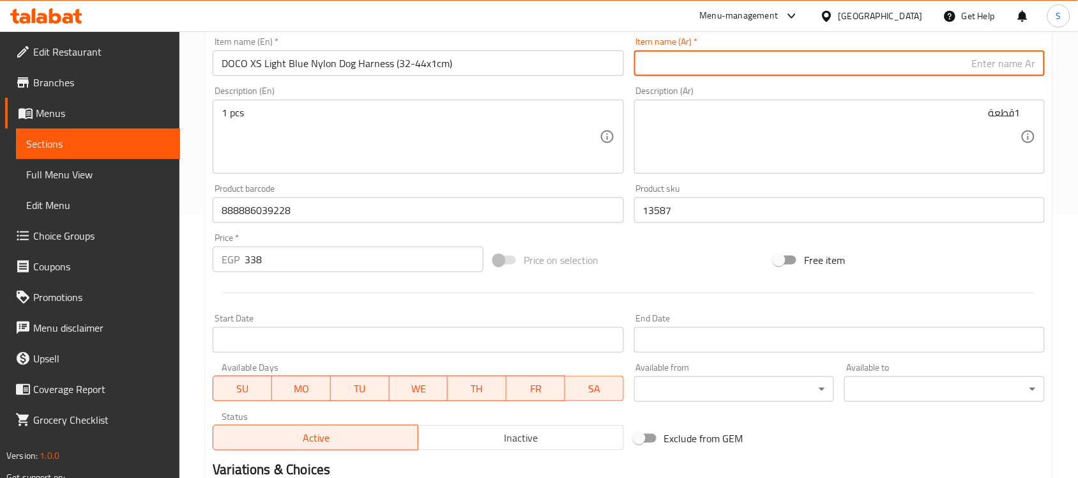
paste input "دوكو حزام كلاب نايلون أزرق فاتح صغير جدًا ‏(32-44×1 سم)"
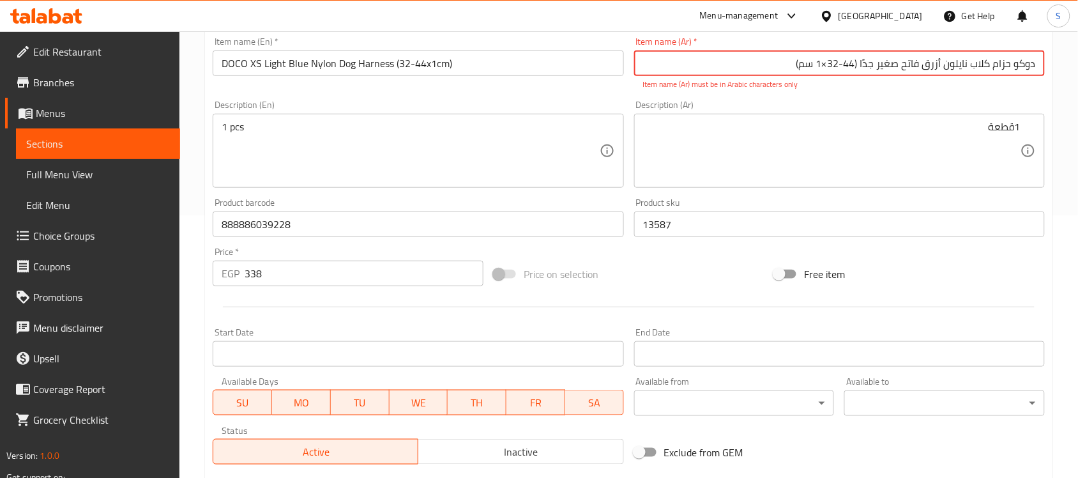
click at [827, 64] on input "دوكو حزام كلاب نايلون أزرق فاتح صغير جدًا ‏(32-44×1 سم)" at bounding box center [839, 63] width 411 height 26
click at [829, 134] on textarea "1قطعة" at bounding box center [831, 151] width 377 height 61
click at [859, 65] on input "دوكو حزام كلاب نايلون أزرق فاتح صغير جدًا ‏(32-44*1 سم)" at bounding box center [839, 63] width 411 height 26
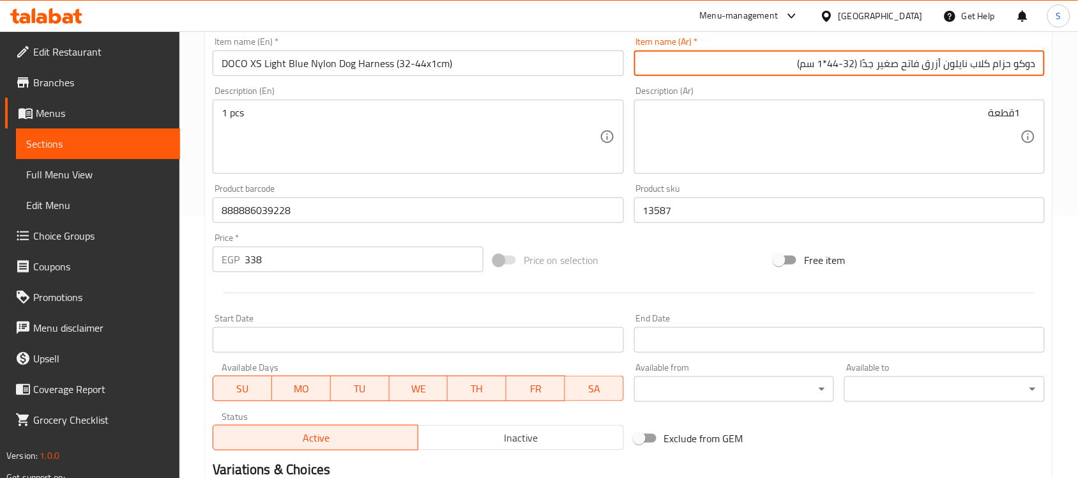
type input "دوكو حزام كلاب نايلون أزرق فاتح صغير جدًا (32-44*1 سم)"
click at [437, 124] on textarea "1 pcs" at bounding box center [410, 137] width 377 height 61
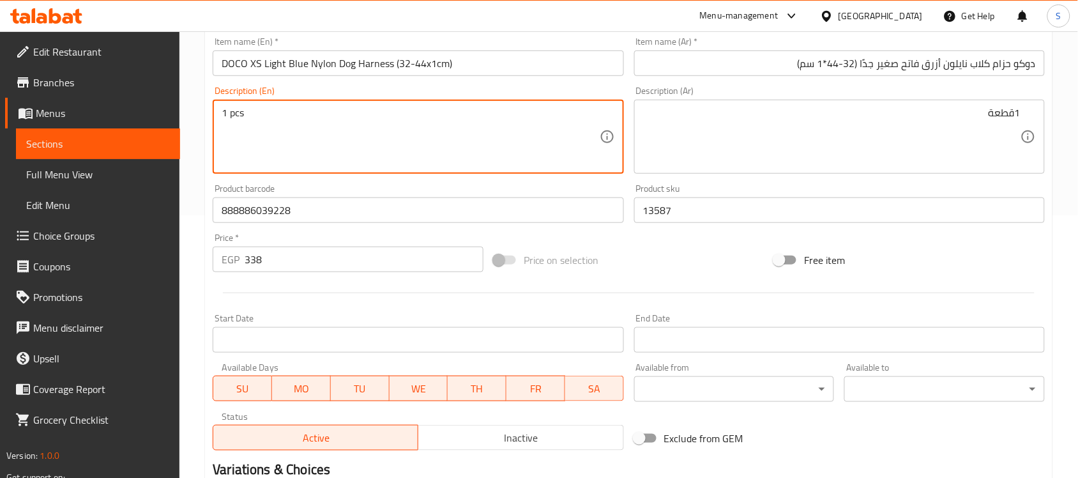
click at [243, 157] on textarea "1 pcs" at bounding box center [410, 137] width 377 height 61
paste textarea "1pcs"
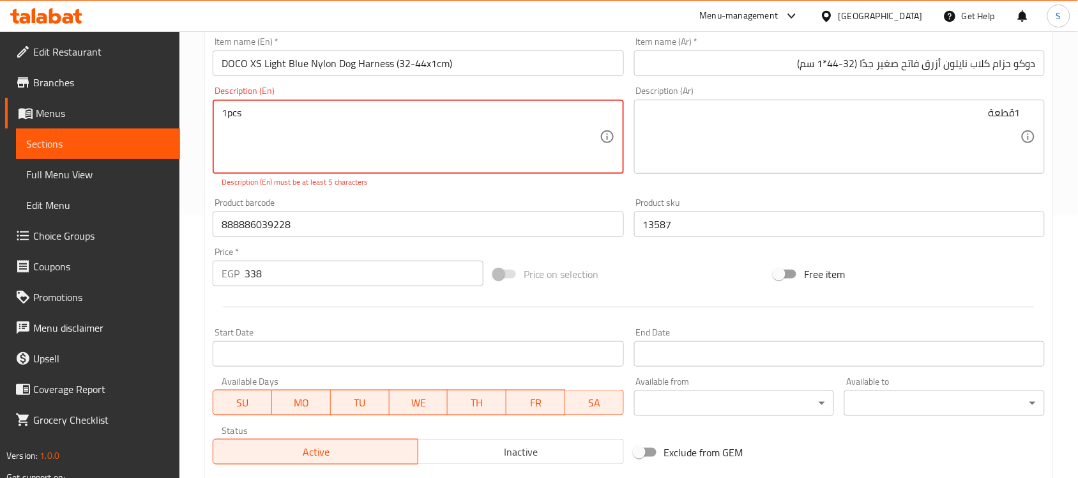
click at [224, 114] on textarea "1pcs" at bounding box center [410, 137] width 377 height 61
click at [227, 116] on textarea "1pcs" at bounding box center [410, 137] width 377 height 61
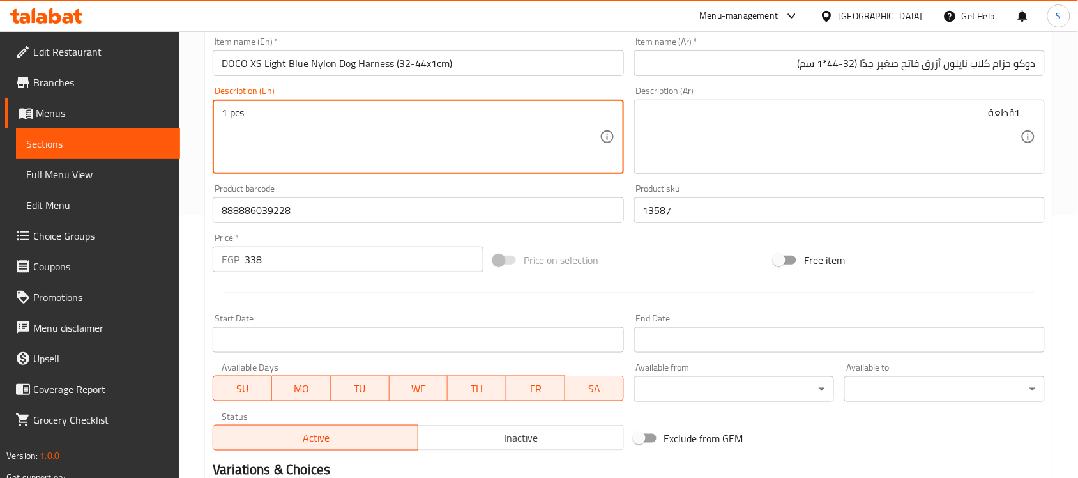
type textarea "1 pcs"
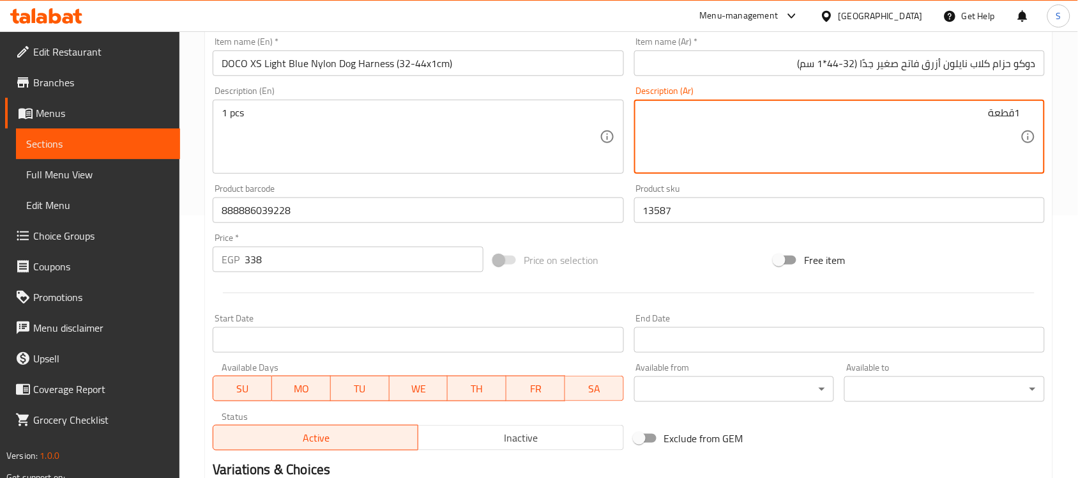
click at [907, 144] on textarea "1قطعة" at bounding box center [831, 137] width 377 height 61
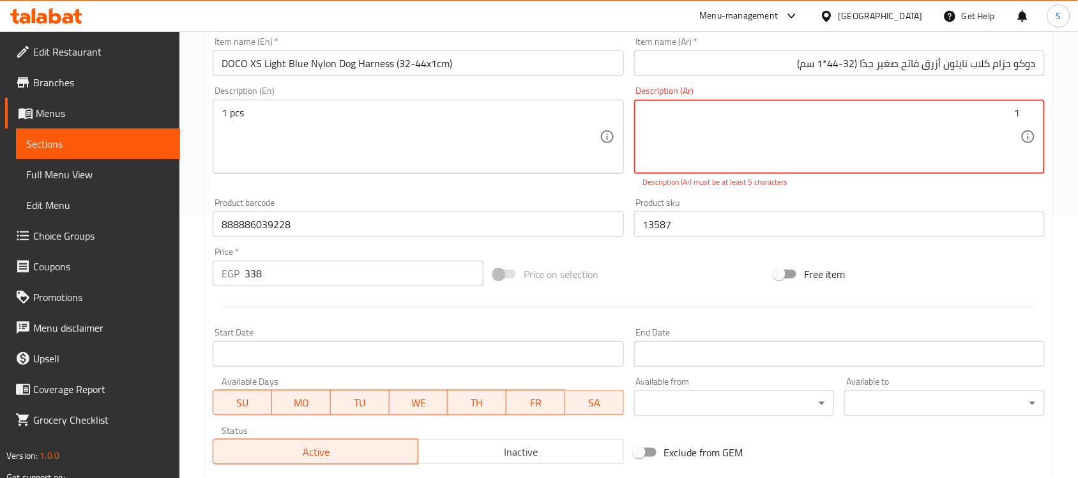
paste textarea "قطعة"
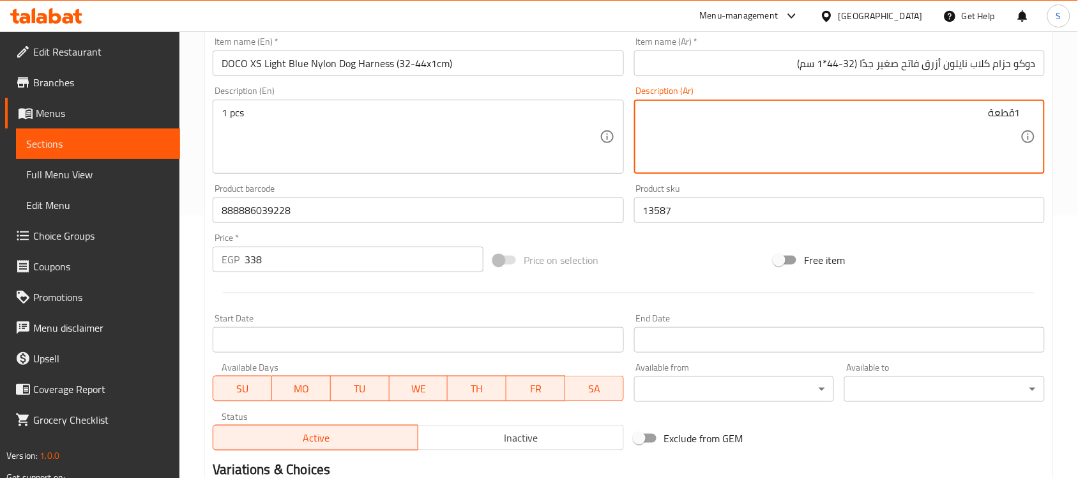
click at [932, 130] on textarea "1قطعة" at bounding box center [831, 137] width 377 height 61
type textarea "1قطعة"
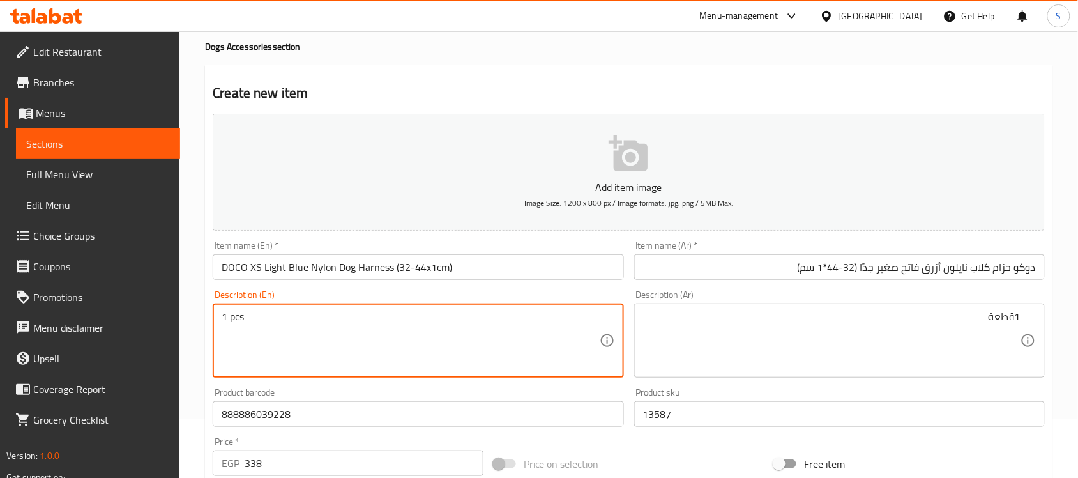
scroll to position [23, 0]
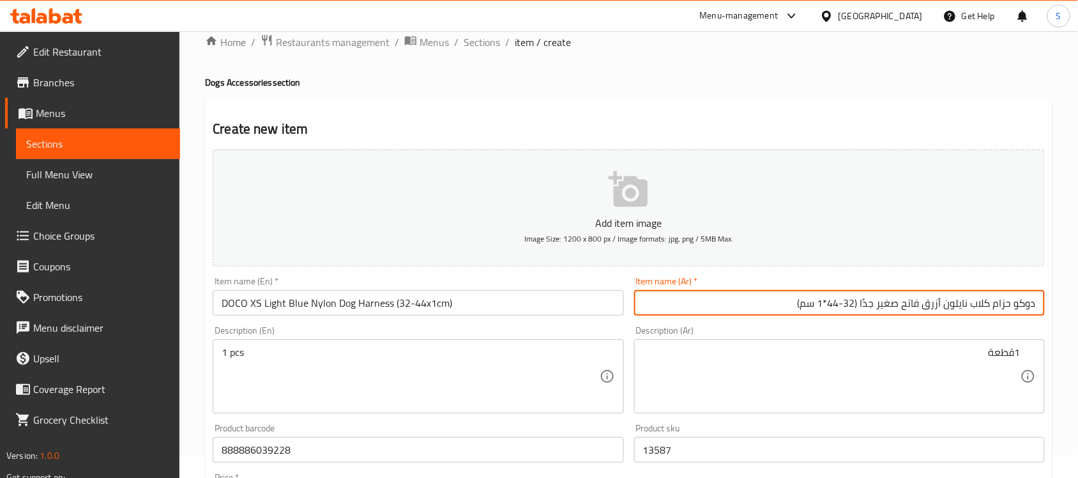
click at [795, 305] on input "دوكو حزام كلاب نايلون أزرق فاتح صغير جدًا (32-44*1 سم)" at bounding box center [839, 303] width 411 height 26
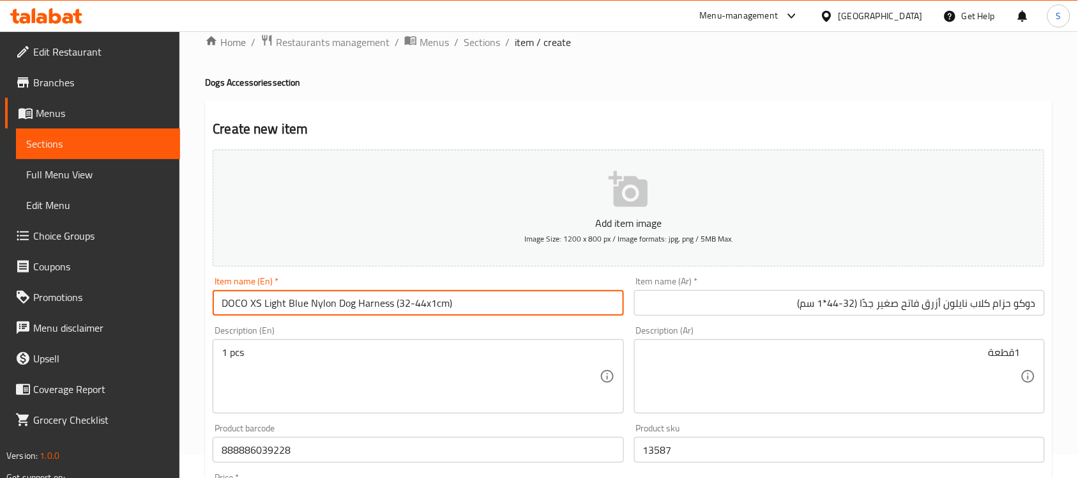
click at [428, 305] on input "DOCO XS Light Blue Nylon Dog Harness (32-44x1cm)" at bounding box center [418, 303] width 411 height 26
click at [479, 301] on input "DOCO XS Light Blue Nylon Dog Harness (32-44x1cm)" at bounding box center [418, 303] width 411 height 26
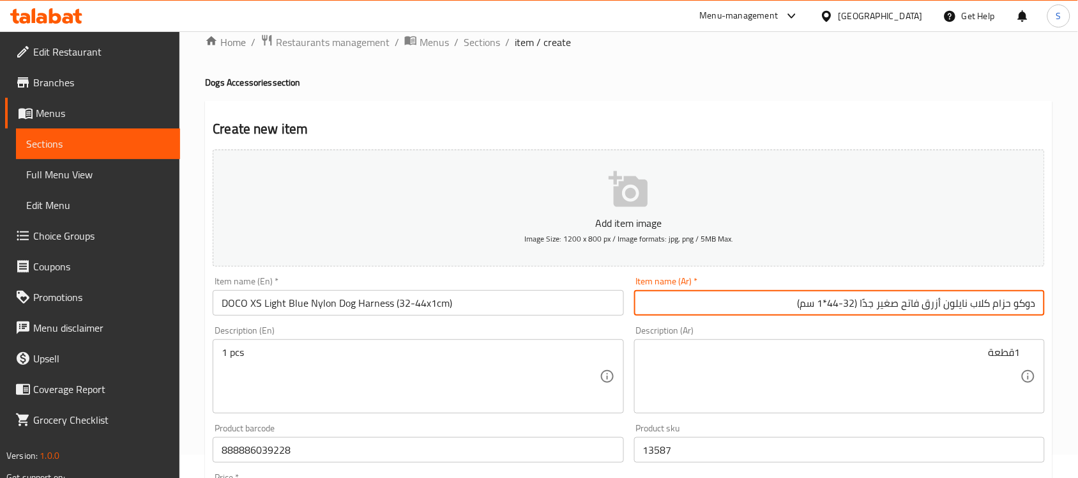
click at [706, 310] on input "دوكو حزام كلاب نايلون أزرق فاتح صغير جدًا (32-44*1 سم)" at bounding box center [839, 303] width 411 height 26
click at [535, 300] on input "DOCO XS Light Blue Nylon Dog Harness (32-44x1cm)" at bounding box center [418, 303] width 411 height 26
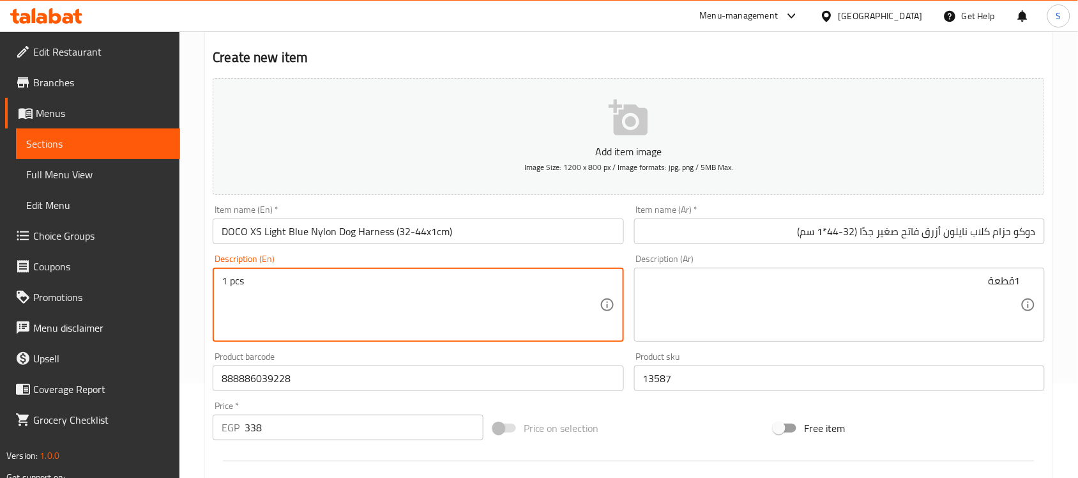
scroll to position [183, 0]
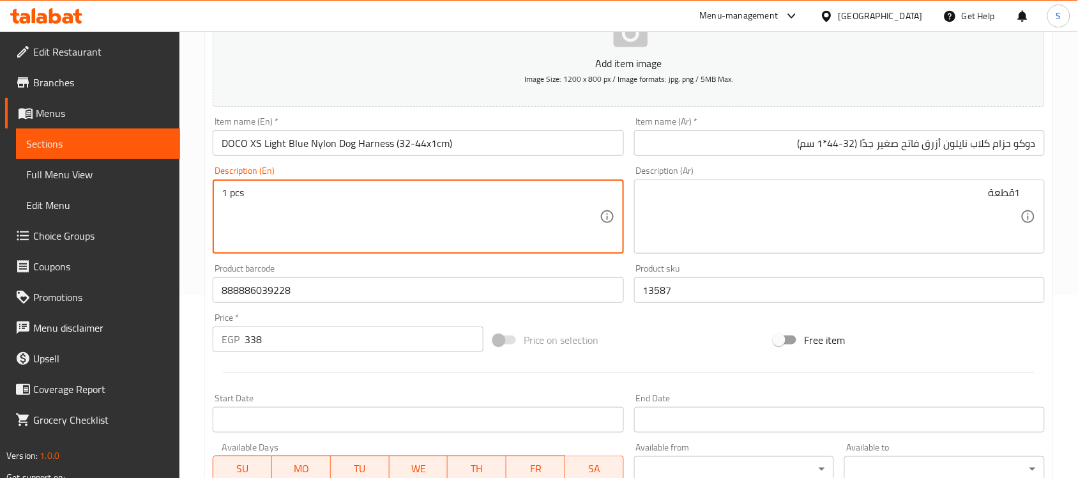
click at [307, 295] on input "888886039228" at bounding box center [418, 290] width 411 height 26
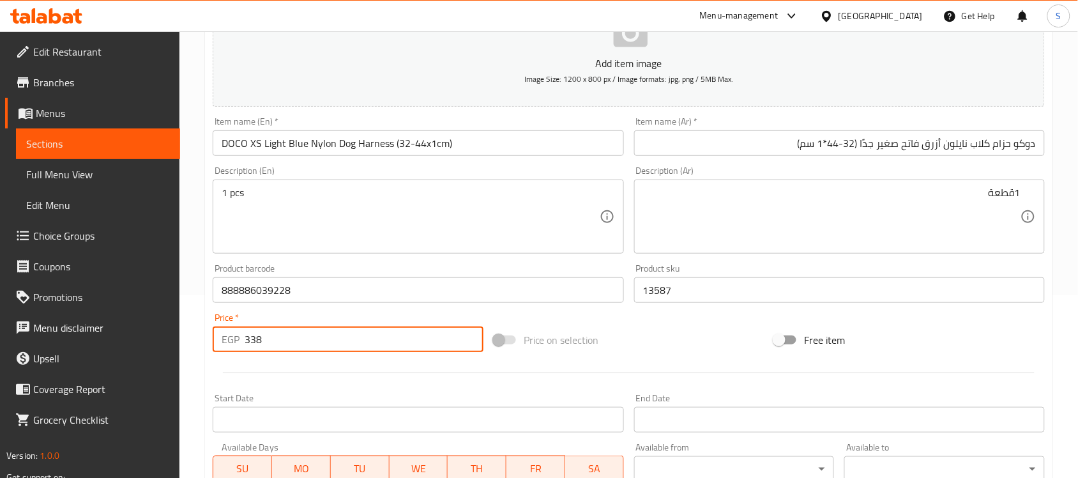
click at [300, 335] on input "338" at bounding box center [364, 339] width 239 height 26
click at [722, 292] on input "13587" at bounding box center [839, 290] width 411 height 26
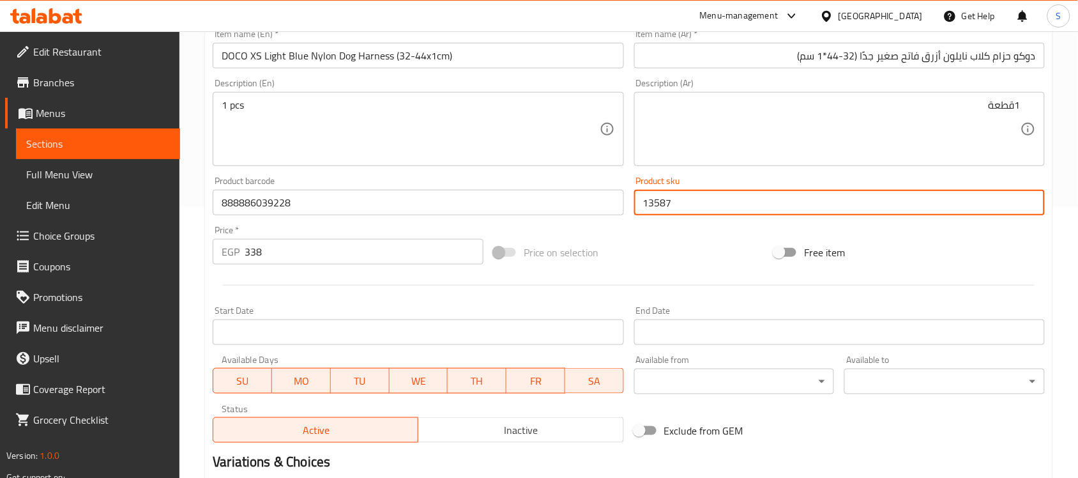
scroll to position [422, 0]
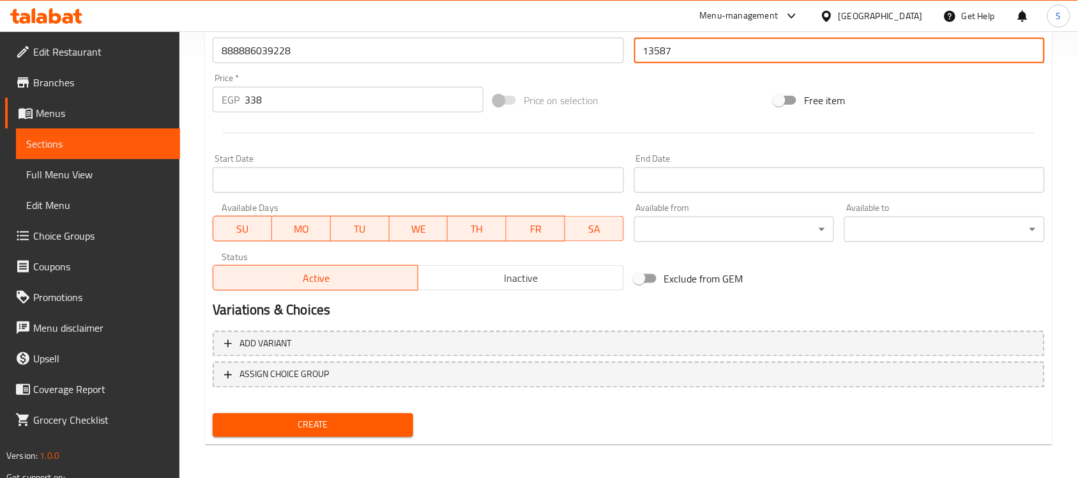
click at [365, 404] on div "Add variant ASSIGN CHOICE GROUP" at bounding box center [628, 367] width 842 height 83
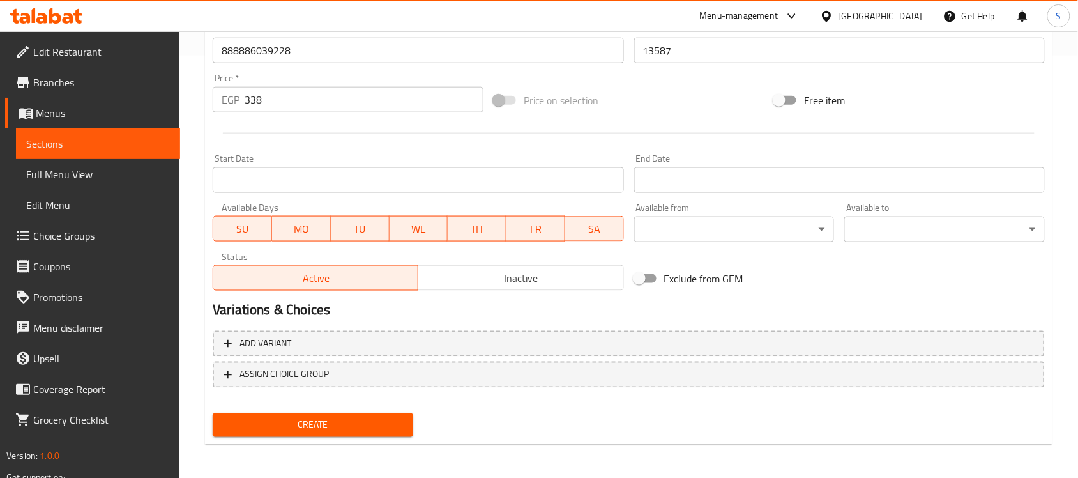
click at [330, 418] on span "Create" at bounding box center [313, 425] width 180 height 16
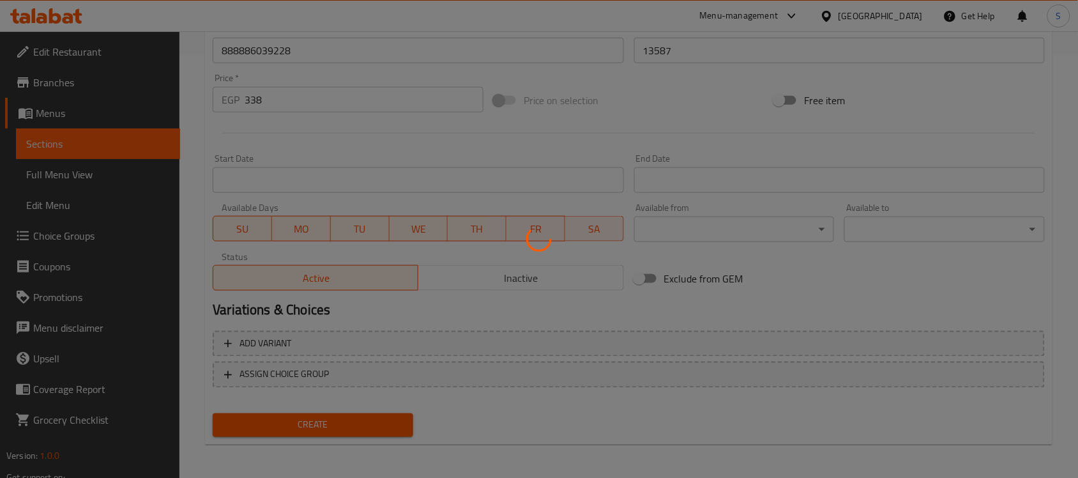
type input "0"
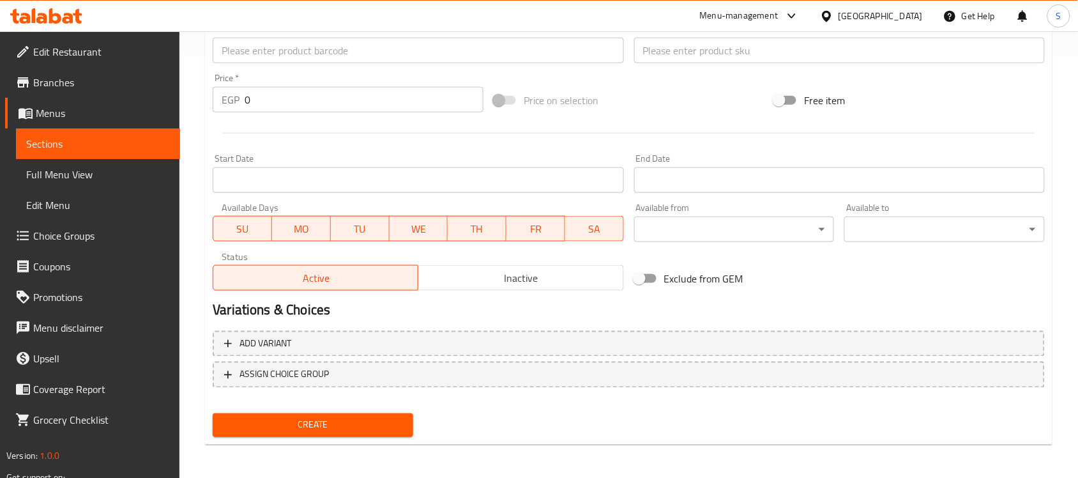
click at [288, 35] on div "Product barcode Product barcode" at bounding box center [418, 43] width 411 height 39
click at [267, 50] on input "text" at bounding box center [418, 51] width 411 height 26
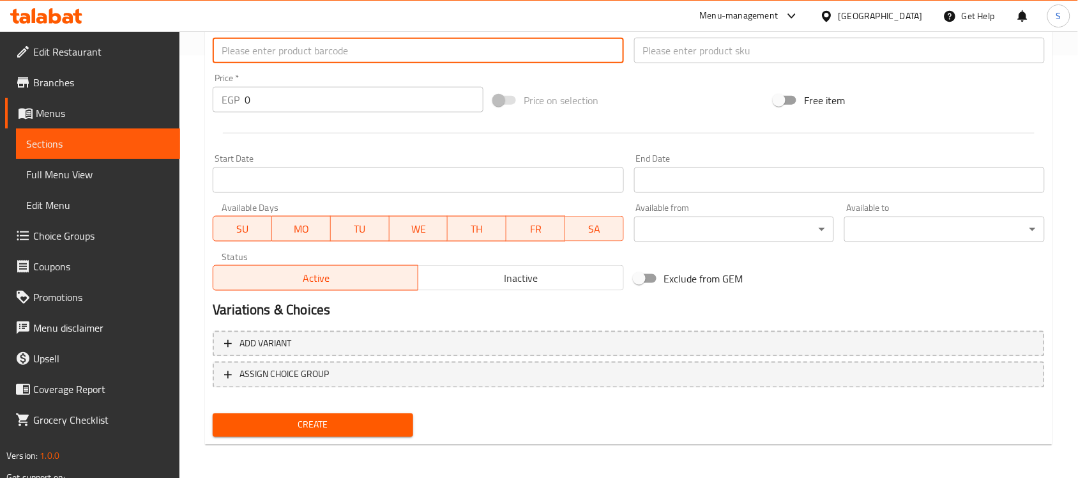
paste input "888886036791"
type input "888886036791"
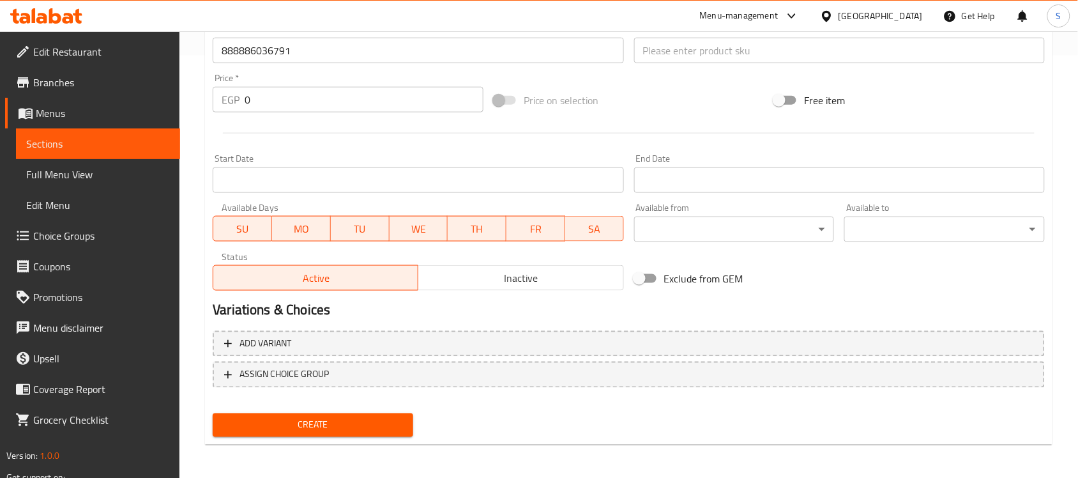
drag, startPoint x: 330, startPoint y: 114, endPoint x: 308, endPoint y: 114, distance: 21.7
click at [308, 114] on div "Price   * EGP 0 Price *" at bounding box center [347, 92] width 281 height 49
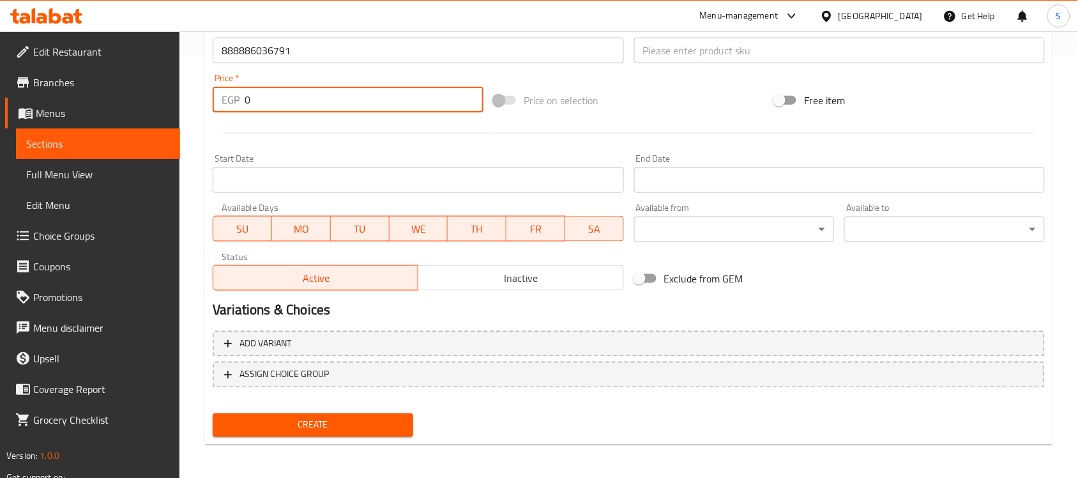
drag, startPoint x: 310, startPoint y: 100, endPoint x: 101, endPoint y: 77, distance: 210.7
click at [102, 77] on div "Edit Restaurant Branches Menus Sections Full Menu View Edit Menu Choice Groups …" at bounding box center [539, 44] width 1078 height 871
paste input "869"
type input "869"
click at [669, 52] on input "text" at bounding box center [839, 51] width 411 height 26
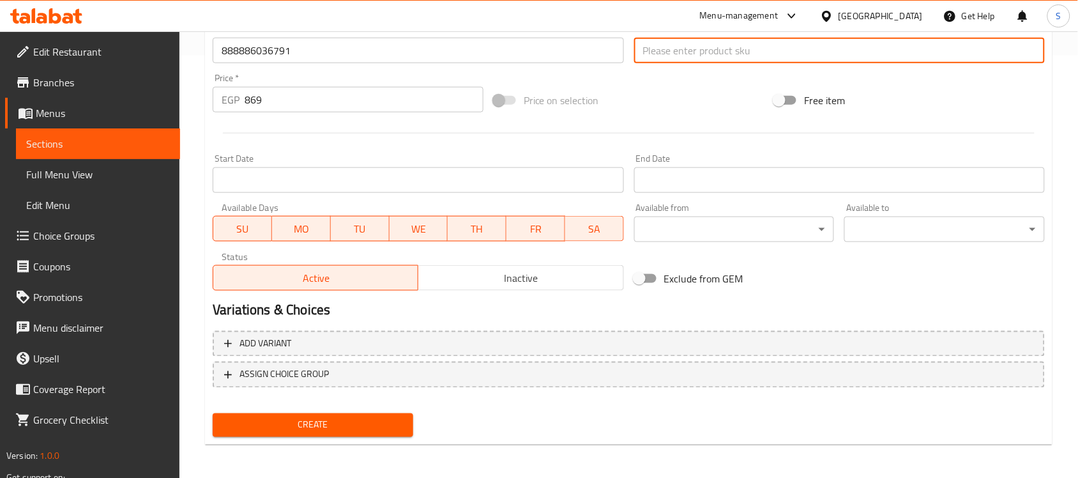
paste input "10141"
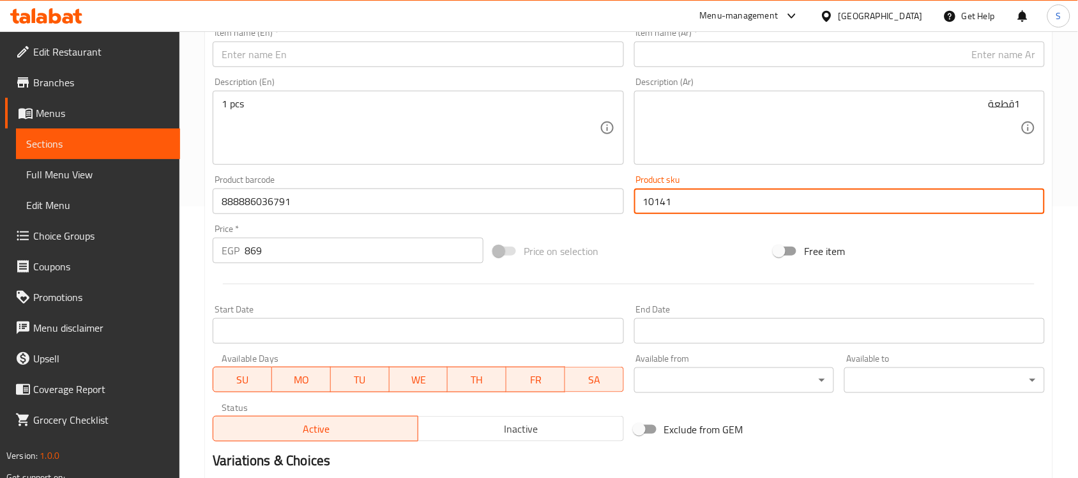
scroll to position [23, 0]
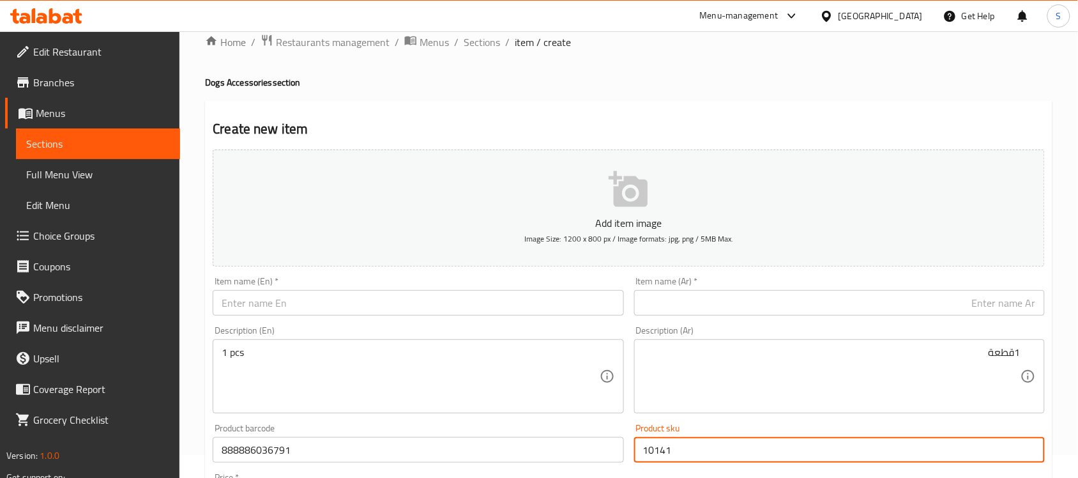
type input "10141"
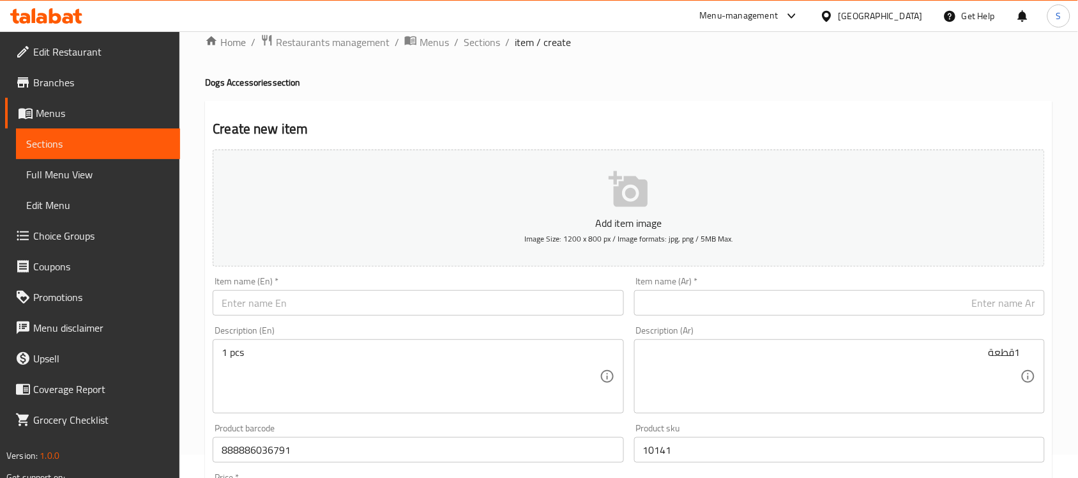
click at [303, 288] on div "Item name (En)   * Item name (En) *" at bounding box center [418, 295] width 411 height 39
click at [297, 302] on input "text" at bounding box center [418, 303] width 411 height 26
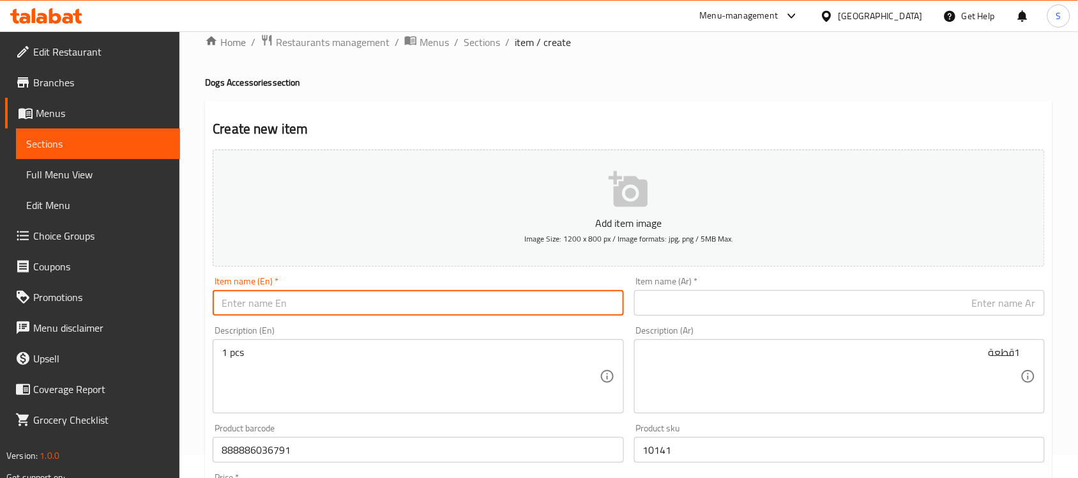
paste input "DOCO Jelly Bean Large Pink Dog Leash (180x2.5cm) 2"
type input "DOCO Jelly Bean Large Pink Dog Leash (180x2.5cm) 2"
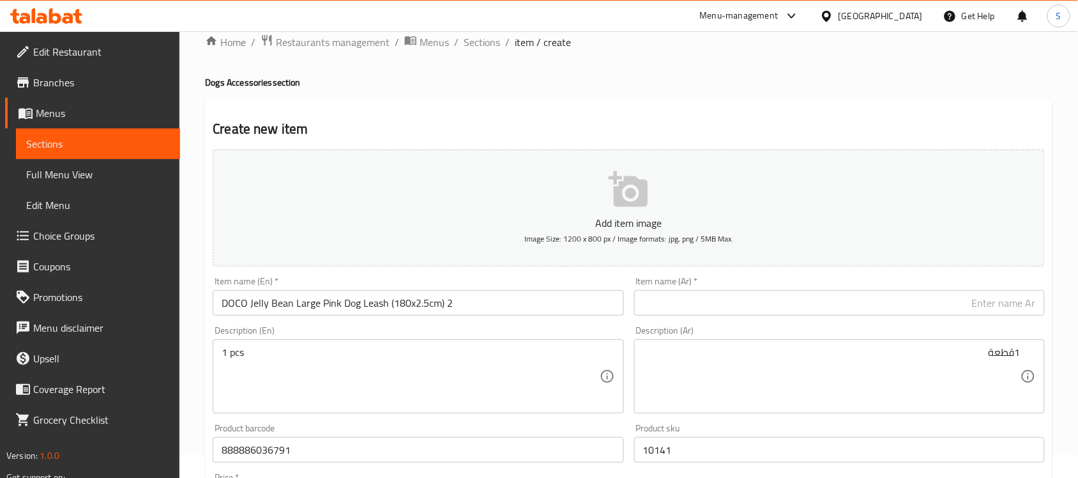
click at [800, 304] on input "text" at bounding box center [839, 303] width 411 height 26
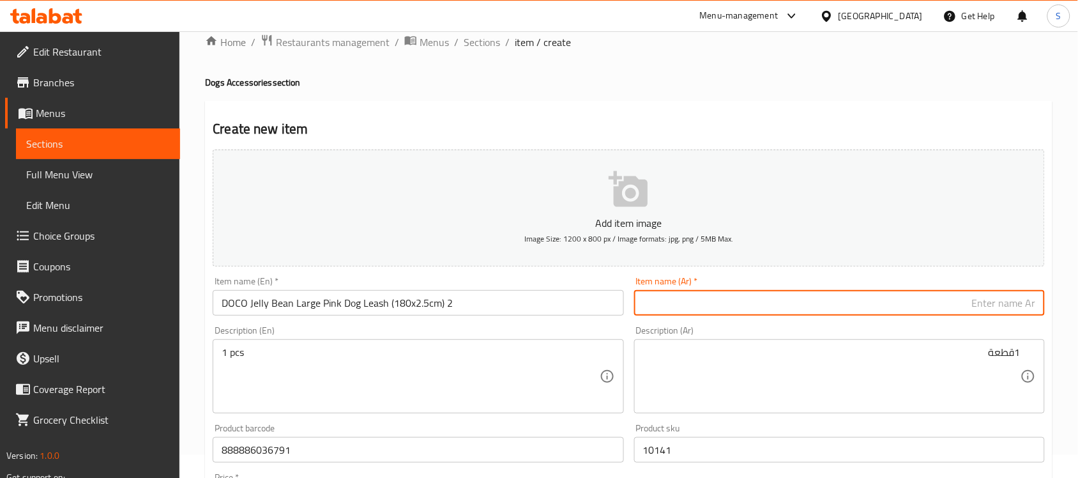
paste input "دوكو جيلي بين مقود كلاب وردي كبير ‏(180×2.5 سم) 2"
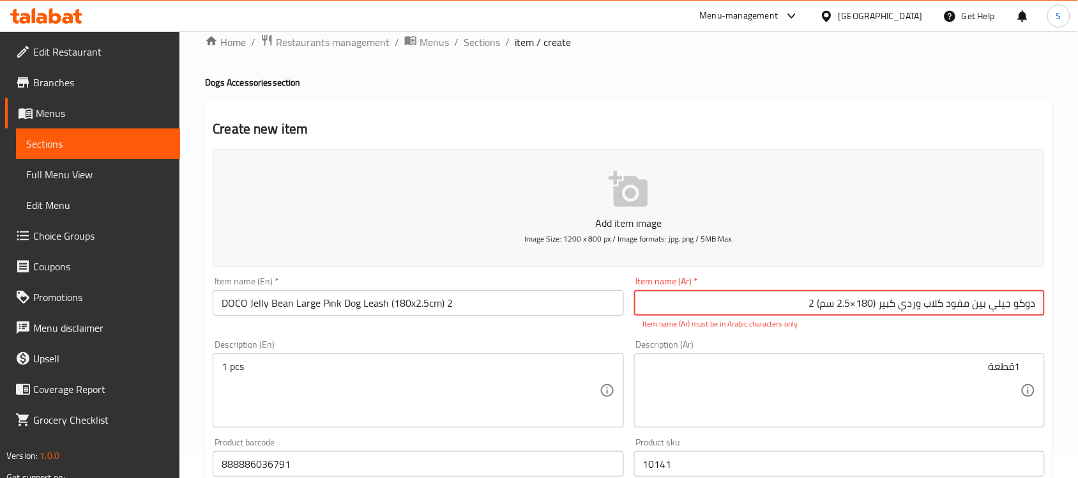
click at [857, 301] on input "دوكو جيلي بين مقود كلاب وردي كبير ‏(180×2.5 سم) 2" at bounding box center [839, 303] width 411 height 26
click at [879, 301] on input "[PERSON_NAME] بين مقود كلاب وردي كبير ‏(180*2.5 سم) 2" at bounding box center [839, 303] width 411 height 26
click at [824, 305] on input "[PERSON_NAME] بين مقود كلاب وردي كبير‏(180*2.5 سم) 2" at bounding box center [839, 303] width 411 height 26
drag, startPoint x: 881, startPoint y: 304, endPoint x: 1038, endPoint y: 302, distance: 157.1
click at [1038, 302] on input "[PERSON_NAME] بين مقود كلاب وردي كبير‏(180*2.5 سم)2" at bounding box center [839, 303] width 411 height 26
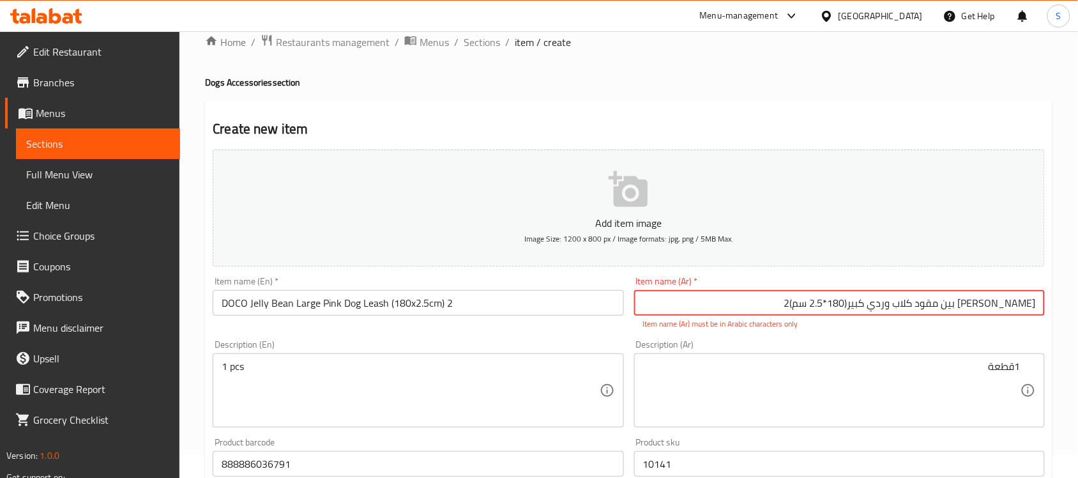
type input "[PERSON_NAME] بين مقود كلاب وردي كبير‏(180*2.5 سم)2"
click at [900, 398] on textarea at bounding box center [831, 390] width 377 height 61
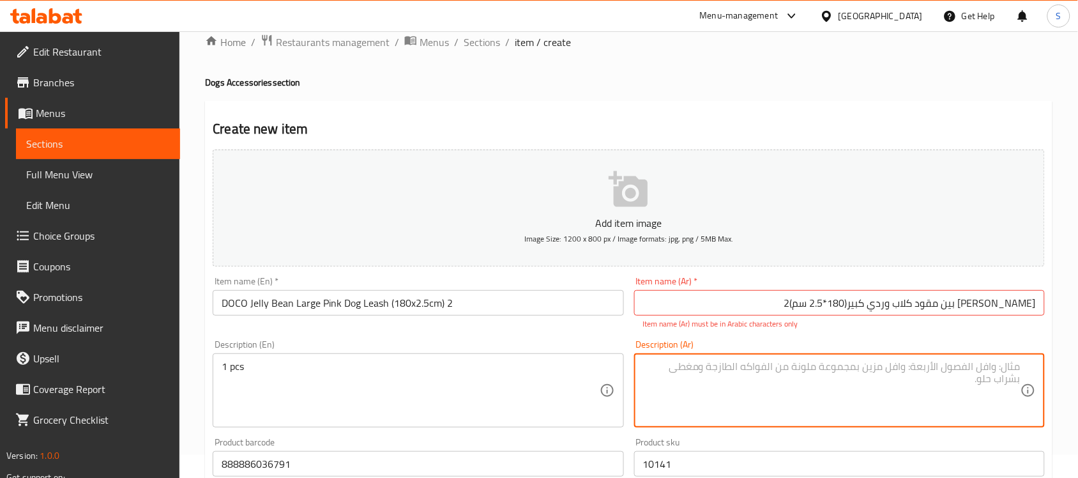
paste textarea "[PERSON_NAME] بين مقود كلاب وردي كبير‏"
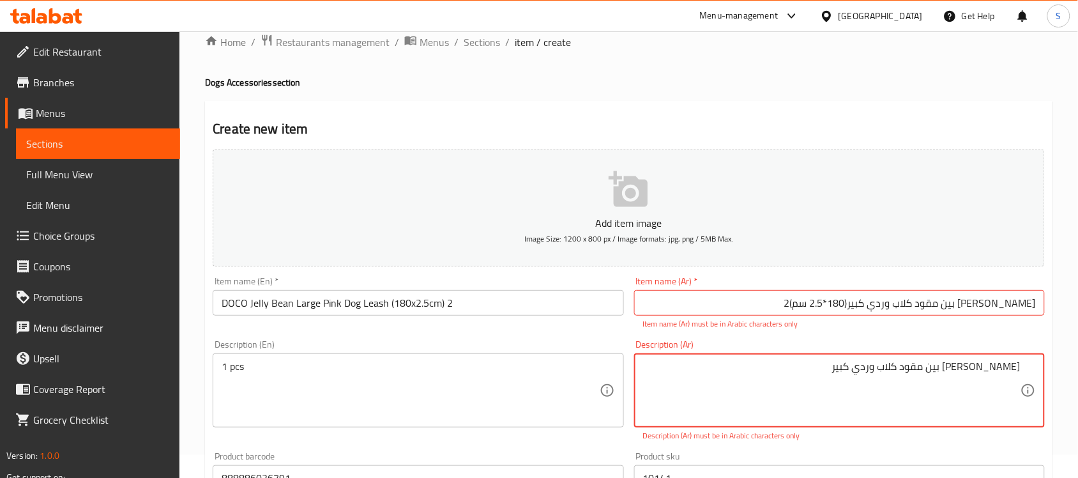
type textarea "[PERSON_NAME] بين مقود كلاب وردي كبير‏"
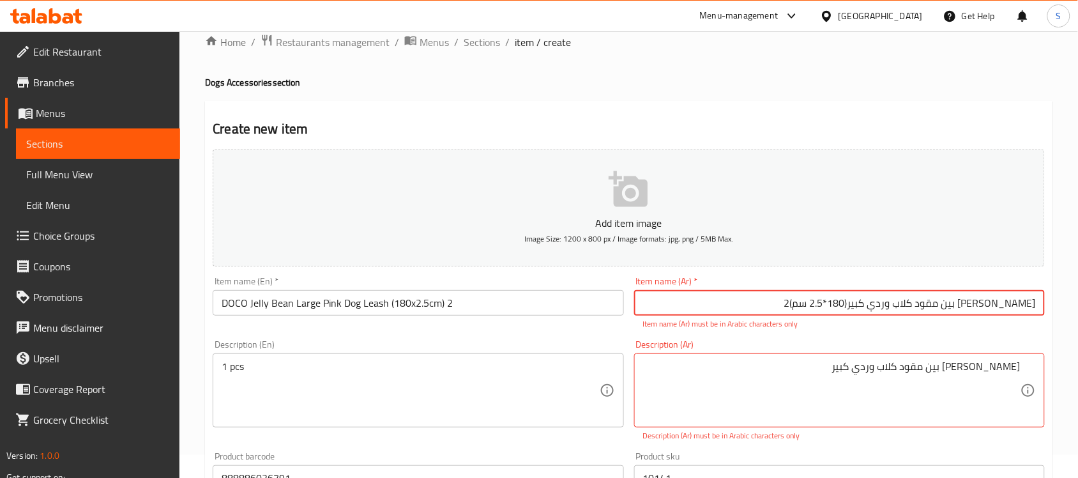
drag, startPoint x: 880, startPoint y: 305, endPoint x: 1163, endPoint y: 321, distance: 283.3
click at [1077, 321] on html "​ Menu-management [GEOGRAPHIC_DATA] Get Help S Edit Restaurant Branches Menus S…" at bounding box center [539, 216] width 1078 height 478
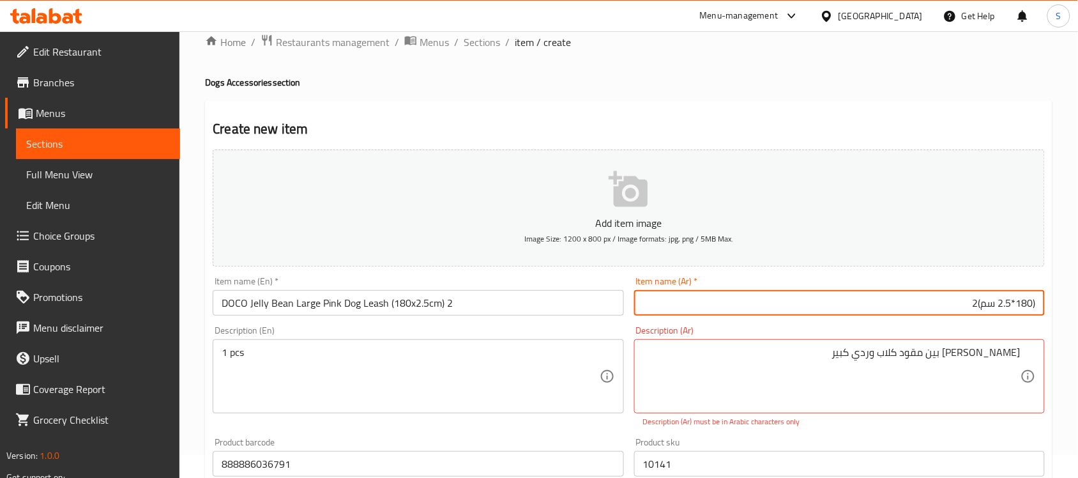
type input "(180*2.5 سم)2"
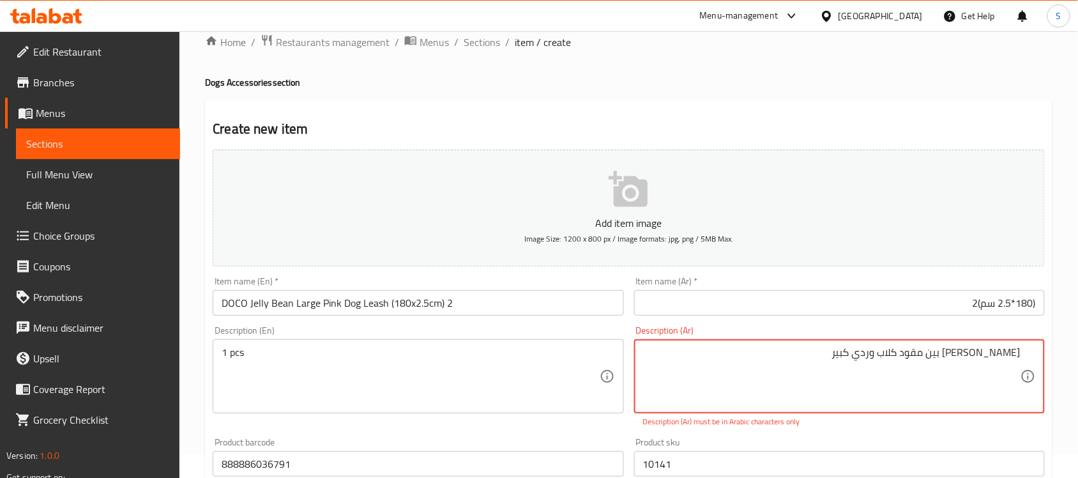
click at [1000, 356] on textarea "[PERSON_NAME] بين مقود كلاب وردي كبير‏" at bounding box center [831, 376] width 377 height 61
click at [949, 359] on textarea "[PERSON_NAME] بين مقود كلاب وردي كبير‏" at bounding box center [831, 376] width 377 height 61
click at [908, 361] on textarea "[PERSON_NAME] بين مقود كلاب وردي كبير‏" at bounding box center [831, 376] width 377 height 61
click at [884, 352] on textarea "[PERSON_NAME] بين مقود كلاب وردي كبير‏" at bounding box center [831, 376] width 377 height 61
click at [1023, 352] on div "دوكو جيلي بين مقود كلاب وردي كبير‏ Description (Ar)" at bounding box center [839, 376] width 411 height 74
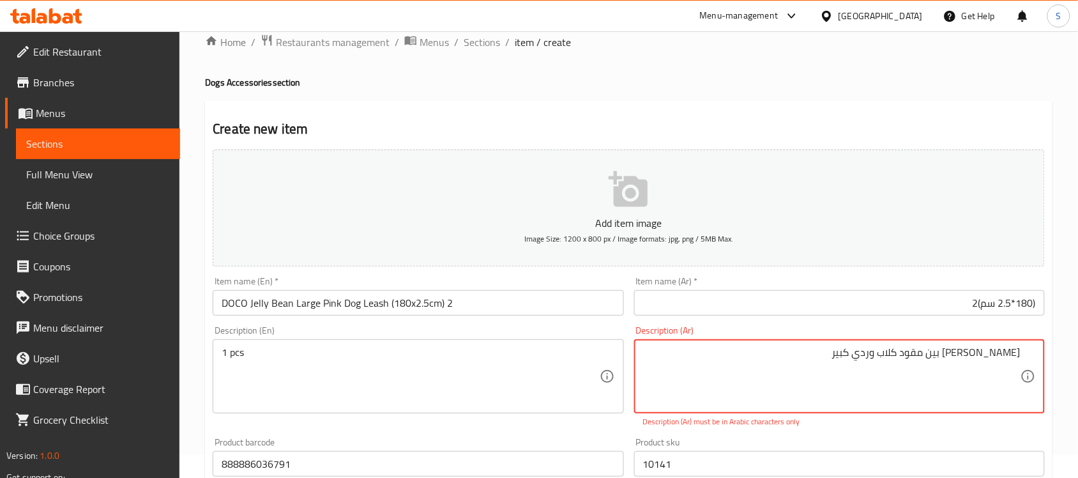
click at [1020, 354] on textarea "[PERSON_NAME] بين مقود كلاب وردي كبير‏" at bounding box center [831, 376] width 377 height 61
drag, startPoint x: 1020, startPoint y: 354, endPoint x: 1041, endPoint y: 355, distance: 21.1
click at [1041, 355] on div "دوكو جيلي بين مقود كلاب وردي كبير‏ Description (Ar)" at bounding box center [839, 376] width 411 height 74
click at [1038, 356] on div "دوكو جيلي بين مقود كلاب وردي كبير‏ Description (Ar)" at bounding box center [839, 376] width 411 height 74
click at [820, 412] on div "دوكو جيلي بين مقود كلاب وردي كبير‏ Description (Ar)" at bounding box center [839, 376] width 411 height 74
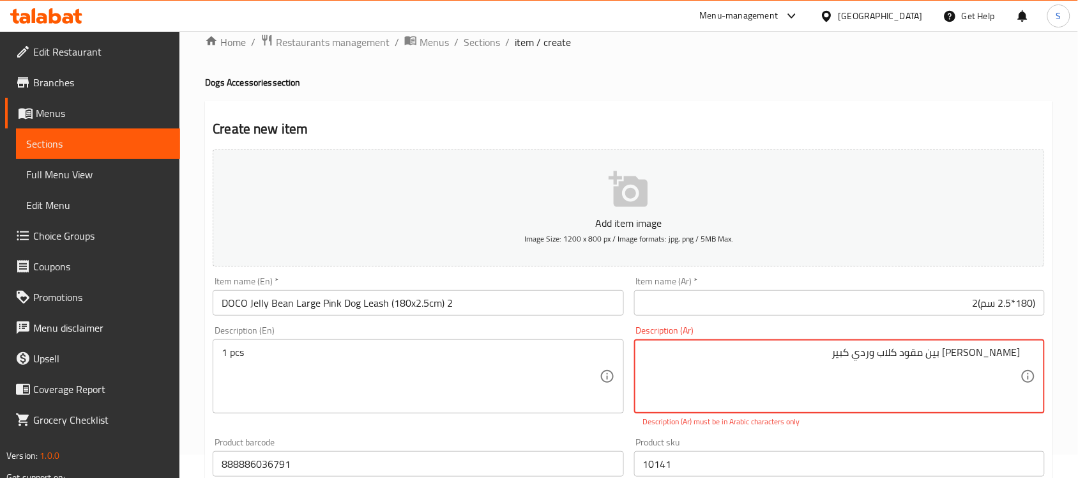
click at [997, 356] on textarea "[PERSON_NAME] بين مقود كلاب وردي كبير‏" at bounding box center [831, 376] width 377 height 61
type textarea "[PERSON_NAME] بين مقود كلاب وردي كبير‏"
click at [896, 352] on textarea "[PERSON_NAME] بين مقود كلاب وردي كبير‏" at bounding box center [831, 376] width 377 height 61
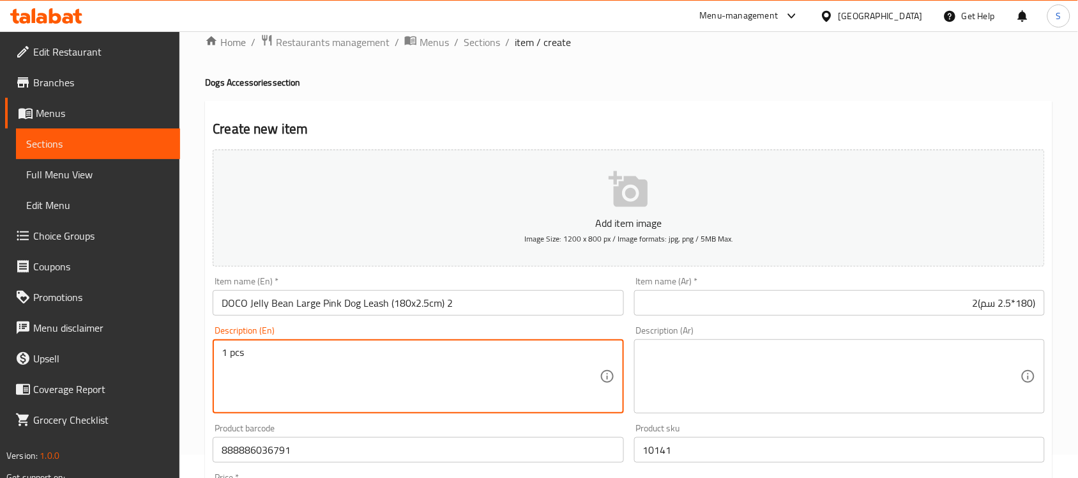
click at [401, 358] on textarea "1 pcs" at bounding box center [410, 376] width 377 height 61
paste textarea "[PERSON_NAME] بين مقود كلاب وردي كبير‏"
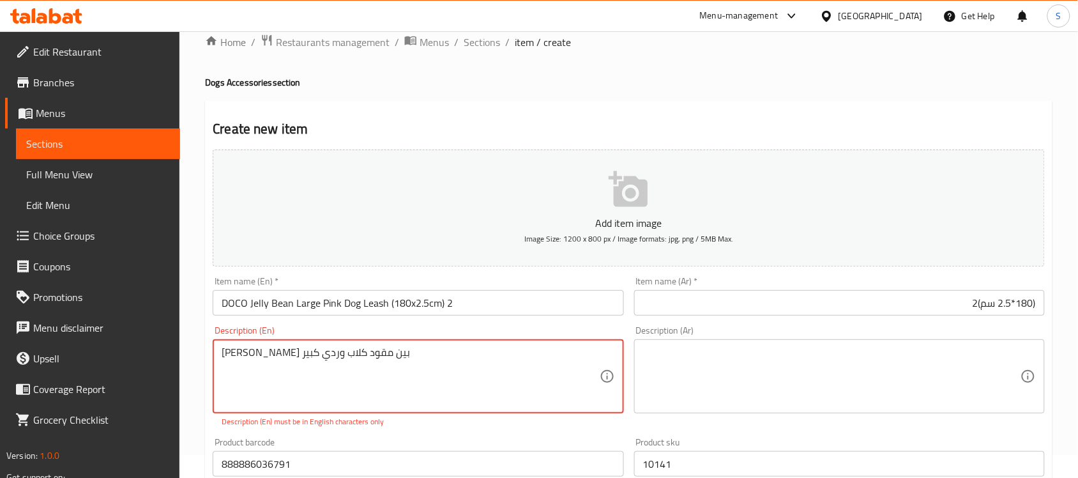
type textarea "[PERSON_NAME] بين مقود كلاب وردي كبير‏"
click at [825, 335] on div "Description (Ar) Description (Ar)" at bounding box center [839, 369] width 411 height 87
click at [811, 356] on textarea at bounding box center [831, 376] width 377 height 61
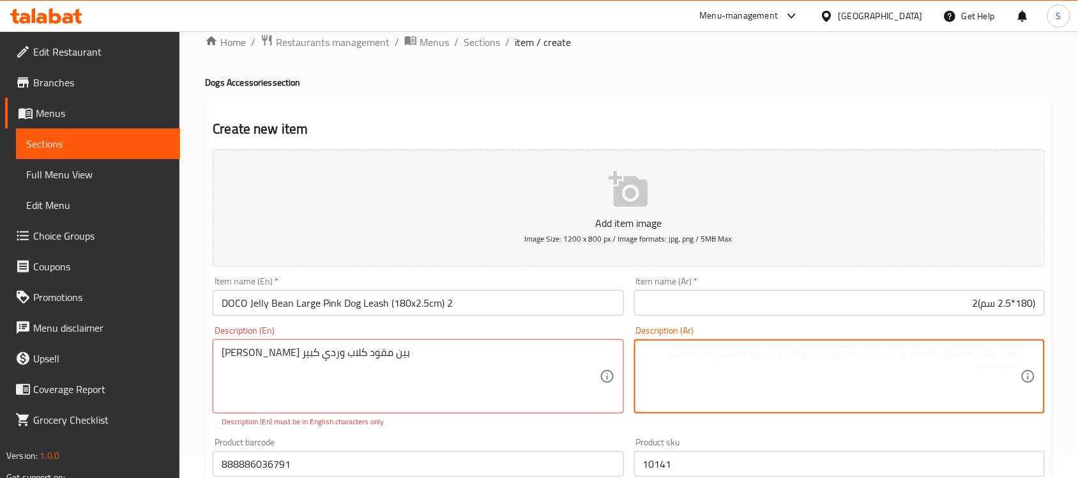
paste textarea "[PERSON_NAME] بين مقود كلاب وردي كبير‏"
type textarea "[PERSON_NAME] بين مقود كلاب وردي كبير‏"
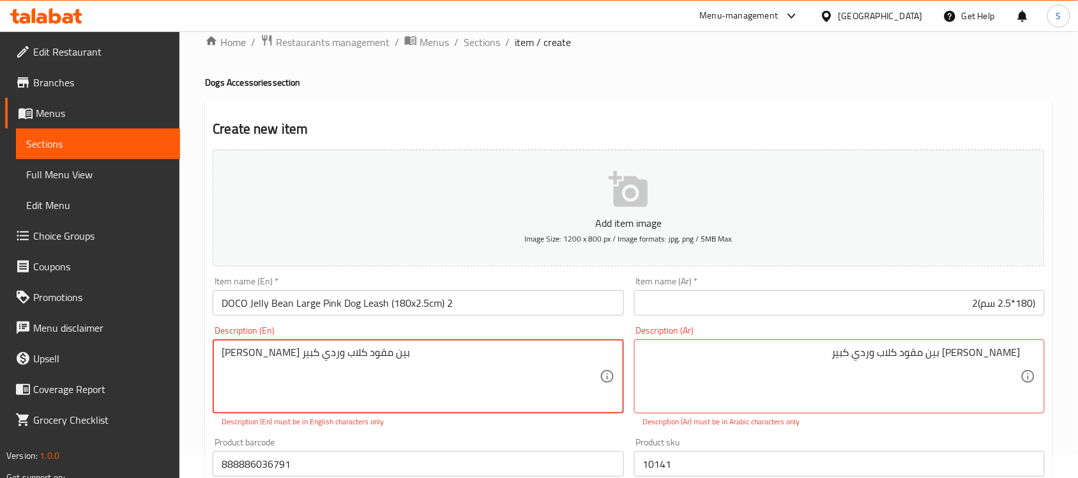
click at [320, 349] on textarea "[PERSON_NAME] بين مقود كلاب وردي كبير‏" at bounding box center [410, 376] width 377 height 61
type textarea "\"
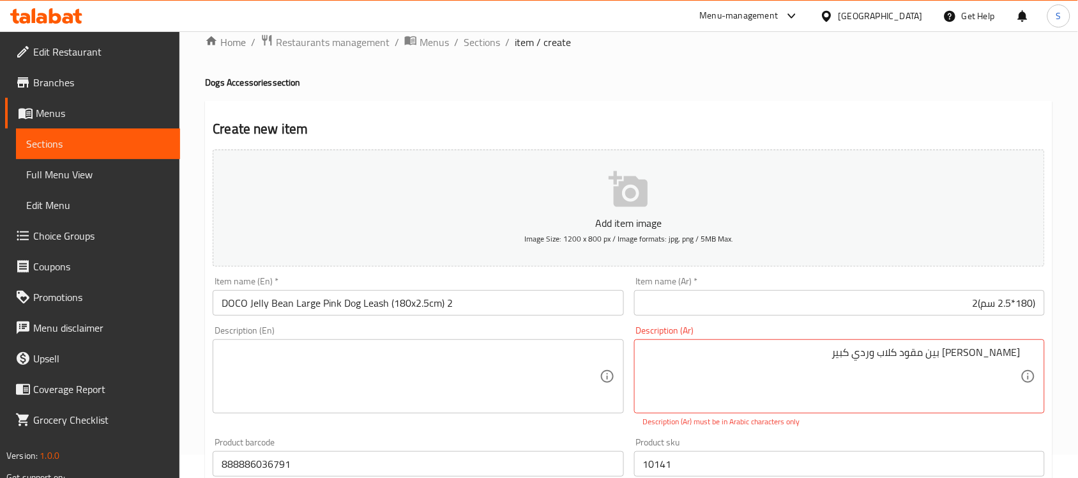
click at [1037, 305] on input "(180*2.5 سم)2" at bounding box center [839, 303] width 411 height 26
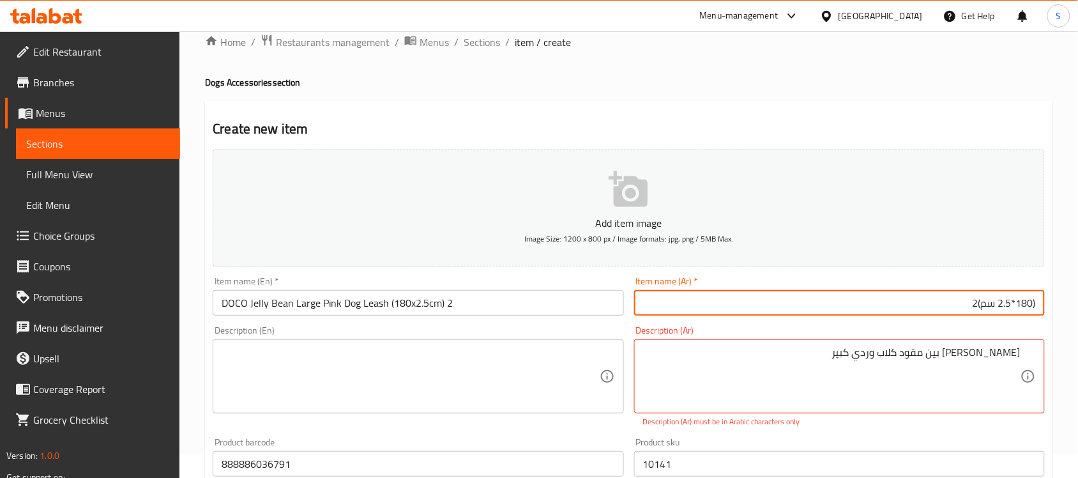
paste input "[PERSON_NAME] بين مقود كلاب وردي كبير"
type input "دوكو جيلي بين مقود كلاب وردي كبير(180*2.5 سم)2"
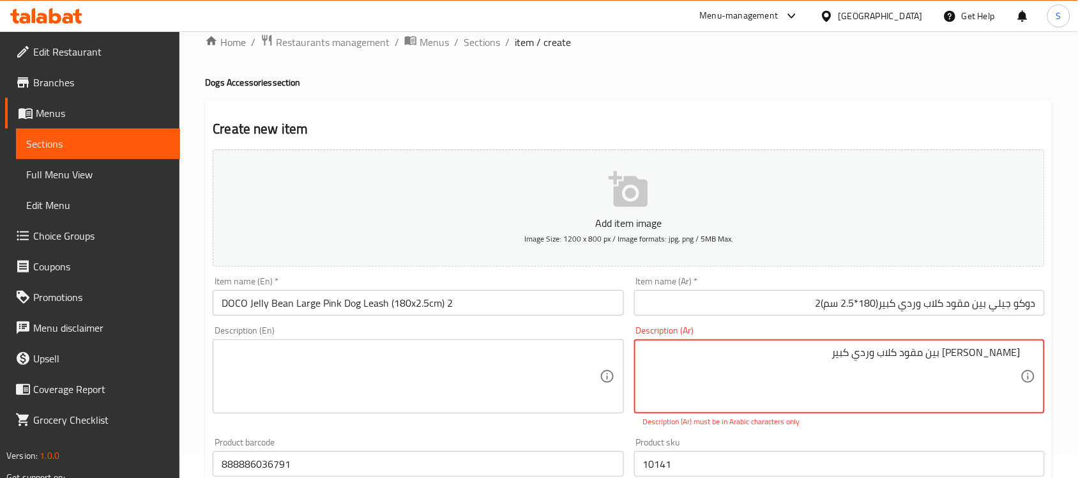
click at [897, 349] on textarea "[PERSON_NAME] بين مقود كلاب وردي كبير‏" at bounding box center [831, 376] width 377 height 61
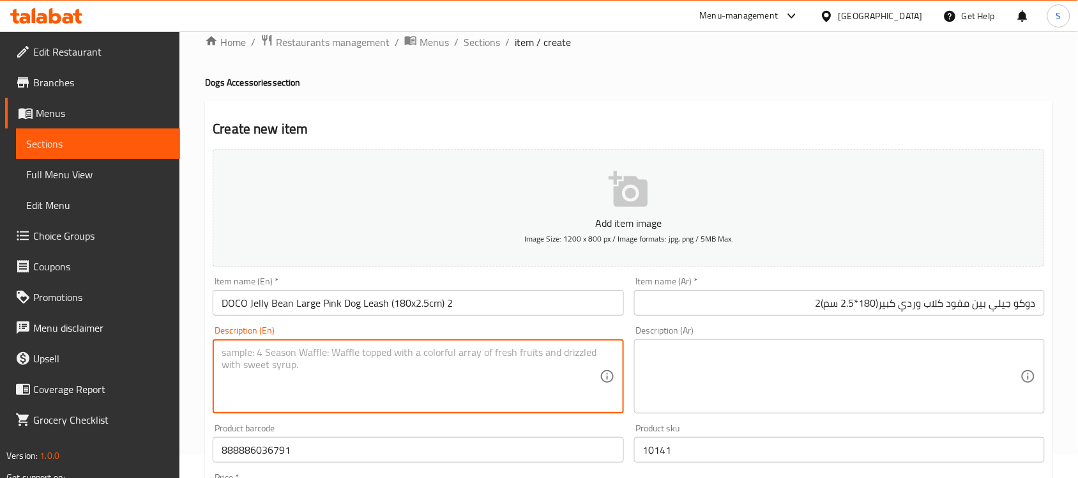
click at [417, 370] on textarea at bounding box center [410, 376] width 377 height 61
click at [413, 396] on textarea at bounding box center [410, 376] width 377 height 61
paste textarea "1pcs"
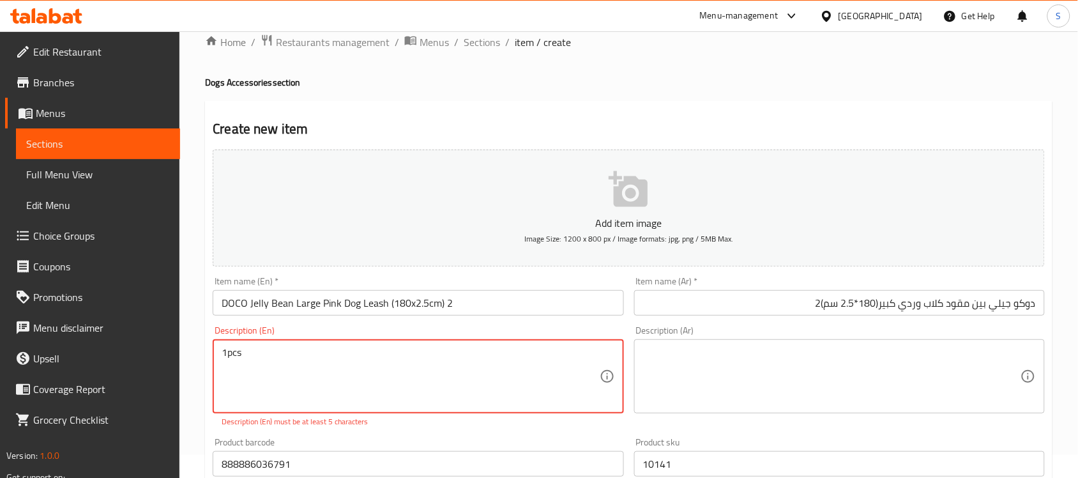
click at [227, 352] on textarea "1pcs" at bounding box center [410, 376] width 377 height 61
type textarea "1 pcs"
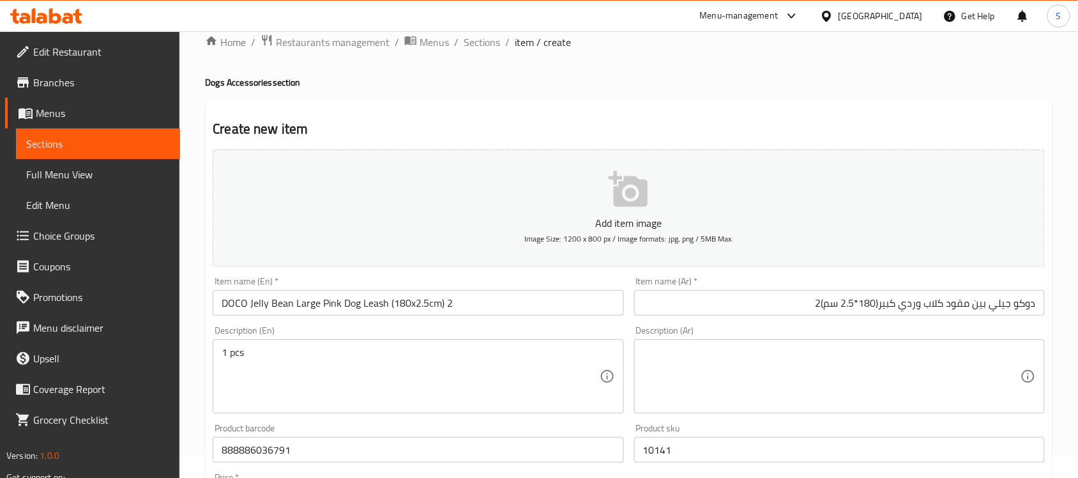
click at [727, 381] on textarea at bounding box center [831, 376] width 377 height 61
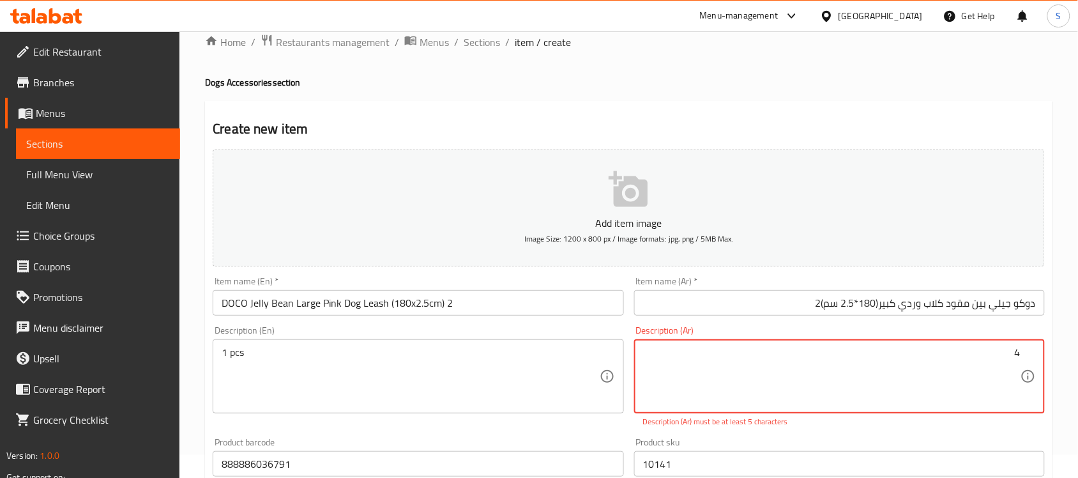
paste textarea "قطعة"
type textarea "4"
paste textarea "قطعة"
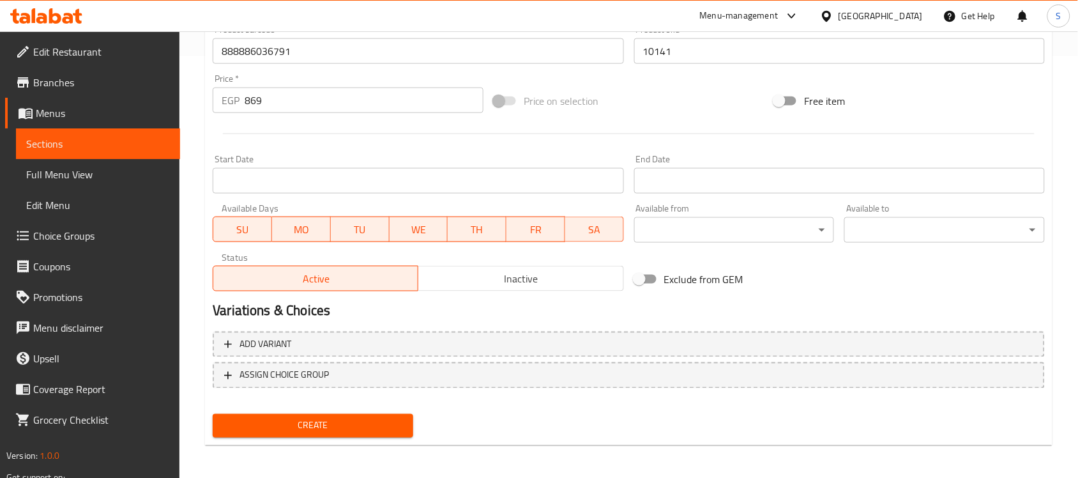
scroll to position [422, 0]
type textarea "1قطعة"
click at [349, 413] on button "Create" at bounding box center [313, 425] width 200 height 24
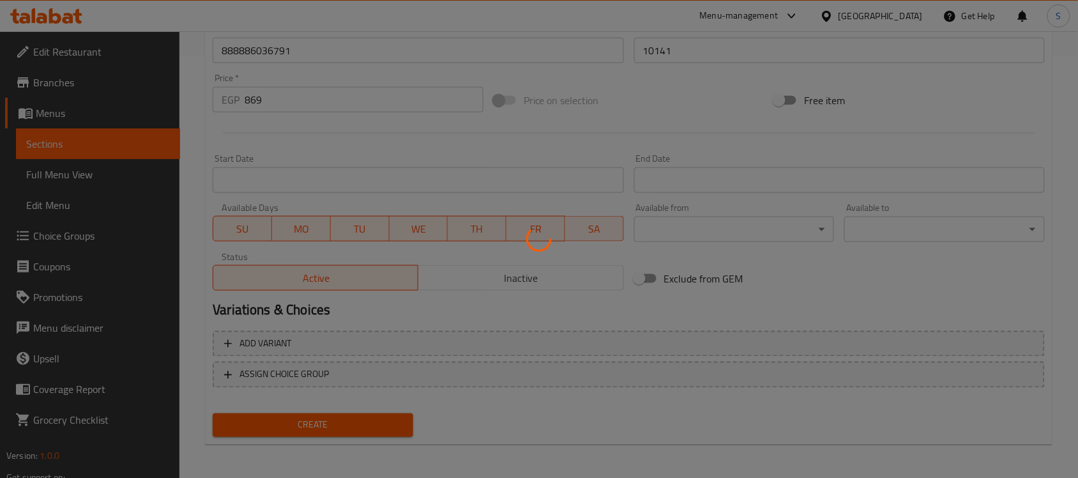
type input "0"
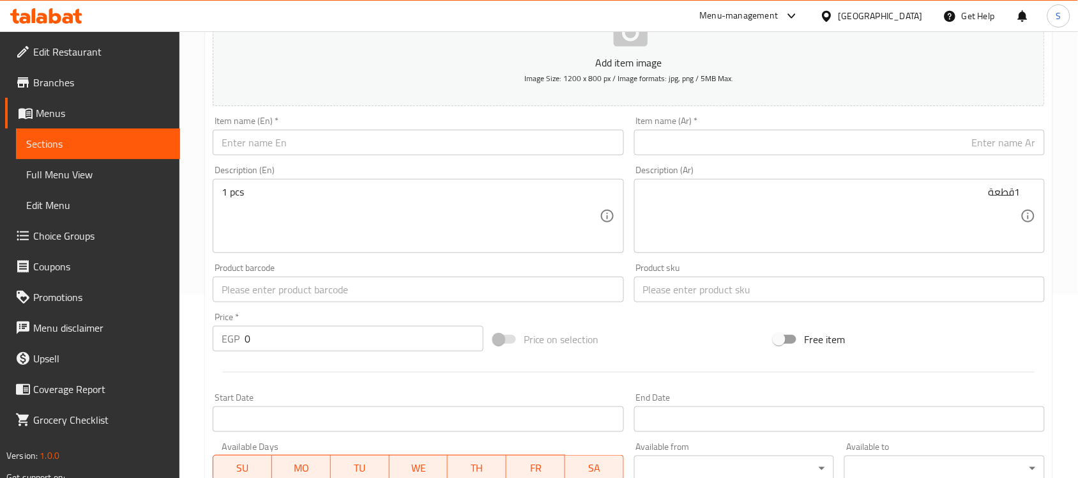
scroll to position [183, 0]
click at [734, 289] on input "text" at bounding box center [839, 290] width 411 height 26
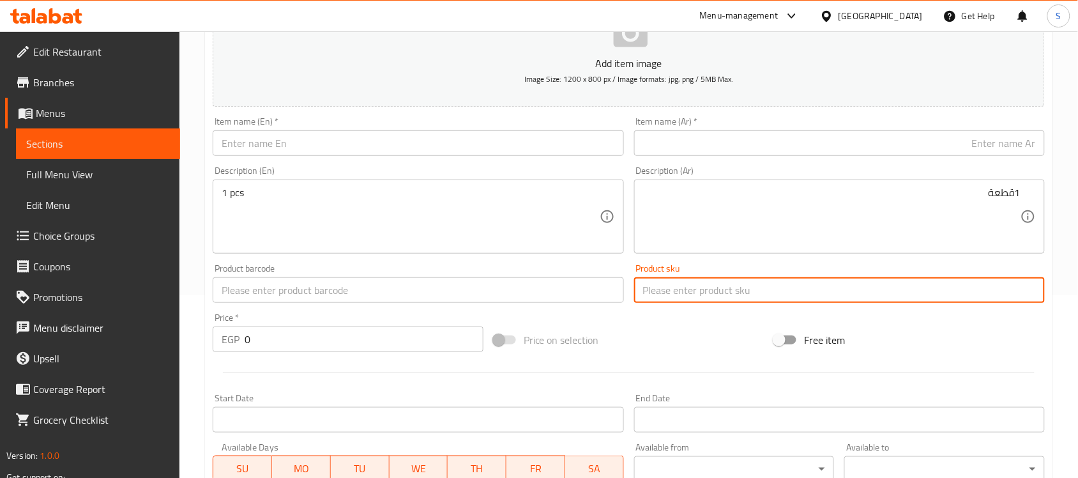
click at [283, 279] on input "text" at bounding box center [418, 290] width 411 height 26
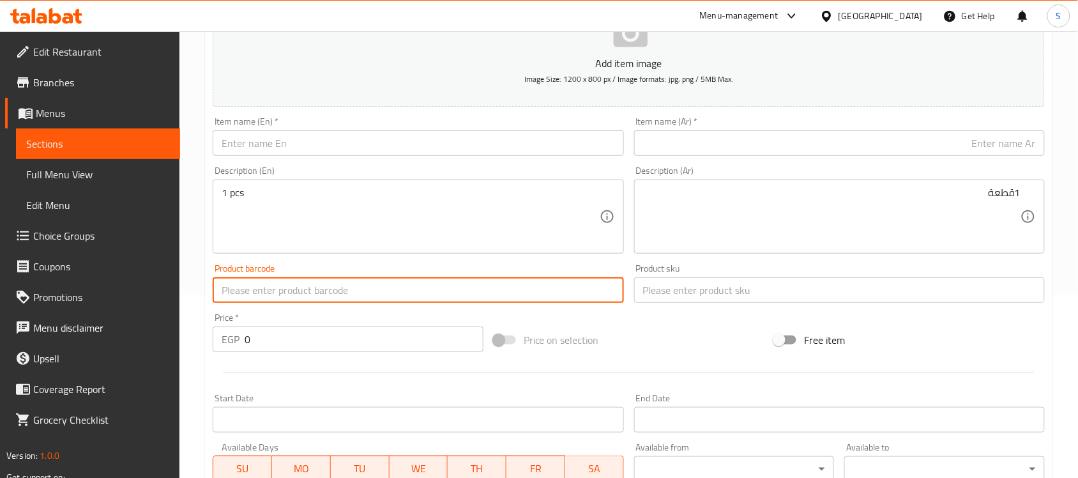
paste
type input "846295085175"
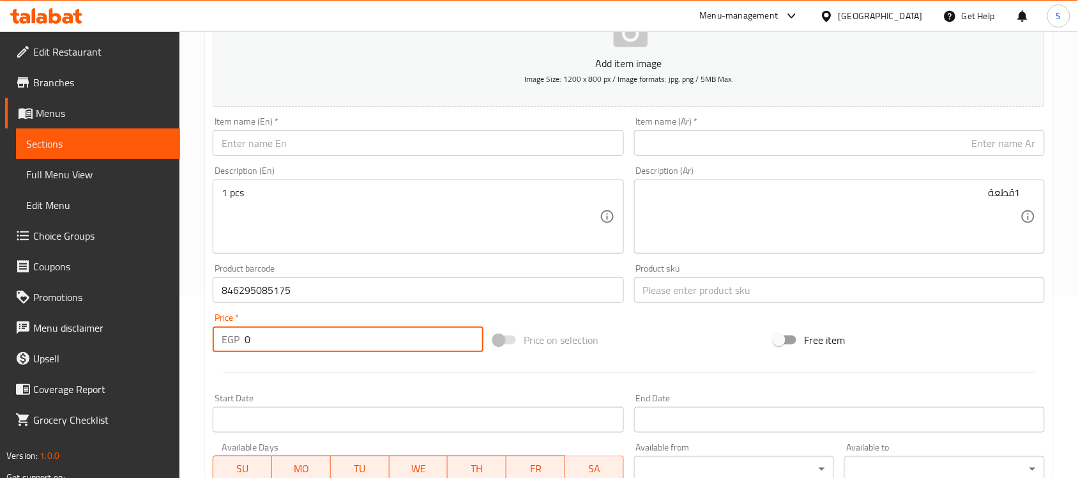
drag, startPoint x: 250, startPoint y: 346, endPoint x: 216, endPoint y: 333, distance: 36.2
click at [216, 333] on div "EGP 0 Price *" at bounding box center [348, 339] width 271 height 26
type input "263"
click at [634, 286] on input "text" at bounding box center [839, 290] width 411 height 26
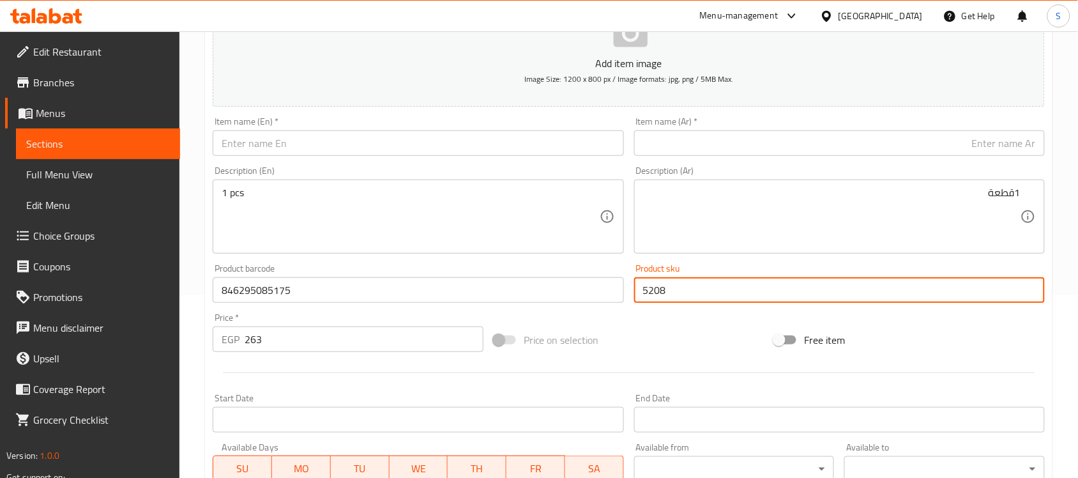
type input "5208"
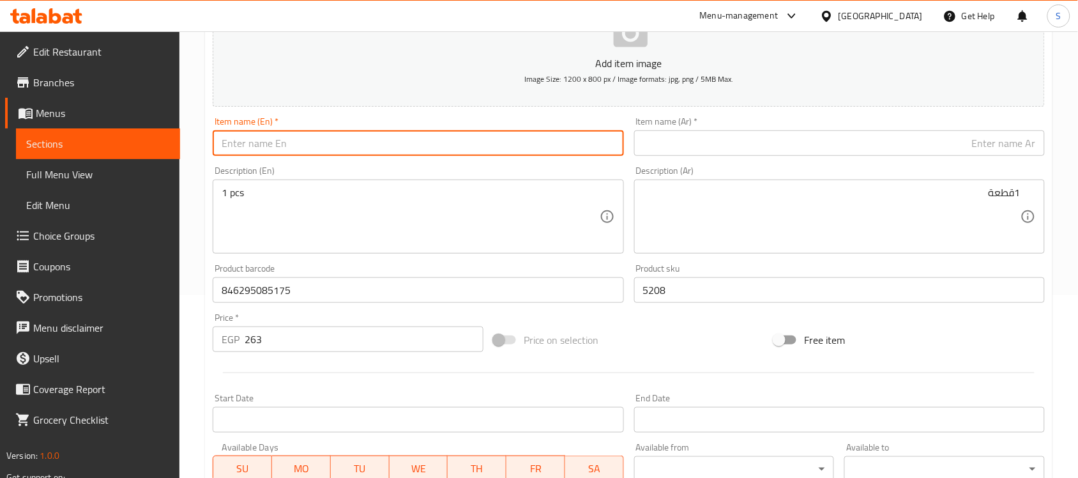
click at [398, 134] on input "text" at bounding box center [418, 143] width 411 height 26
type input "Gigwi Pop-Pals Small to Medium White Ball Dog Toy"
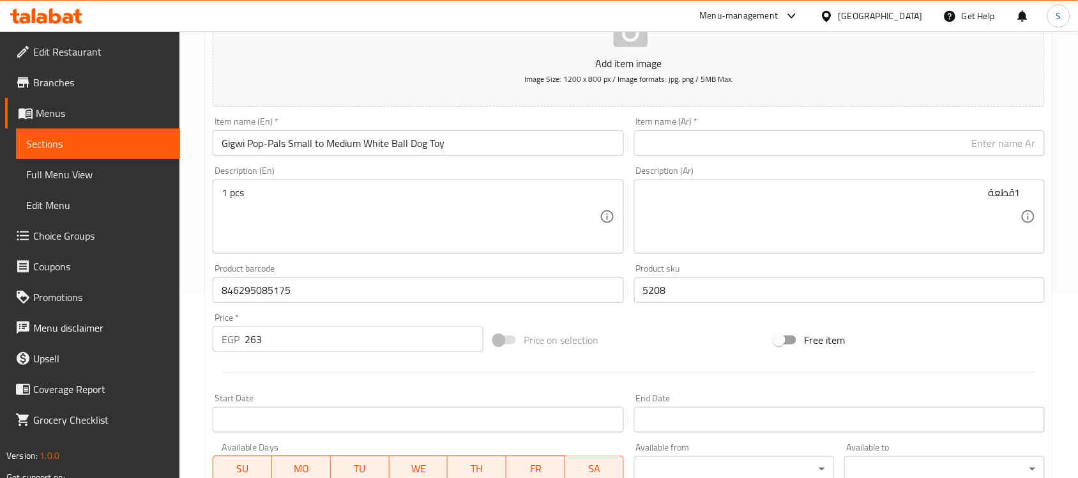
click at [847, 160] on div "Item name (Ar)   * Item name (Ar) *" at bounding box center [839, 136] width 421 height 49
click at [861, 150] on input "text" at bounding box center [839, 143] width 411 height 26
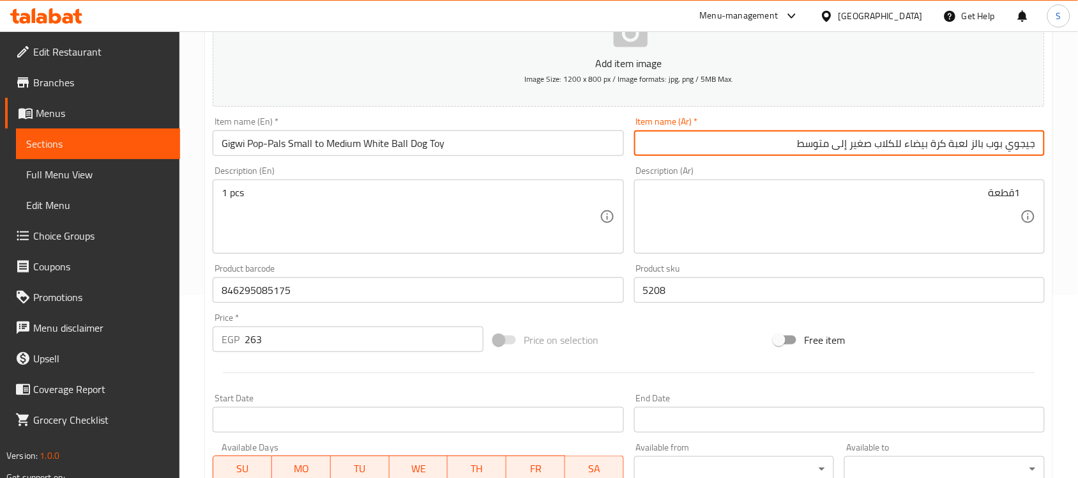
type input "جيجوي بوب بالز لعبة كرة بيضاء للكلاب صغير إلى متوسط"
click at [835, 220] on textarea "1قطعة" at bounding box center [831, 216] width 377 height 61
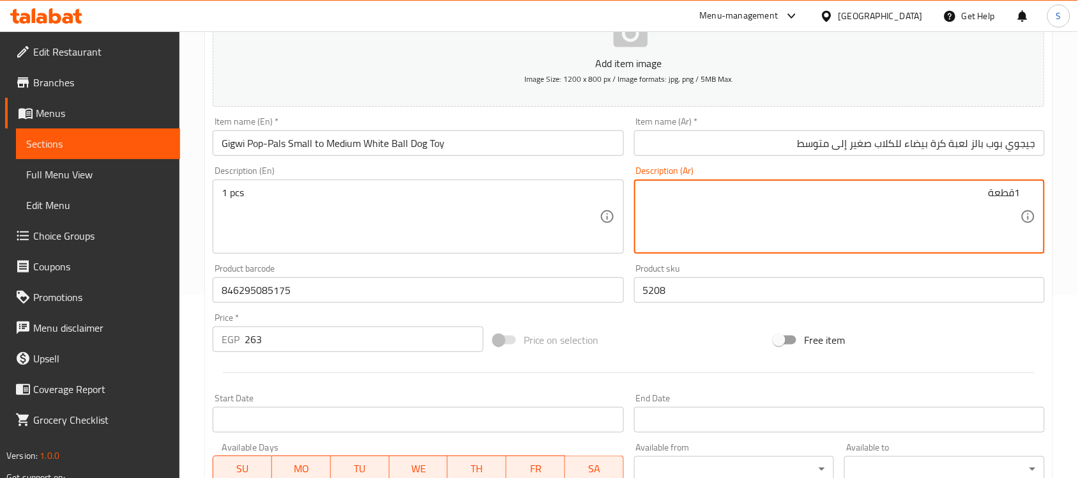
click at [355, 218] on textarea "1 pcs" at bounding box center [410, 216] width 377 height 61
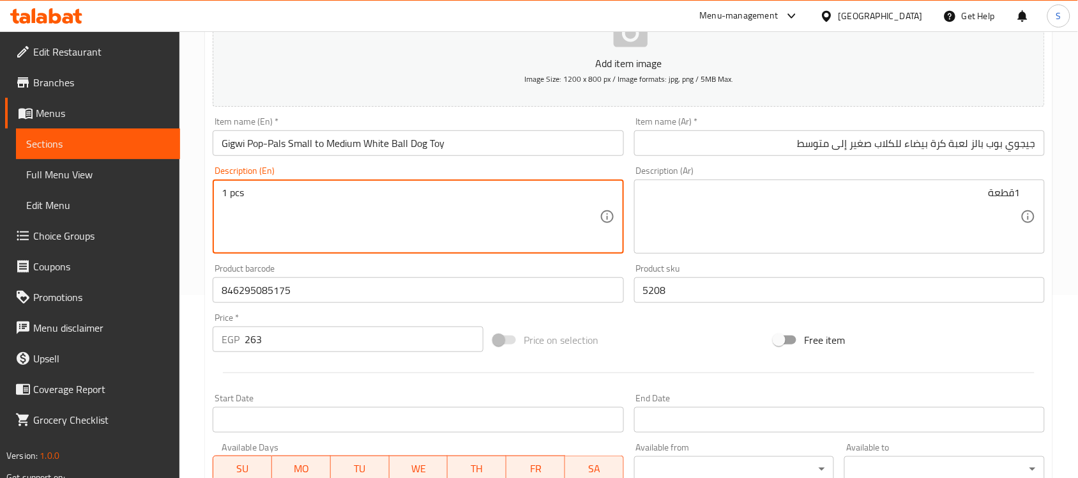
click at [445, 211] on textarea "1 pcs" at bounding box center [410, 216] width 377 height 61
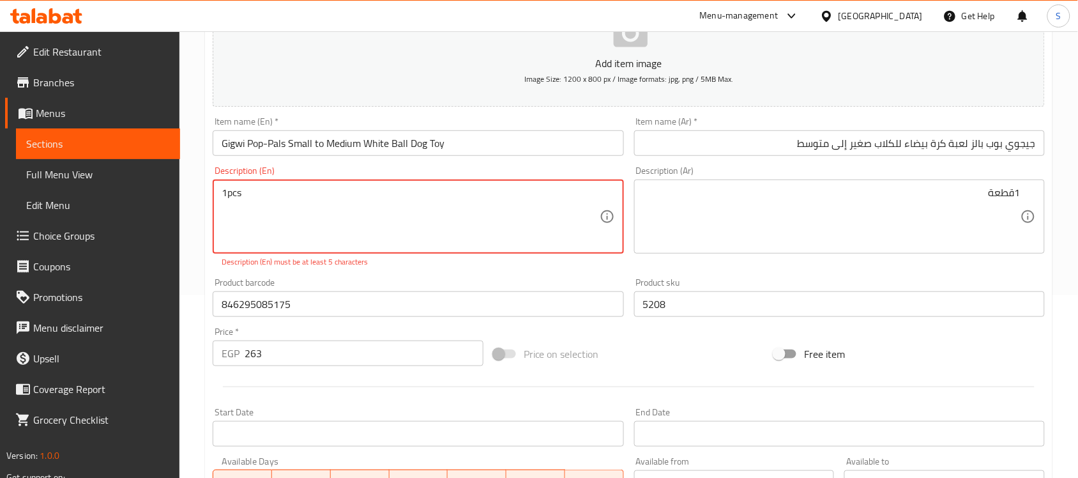
click at [228, 192] on textarea "1pcs" at bounding box center [410, 216] width 377 height 61
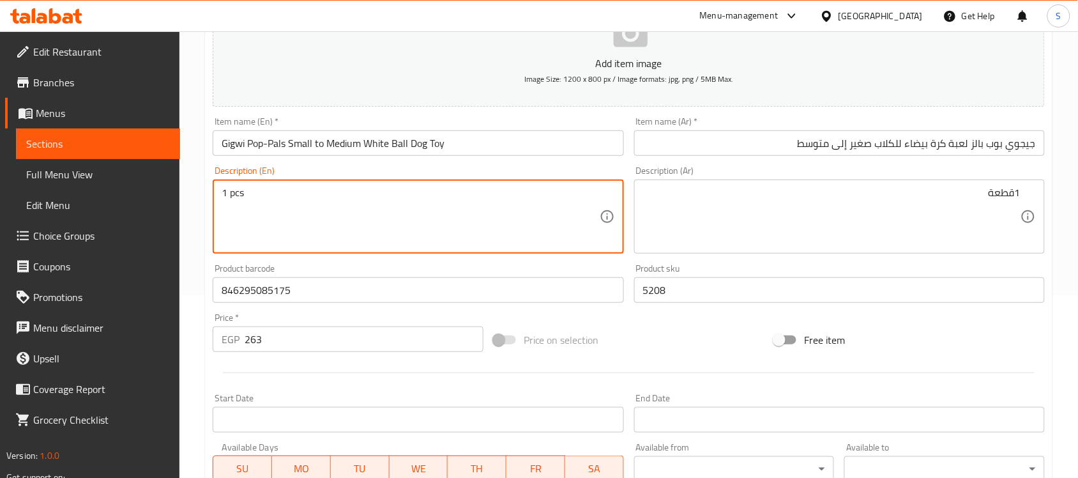
type textarea "1 pcs"
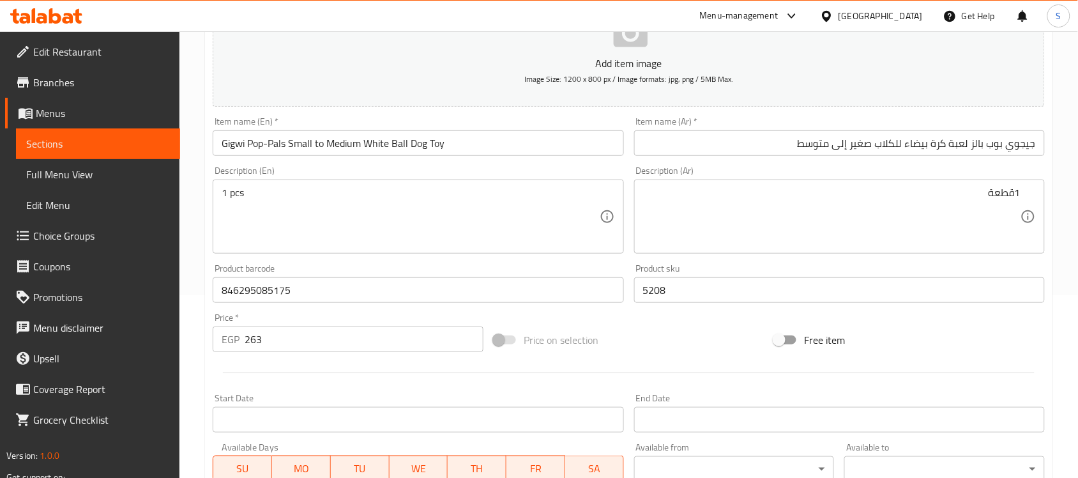
click at [827, 206] on textarea "1قطعة" at bounding box center [831, 216] width 377 height 61
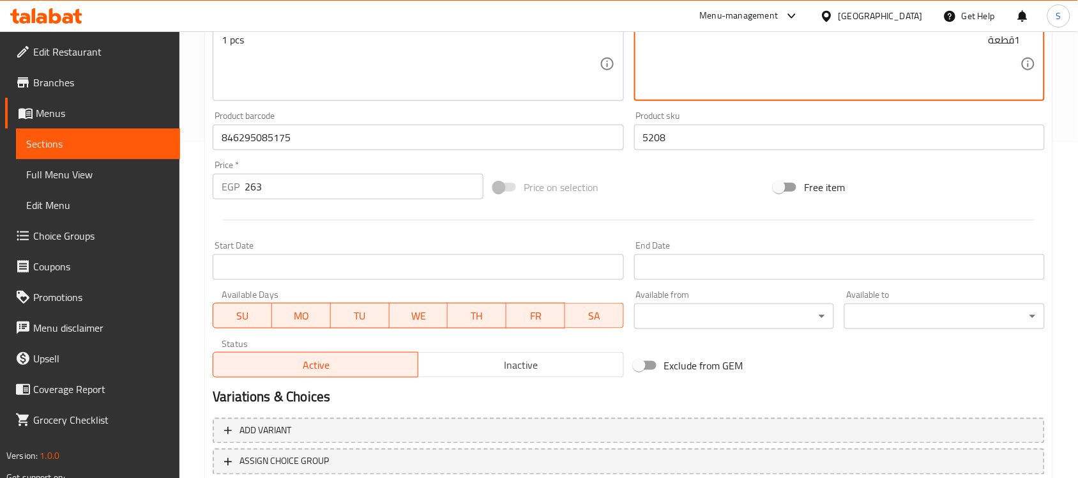
scroll to position [422, 0]
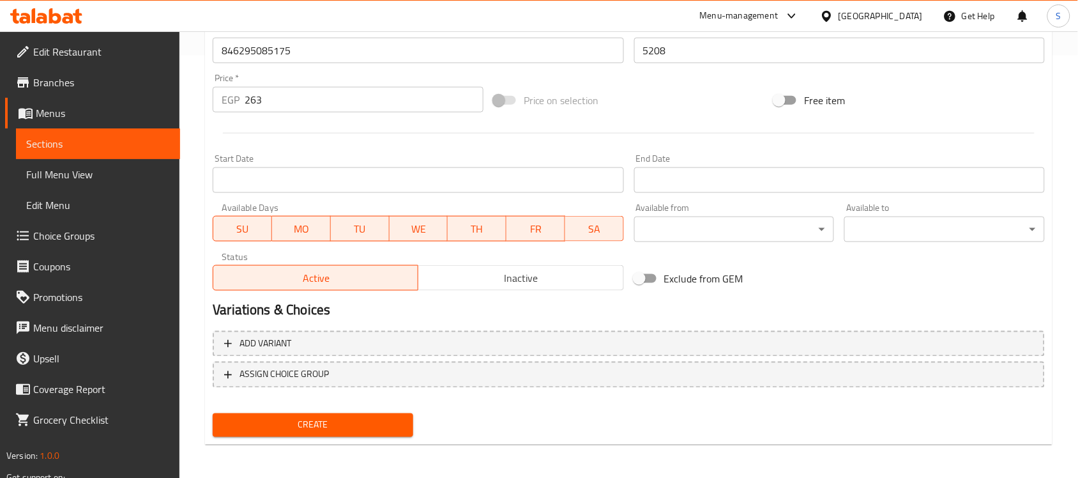
type textarea "1قطعة"
click at [308, 430] on span "Create" at bounding box center [313, 425] width 180 height 16
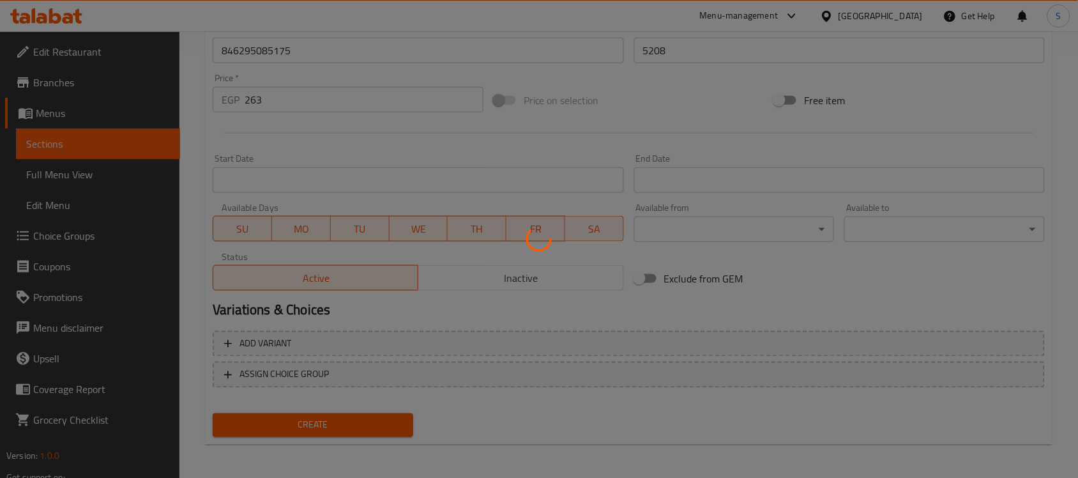
type input "0"
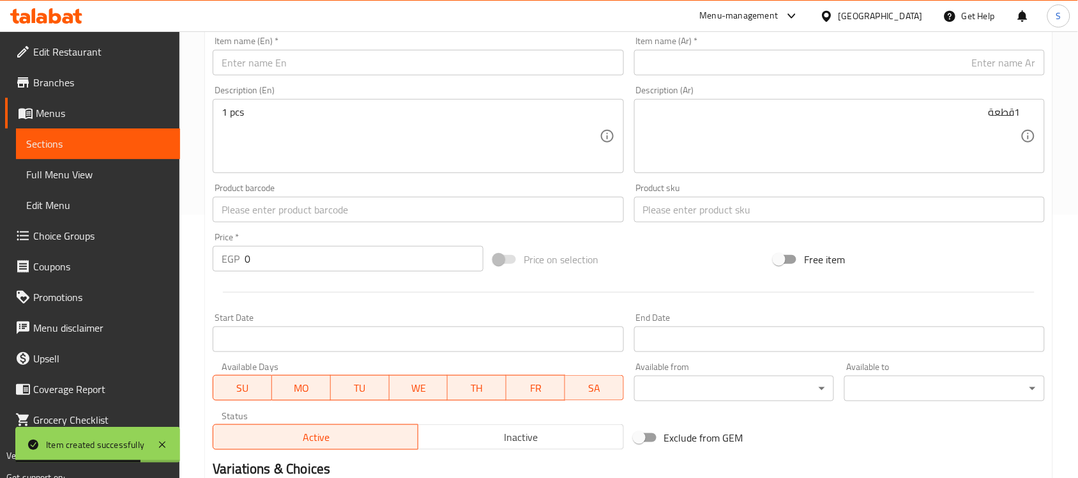
scroll to position [262, 0]
click at [324, 211] on input "text" at bounding box center [418, 210] width 411 height 26
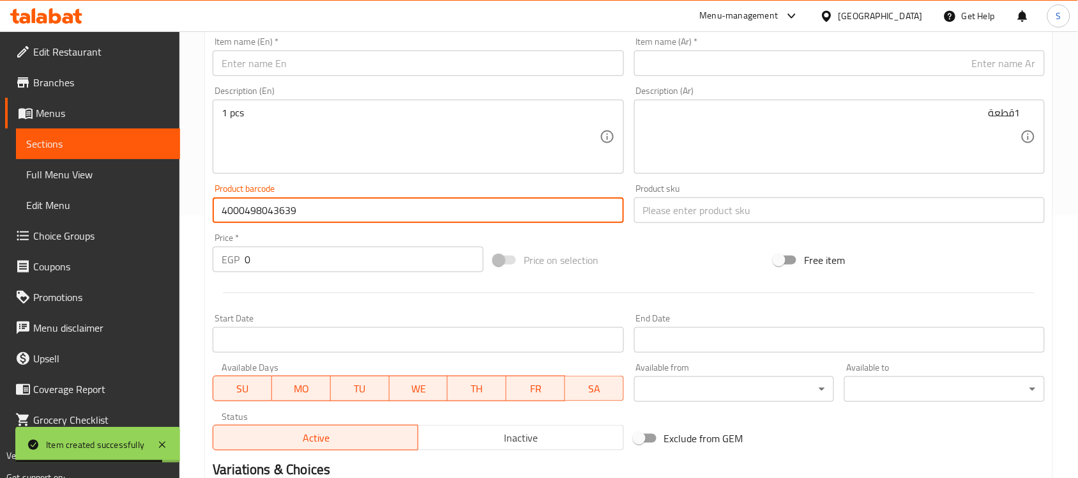
type input "4000498043639"
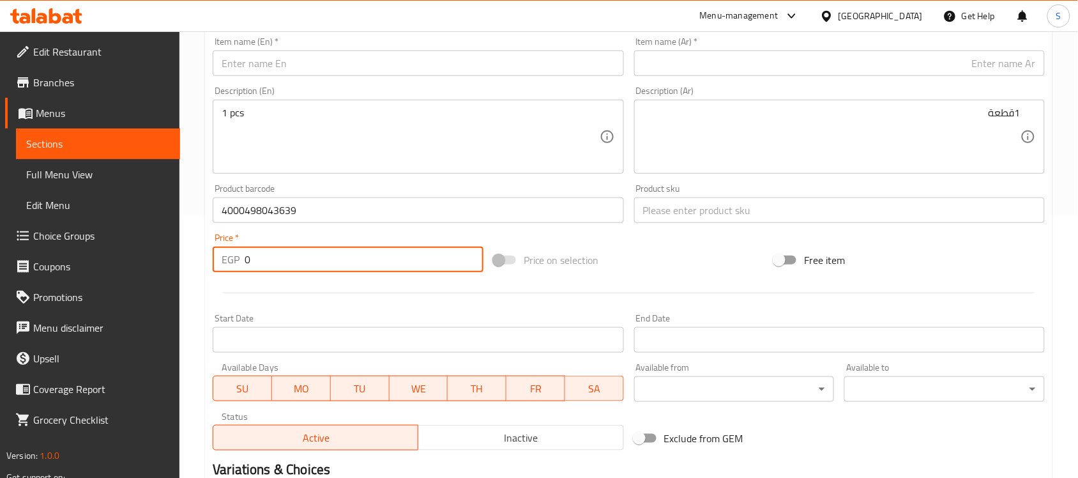
drag, startPoint x: 255, startPoint y: 257, endPoint x: 230, endPoint y: 206, distance: 57.4
click at [225, 238] on div "Price   * EGP 0 Price *" at bounding box center [348, 252] width 271 height 39
type input "2031"
click at [681, 204] on input "text" at bounding box center [839, 210] width 411 height 26
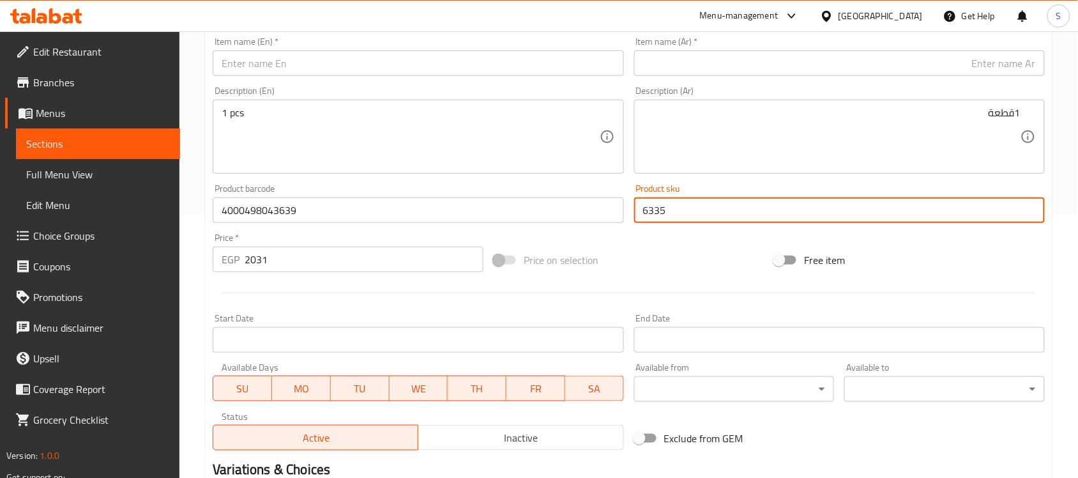
type input "6335"
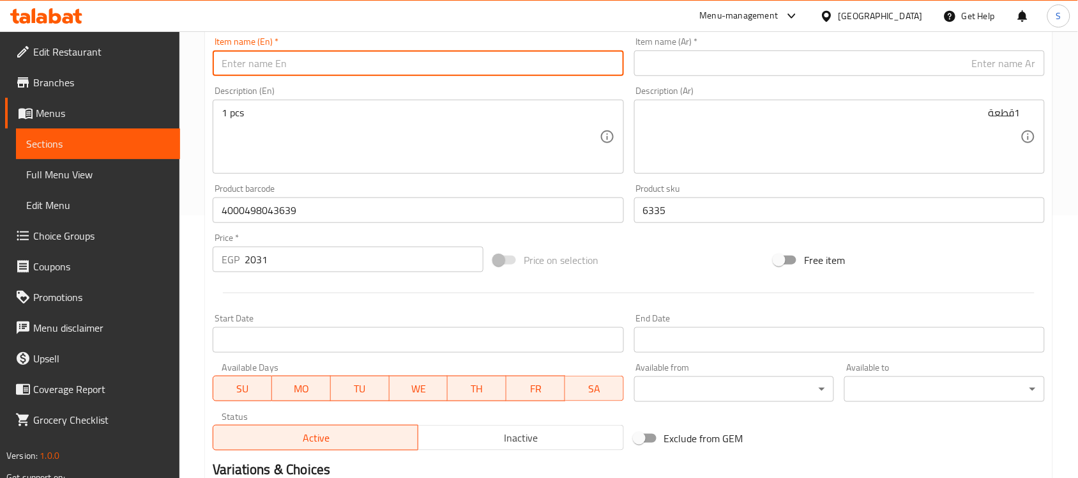
click at [287, 70] on input "text" at bounding box center [418, 63] width 411 height 26
type input "Flexi Comfort Medium Blue & White 5m Retractable Tape Leash for Dogs (Up to 25k…"
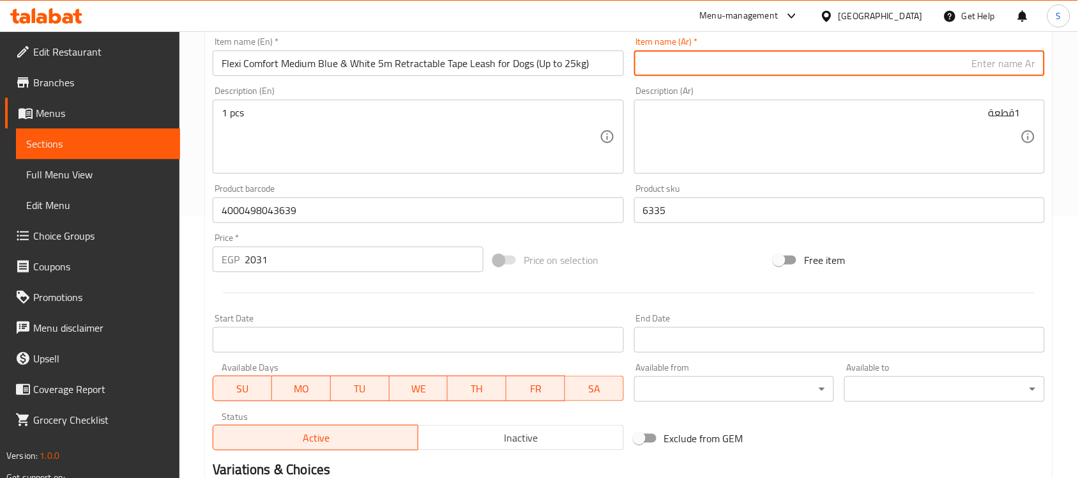
click at [832, 52] on input "text" at bounding box center [839, 63] width 411 height 26
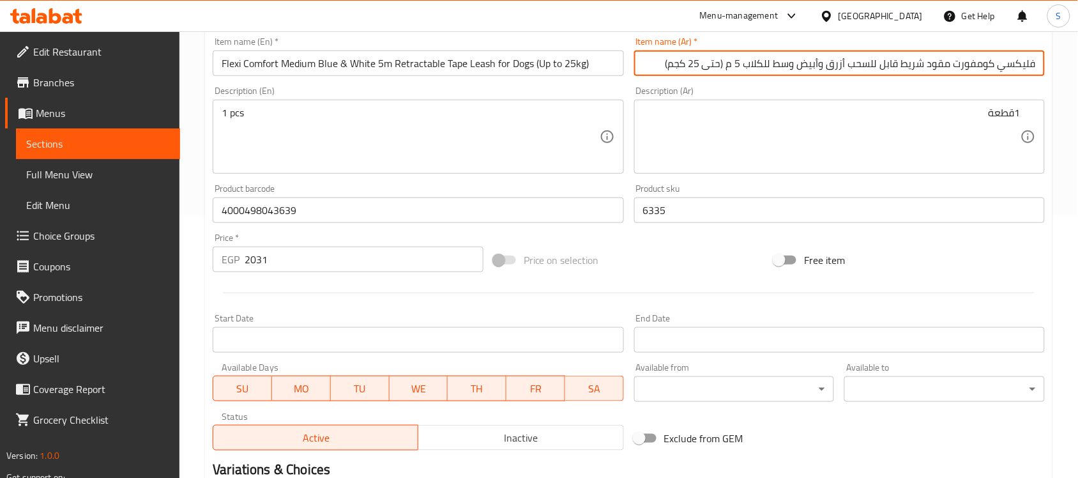
type input "فليكسي كومفورت مقود شريط قابل للسحب أزرق وأبيض وسط للكلاب 5 م (حتى 25 كجم)"
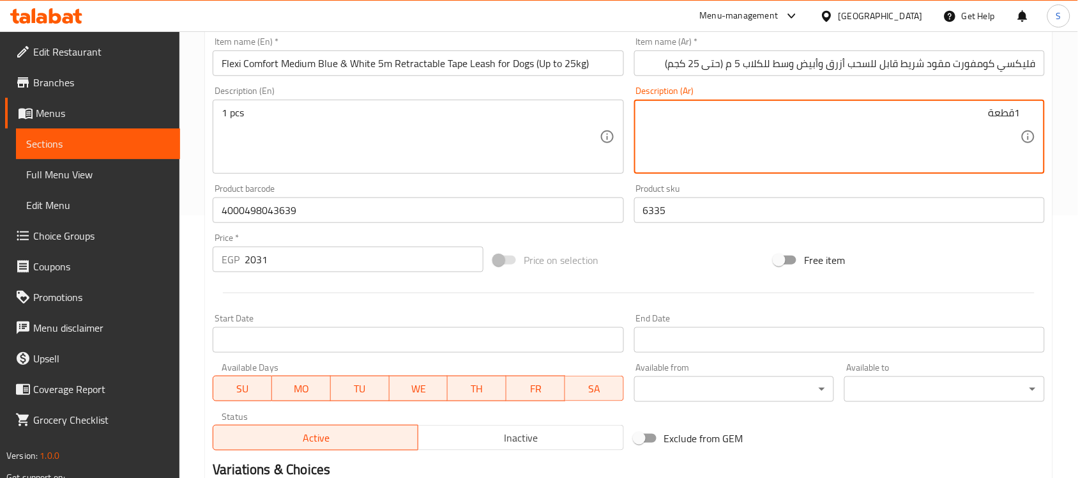
click at [838, 135] on textarea "1قطعة" at bounding box center [831, 137] width 377 height 61
click at [314, 154] on textarea at bounding box center [410, 137] width 377 height 61
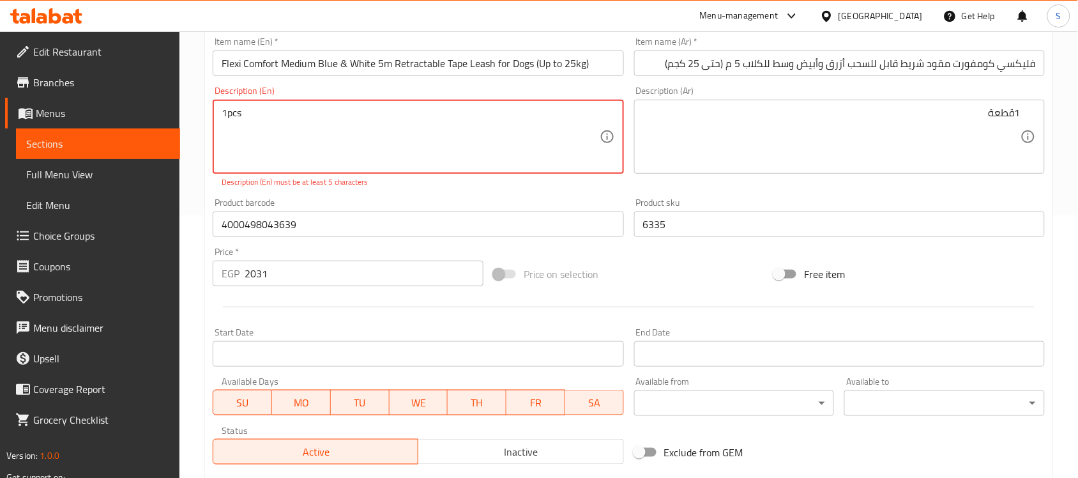
click at [230, 113] on textarea "1pcs" at bounding box center [410, 137] width 377 height 61
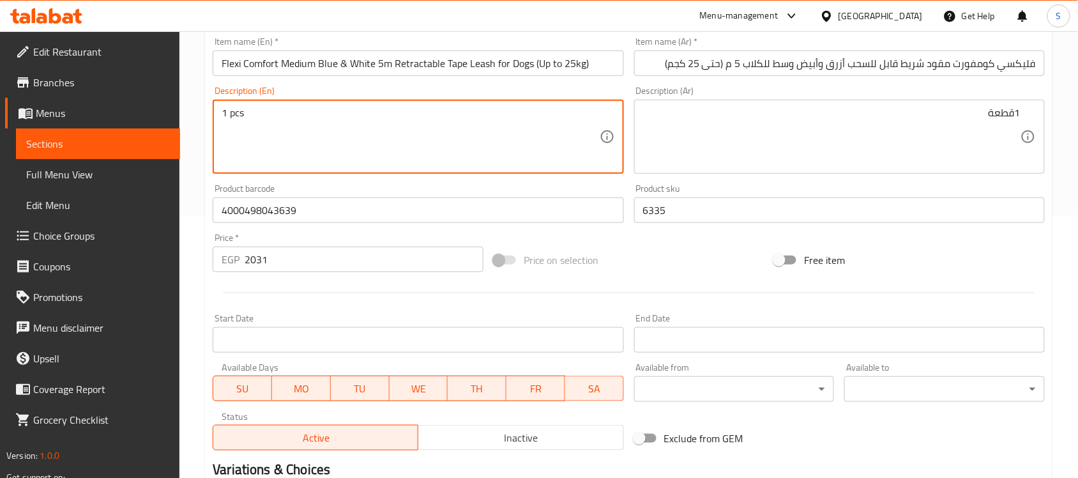
type textarea "1 pcs"
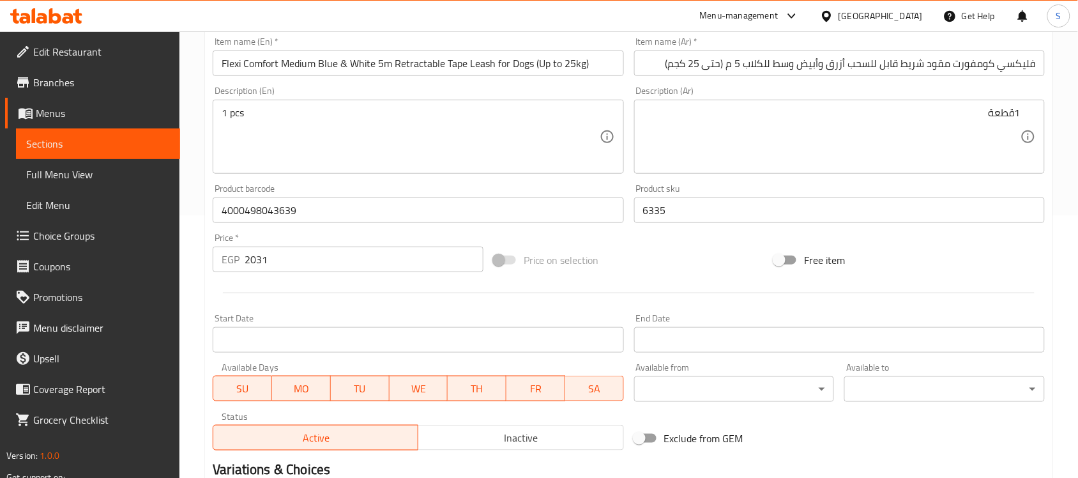
click at [799, 135] on textarea "1قطعة" at bounding box center [831, 137] width 377 height 61
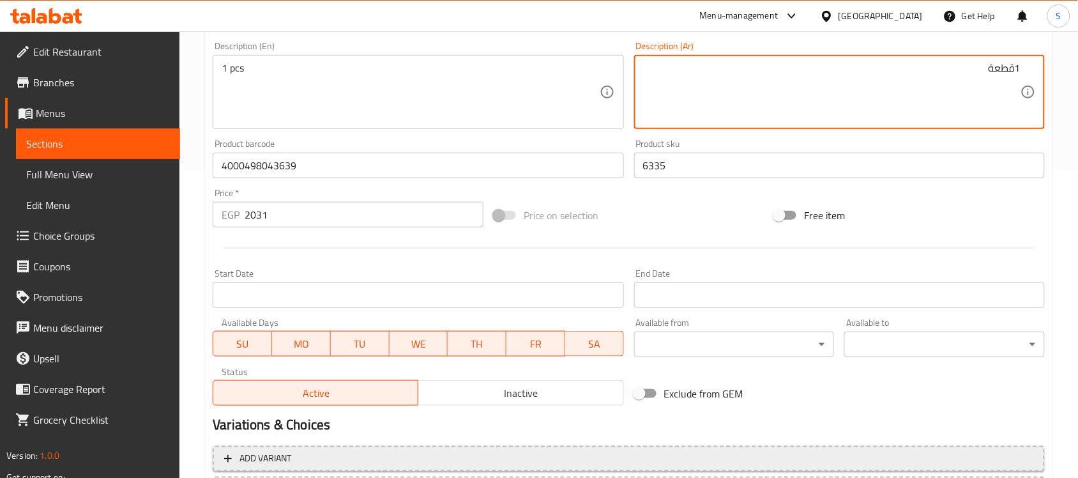
scroll to position [422, 0]
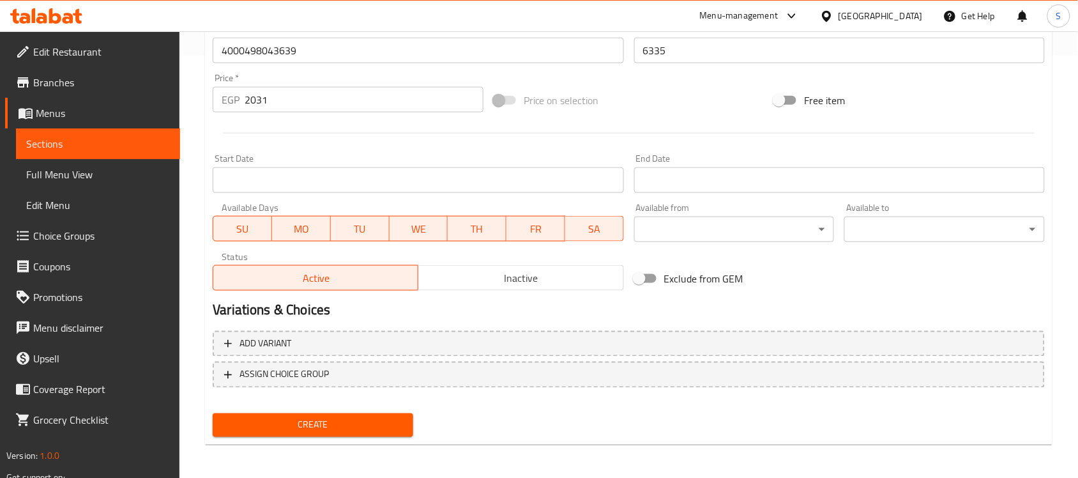
type textarea "1قطعة"
click at [320, 428] on span "Create" at bounding box center [313, 425] width 180 height 16
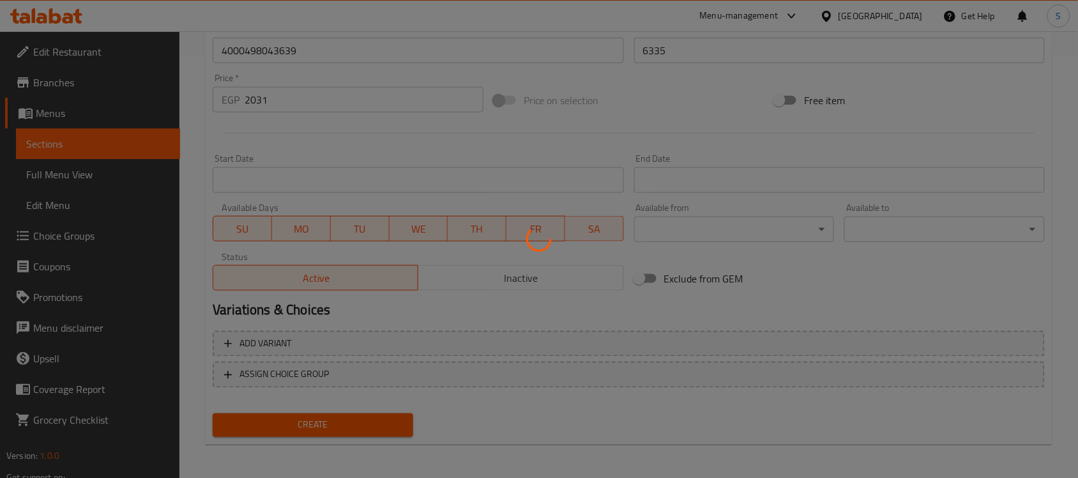
type input "0"
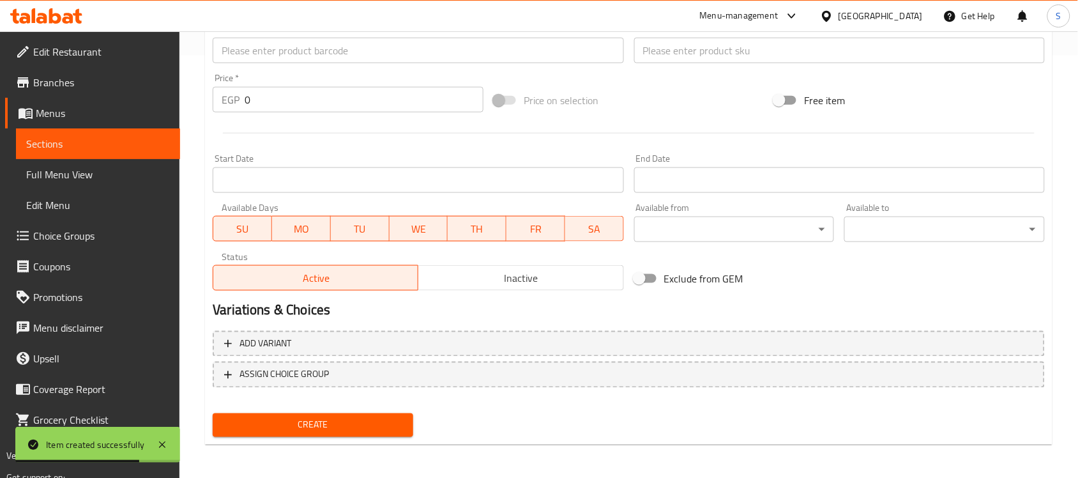
click at [305, 45] on input "text" at bounding box center [418, 51] width 411 height 26
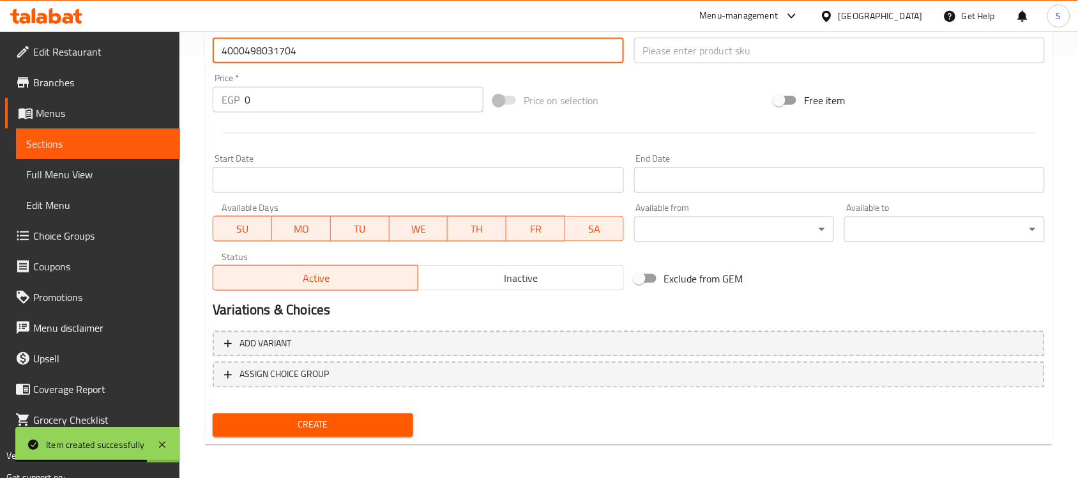
type input "4000498031704"
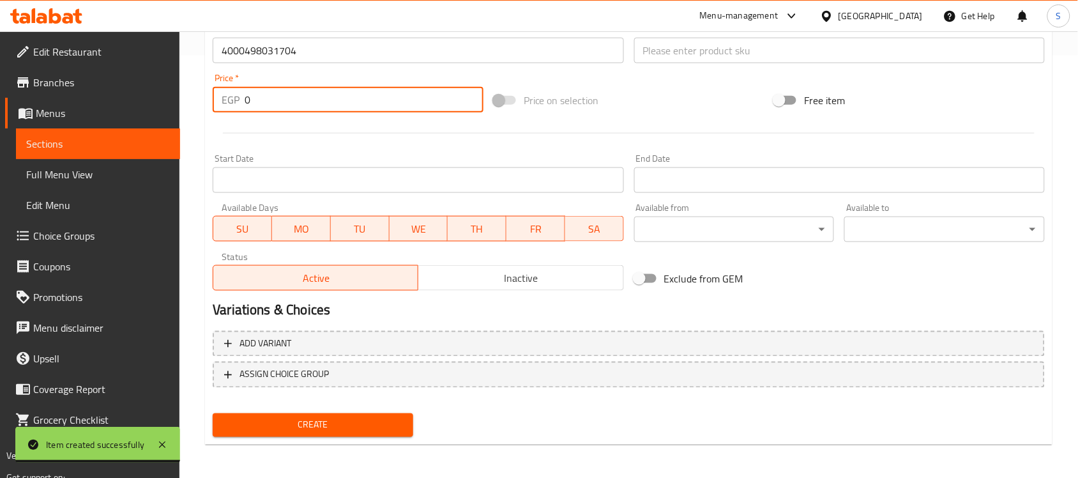
drag, startPoint x: 299, startPoint y: 112, endPoint x: 170, endPoint y: 41, distance: 146.8
click at [179, 93] on div "Edit Restaurant Branches Menus Sections Full Menu View Edit Menu Choice Groups …" at bounding box center [539, 44] width 1078 height 871
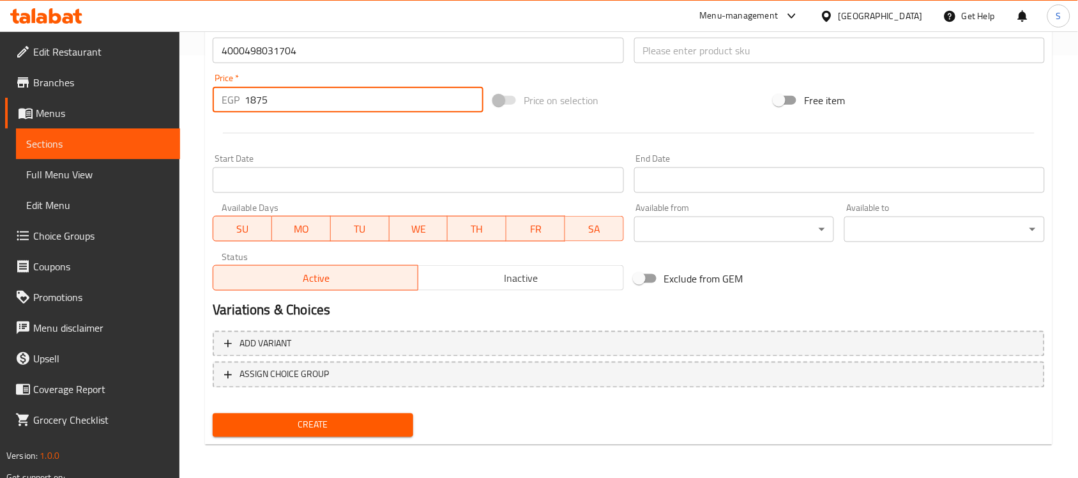
type input "1875"
click at [681, 59] on input "text" at bounding box center [839, 51] width 411 height 26
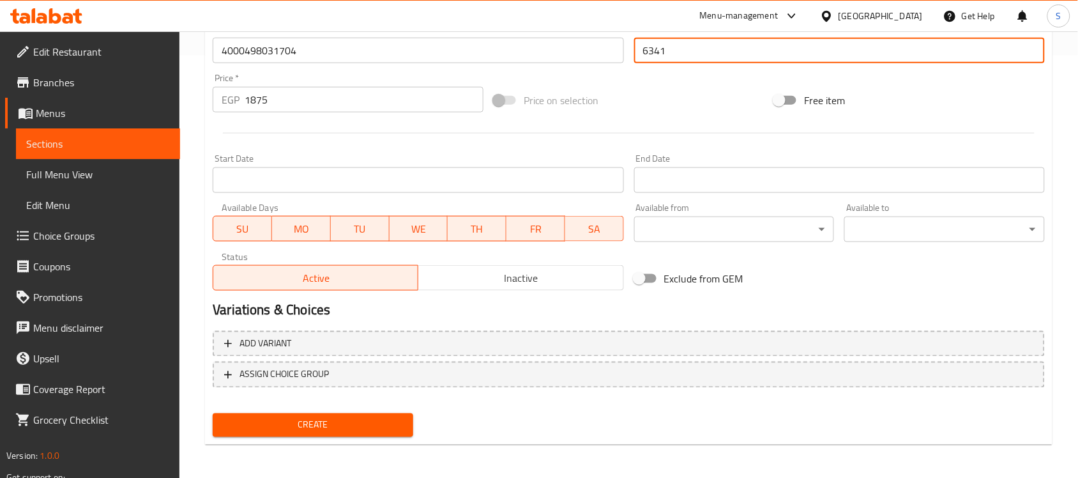
type input "6341"
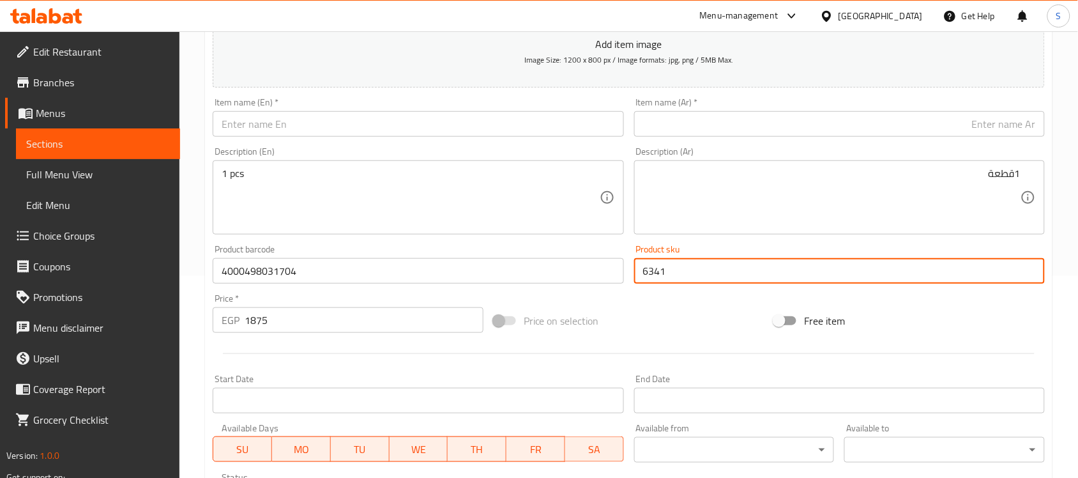
scroll to position [183, 0]
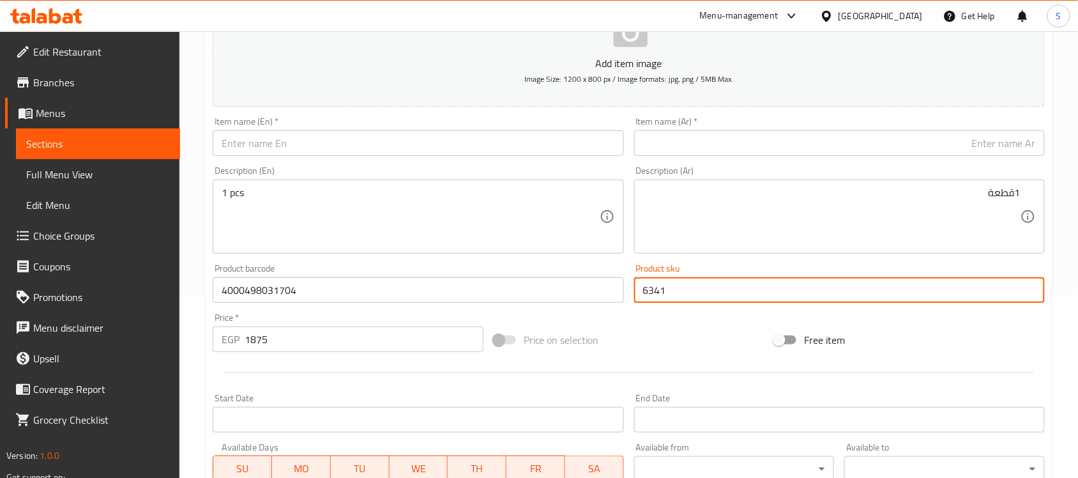
click at [486, 150] on input "text" at bounding box center [418, 143] width 411 height 26
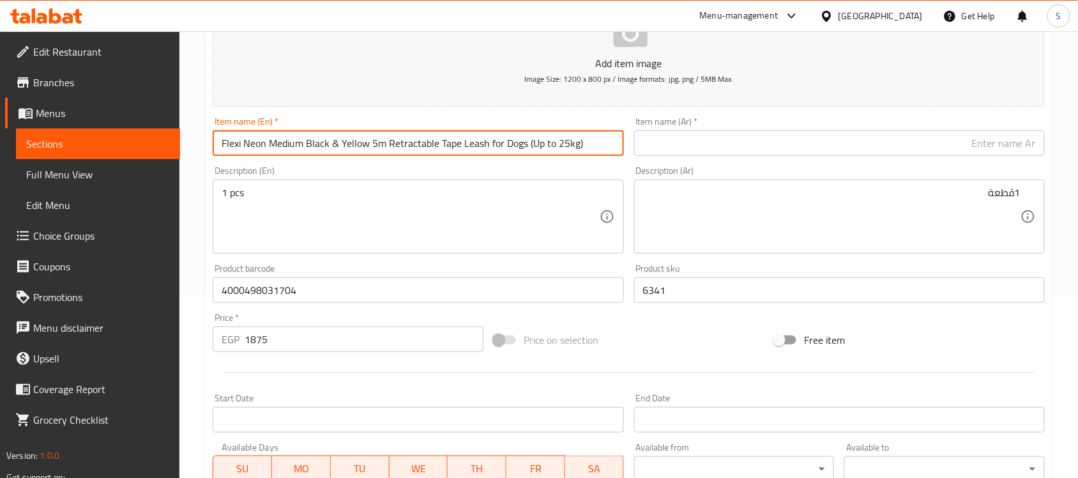
type input "Flexi Neon Medium Black & Yellow 5m Retractable Tape Leash for Dogs (Up to 25kg)"
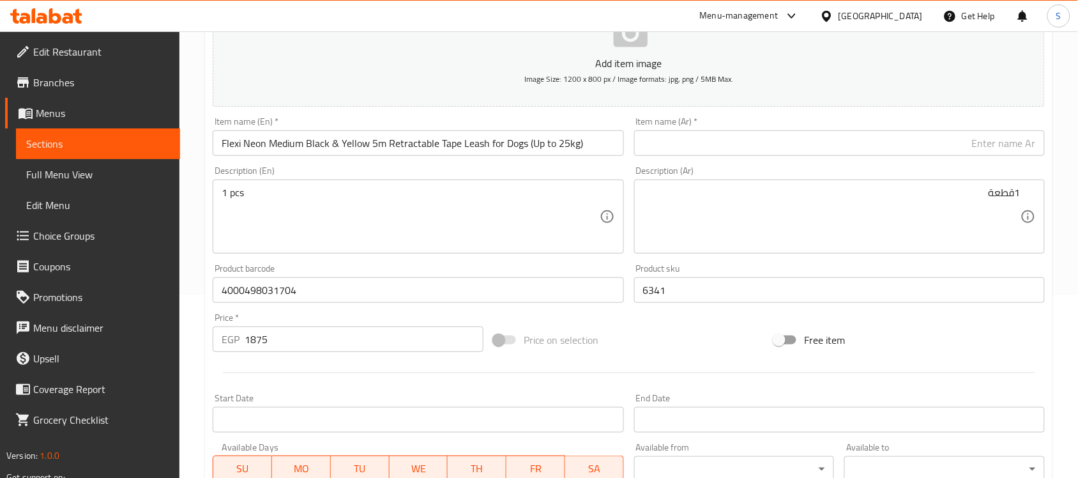
click at [812, 145] on input "text" at bounding box center [839, 143] width 411 height 26
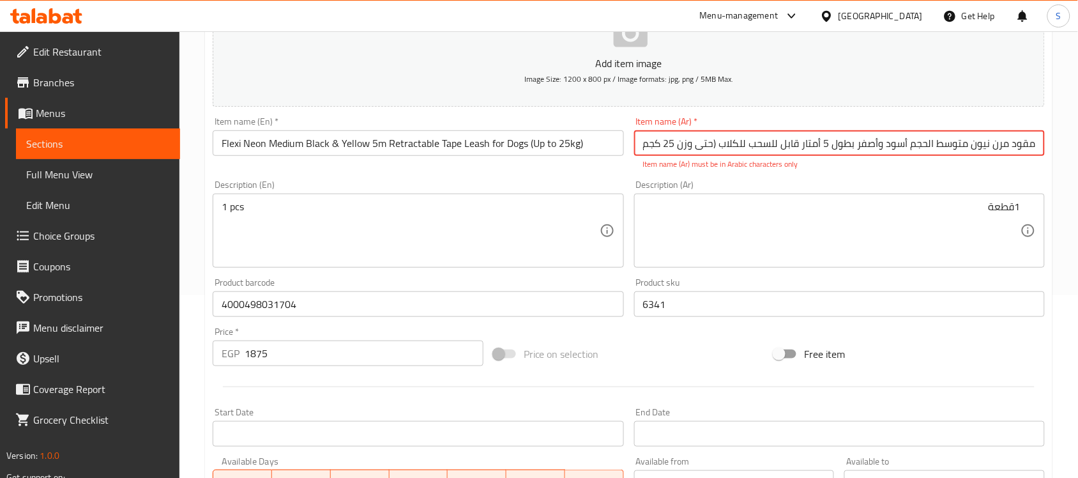
click at [834, 144] on input "مقود مرن نيون متوسط ​​الحجم أسود وأصفر بطول 5 أمتار قابل للسحب للكلاب (حتى وزن …" at bounding box center [839, 143] width 411 height 26
click at [830, 145] on input "مقود مرن نيون متوسط ​​الحجم أسود وأصفر بطول 5 أمتار قابل للسحب للكلاب (حتى وزن …" at bounding box center [839, 143] width 411 height 26
click at [824, 142] on input "مقود مرن نيون متوسط ​​الحجم أسود وأصفر بطول5 أمتار قابل للسحب للكلاب (حتى وزن 2…" at bounding box center [839, 143] width 411 height 26
click at [720, 141] on input "مقود مرن نيون متوسط ​​الحجم أسود وأصفر بطول5أمتار قابل للسحب للكلاب (حتى وزن 25…" at bounding box center [839, 143] width 411 height 26
click at [720, 142] on input "مقود مرن نيون متوسط ​​الحجم أسود وأصفر بطول5أمتار قابل للسحب للكلاب(حتى وزن25كج…" at bounding box center [839, 143] width 411 height 26
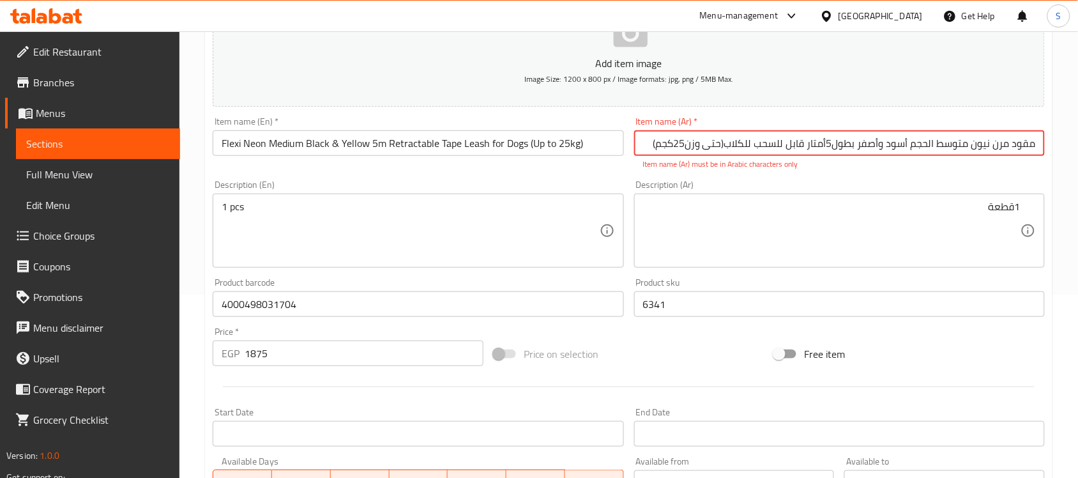
click at [720, 142] on input "مقود مرن نيون متوسط ​​الحجم أسود وأصفر بطول5أمتار قابل للسحب للكلاب(حتى وزن25كج…" at bounding box center [839, 143] width 411 height 26
click at [764, 250] on textarea at bounding box center [831, 230] width 377 height 61
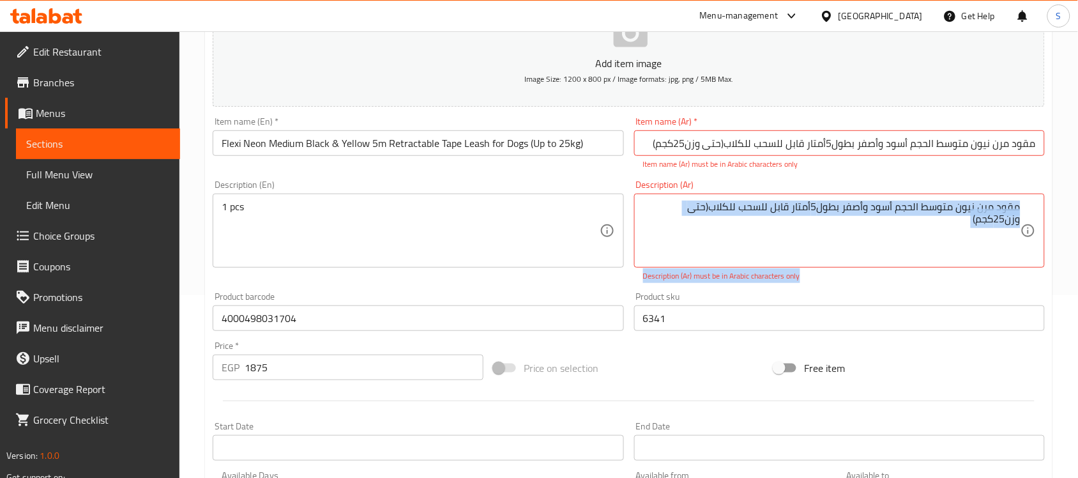
drag, startPoint x: 1022, startPoint y: 206, endPoint x: 1064, endPoint y: 214, distance: 42.2
click at [1064, 214] on div "Home / Restaurants management / Menus / Sections / item / create Dogs Accessori…" at bounding box center [628, 298] width 898 height 899
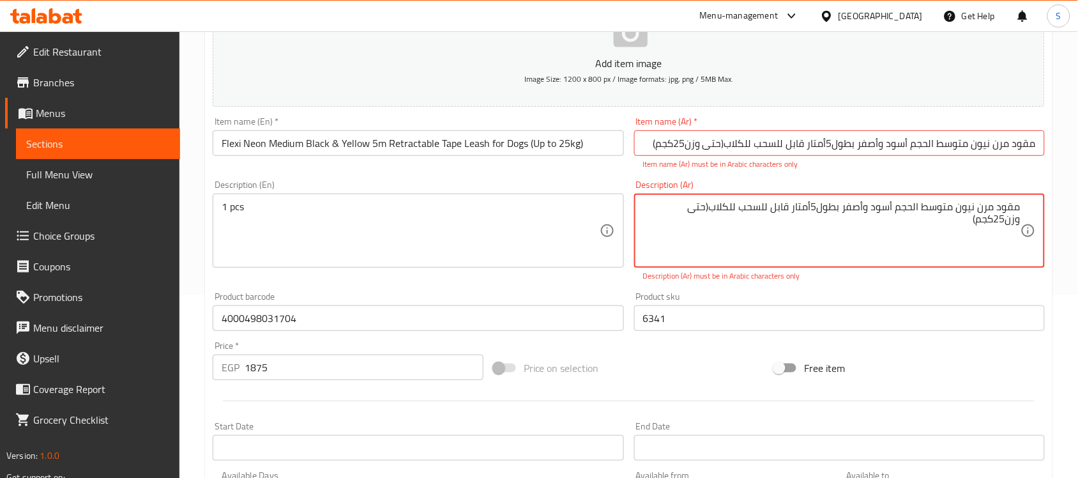
click at [1019, 221] on textarea "مقود مرن نيون متوسط ​​الحجم أسود وأصفر بطول5أمتار قابل للسحب للكلاب(حتى وزن25كج…" at bounding box center [831, 230] width 377 height 61
drag, startPoint x: 974, startPoint y: 218, endPoint x: 1025, endPoint y: 209, distance: 52.6
click at [1025, 209] on div "مقود مرن نيون متوسط ​​الحجم أسود وأصفر بطول5أمتار قابل للسحب للكلاب(حتى وزن25كج…" at bounding box center [839, 230] width 411 height 74
click at [840, 254] on textarea "مقود مرن نيون متوسط ​​الحجم أسود وأصفر بطول5أمتار قابل للسحب للكلاب(حتى وزن25كج…" at bounding box center [831, 230] width 377 height 61
drag, startPoint x: 843, startPoint y: 206, endPoint x: 1019, endPoint y: 205, distance: 175.6
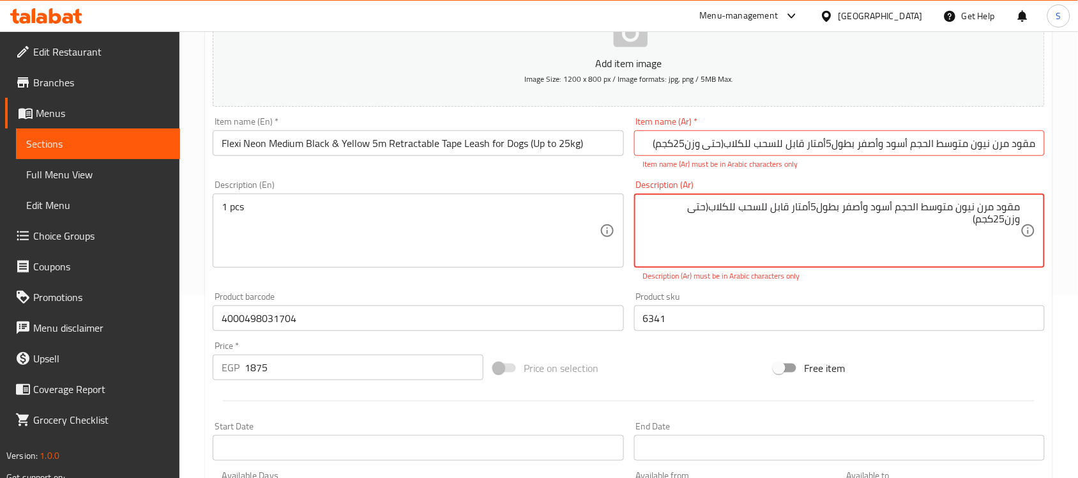
click at [1019, 205] on textarea "مقود مرن نيون متوسط ​​الحجم أسود وأصفر بطول5أمتار قابل للسحب للكلاب(حتى وزن25كج…" at bounding box center [831, 230] width 377 height 61
click at [987, 135] on input "مقود مرن نيون متوسط ​​الحجم أسود وأصفر بطول5أمتار قابل للسحب للكلاب(حتى وزن25كج…" at bounding box center [839, 143] width 411 height 26
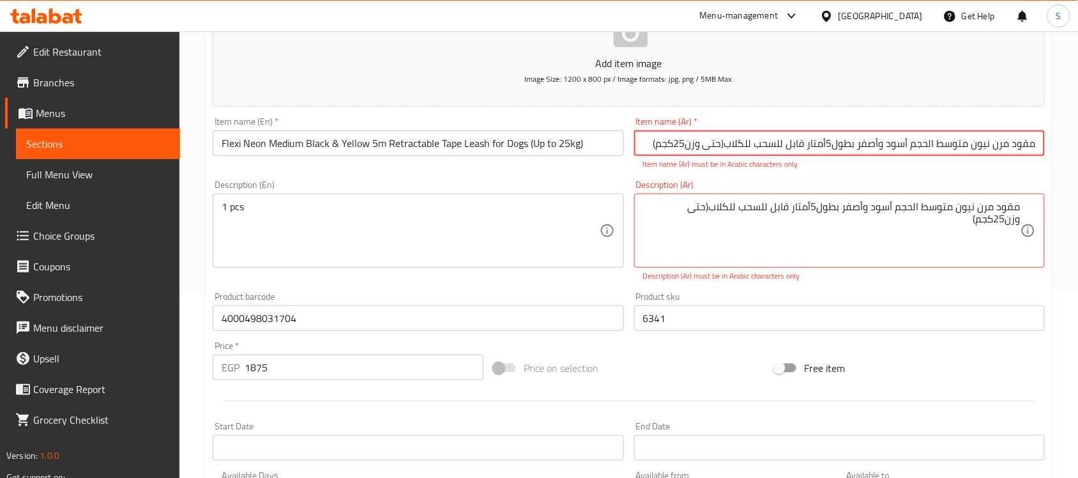
click at [987, 135] on input "مقود مرن نيون متوسط ​​الحجم أسود وأصفر بطول5أمتار قابل للسحب للكلاب(حتى وزن25كج…" at bounding box center [839, 143] width 411 height 26
click at [882, 142] on input "مقود مرن نيون متوسط ​​الحجم أسود وأصفر" at bounding box center [839, 143] width 411 height 26
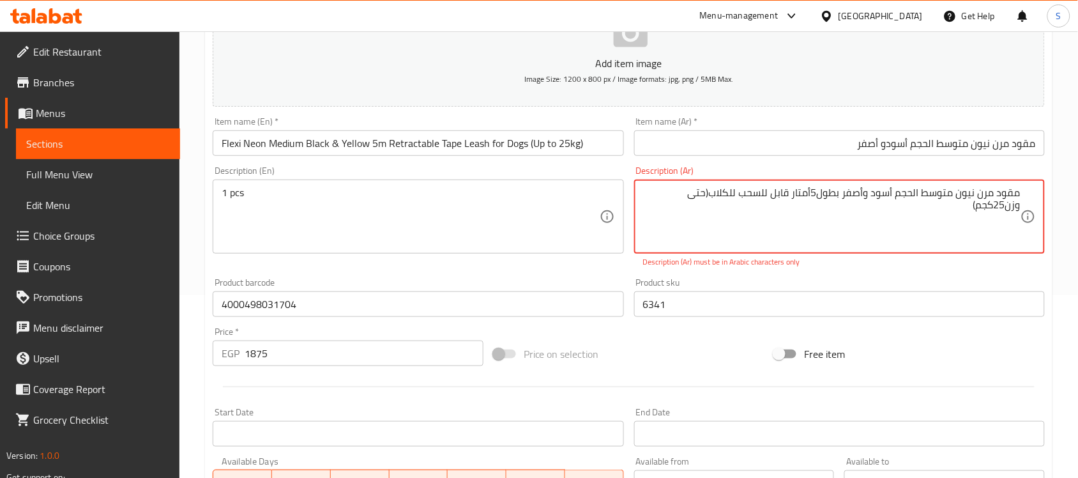
drag, startPoint x: 841, startPoint y: 193, endPoint x: 974, endPoint y: 209, distance: 133.7
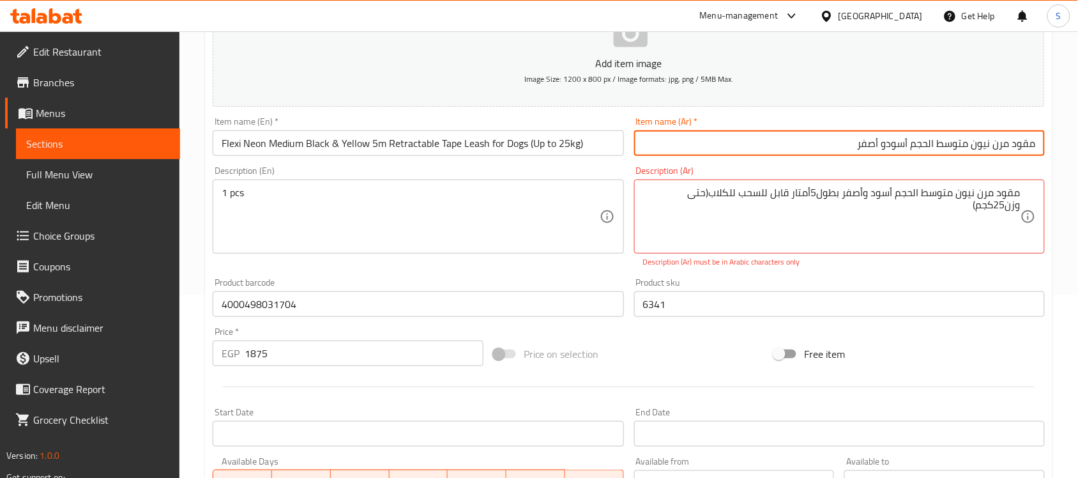
click at [827, 140] on input "مقود مرن نيون متوسط الحجم أسودو أصفر" at bounding box center [839, 143] width 411 height 26
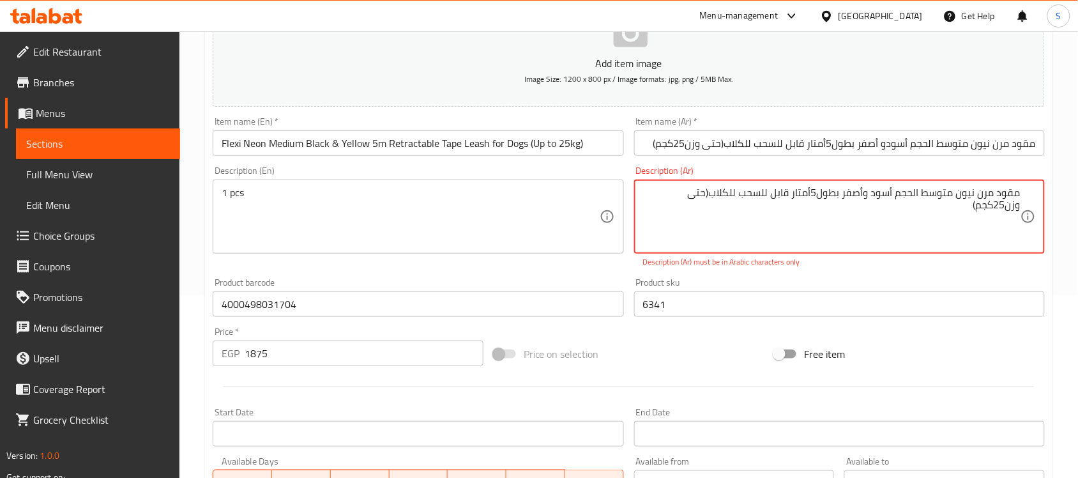
click at [1000, 204] on textarea "مقود مرن نيون متوسط ​​الحجم أسود وأصفر بطول5أمتار قابل للسحب للكلاب(حتى وزن25كج…" at bounding box center [831, 216] width 377 height 61
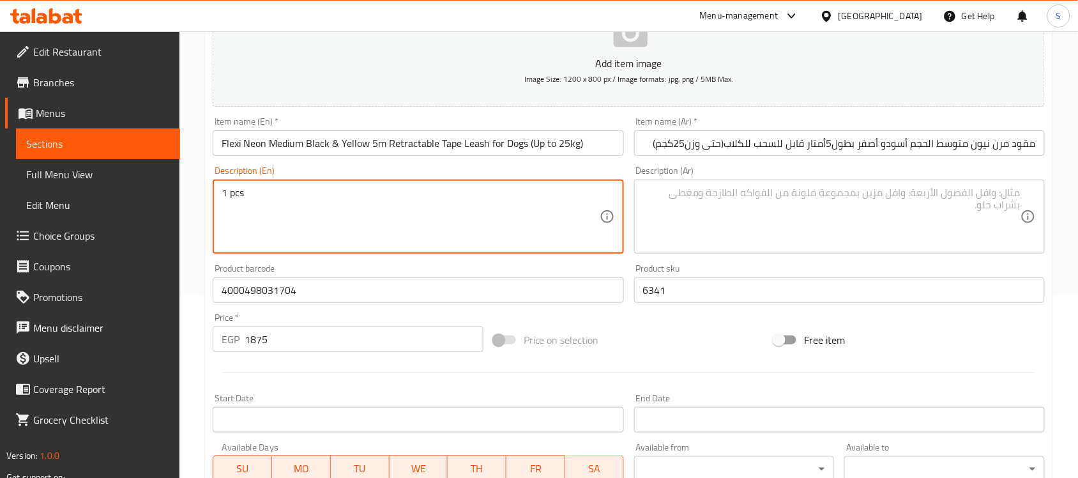
click at [547, 205] on textarea "1 pcs" at bounding box center [410, 216] width 377 height 61
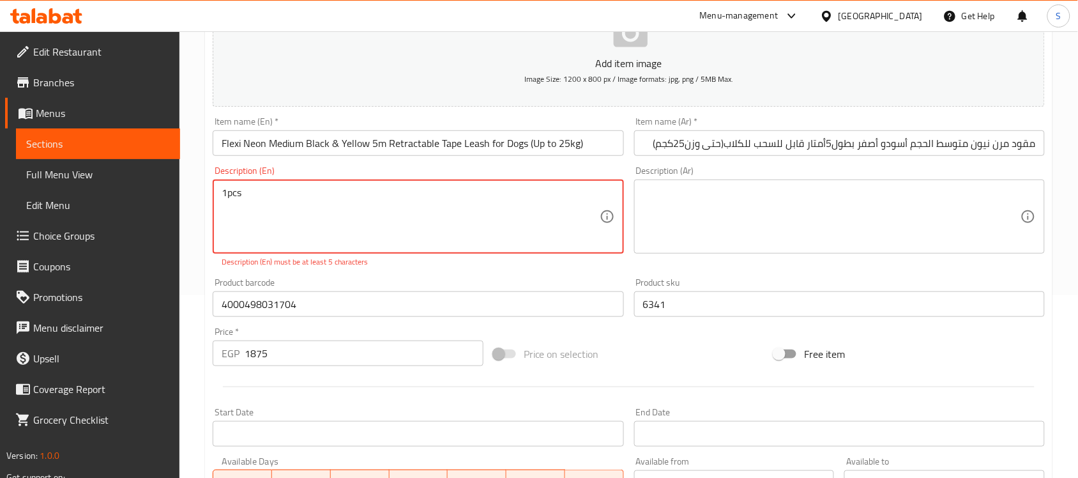
click at [227, 189] on textarea "1pcs" at bounding box center [410, 216] width 377 height 61
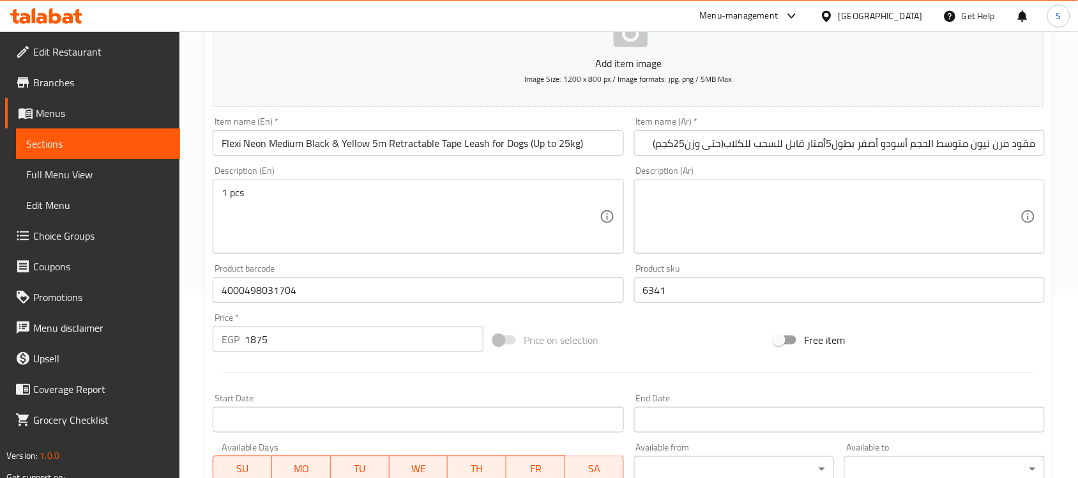
click at [768, 216] on textarea at bounding box center [831, 216] width 377 height 61
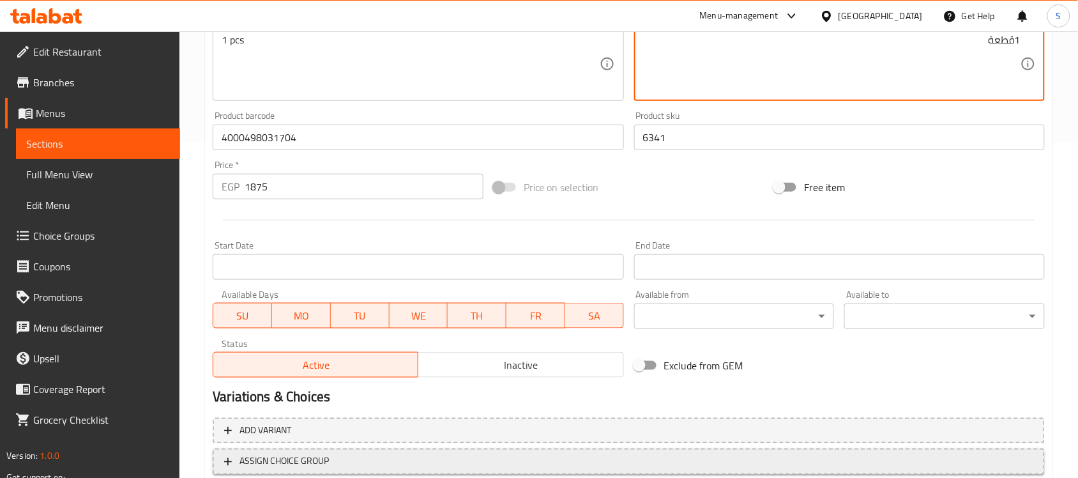
scroll to position [422, 0]
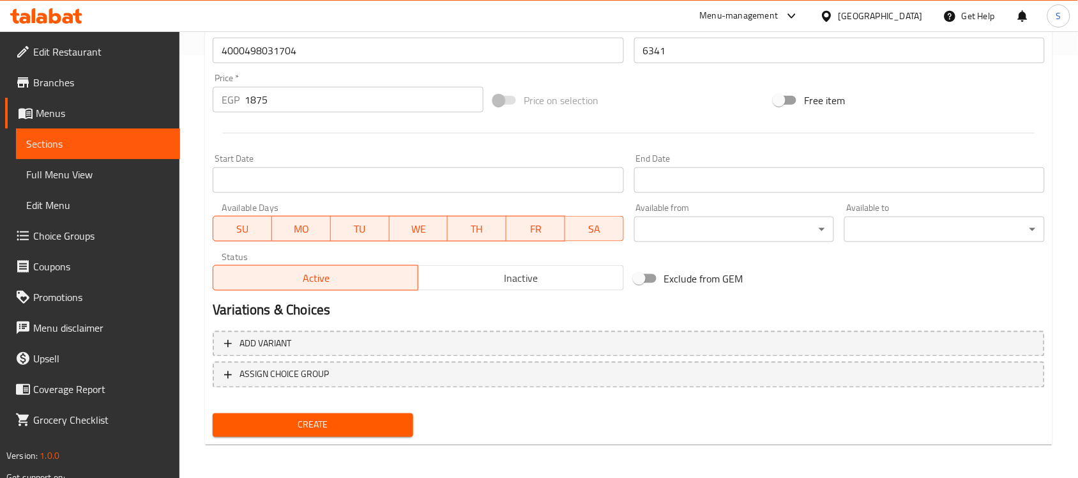
click at [351, 400] on nav at bounding box center [629, 398] width 832 height 10
click at [337, 423] on span "Create" at bounding box center [313, 425] width 180 height 16
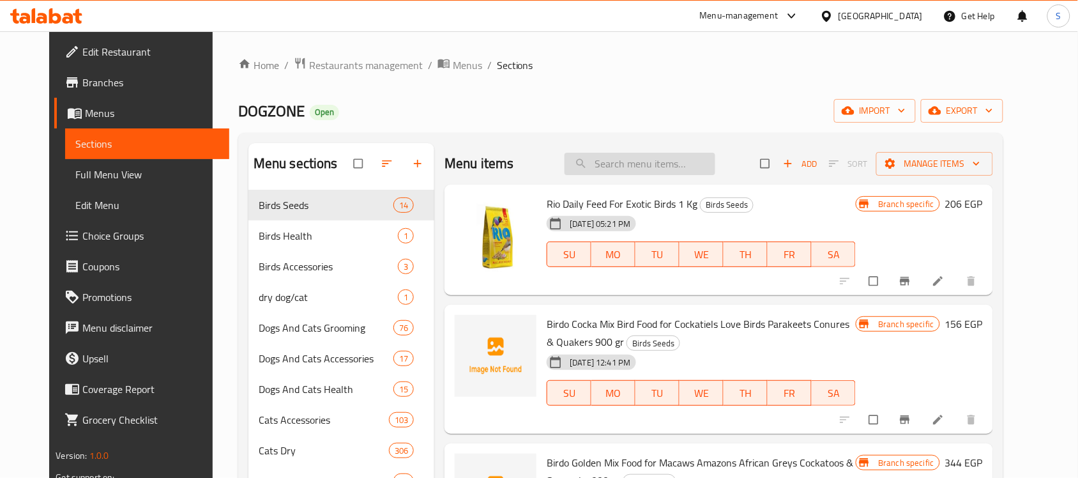
click at [636, 162] on input "search" at bounding box center [639, 164] width 151 height 22
paste input "4000498043721"
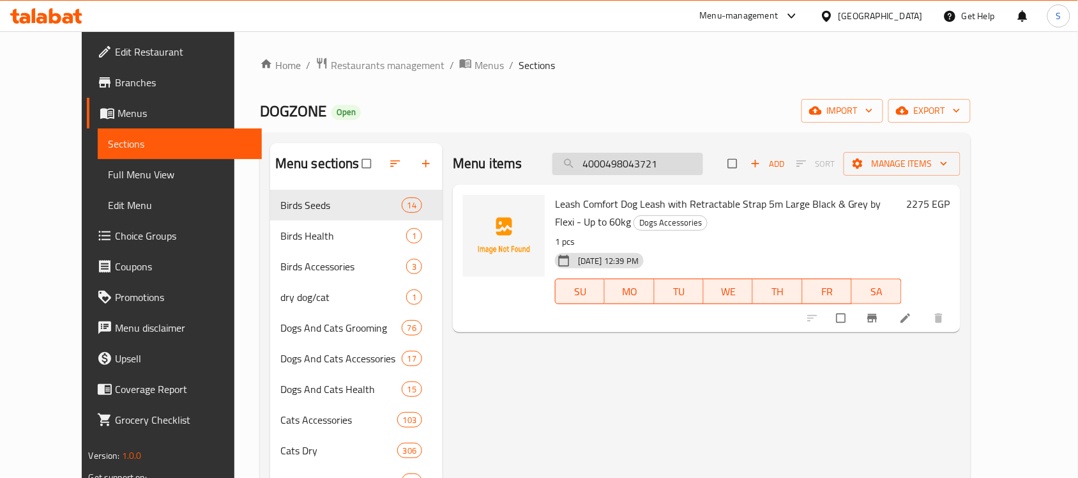
click at [688, 161] on input "4000498043721" at bounding box center [627, 164] width 151 height 22
paste input "14"
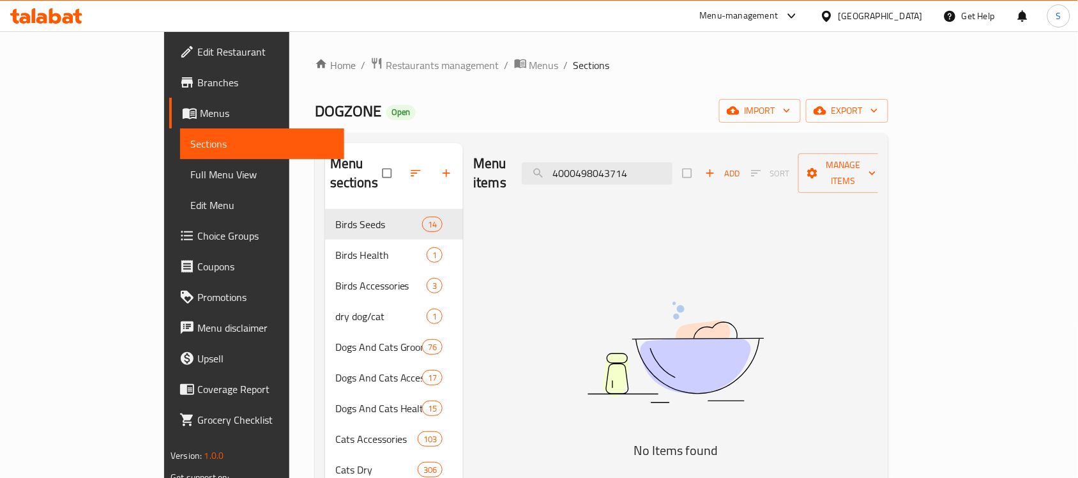
click at [631, 284] on img at bounding box center [675, 352] width 319 height 169
click at [672, 173] on input "4000498043714" at bounding box center [597, 173] width 151 height 22
paste input "34408"
click at [659, 166] on input "4000498034408" at bounding box center [597, 173] width 151 height 22
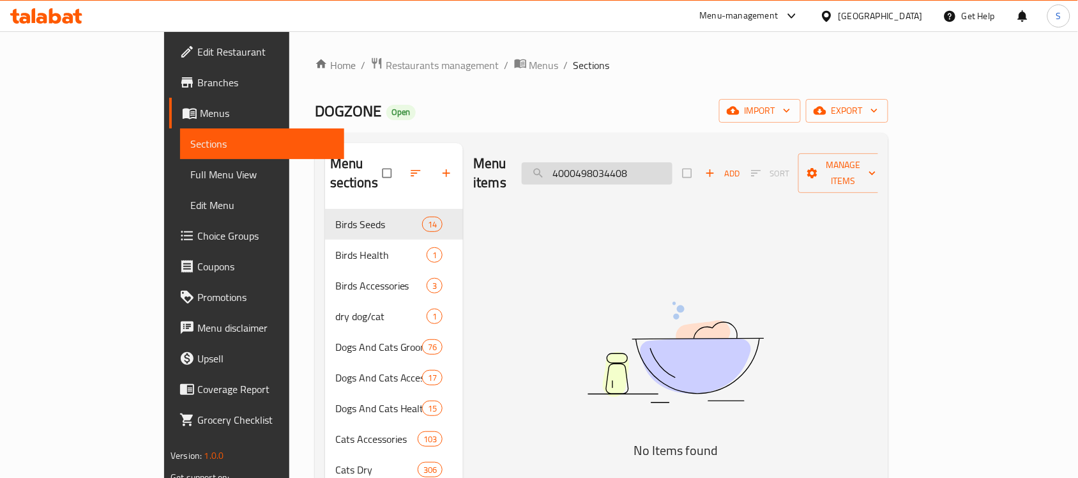
click at [659, 166] on input "4000498034408" at bounding box center [597, 173] width 151 height 22
paste input "888886028260"
click at [608, 398] on img at bounding box center [675, 352] width 319 height 169
click at [607, 400] on img at bounding box center [675, 352] width 319 height 169
click at [664, 163] on input "888886028260" at bounding box center [597, 173] width 151 height 22
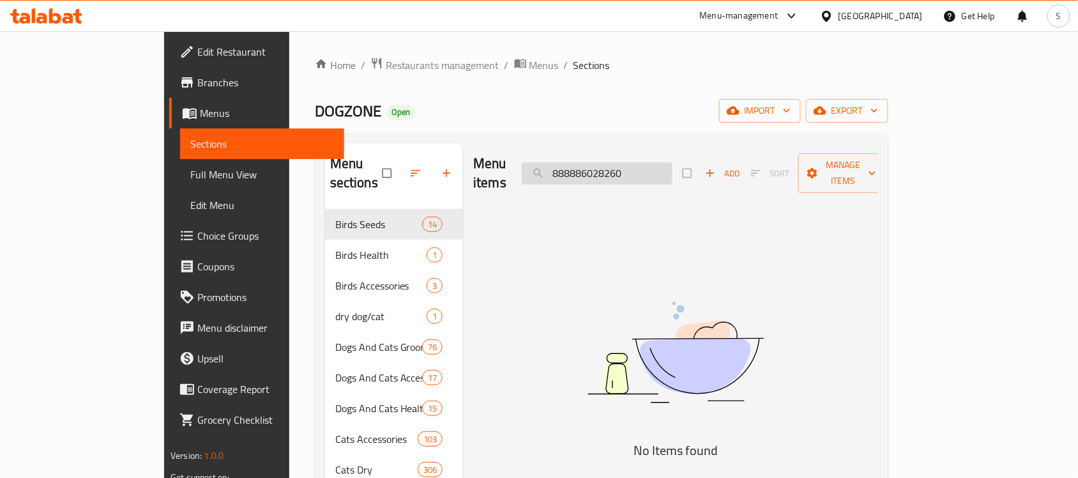
click at [664, 163] on input "888886028260" at bounding box center [597, 173] width 151 height 22
click at [601, 366] on img at bounding box center [675, 352] width 319 height 169
click at [668, 177] on div "Menu items 888886028260 Add Sort Manage items" at bounding box center [675, 173] width 405 height 61
click at [672, 170] on input "888886028260" at bounding box center [597, 173] width 151 height 22
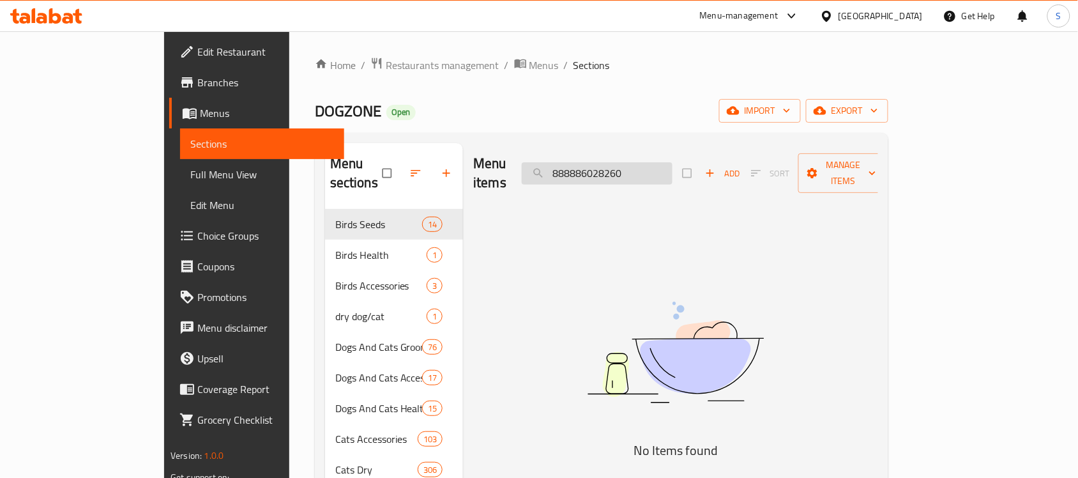
click at [672, 170] on input "888886028260" at bounding box center [597, 173] width 151 height 22
paste input "51015601"
click at [670, 164] on input "510156010" at bounding box center [597, 173] width 151 height 22
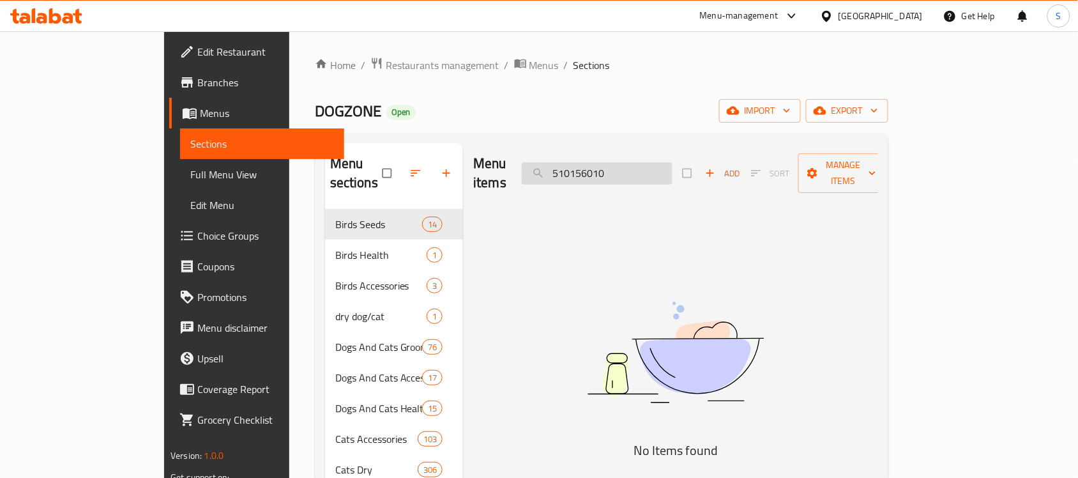
click at [672, 170] on input "510156010" at bounding box center [597, 173] width 151 height 22
paste input "888886039228"
click at [652, 162] on input "888886039228" at bounding box center [597, 173] width 151 height 22
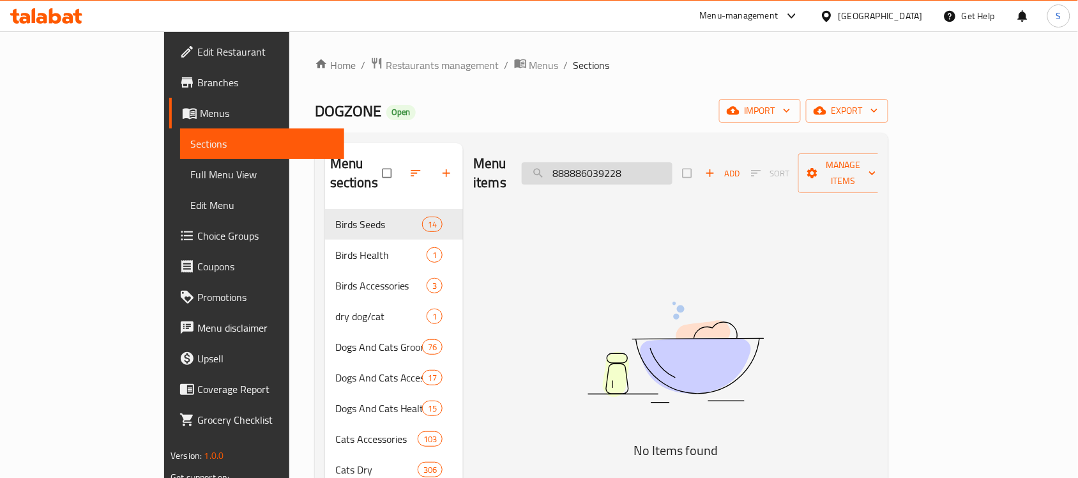
click at [652, 162] on input "888886039228" at bounding box center [597, 173] width 151 height 22
paste input "6791"
click at [672, 163] on input "888886036791" at bounding box center [597, 173] width 151 height 22
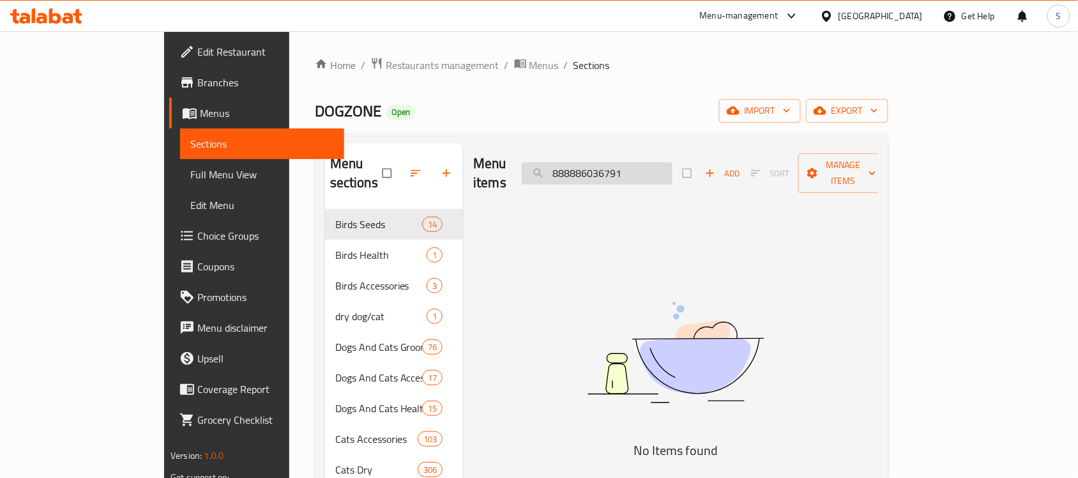
paste input "46295085175"
click at [617, 268] on img at bounding box center [675, 352] width 319 height 169
click at [637, 162] on input "846295085175" at bounding box center [597, 173] width 151 height 22
click at [672, 162] on input "846295085175" at bounding box center [597, 173] width 151 height 22
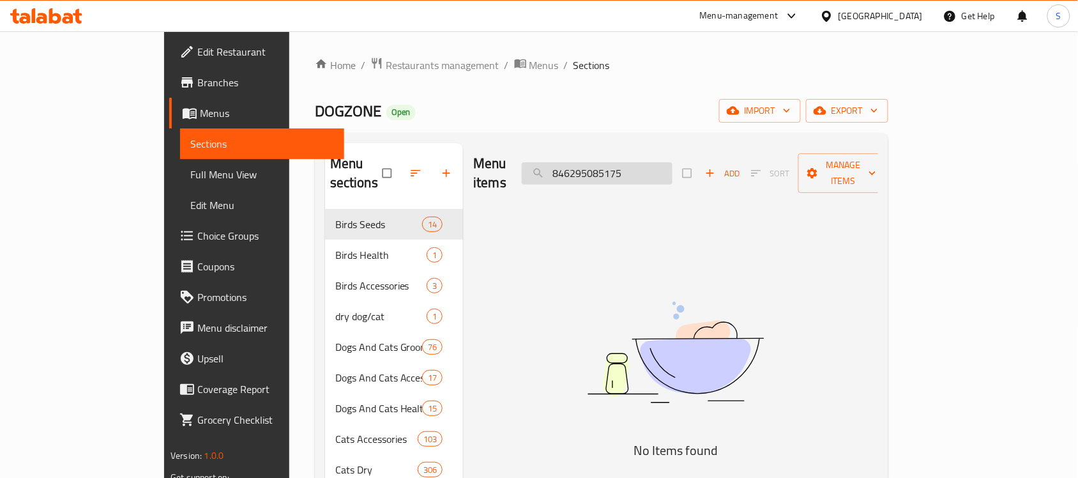
click at [672, 162] on input "846295085175" at bounding box center [597, 173] width 151 height 22
paste input "4000498043639"
click at [672, 167] on input "4000498043639" at bounding box center [597, 173] width 151 height 22
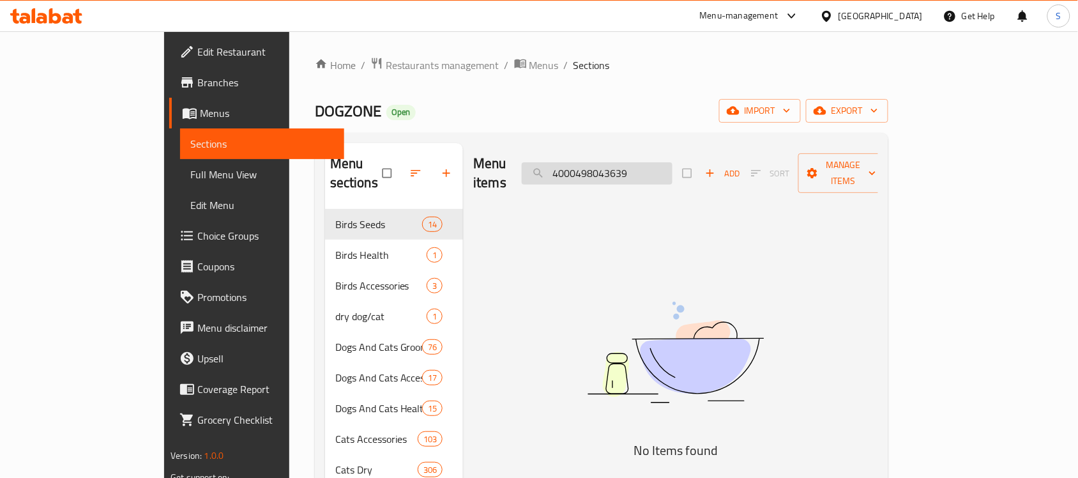
paste input "31704"
type input "4000498031704"
